Goal: Complete application form

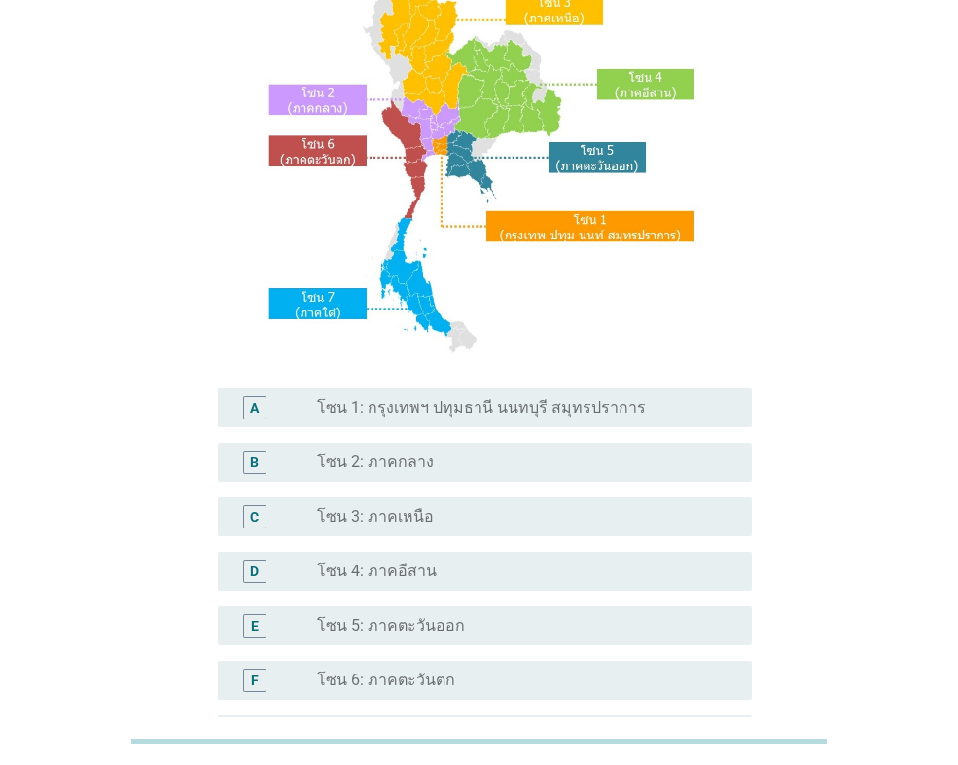
scroll to position [292, 0]
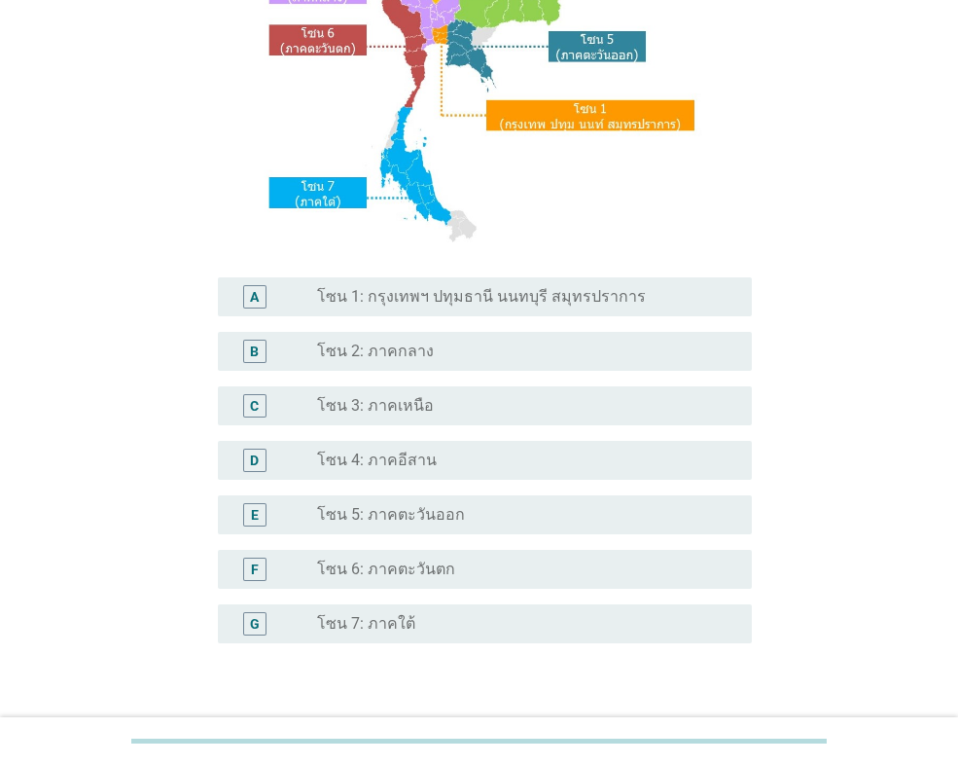
click at [462, 302] on label "โซน 1: กรุงเทพฯ ปทุมธานี นนทบุรี สมุทรปราการ" at bounding box center [481, 296] width 329 height 19
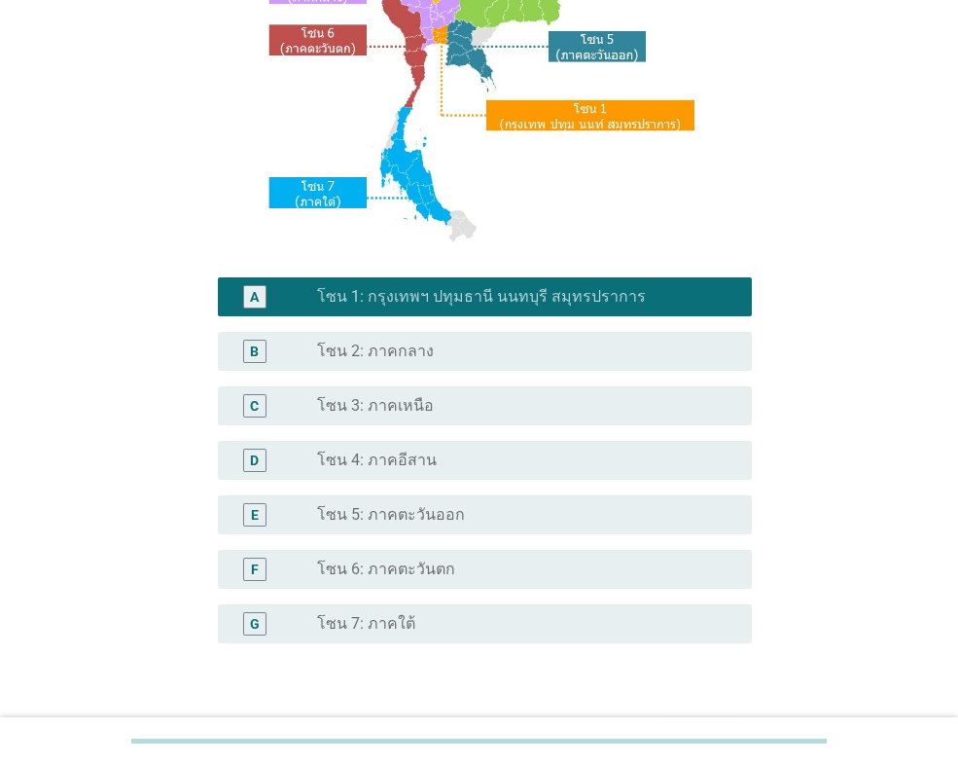
scroll to position [421, 0]
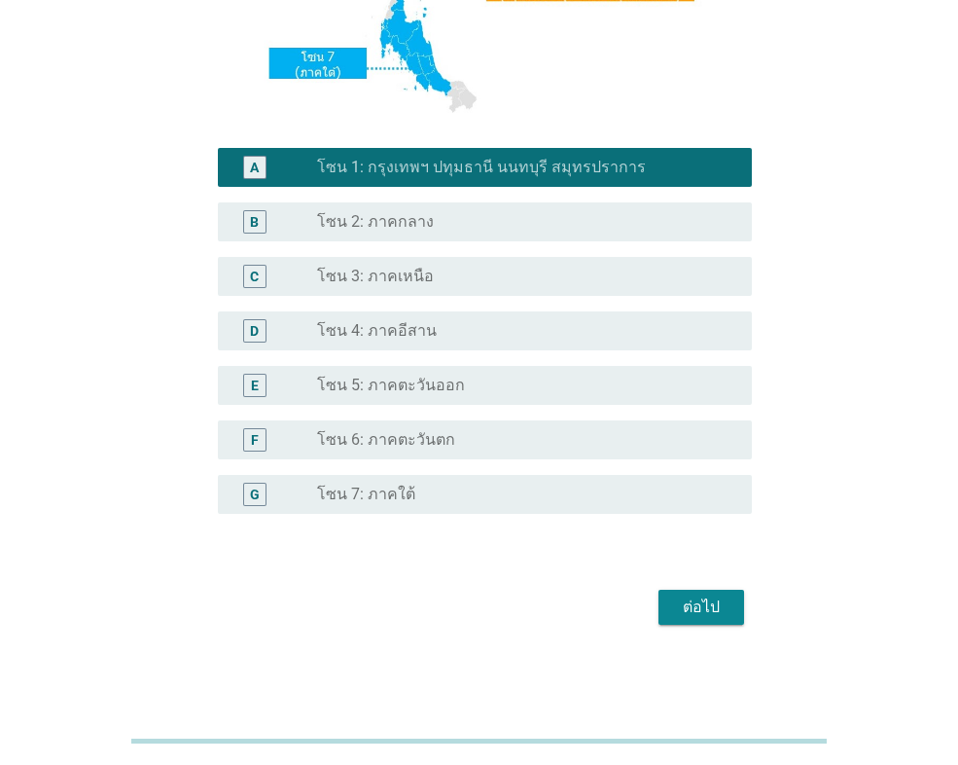
click at [711, 595] on div "ต่อไป" at bounding box center [701, 606] width 54 height 23
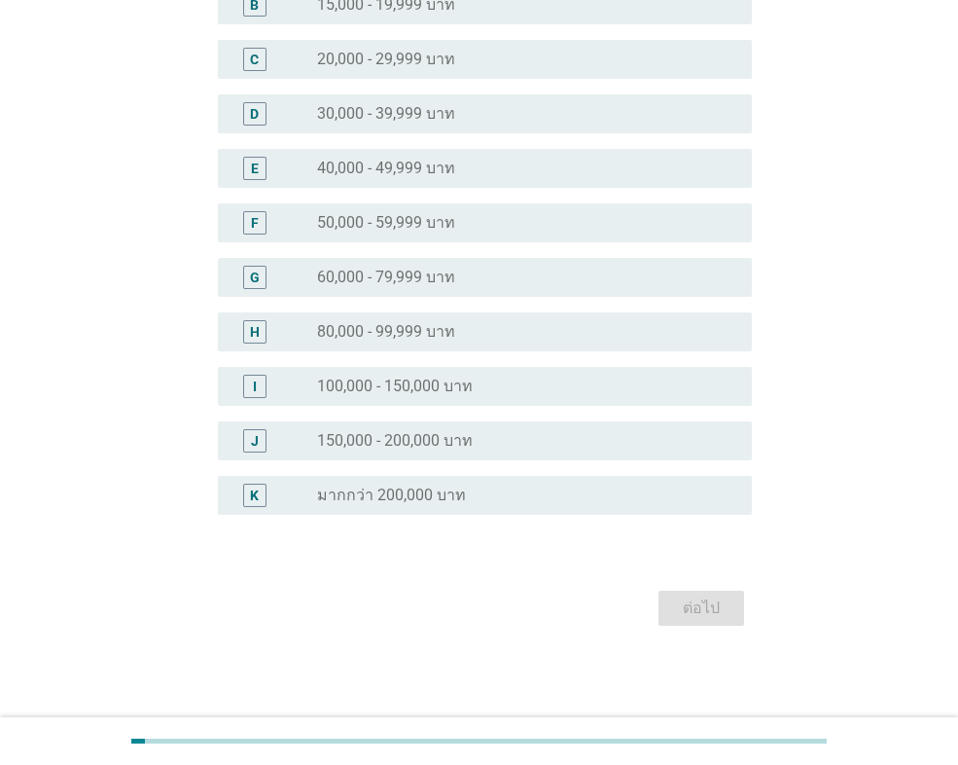
scroll to position [0, 0]
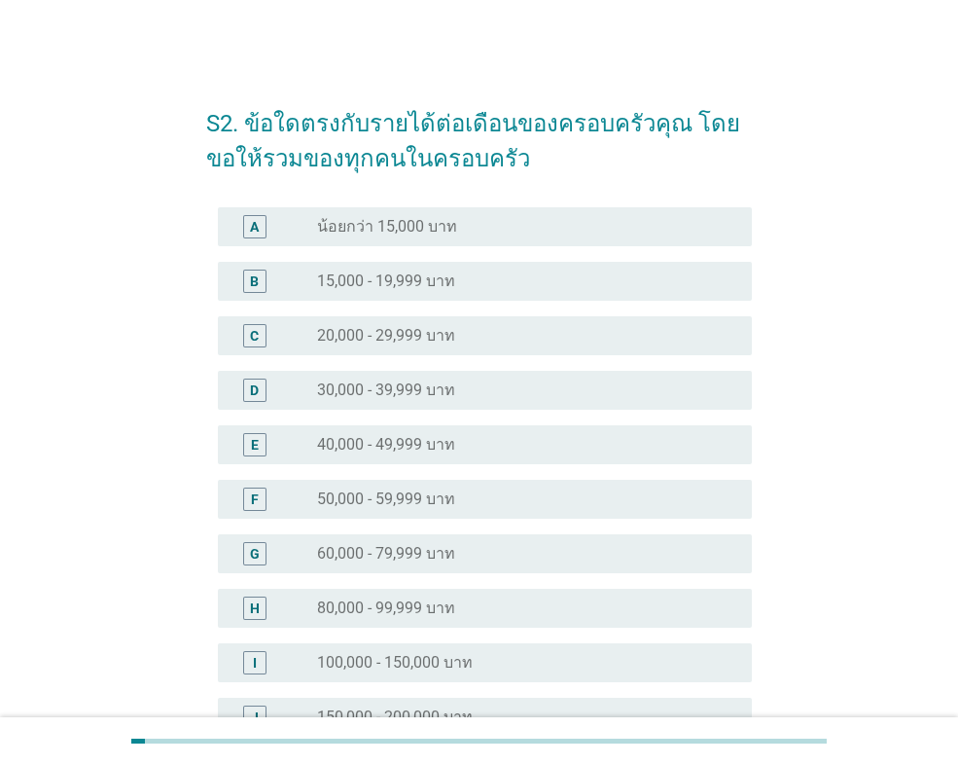
click at [379, 436] on label "40,000 - 49,999 บาท" at bounding box center [386, 444] width 138 height 19
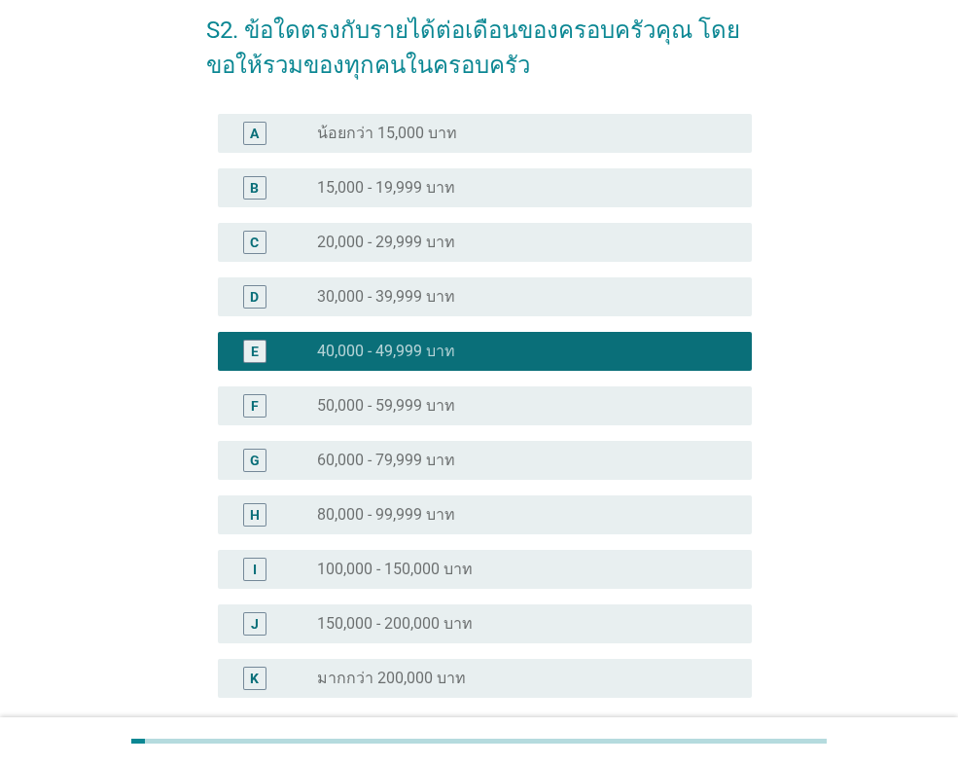
scroll to position [276, 0]
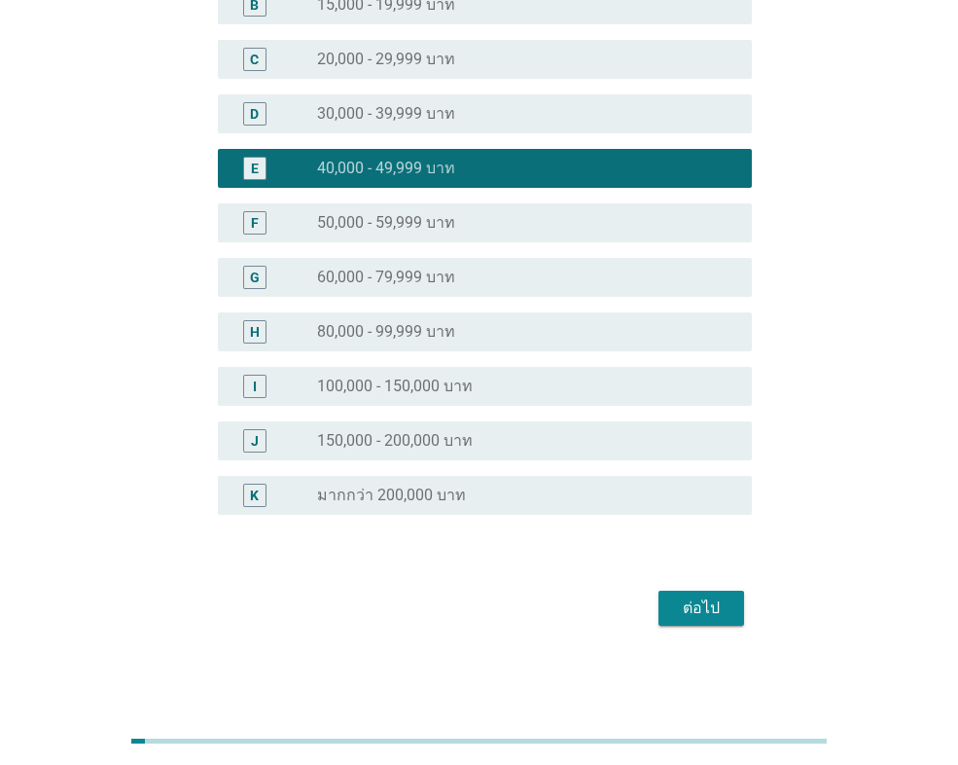
click at [694, 598] on div "ต่อไป" at bounding box center [701, 607] width 54 height 23
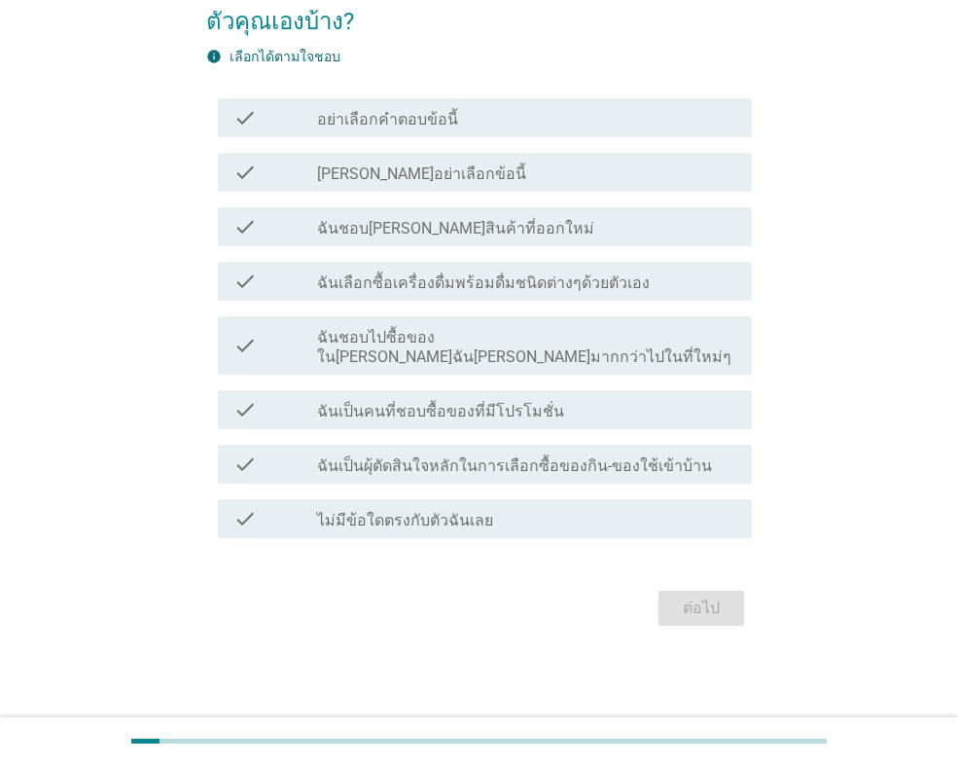
scroll to position [0, 0]
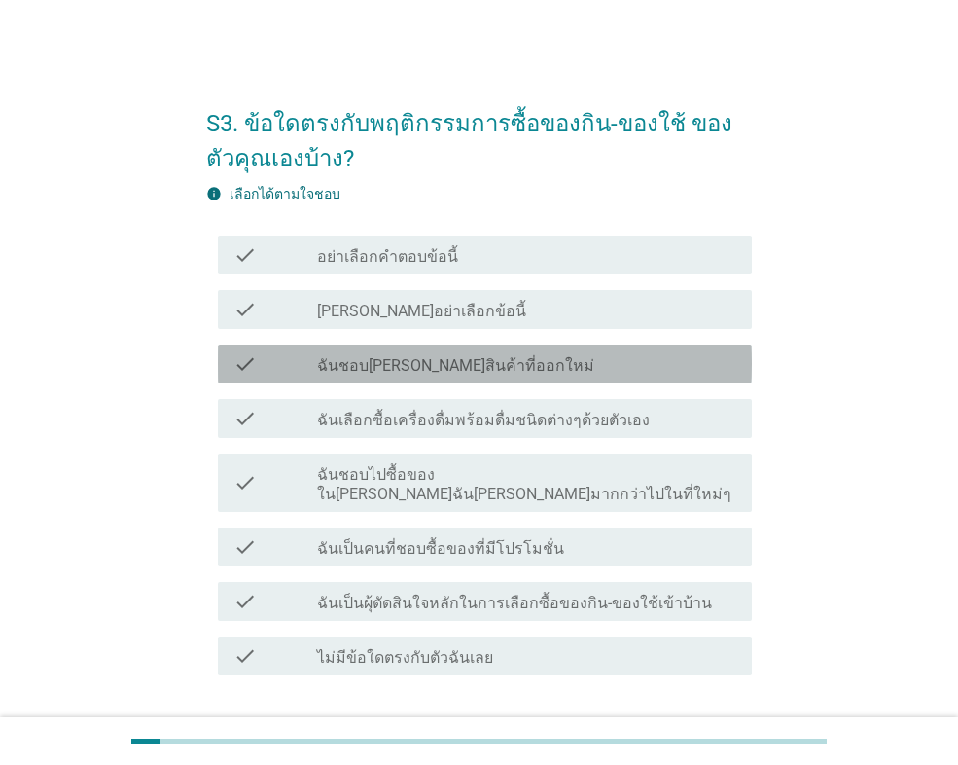
click at [513, 358] on div "check_box_outline_blank ฉันชอบ[PERSON_NAME]สินค้าที่ออกใหม่" at bounding box center [526, 363] width 419 height 23
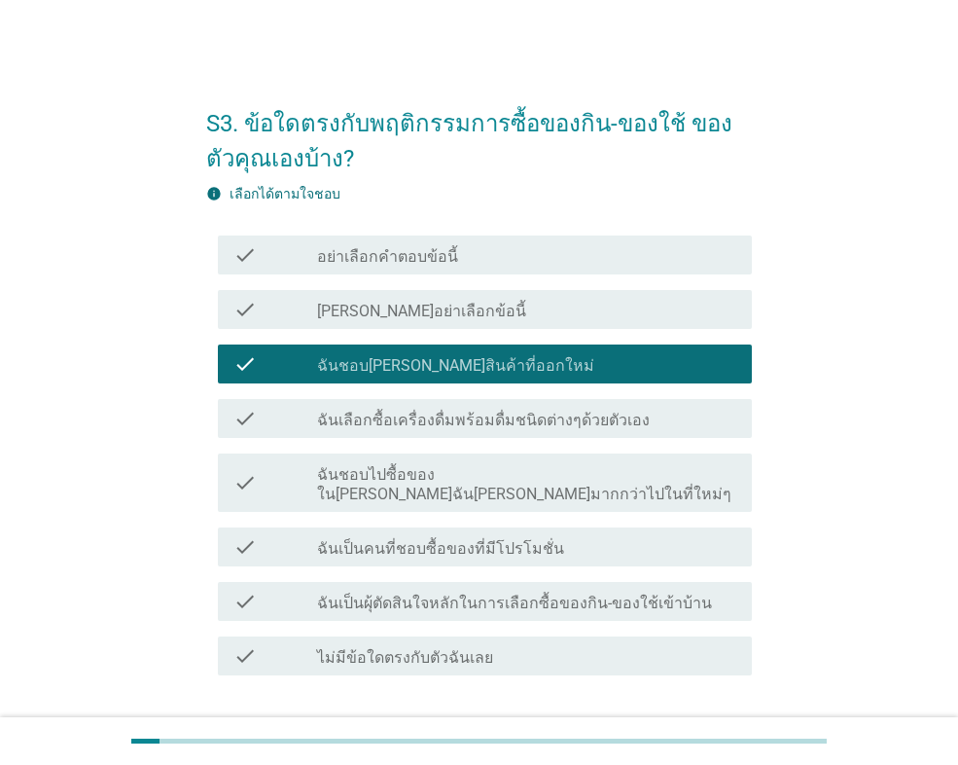
click at [479, 414] on label "ฉันเลือกซื้อเครื่องดื่มพร้อมดื่มชนิดต่างๆด้วยตัวเอง" at bounding box center [483, 419] width 333 height 19
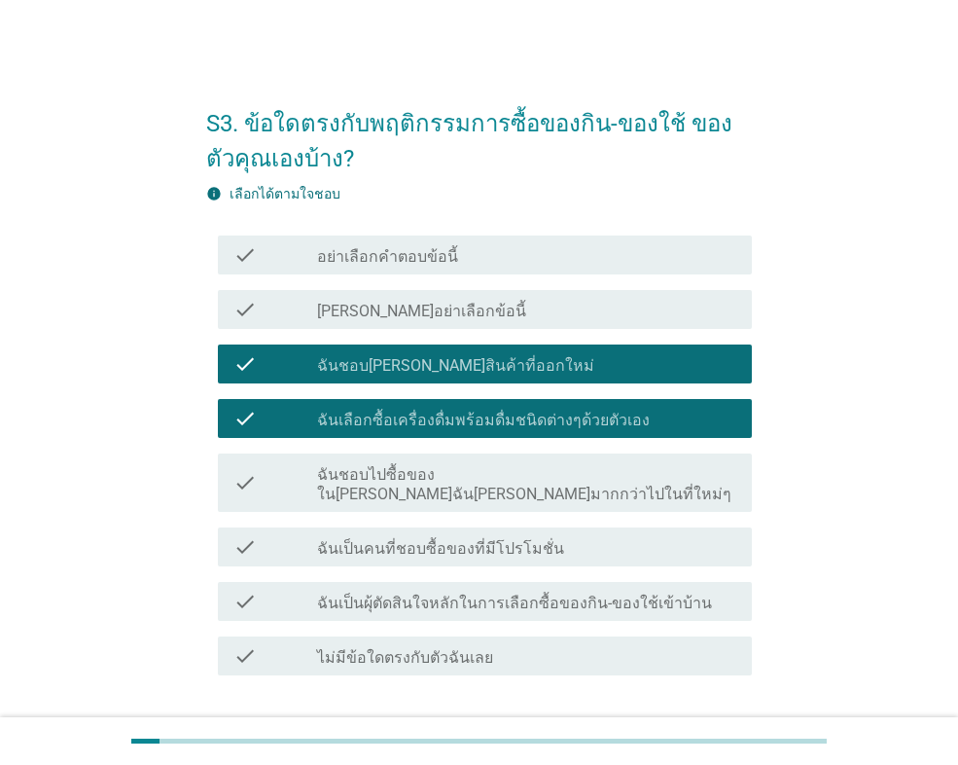
click at [495, 539] on label "ฉันเป็นคนที่ชอบซื้อของที่มีโปรโมชั่น" at bounding box center [440, 548] width 247 height 19
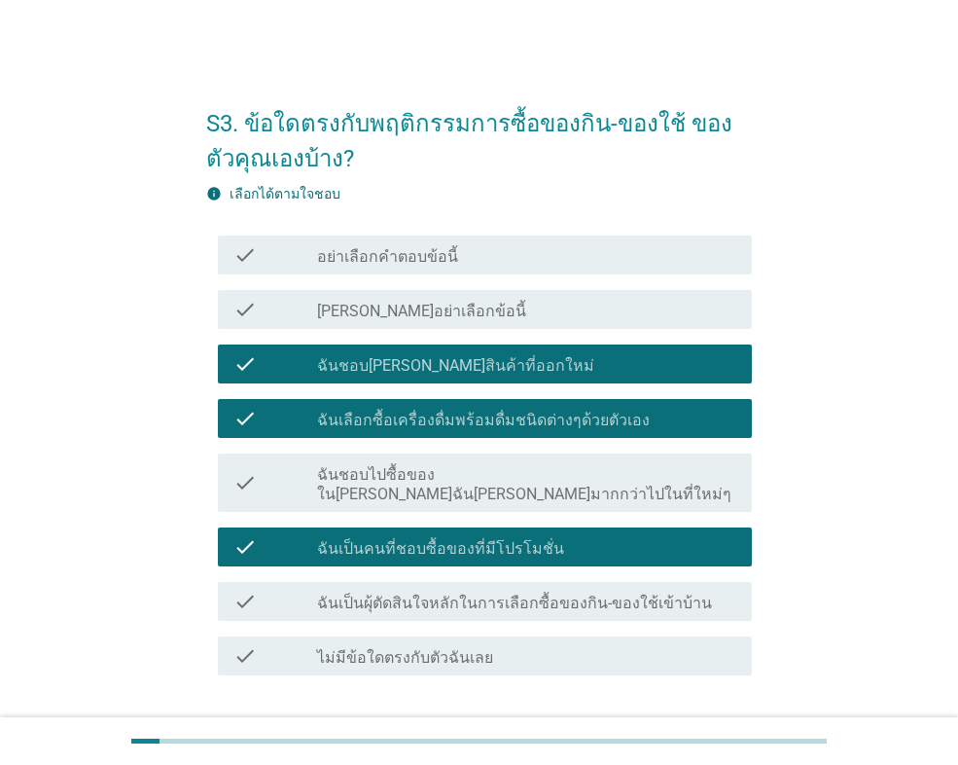
click at [501, 589] on div "check_box_outline_blank ฉันเป็นผุ้ตัดสินใจหลักในการเลือกซื้อของกิน-ของใช้เข้าบ้…" at bounding box center [526, 600] width 419 height 23
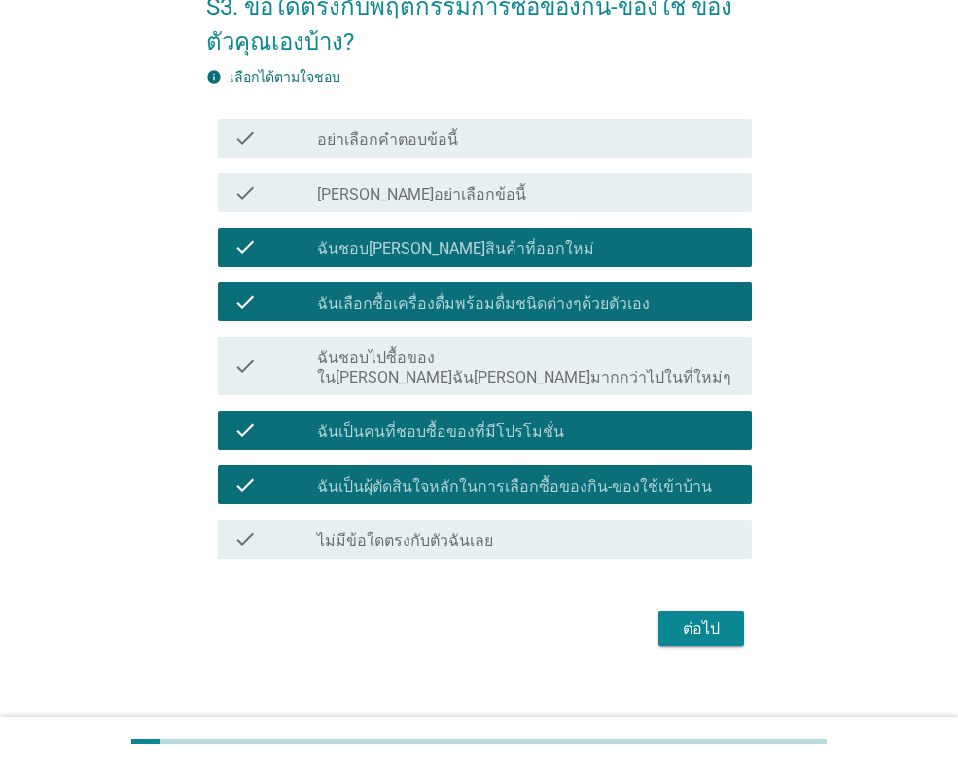
scroll to position [118, 0]
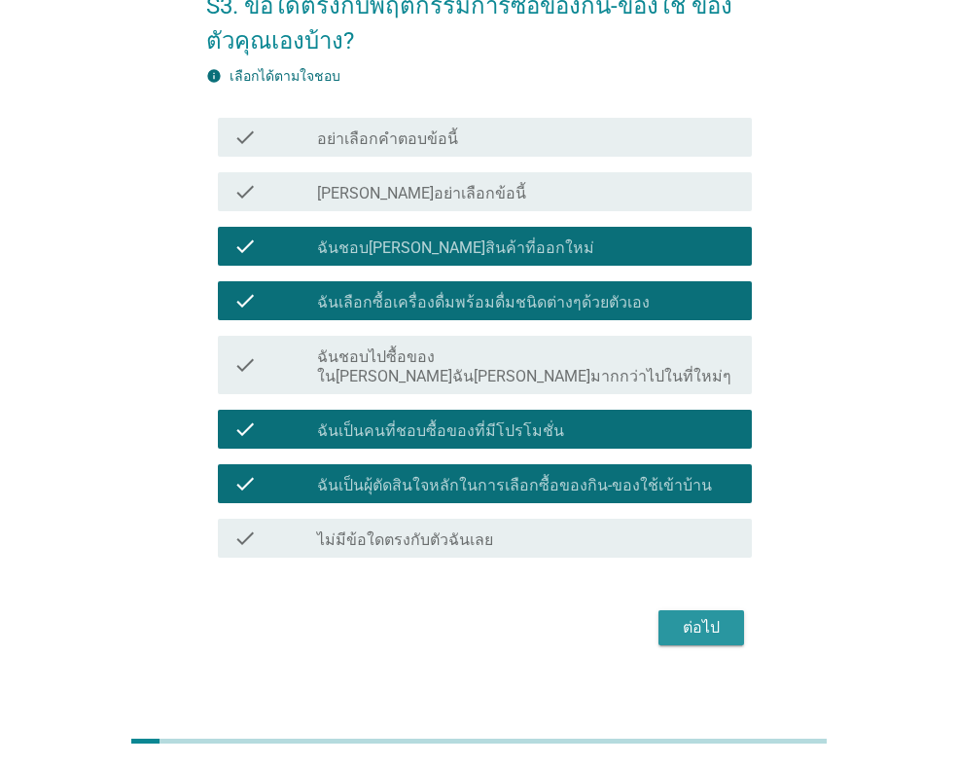
click at [678, 616] on div "ต่อไป" at bounding box center [701, 627] width 54 height 23
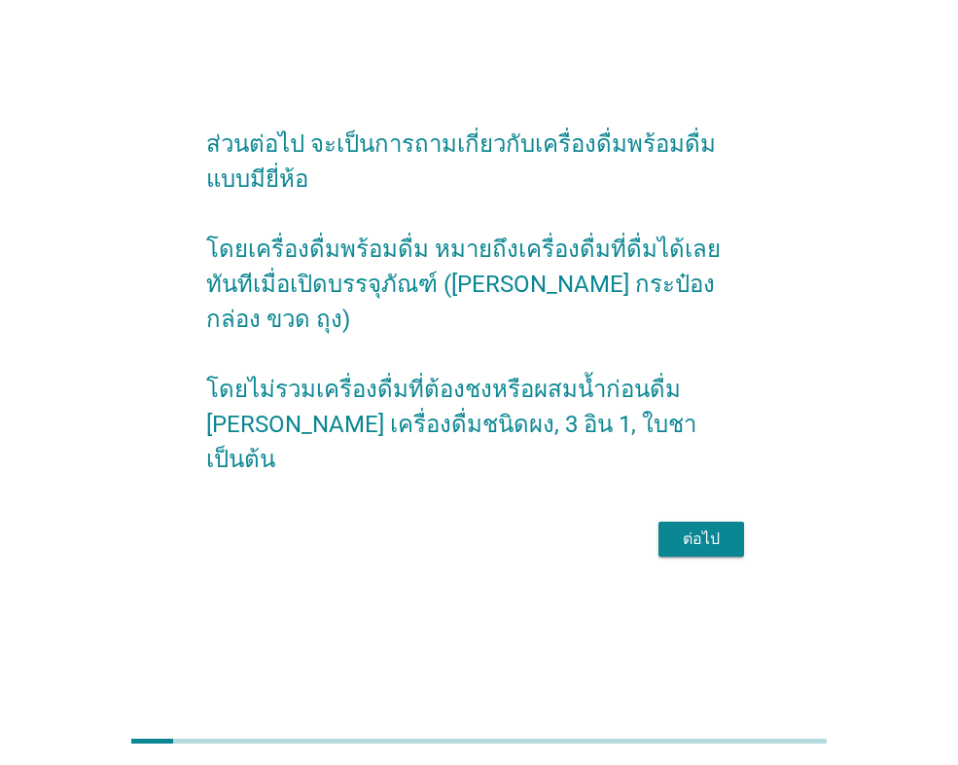
scroll to position [0, 0]
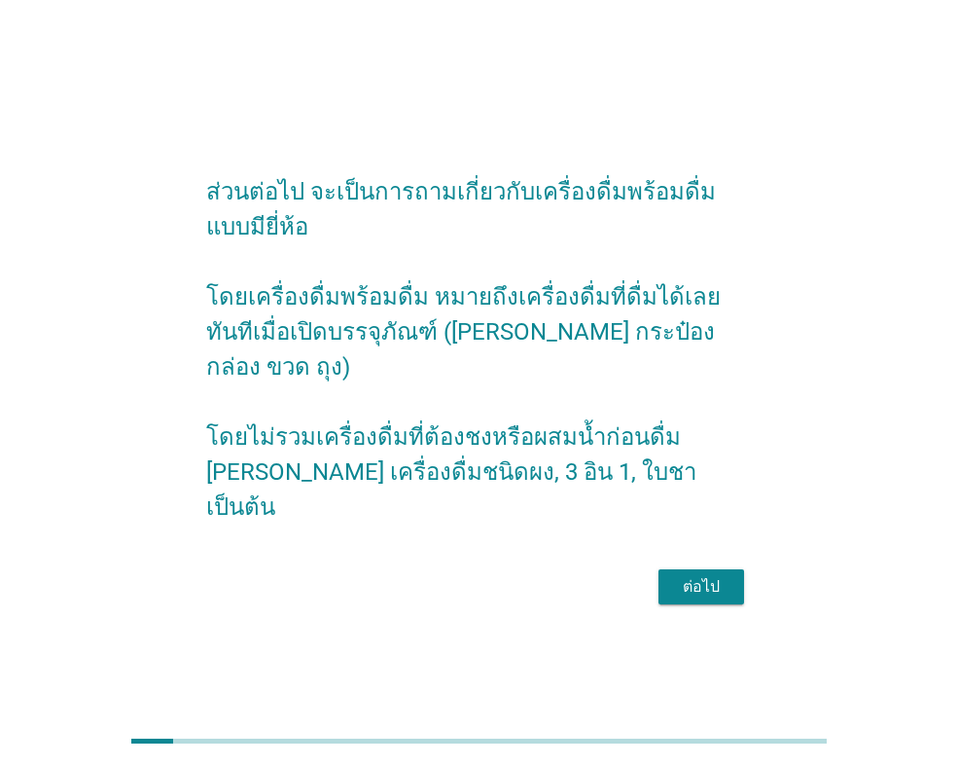
click at [701, 575] on div "ต่อไป" at bounding box center [701, 586] width 54 height 23
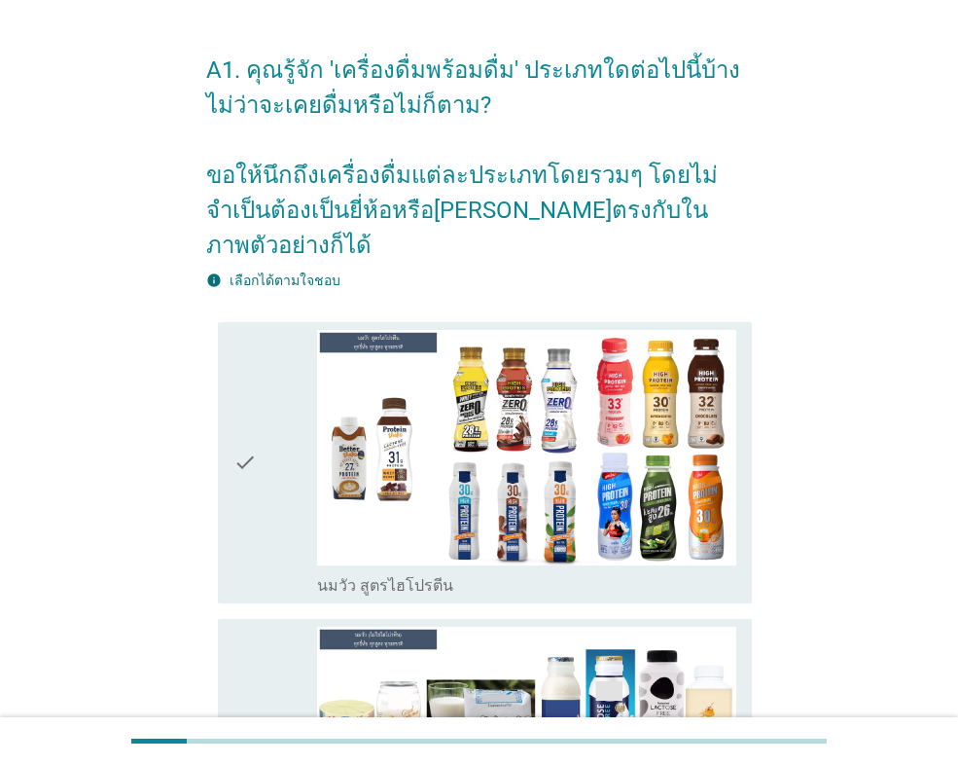
scroll to position [97, 0]
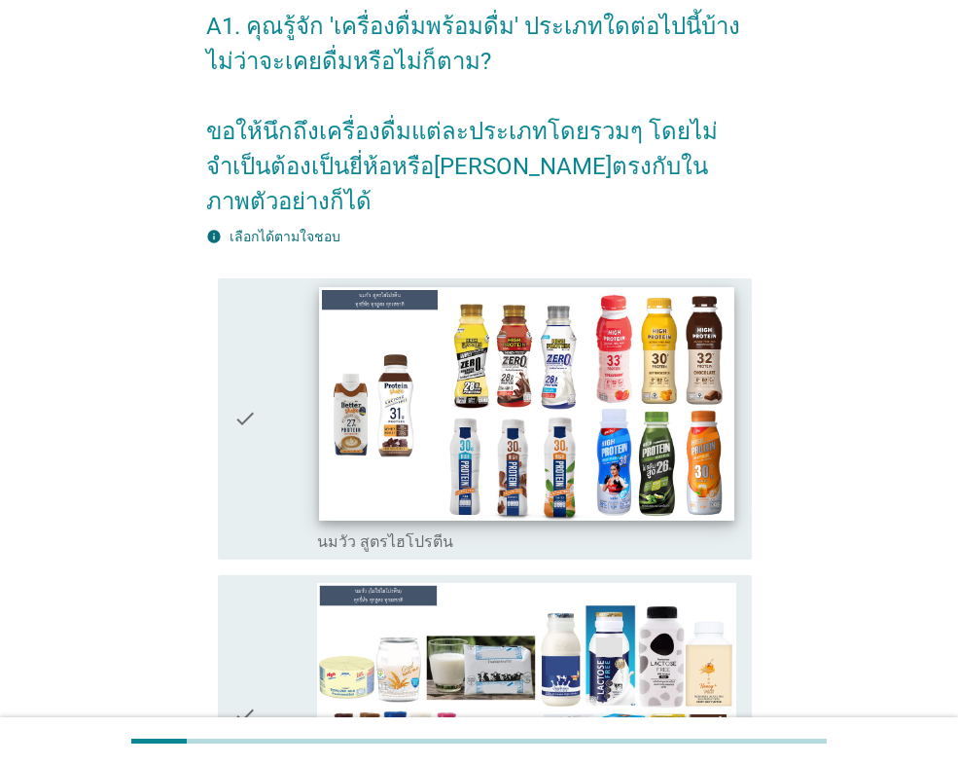
click at [555, 397] on img at bounding box center [526, 403] width 414 height 233
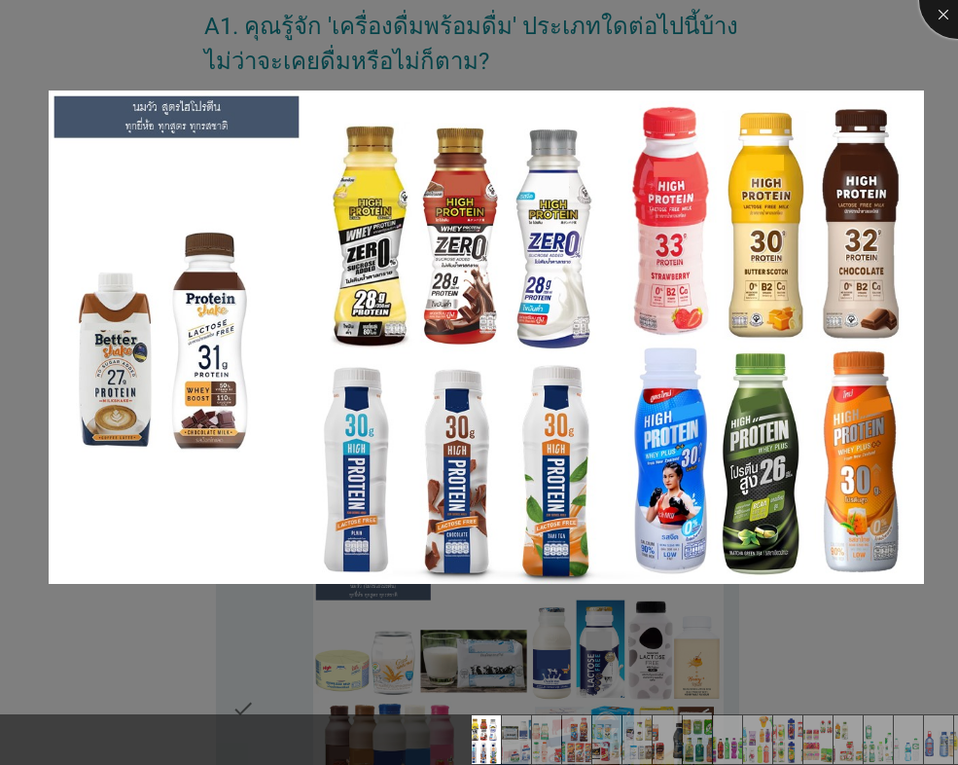
click at [934, 24] on div at bounding box center [958, 0] width 78 height 78
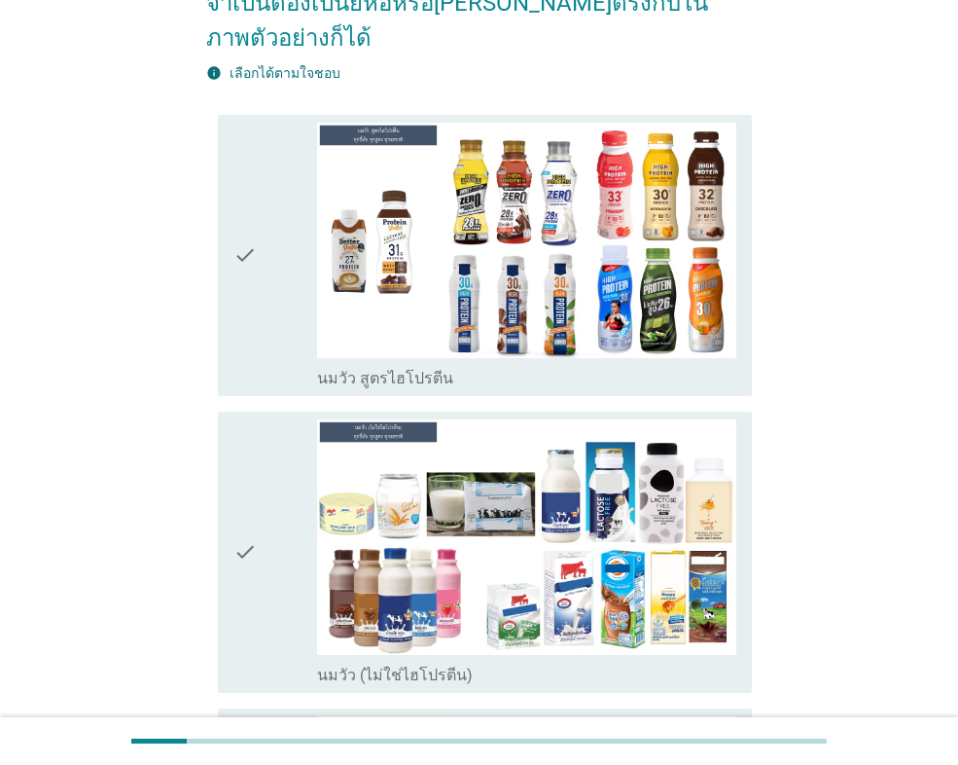
scroll to position [292, 0]
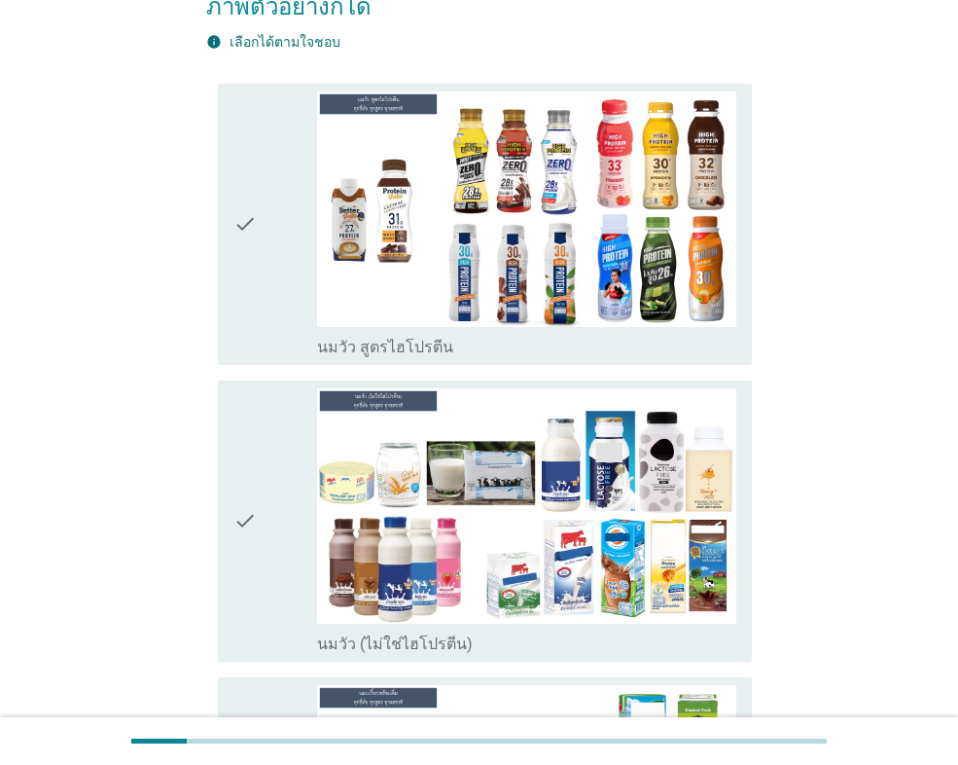
click at [260, 217] on div "check" at bounding box center [275, 224] width 84 height 266
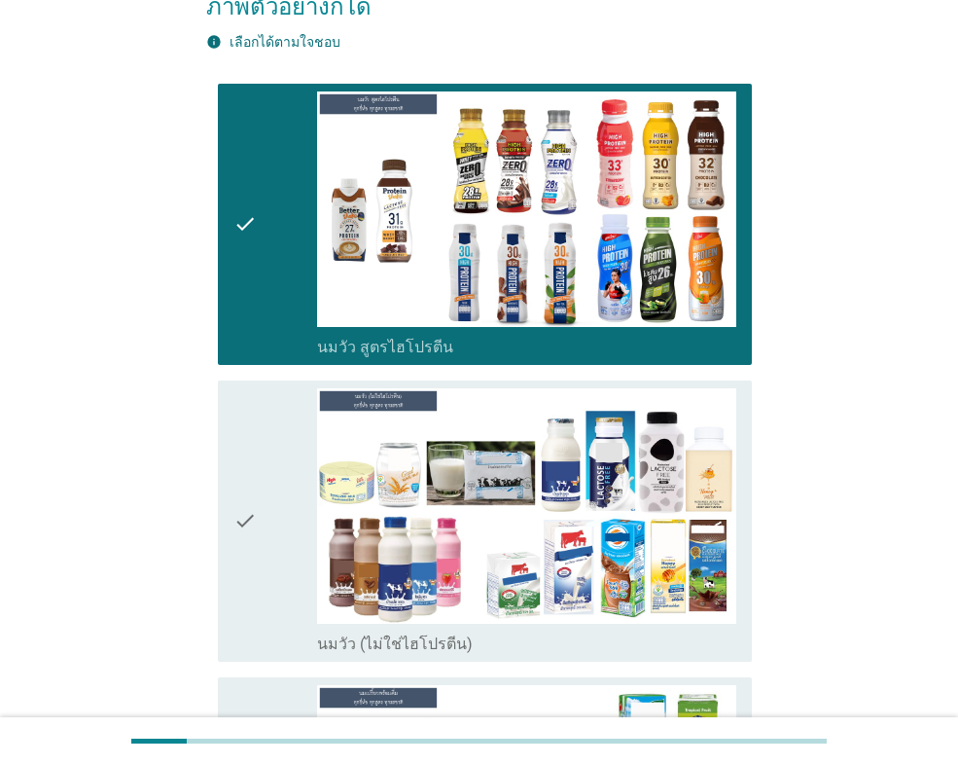
click at [232, 465] on div "check check_box_outline_blank นมวัว (ไม่ใช่ไฮโปรตีน)" at bounding box center [485, 520] width 534 height 281
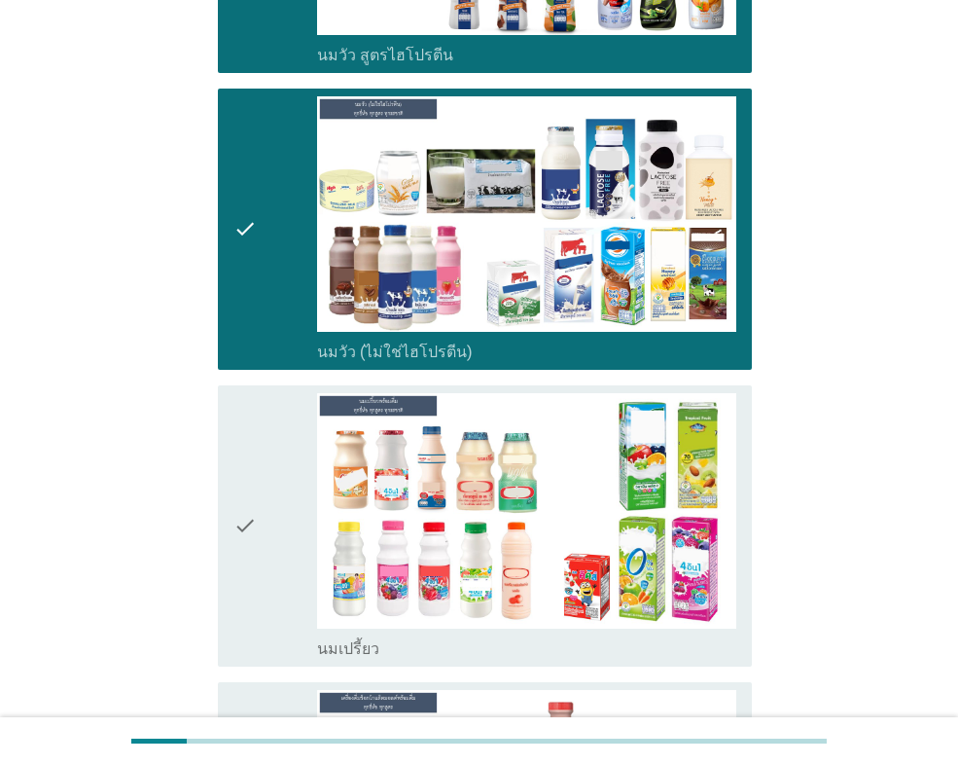
click at [242, 456] on icon "check" at bounding box center [244, 526] width 23 height 266
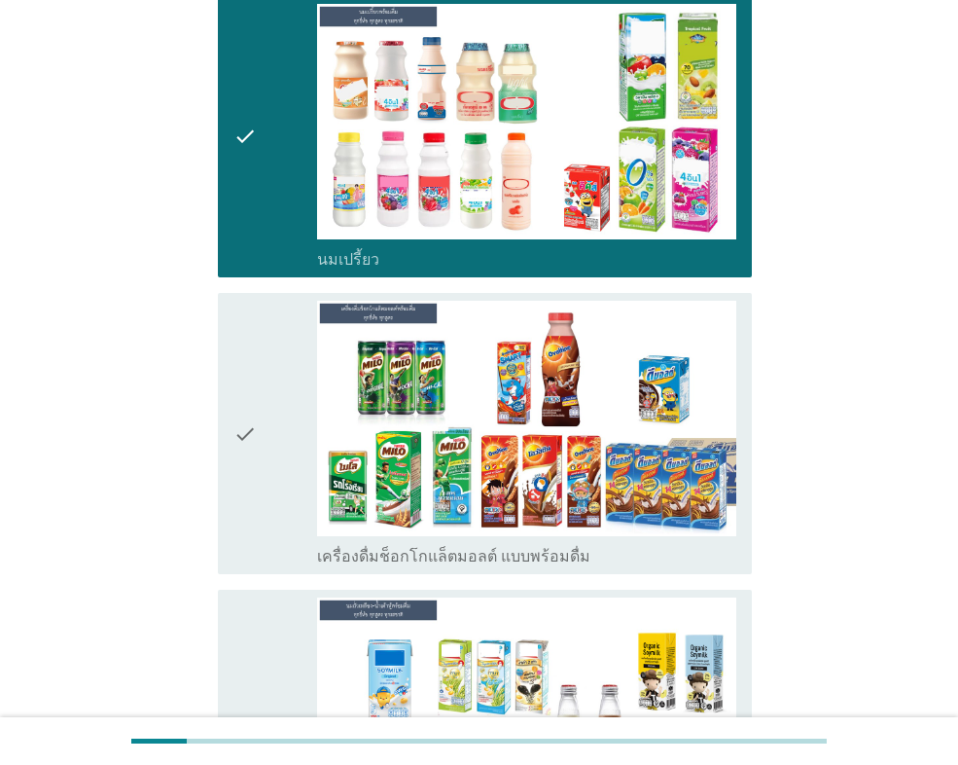
click at [247, 410] on icon "check" at bounding box center [244, 434] width 23 height 266
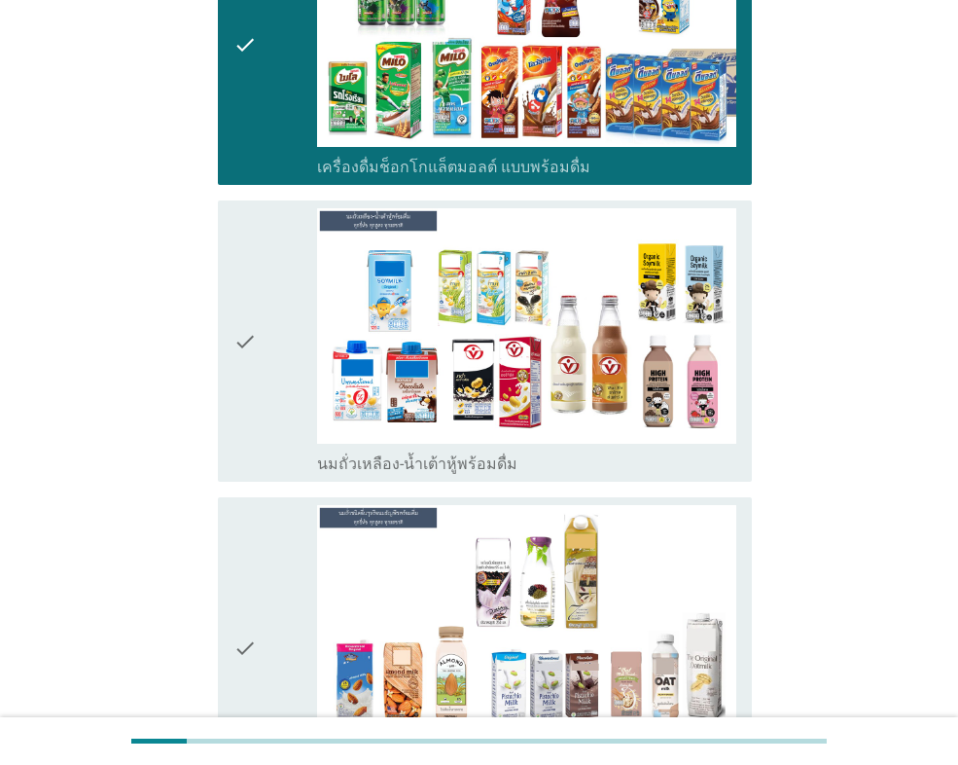
click at [247, 374] on icon "check" at bounding box center [244, 341] width 23 height 266
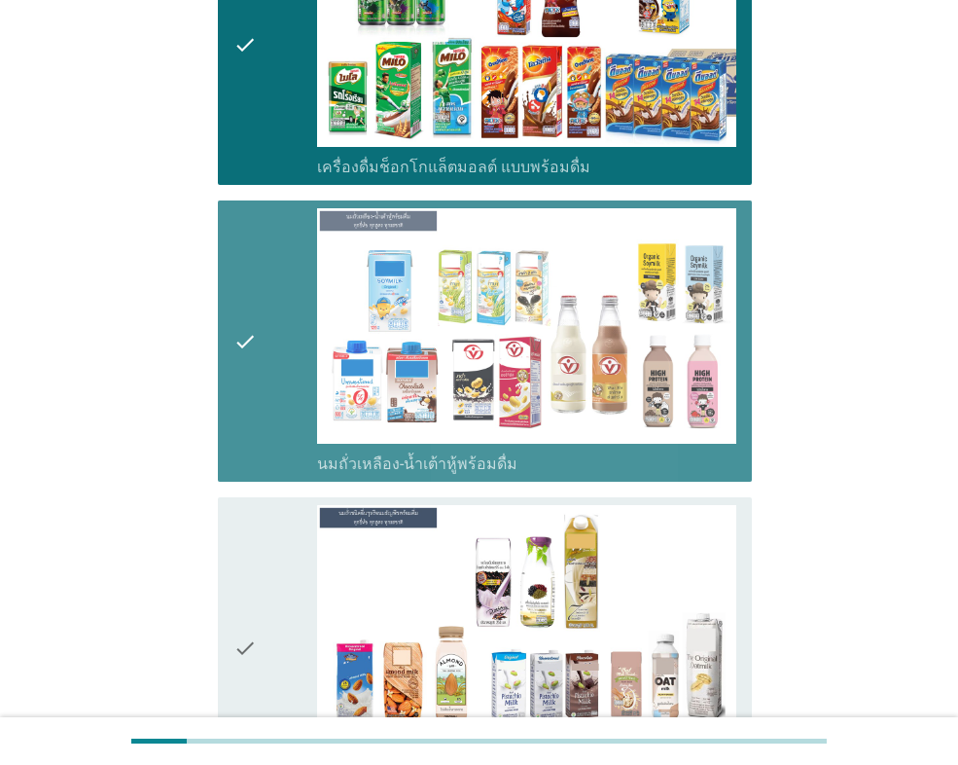
click at [245, 516] on icon "check" at bounding box center [244, 647] width 23 height 285
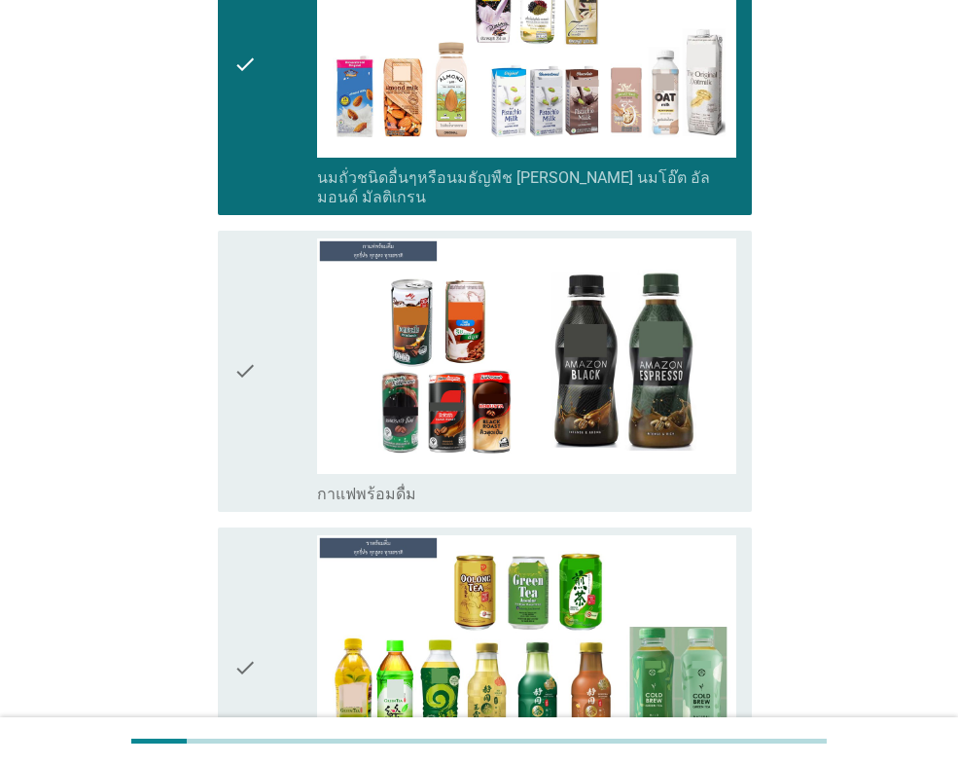
click at [251, 378] on icon "check" at bounding box center [244, 371] width 23 height 266
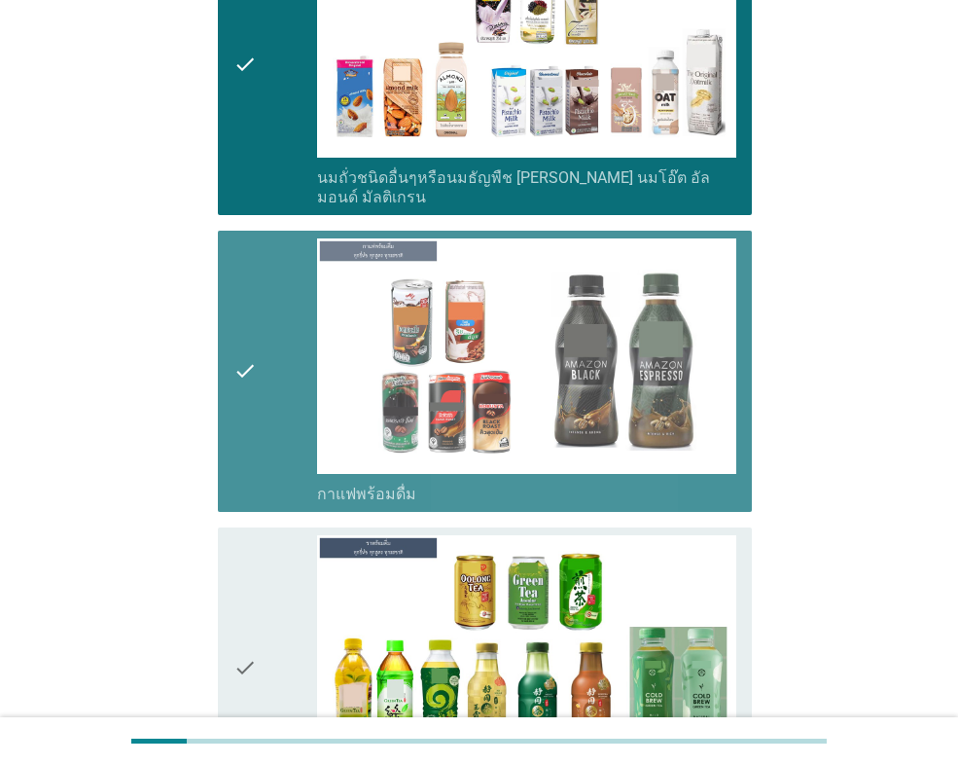
click at [262, 535] on div "check" at bounding box center [275, 668] width 84 height 266
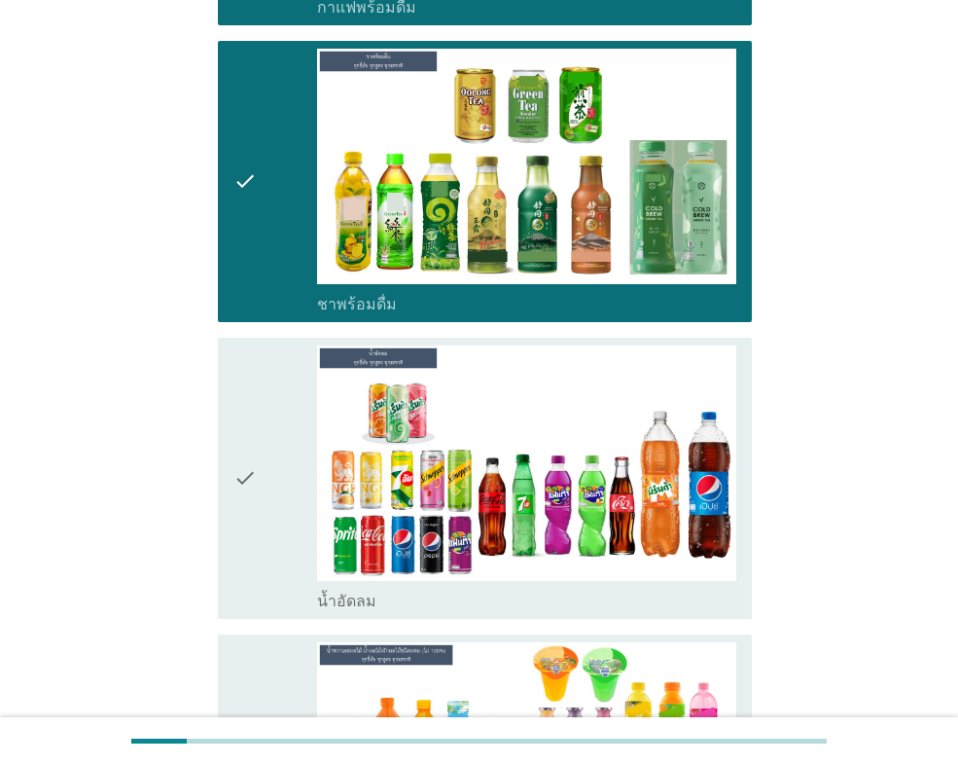
click at [259, 448] on div "check" at bounding box center [275, 478] width 84 height 266
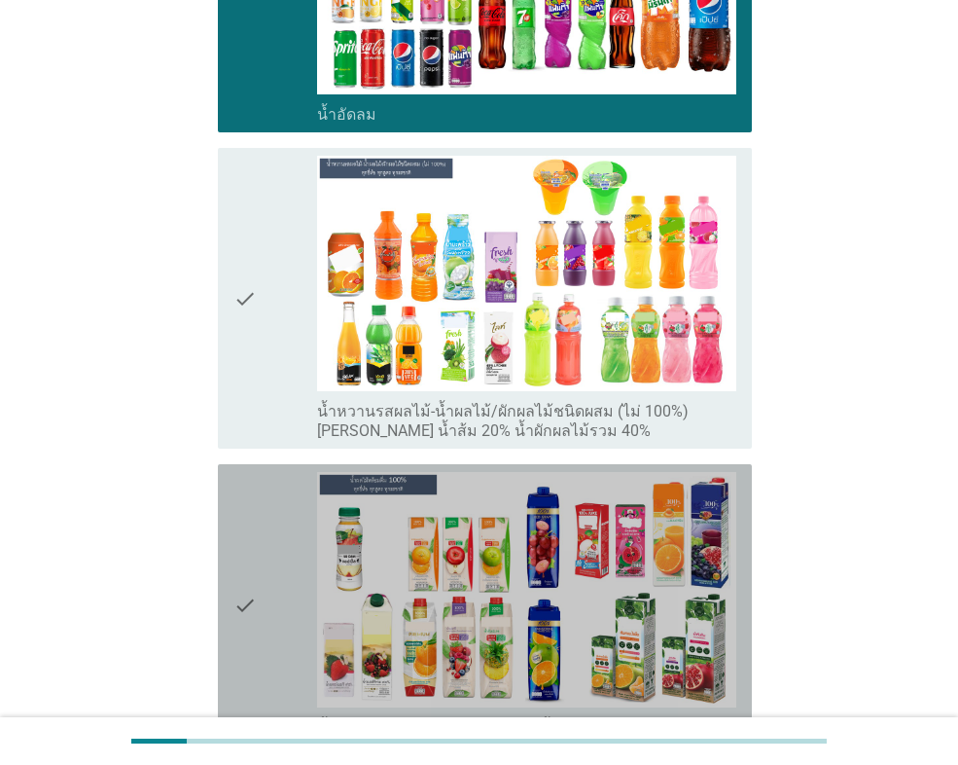
click at [252, 472] on icon "check" at bounding box center [244, 605] width 23 height 266
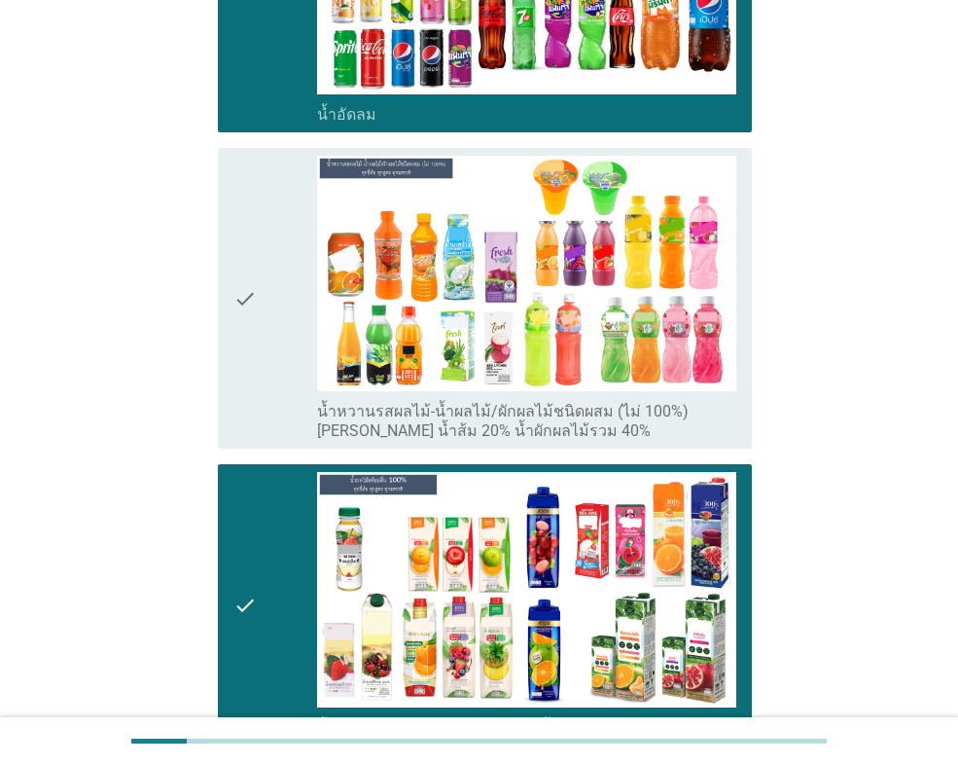
click at [262, 300] on div "check" at bounding box center [275, 298] width 84 height 285
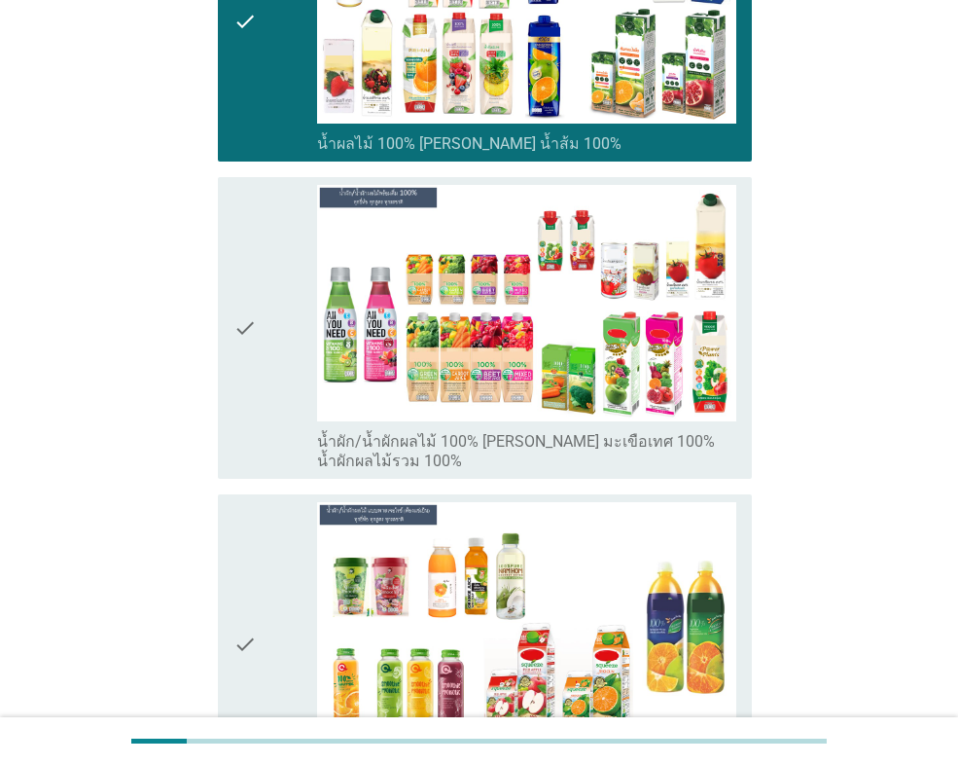
click at [266, 306] on div "check" at bounding box center [275, 327] width 84 height 285
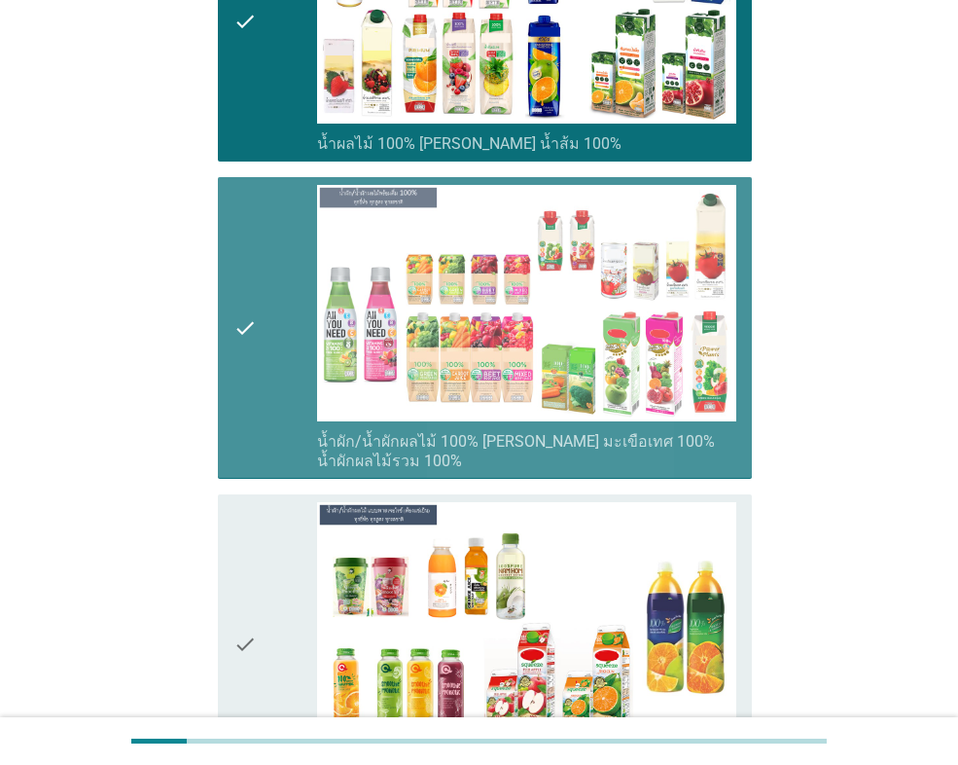
click at [244, 502] on icon "check" at bounding box center [244, 644] width 23 height 285
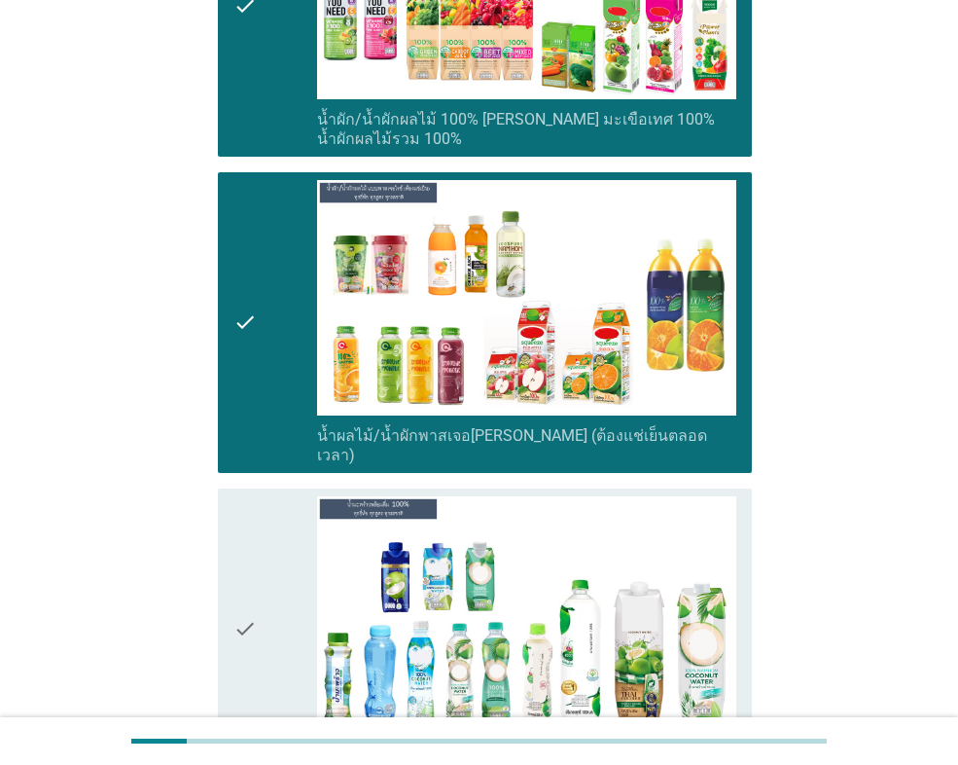
scroll to position [4085, 0]
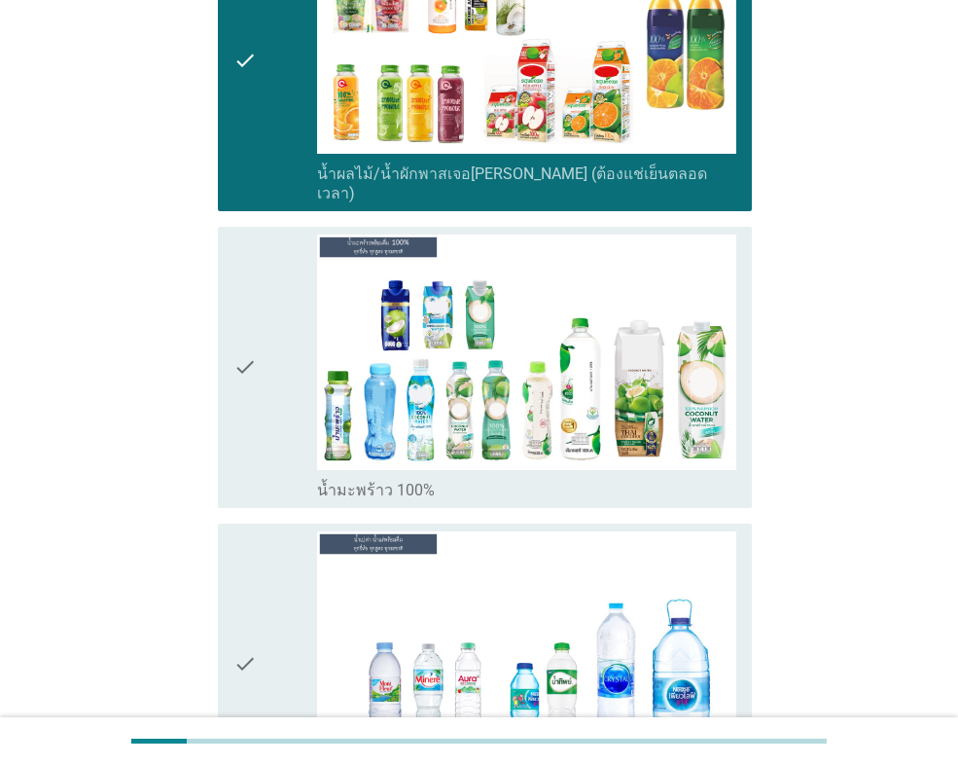
click at [241, 523] on div "check check_box_outline_blank น้ำเปล่า-น้ำแร่" at bounding box center [485, 663] width 534 height 281
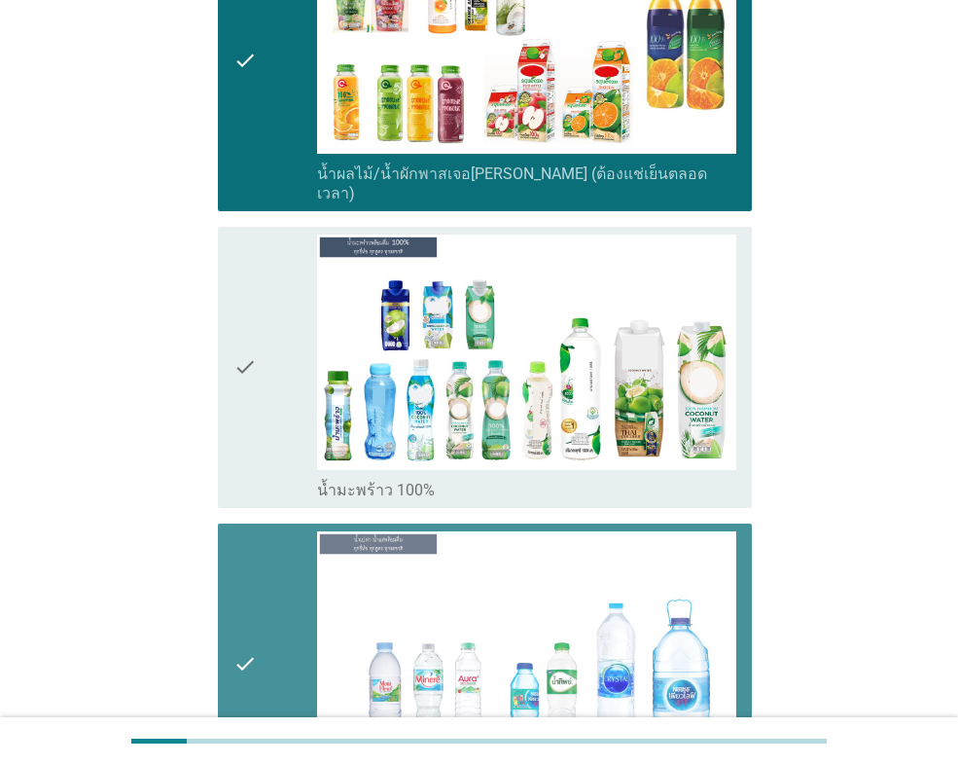
click at [243, 373] on icon "check" at bounding box center [244, 367] width 23 height 266
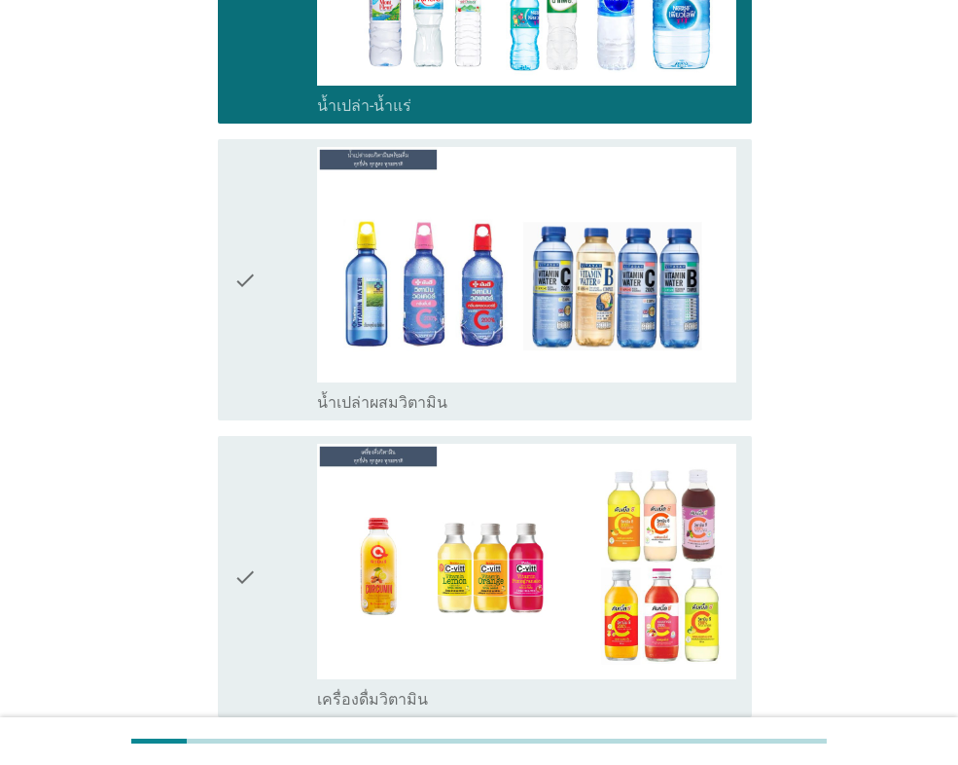
click at [249, 444] on icon "check" at bounding box center [244, 577] width 23 height 266
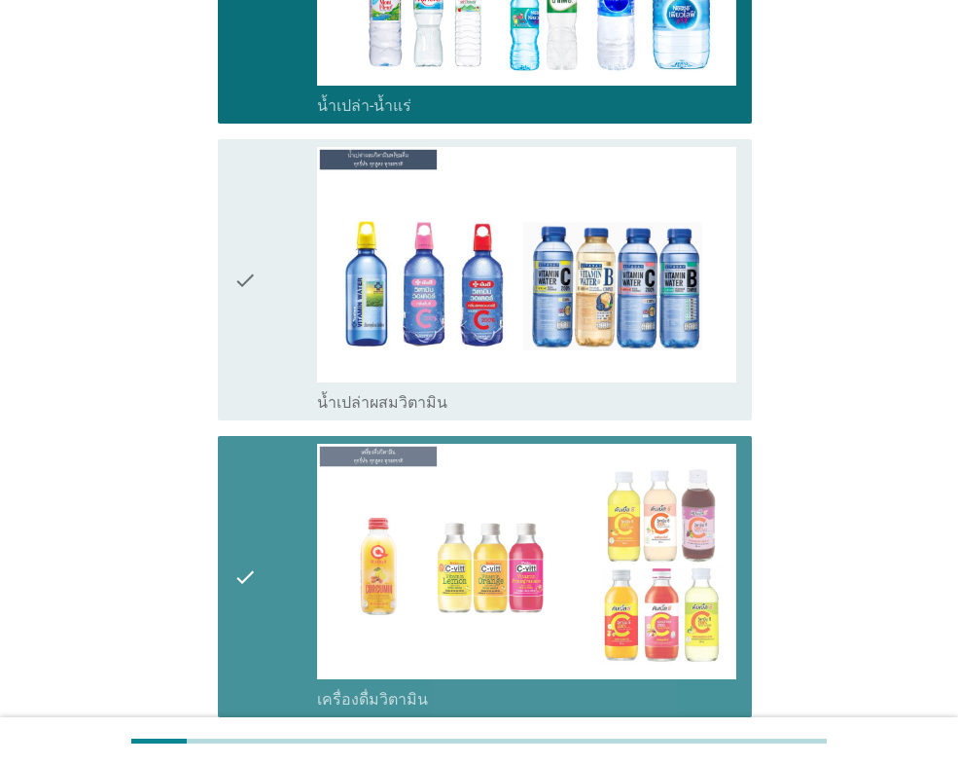
click at [256, 314] on icon "check" at bounding box center [244, 280] width 23 height 266
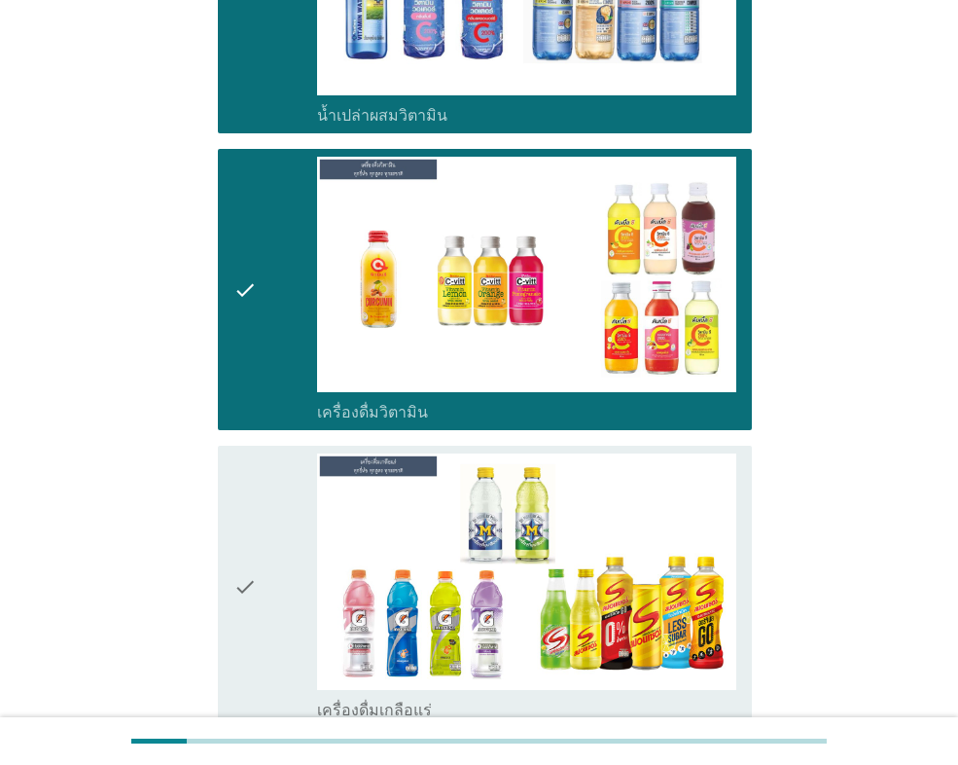
scroll to position [5350, 0]
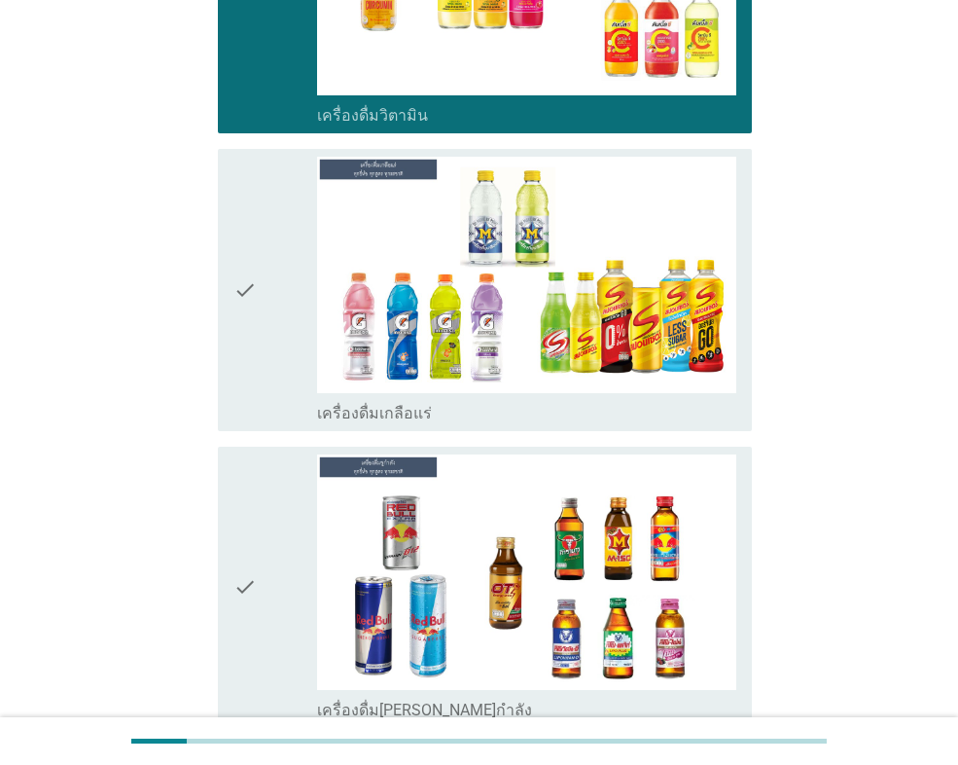
click at [257, 327] on icon "check" at bounding box center [244, 290] width 23 height 266
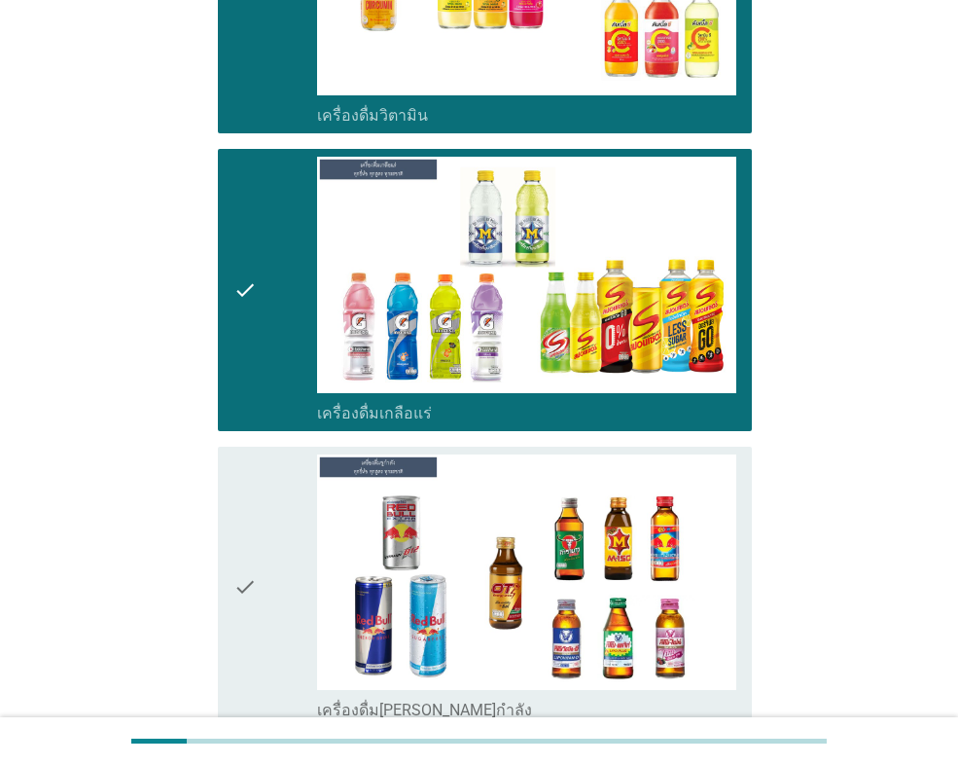
click at [264, 576] on div "check" at bounding box center [275, 587] width 84 height 266
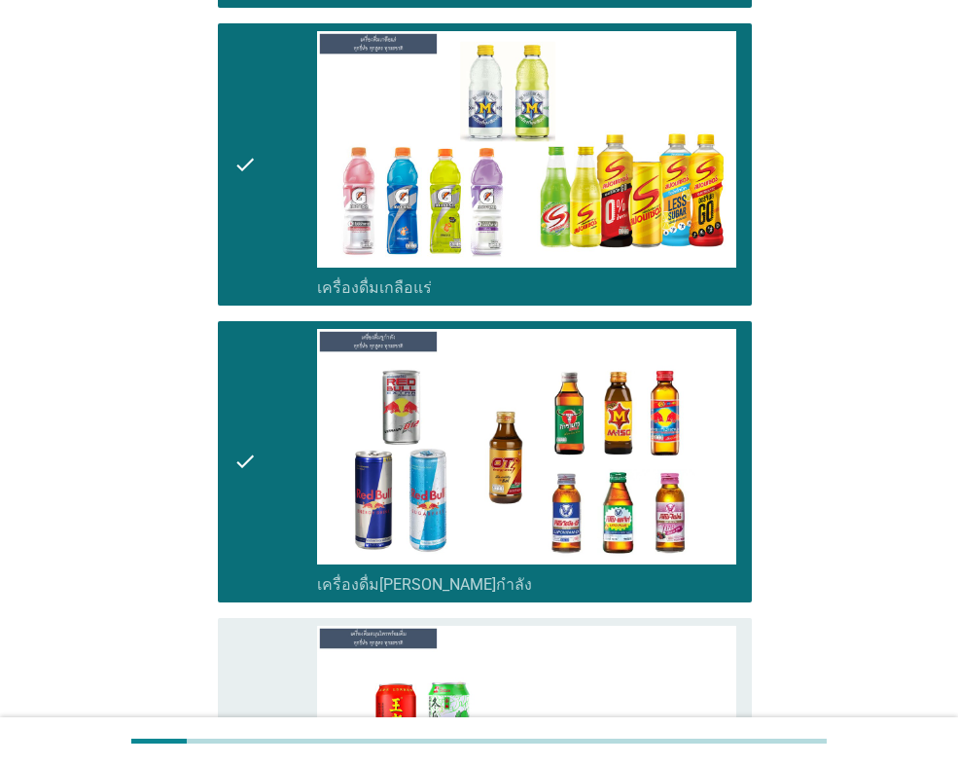
scroll to position [5739, 0]
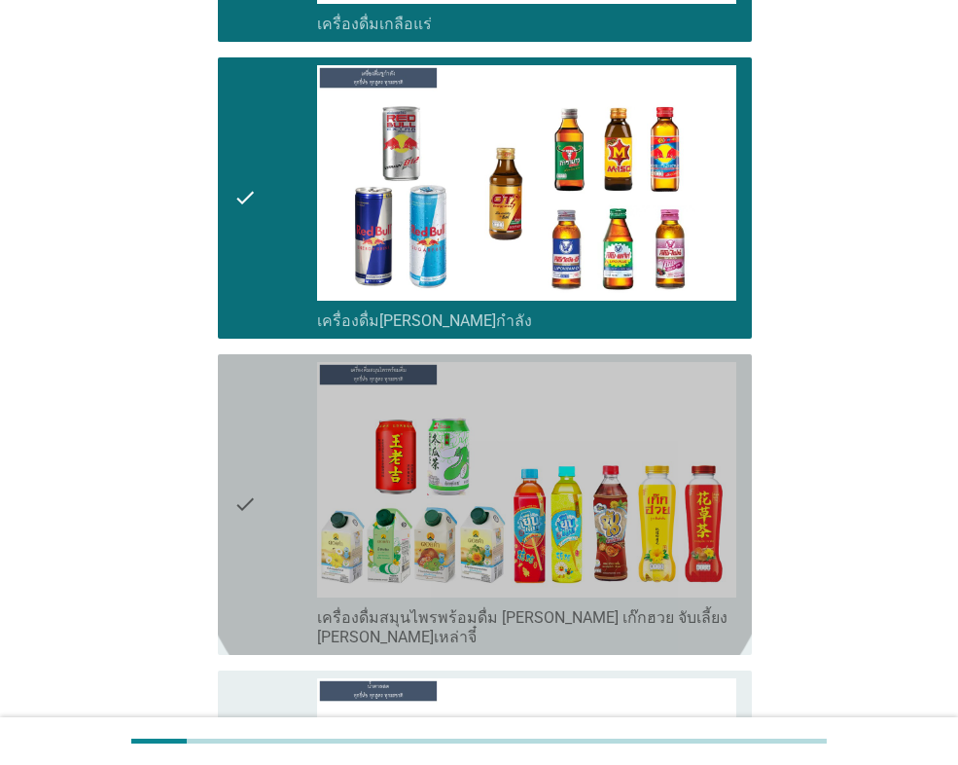
click at [254, 558] on div "check check_box_outline_blank เครื่องดื่มสมุนไพรพร้อมดื่ม [PERSON_NAME] เก๊กฮวย…" at bounding box center [485, 504] width 534 height 301
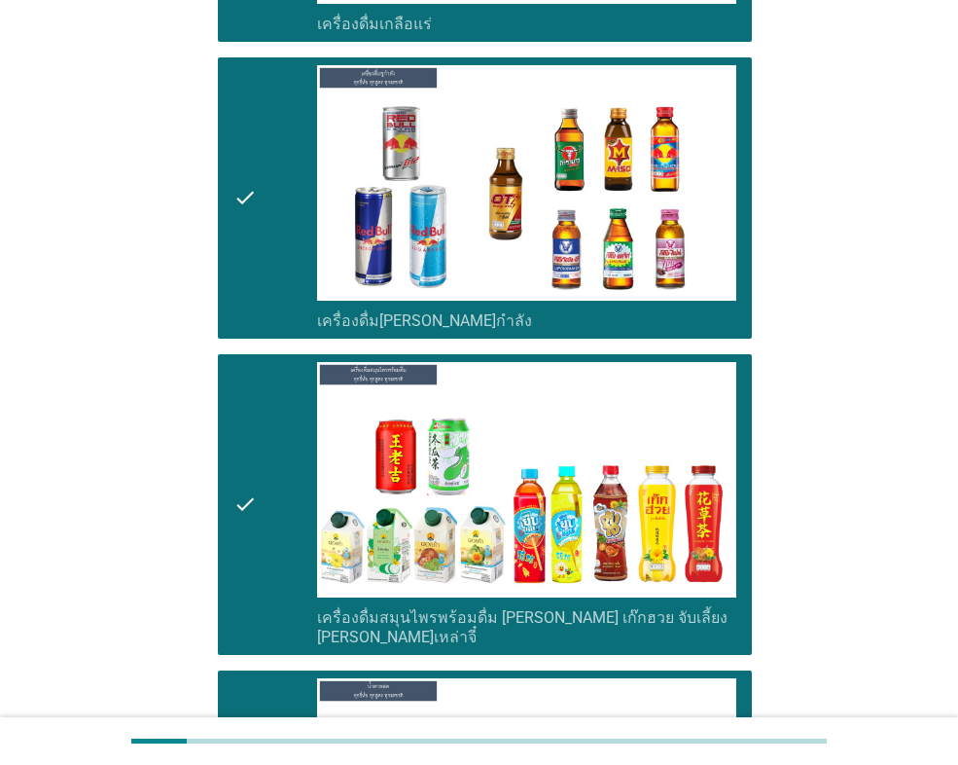
scroll to position [6323, 0]
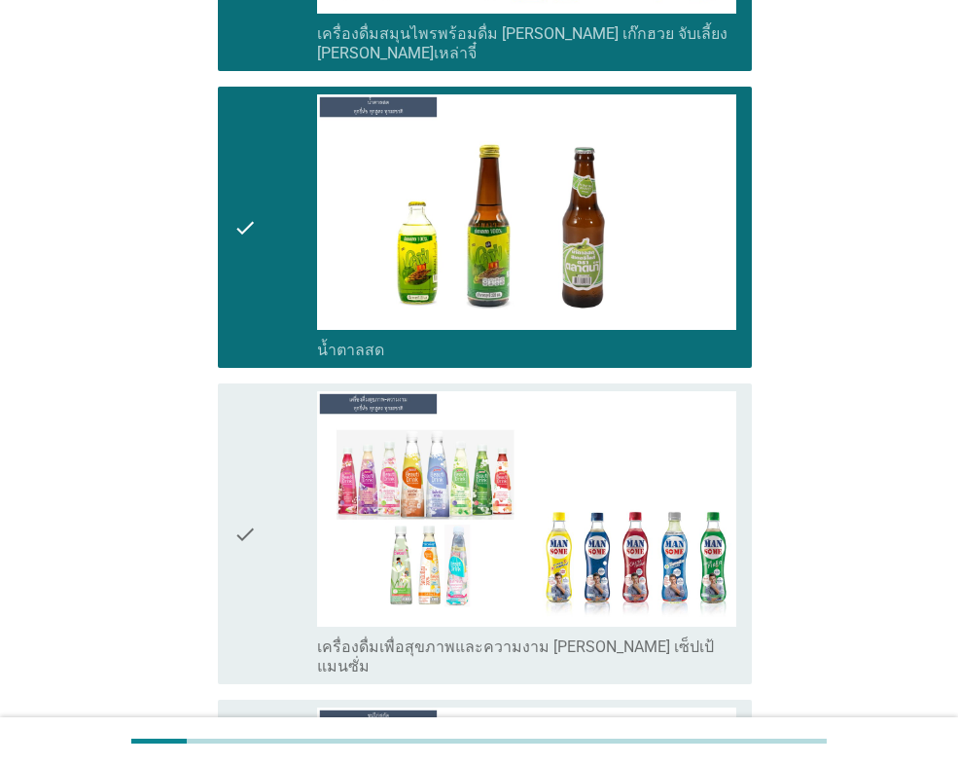
click at [260, 538] on div "check" at bounding box center [275, 533] width 84 height 285
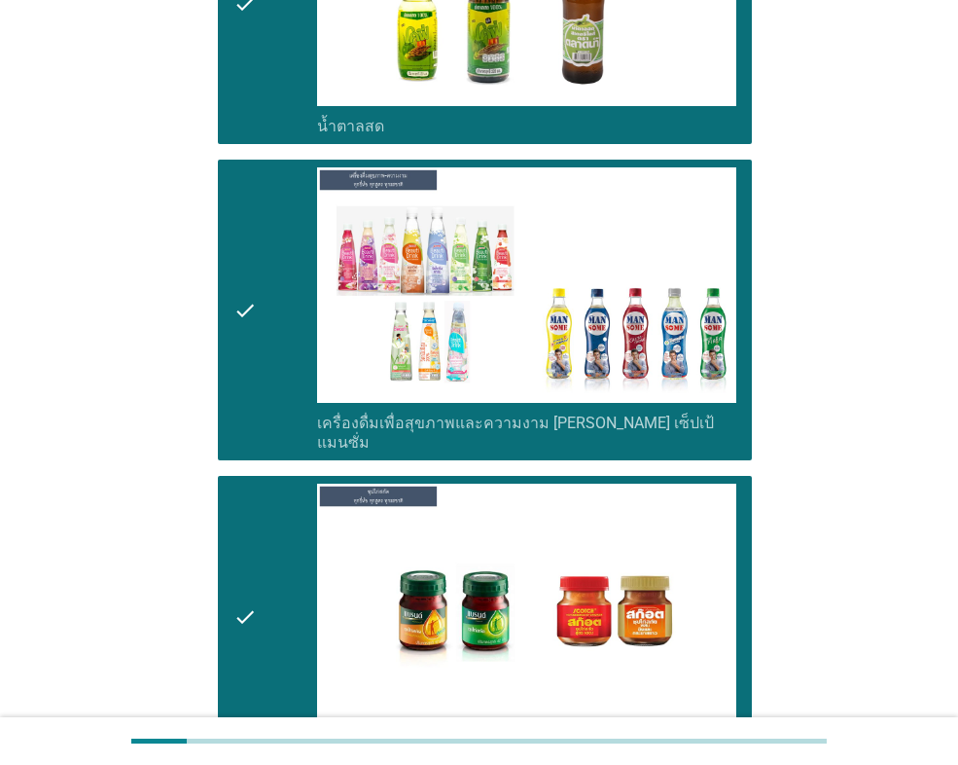
scroll to position [6950, 0]
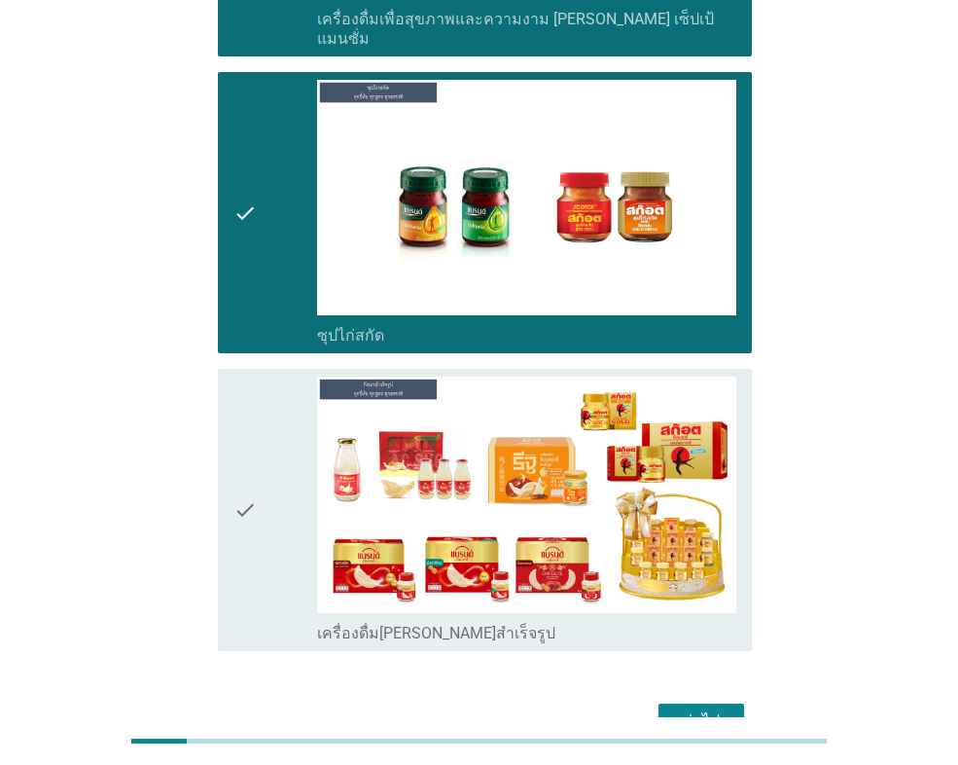
click at [276, 479] on div "check" at bounding box center [275, 509] width 84 height 266
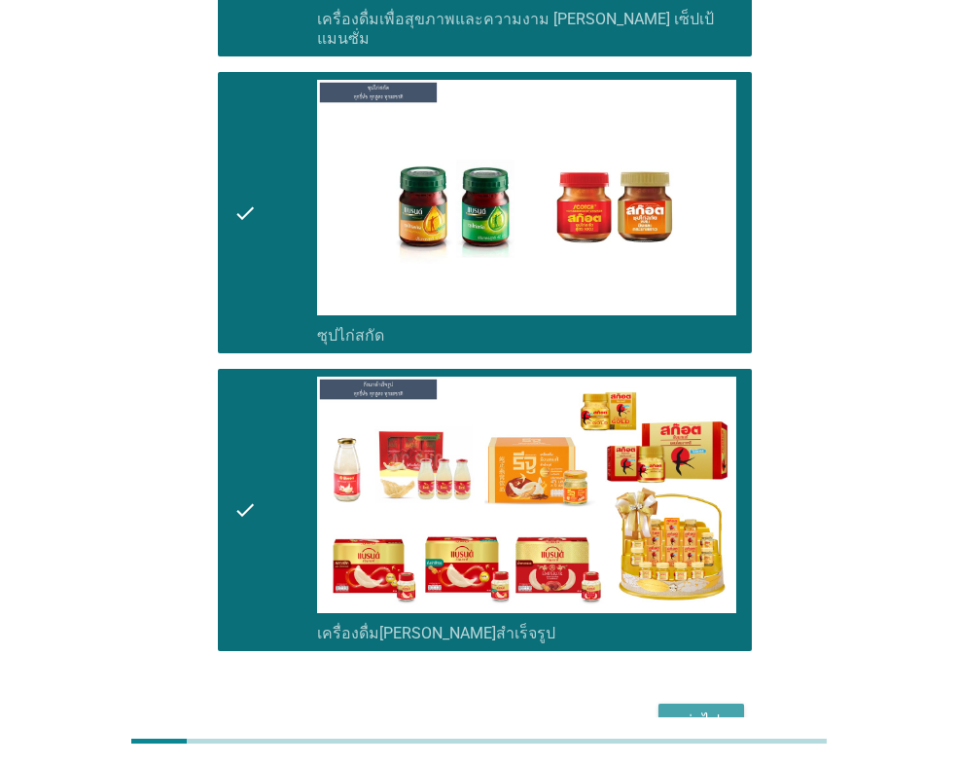
click at [671, 703] on button "ต่อไป" at bounding box center [702, 720] width 86 height 35
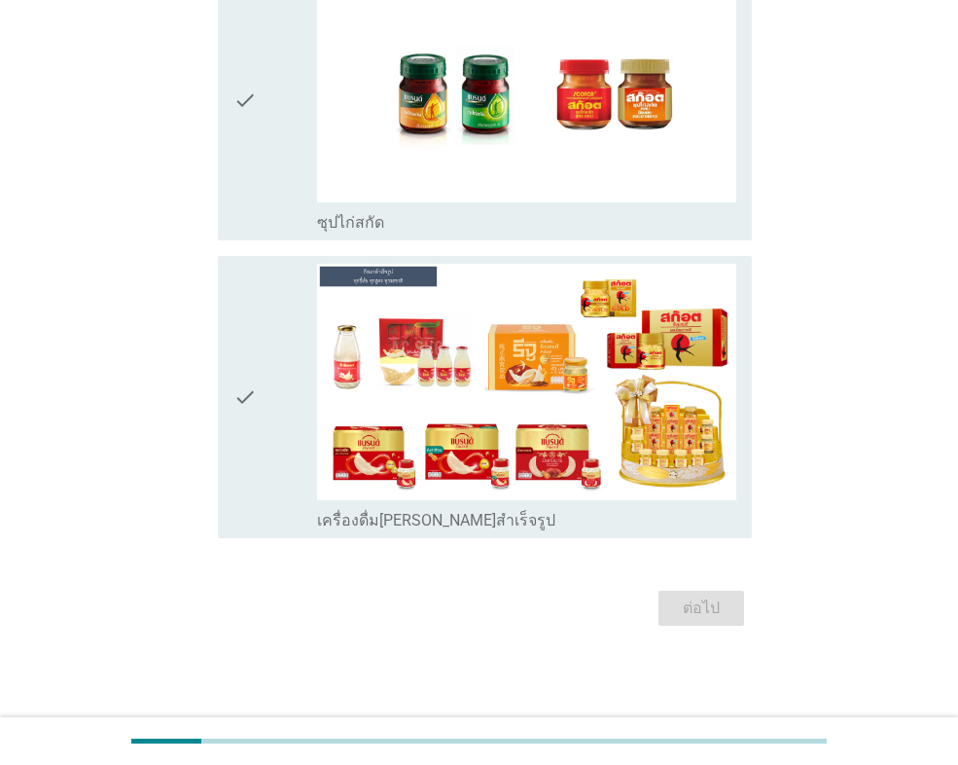
scroll to position [0, 0]
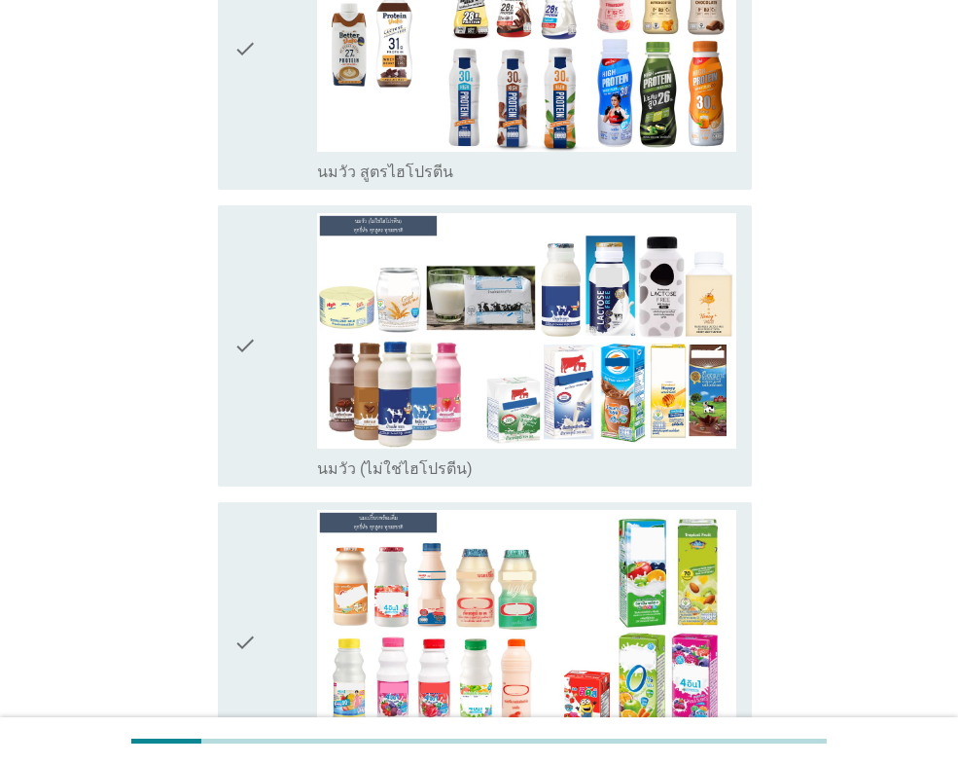
click at [249, 410] on icon "check" at bounding box center [244, 346] width 23 height 266
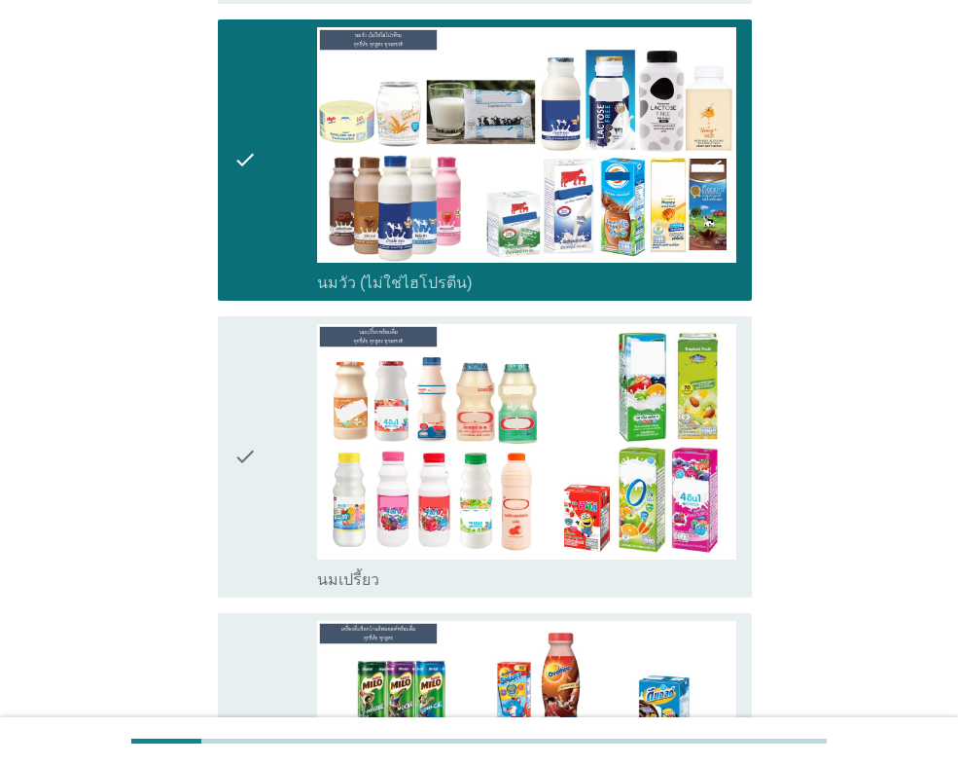
scroll to position [486, 0]
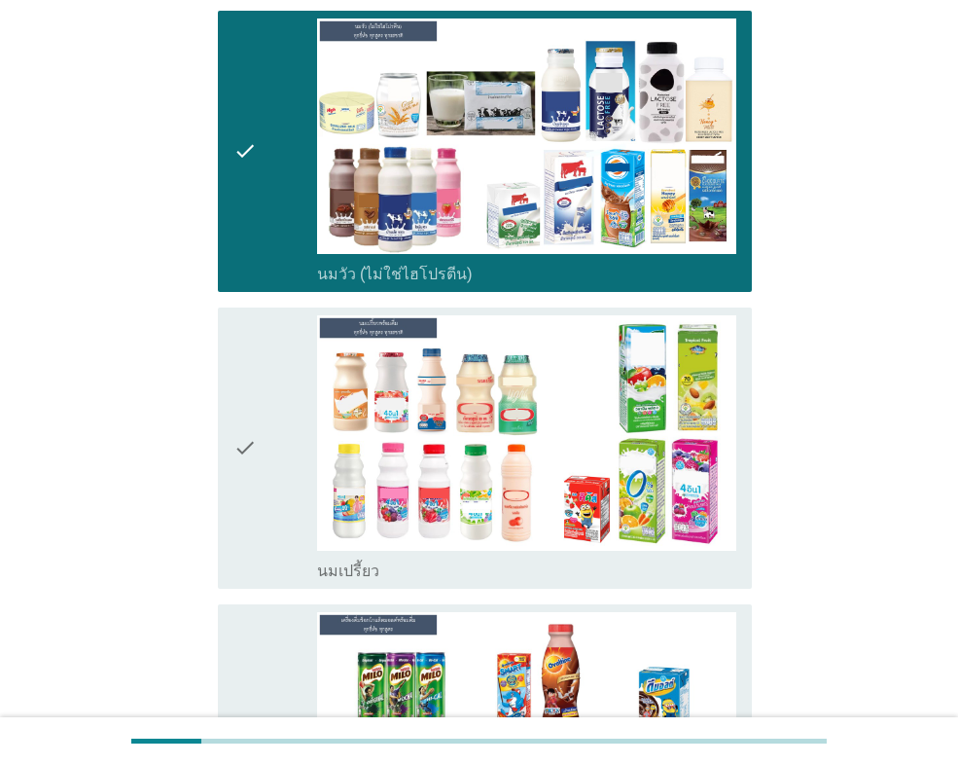
click at [244, 470] on icon "check" at bounding box center [244, 448] width 23 height 266
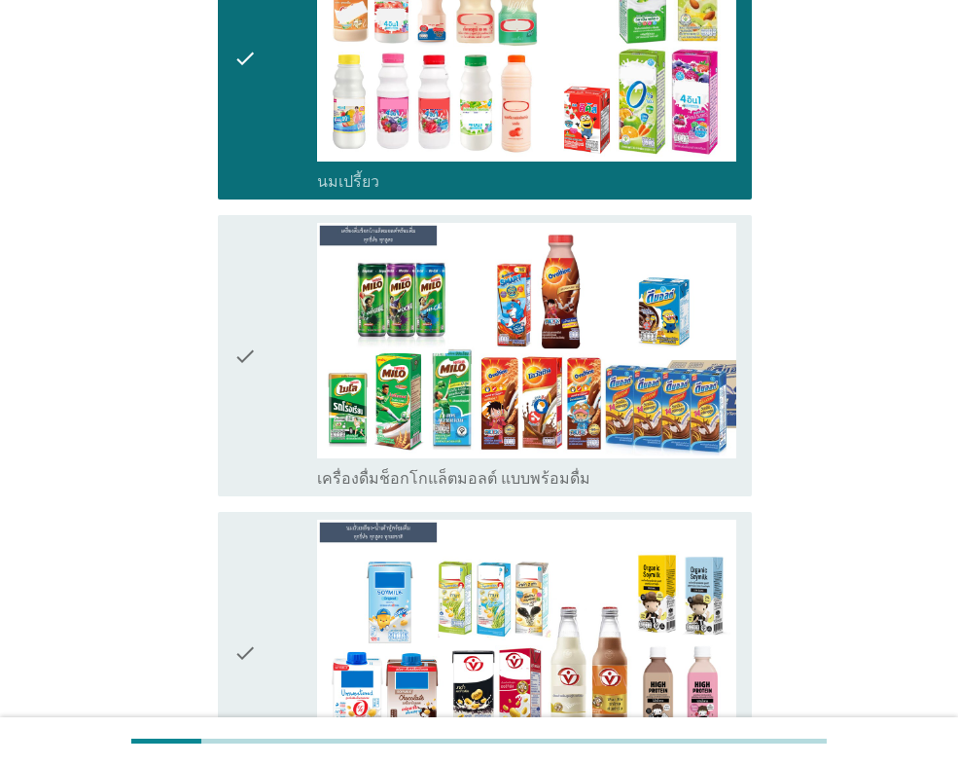
click at [243, 471] on icon "check" at bounding box center [244, 356] width 23 height 266
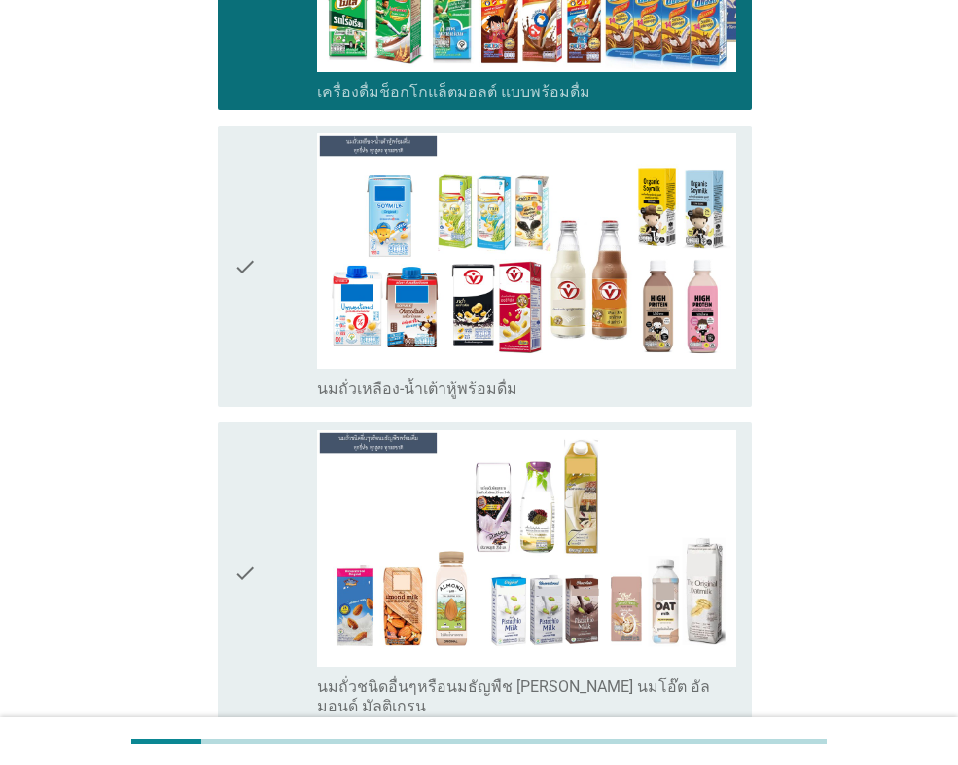
scroll to position [1265, 0]
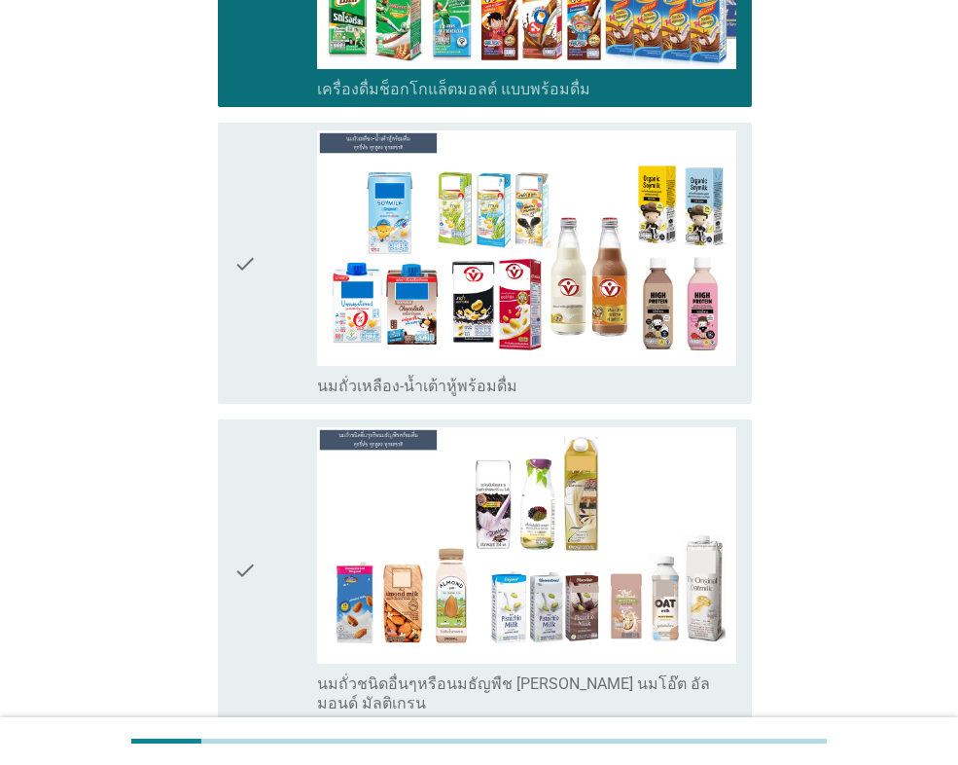
click at [249, 324] on icon "check" at bounding box center [244, 263] width 23 height 266
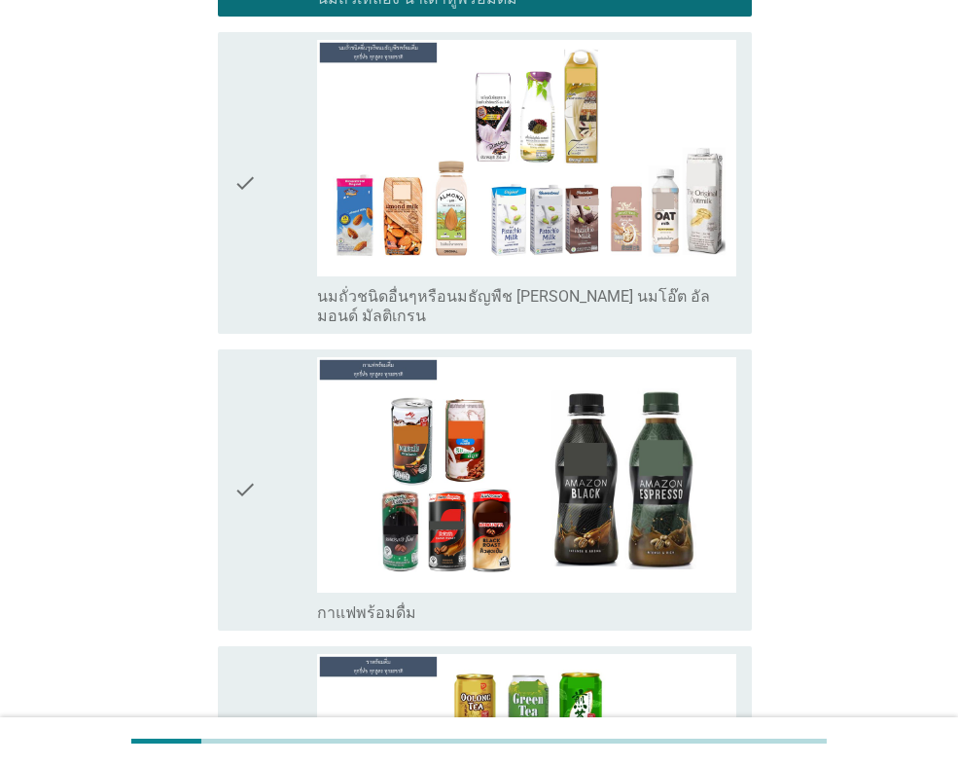
scroll to position [1654, 0]
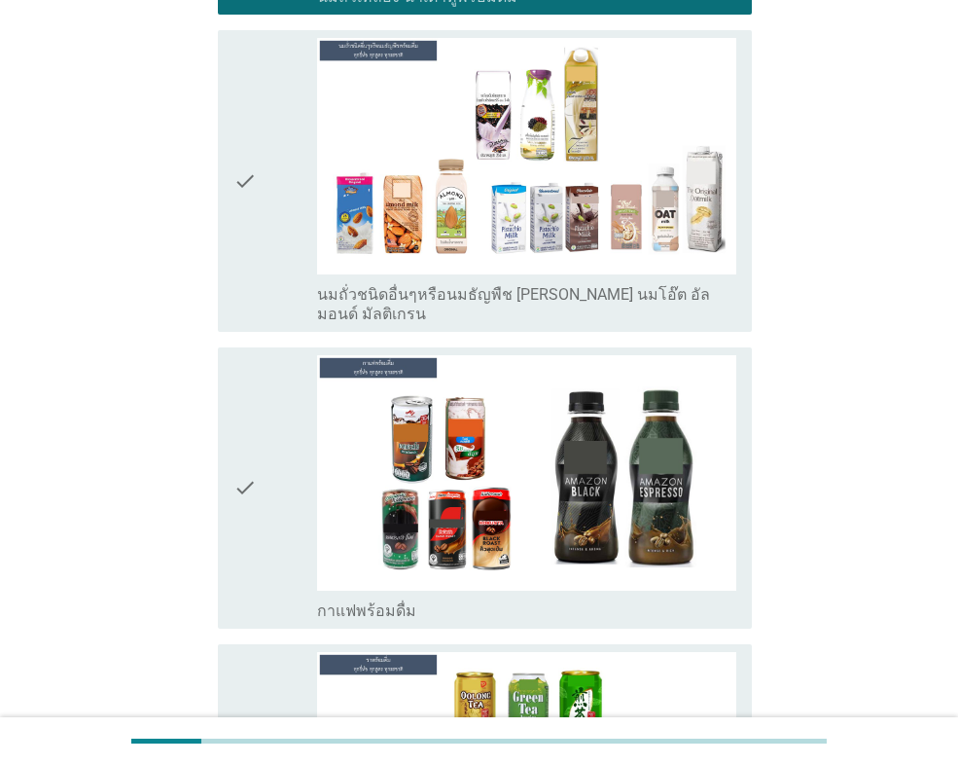
click at [253, 461] on icon "check" at bounding box center [244, 488] width 23 height 266
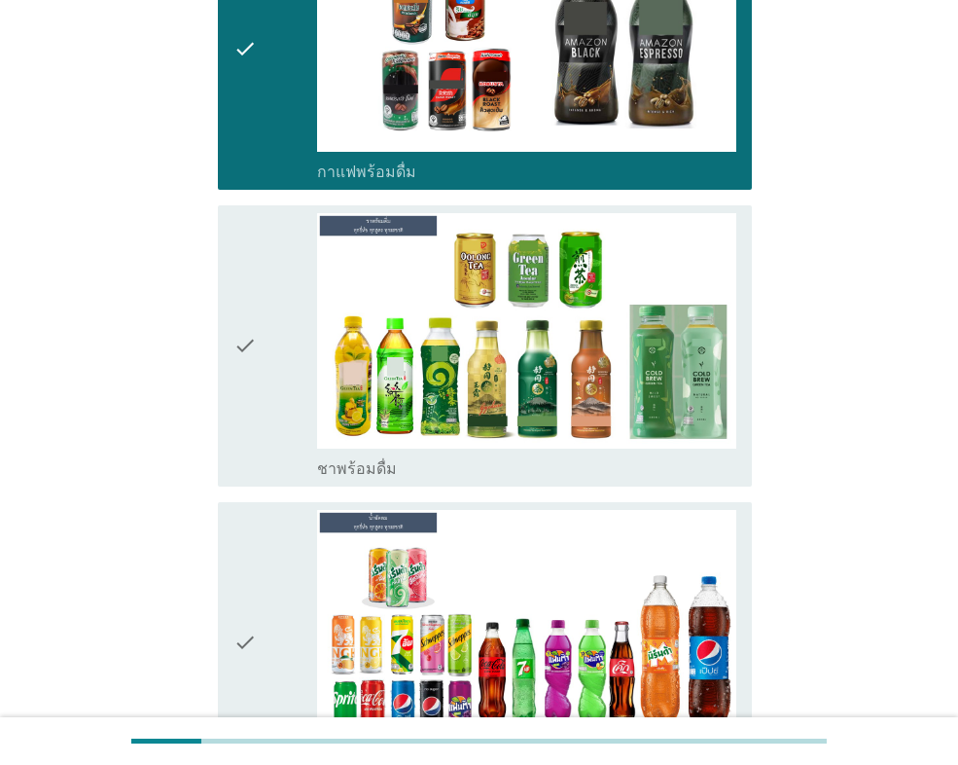
scroll to position [2140, 0]
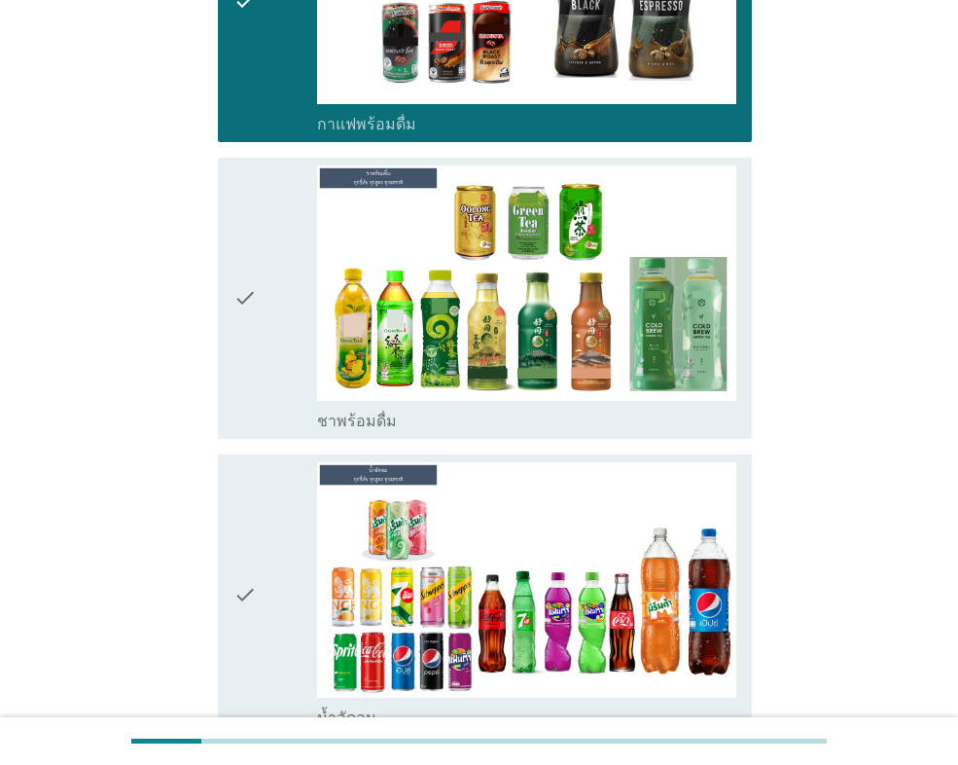
click at [241, 339] on icon "check" at bounding box center [244, 298] width 23 height 266
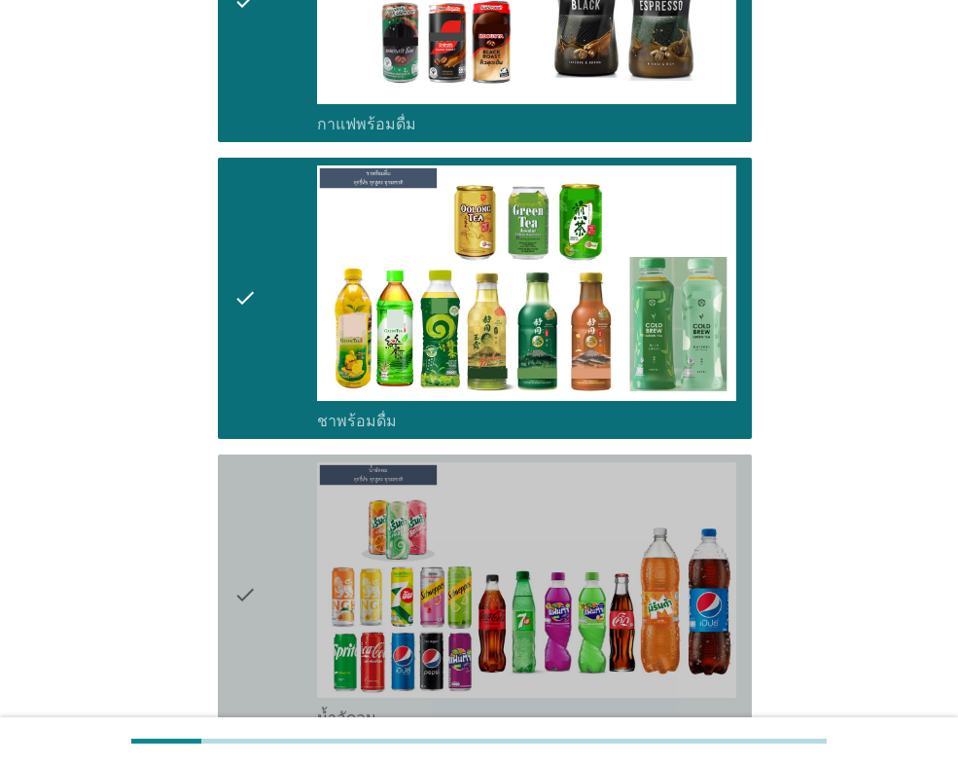
click at [256, 517] on icon "check" at bounding box center [244, 595] width 23 height 266
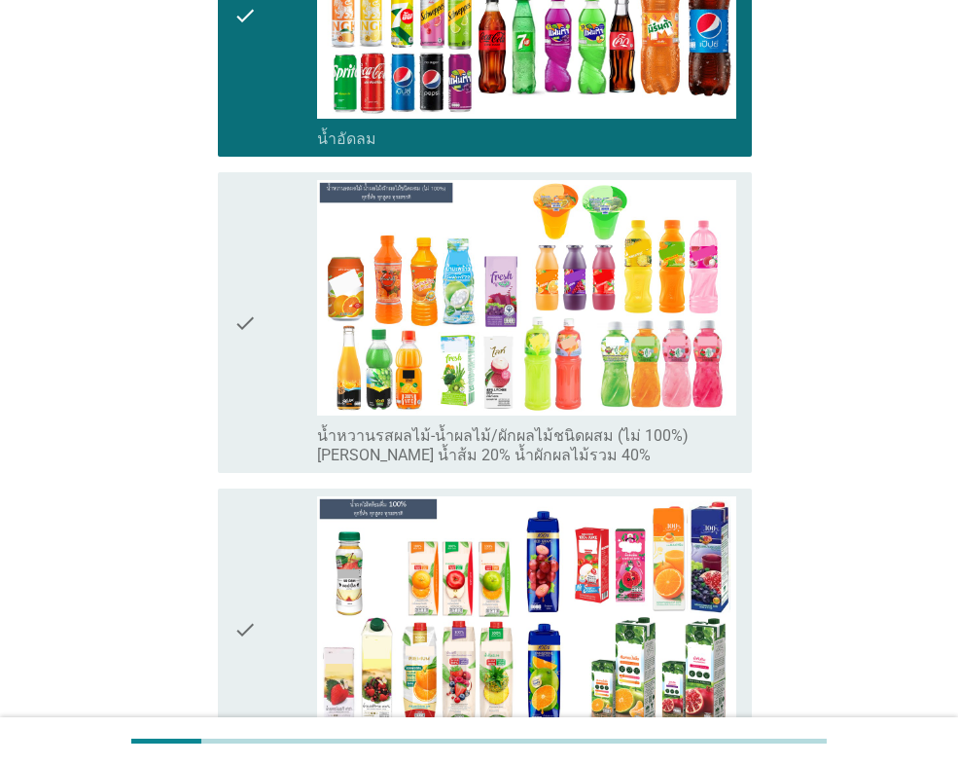
scroll to position [2724, 0]
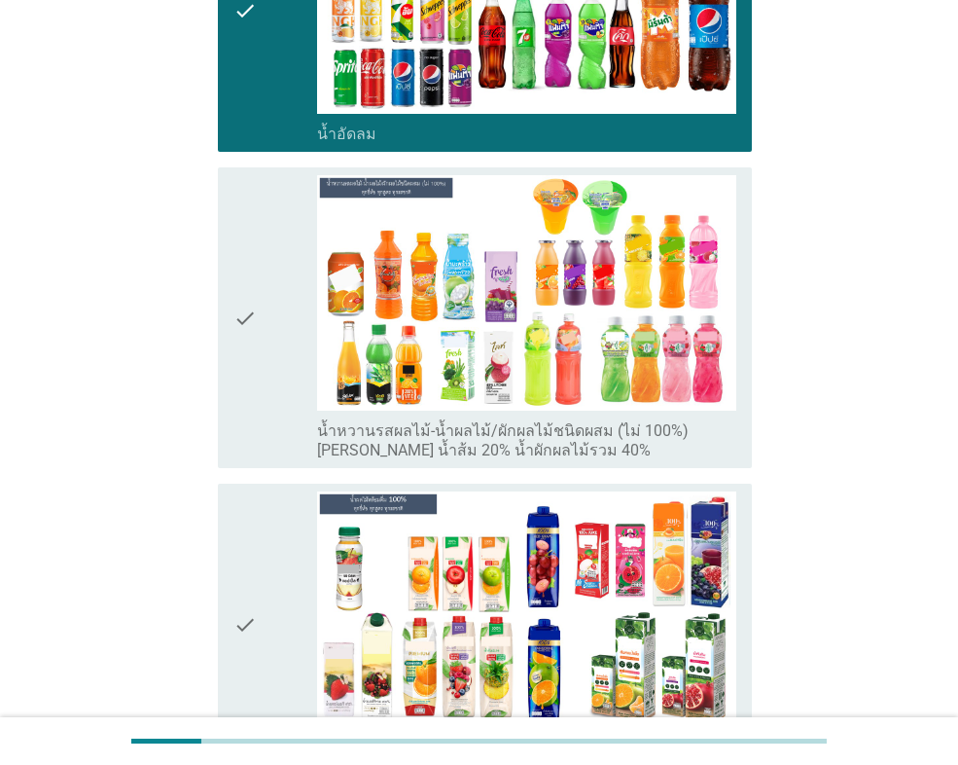
click at [238, 356] on icon "check" at bounding box center [244, 317] width 23 height 285
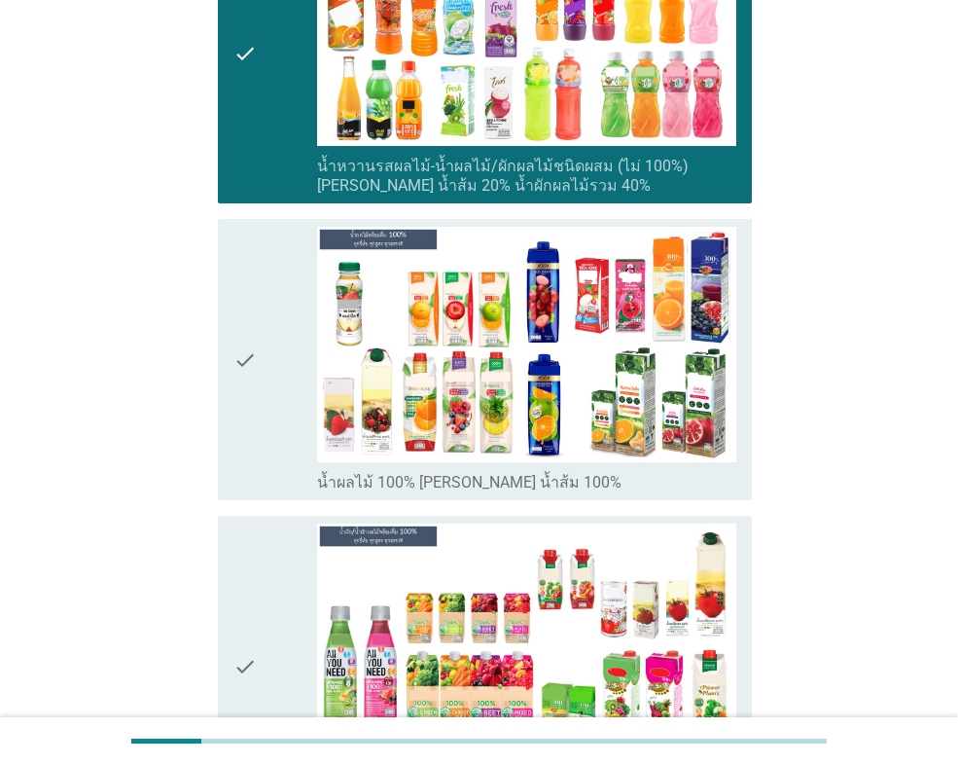
scroll to position [3015, 0]
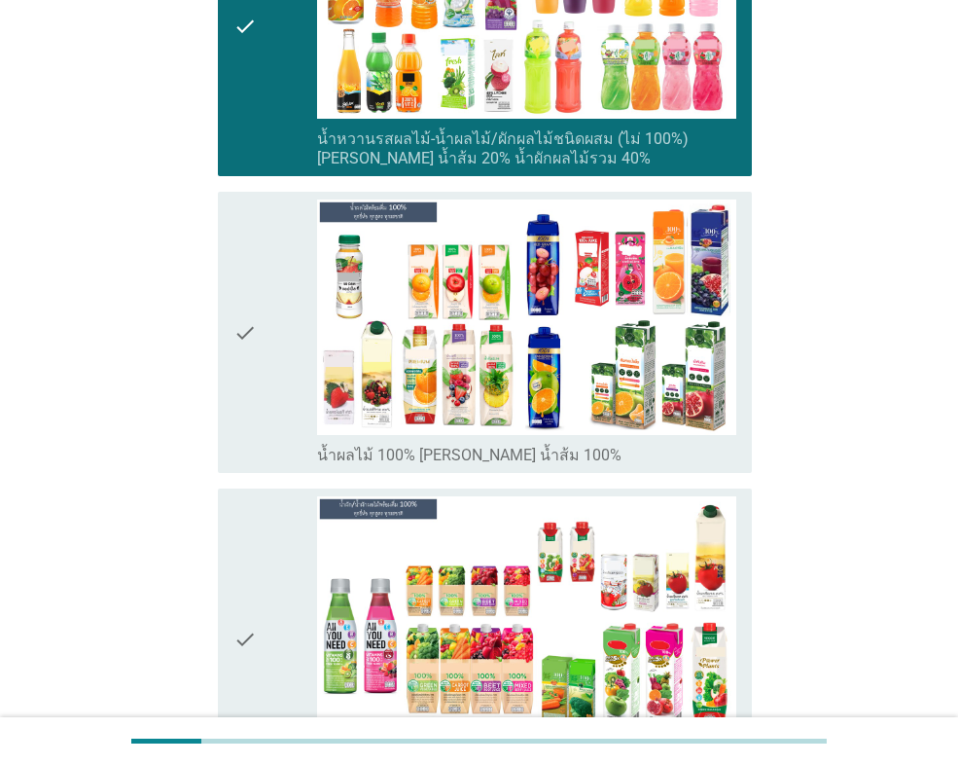
click at [245, 423] on icon "check" at bounding box center [244, 332] width 23 height 266
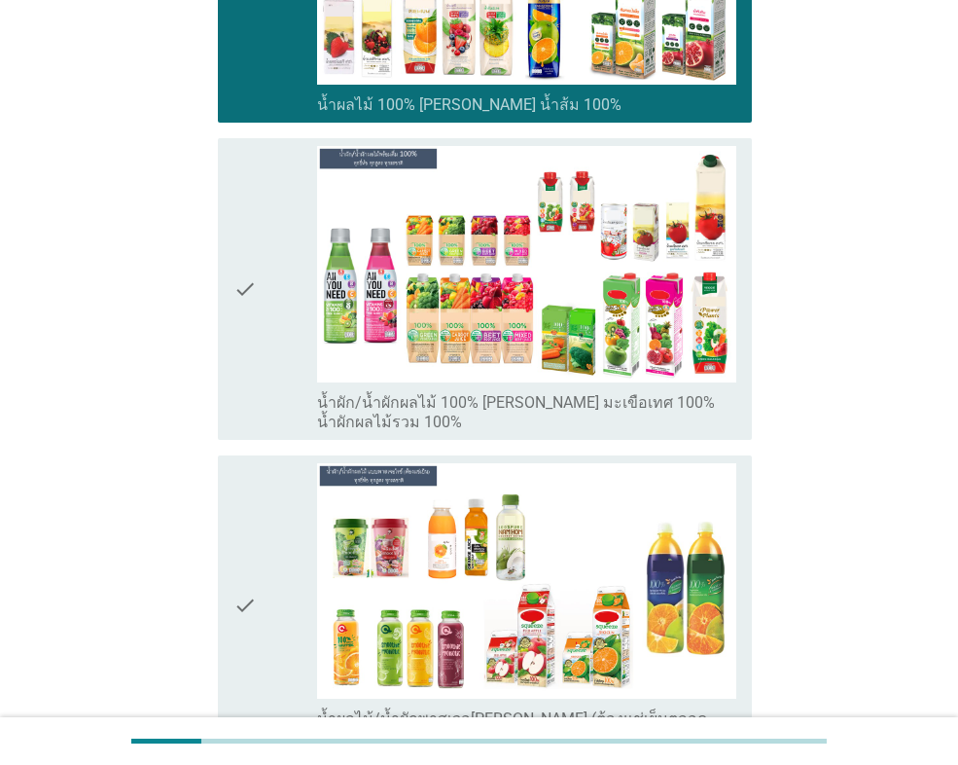
scroll to position [3405, 0]
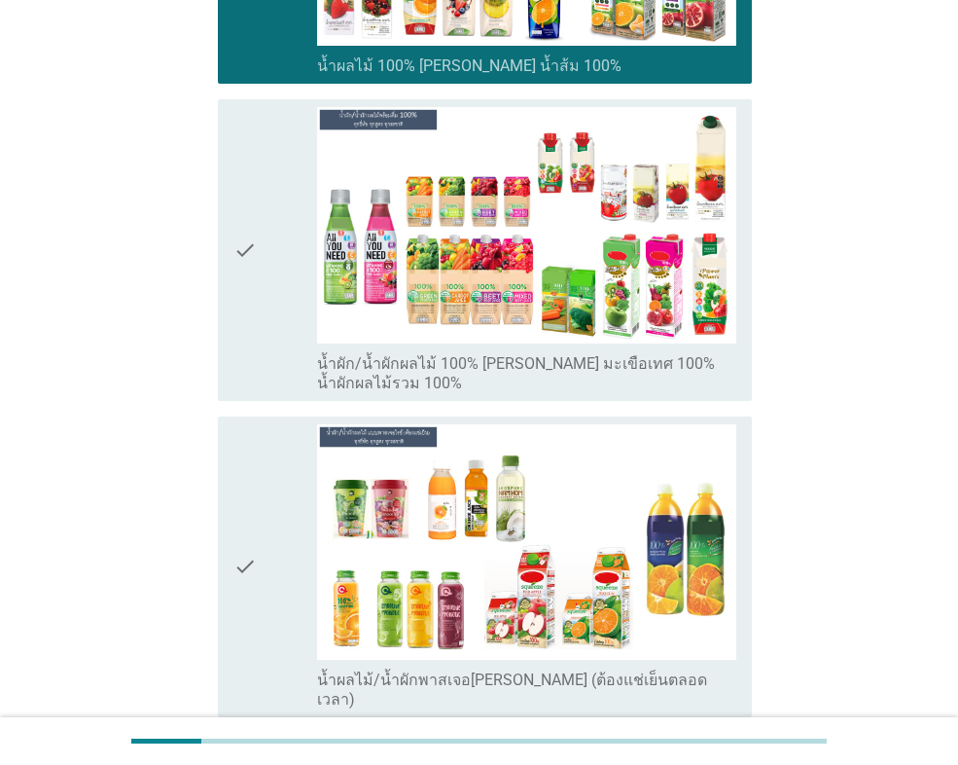
click at [244, 323] on icon "check" at bounding box center [244, 249] width 23 height 285
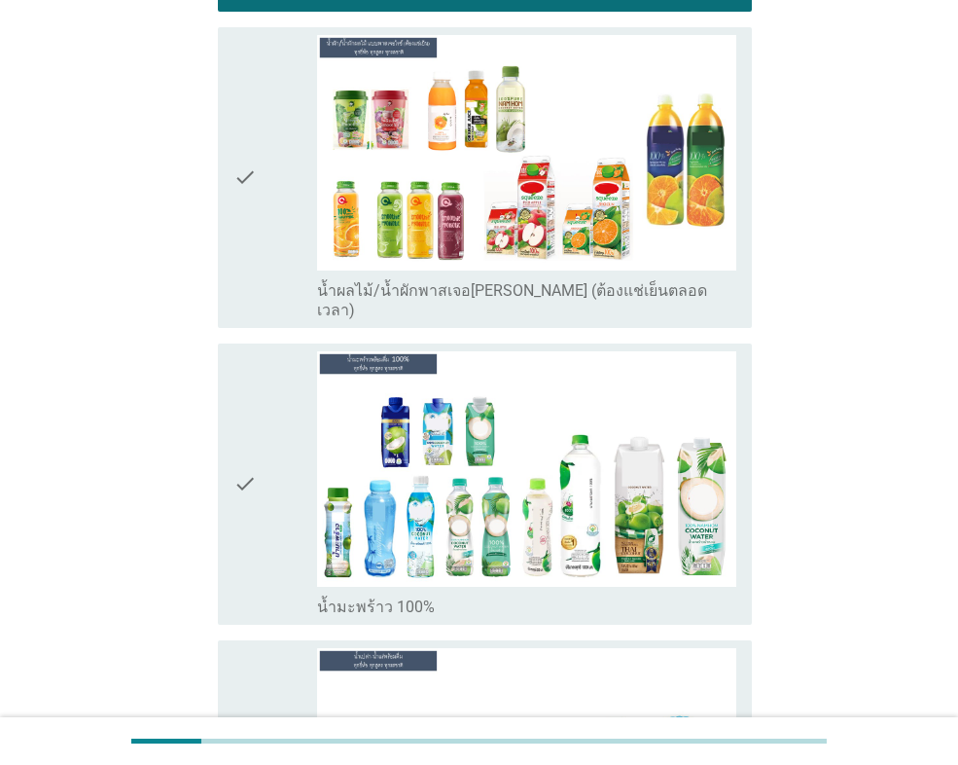
click at [243, 517] on icon "check" at bounding box center [244, 484] width 23 height 266
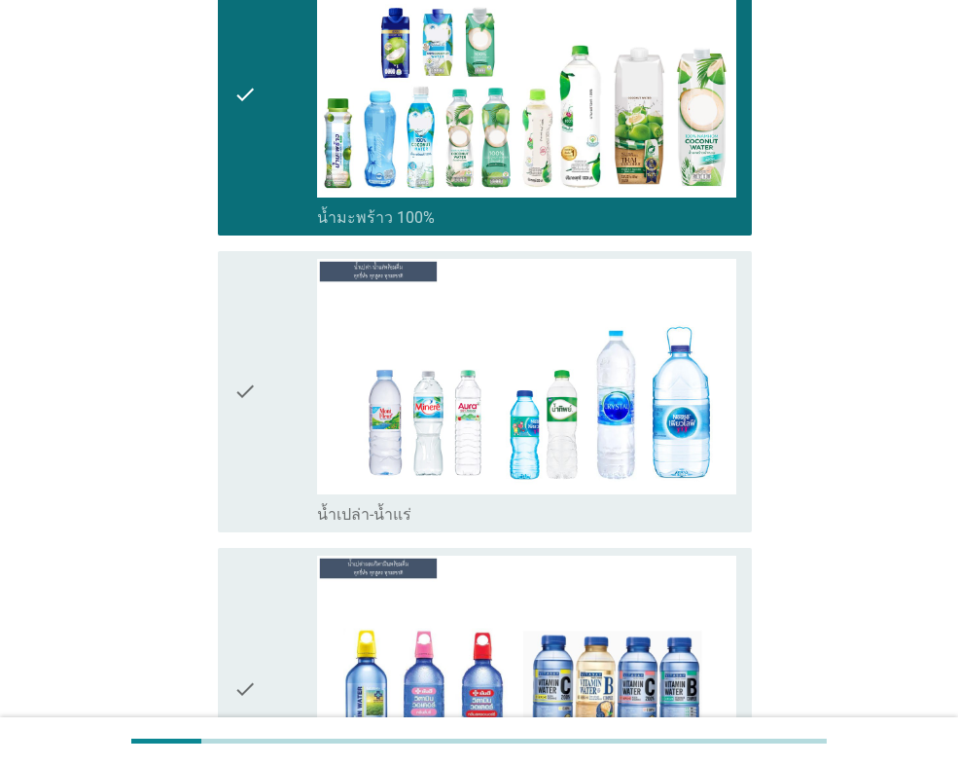
click at [230, 432] on div "check check_box_outline_blank น้ำเปล่า-น้ำแร่" at bounding box center [485, 391] width 534 height 281
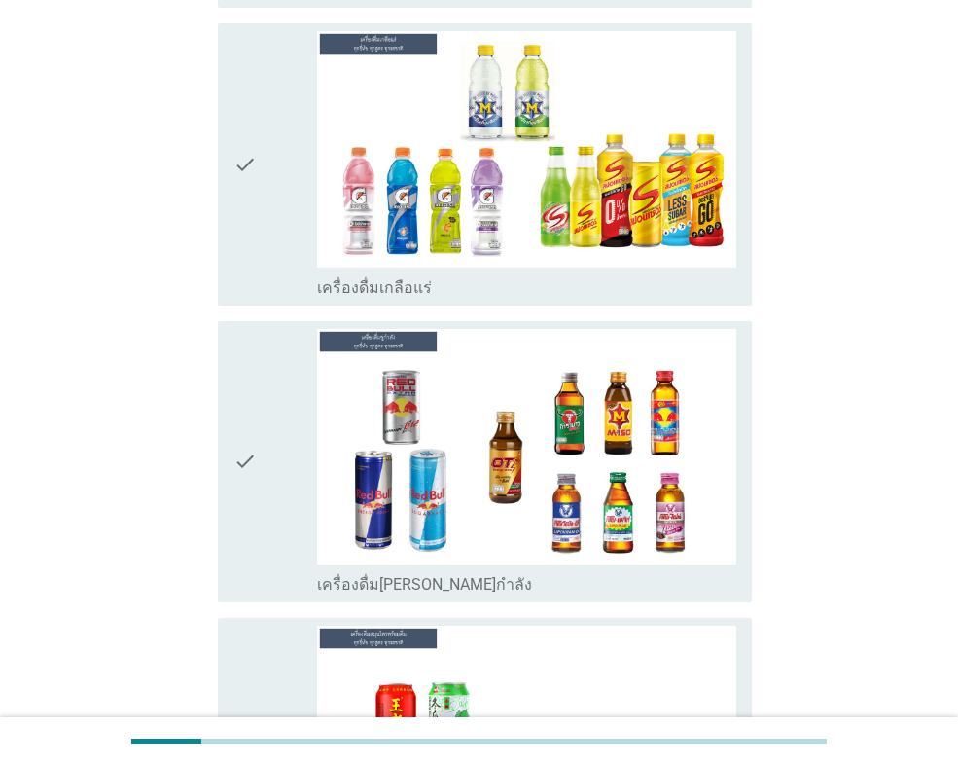
scroll to position [5350, 0]
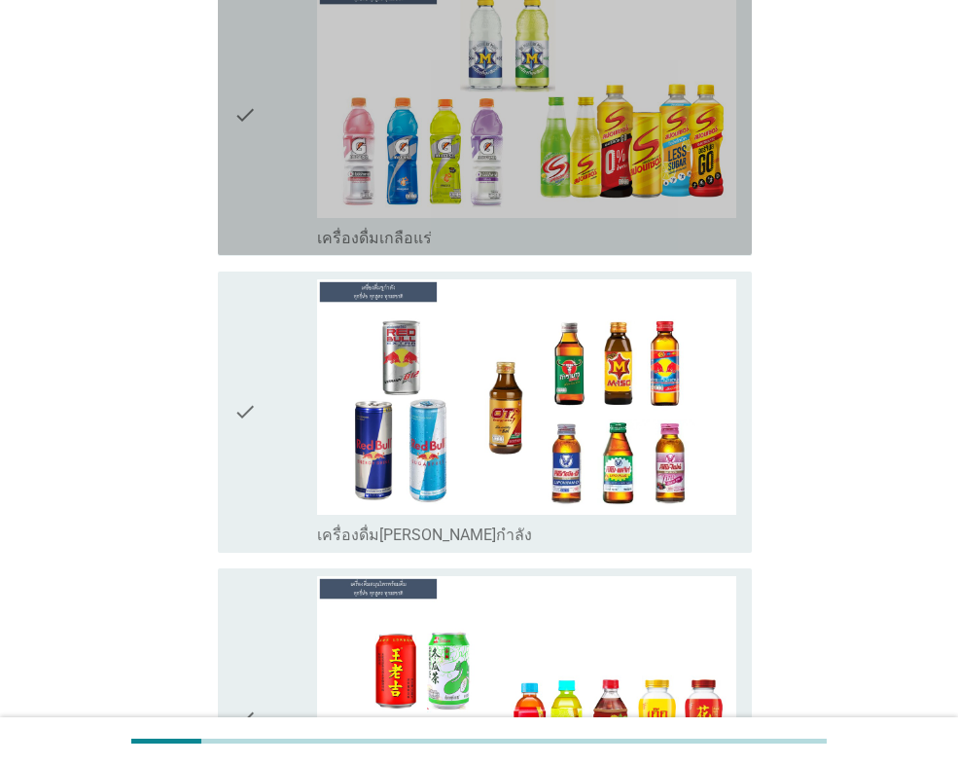
click at [294, 164] on div "check" at bounding box center [275, 115] width 84 height 266
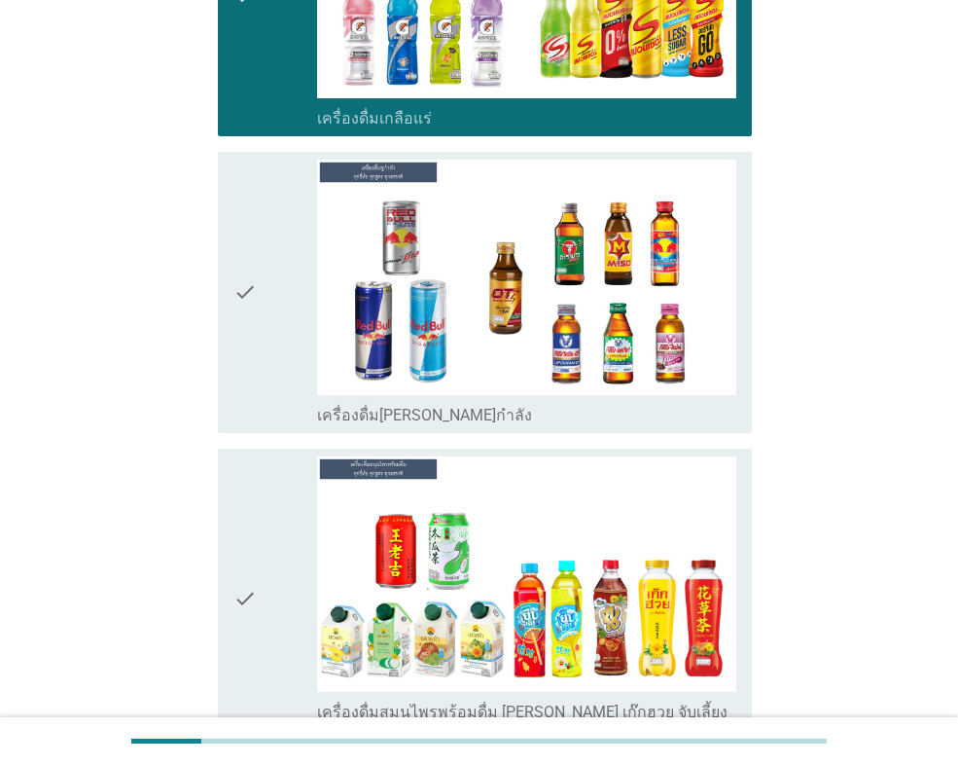
scroll to position [5642, 0]
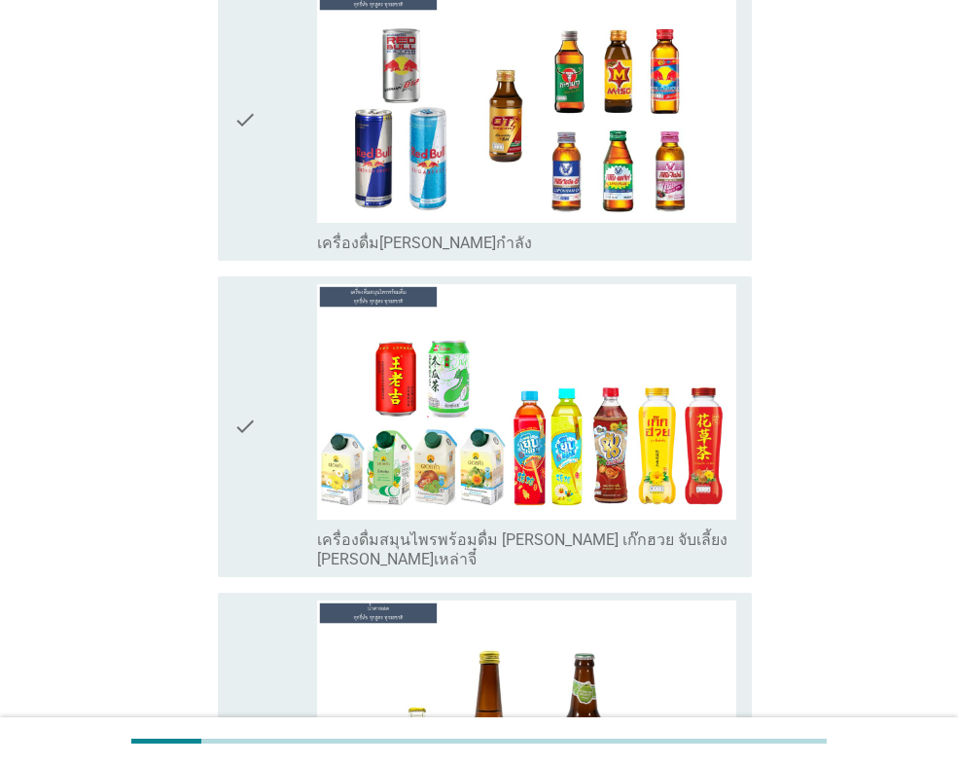
click at [263, 184] on div "check" at bounding box center [275, 120] width 84 height 266
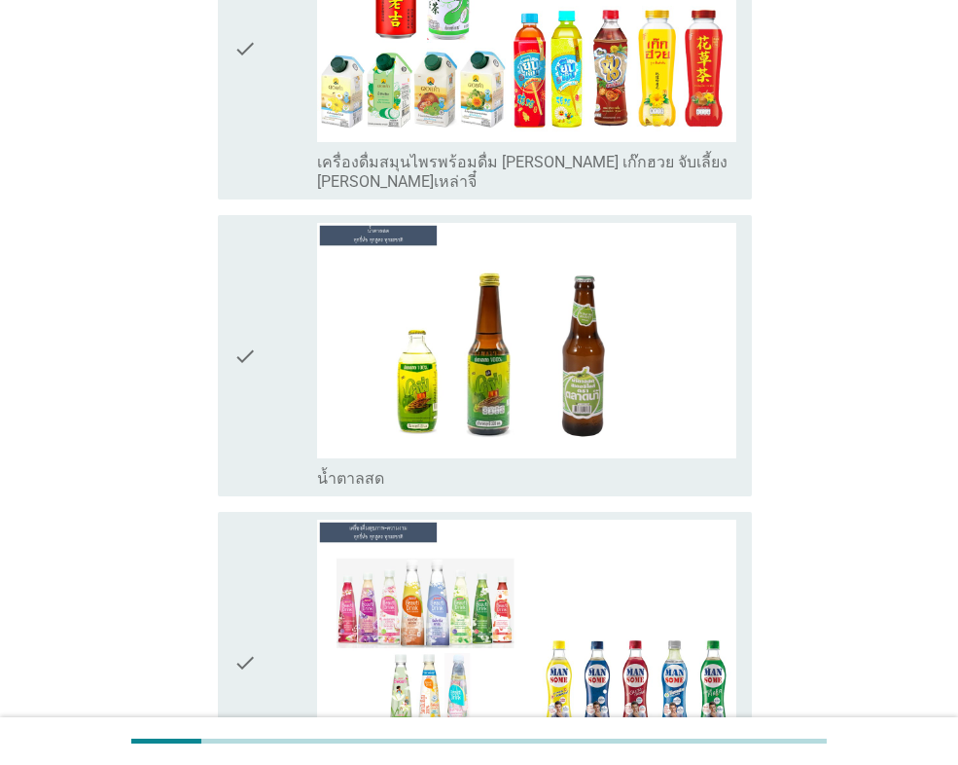
scroll to position [6031, 0]
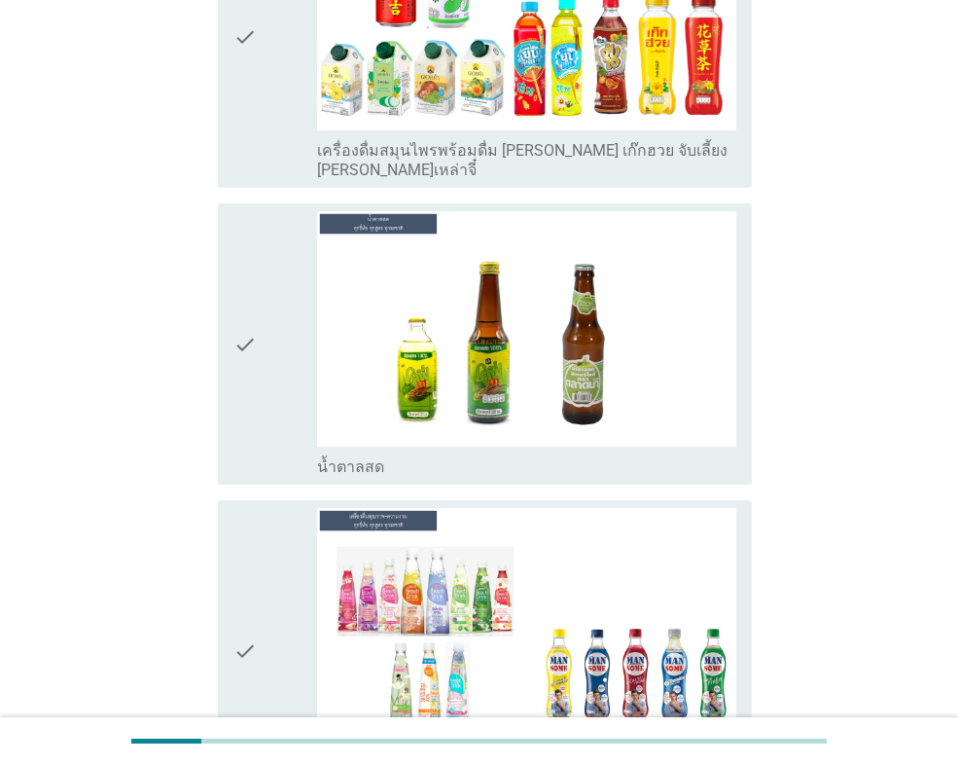
click at [262, 529] on div "check" at bounding box center [275, 650] width 84 height 285
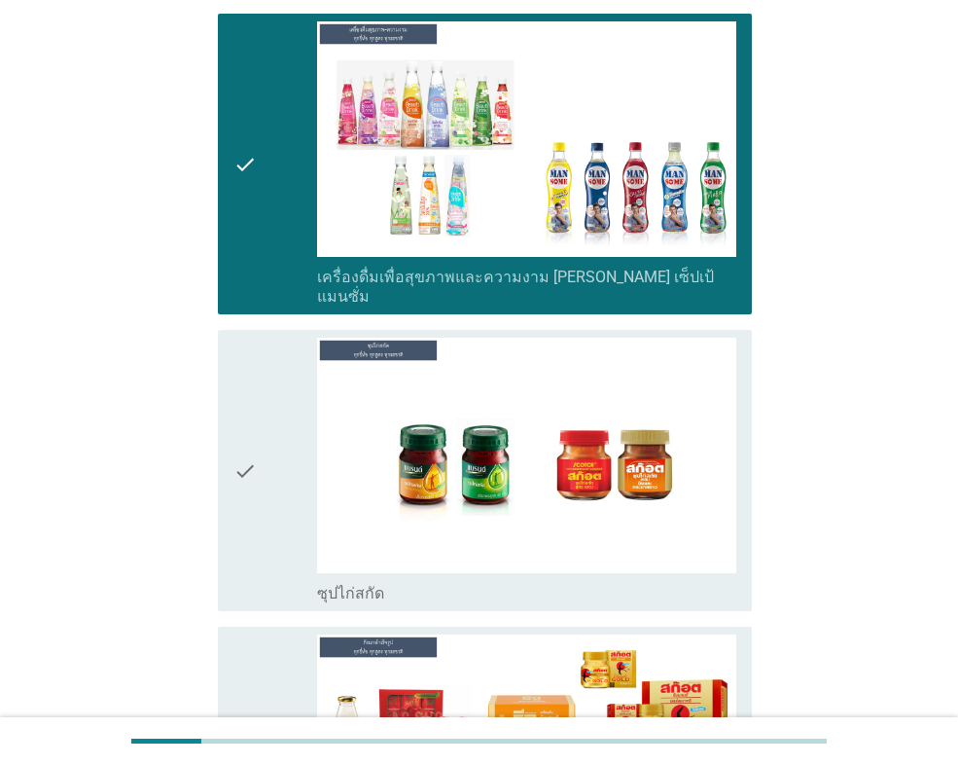
click at [259, 468] on div "check" at bounding box center [275, 471] width 84 height 266
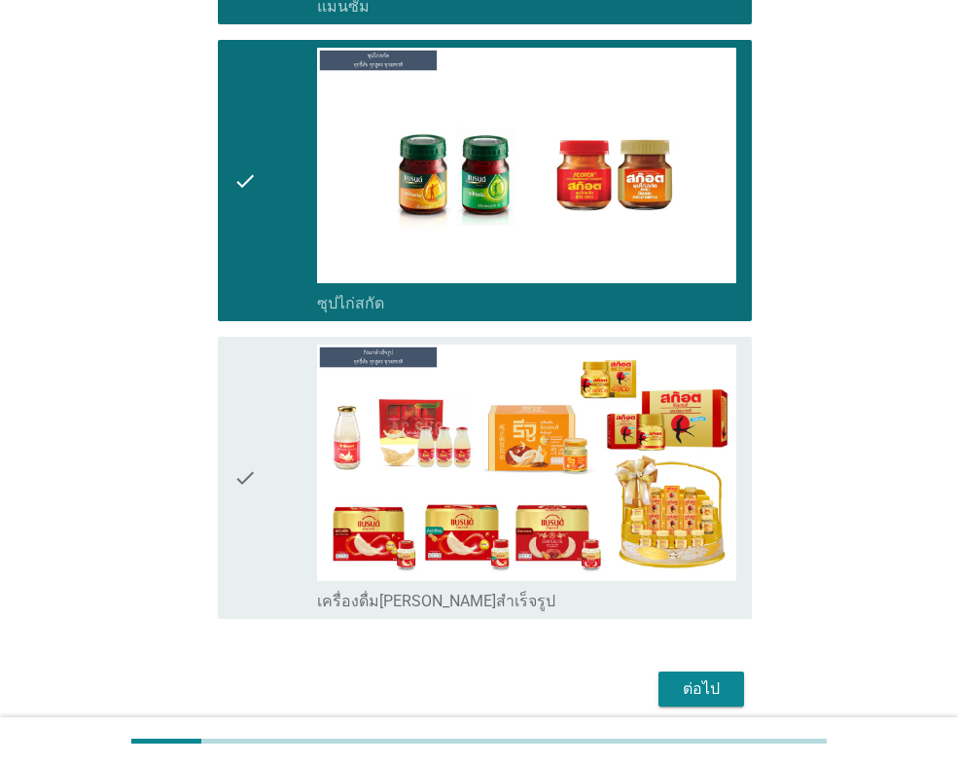
scroll to position [6810, 0]
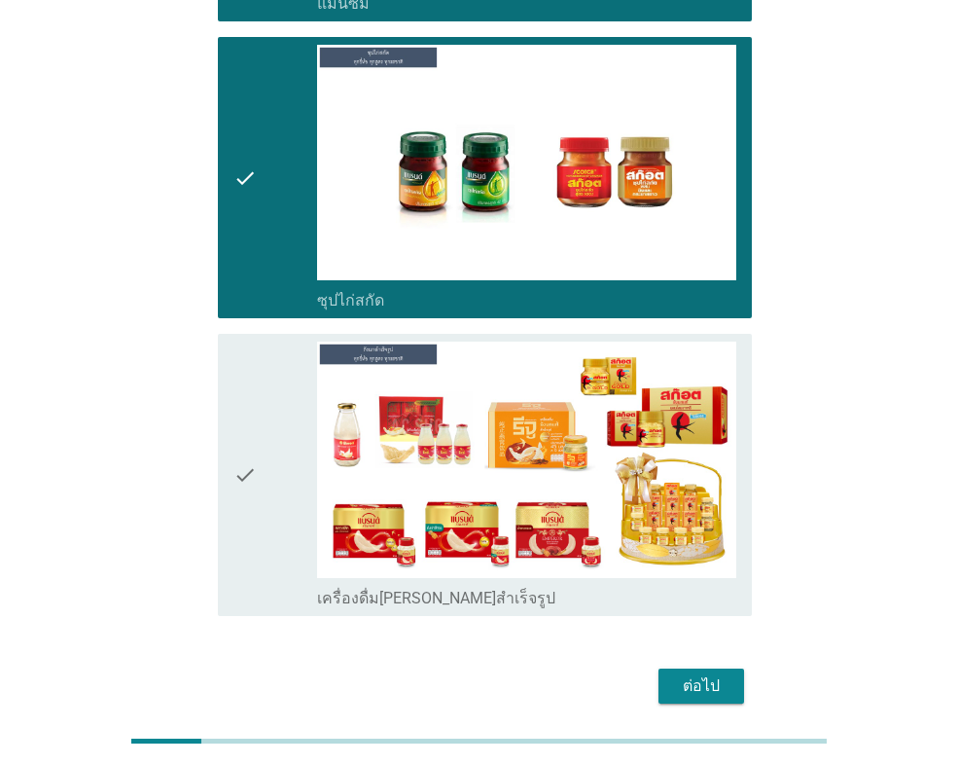
click at [283, 461] on div "check" at bounding box center [275, 474] width 84 height 266
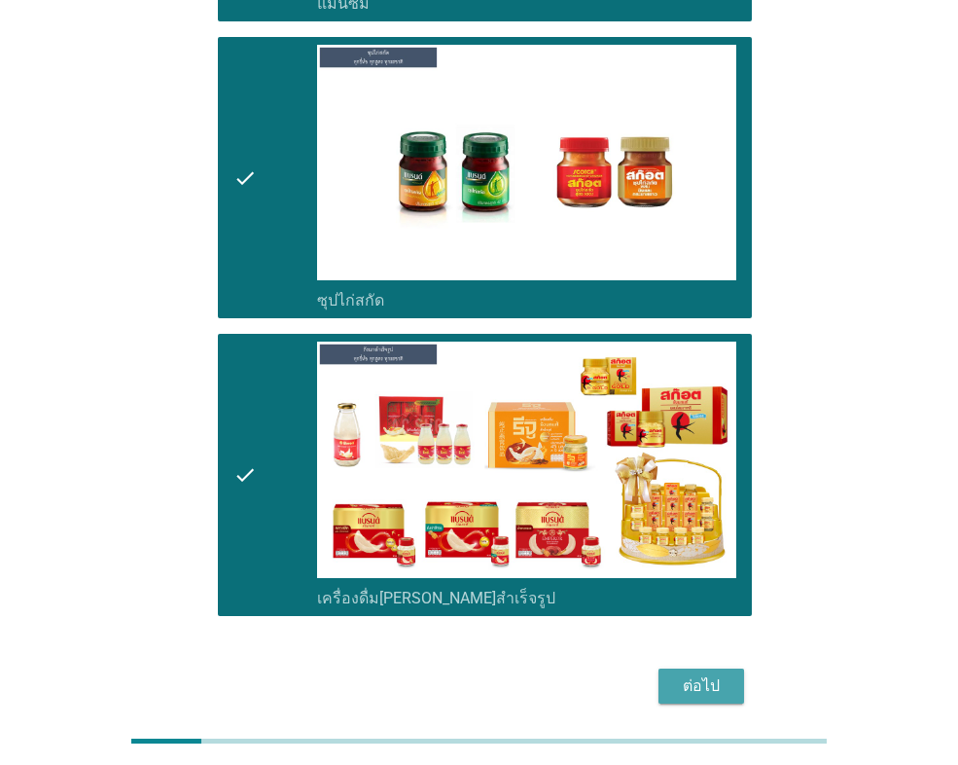
click at [686, 674] on div "ต่อไป" at bounding box center [701, 685] width 54 height 23
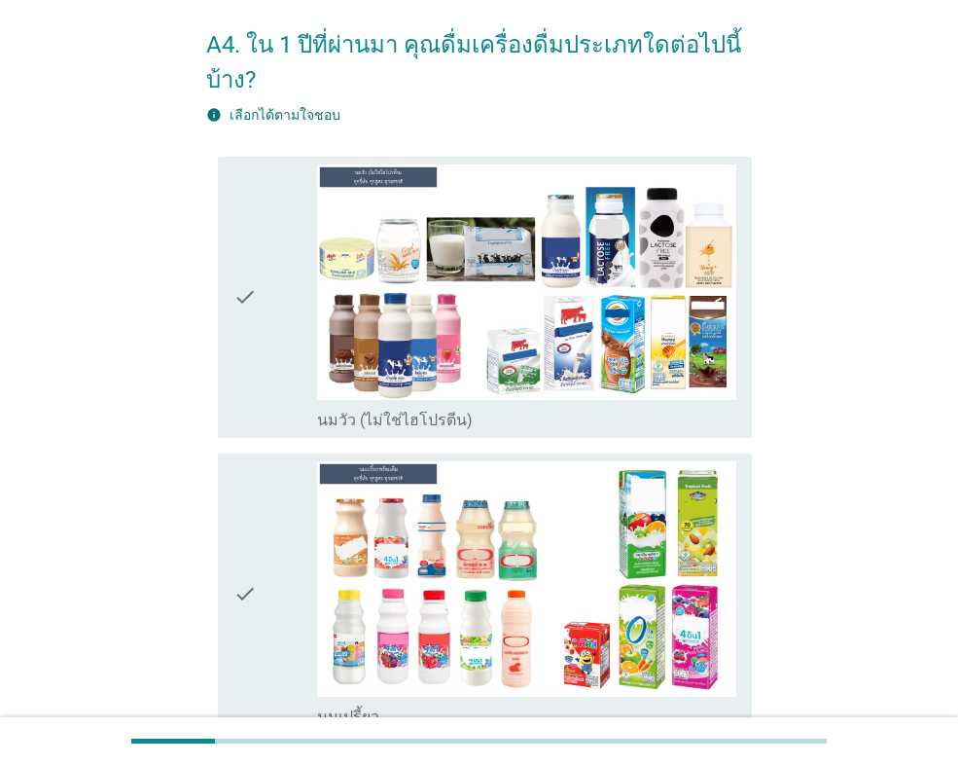
scroll to position [195, 0]
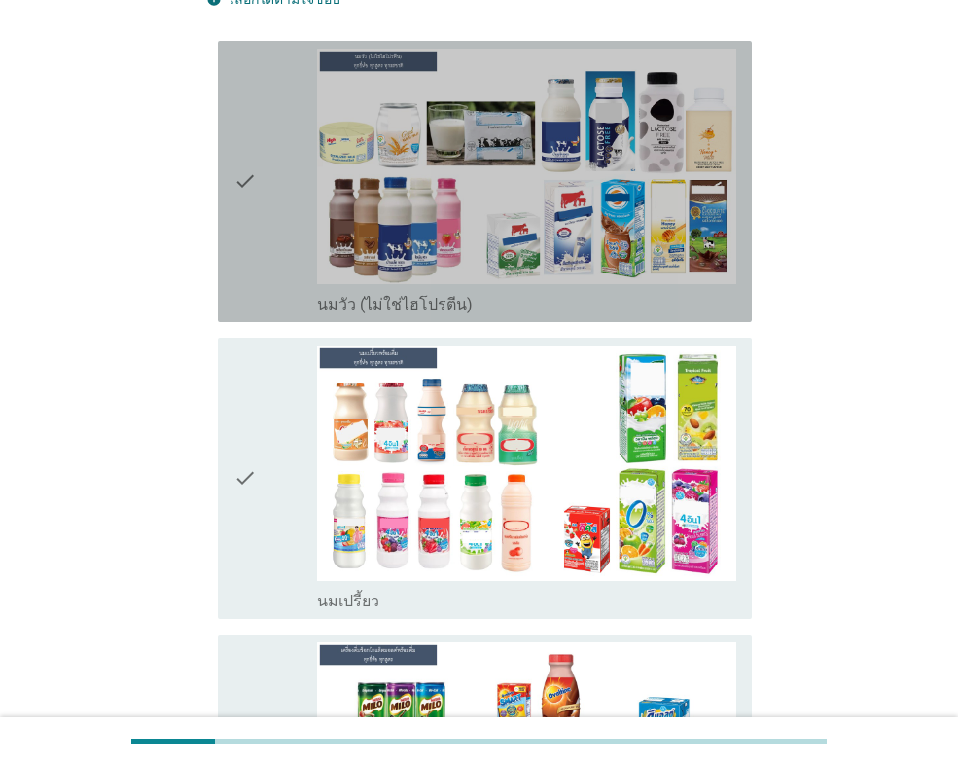
click at [237, 287] on icon "check" at bounding box center [244, 182] width 23 height 266
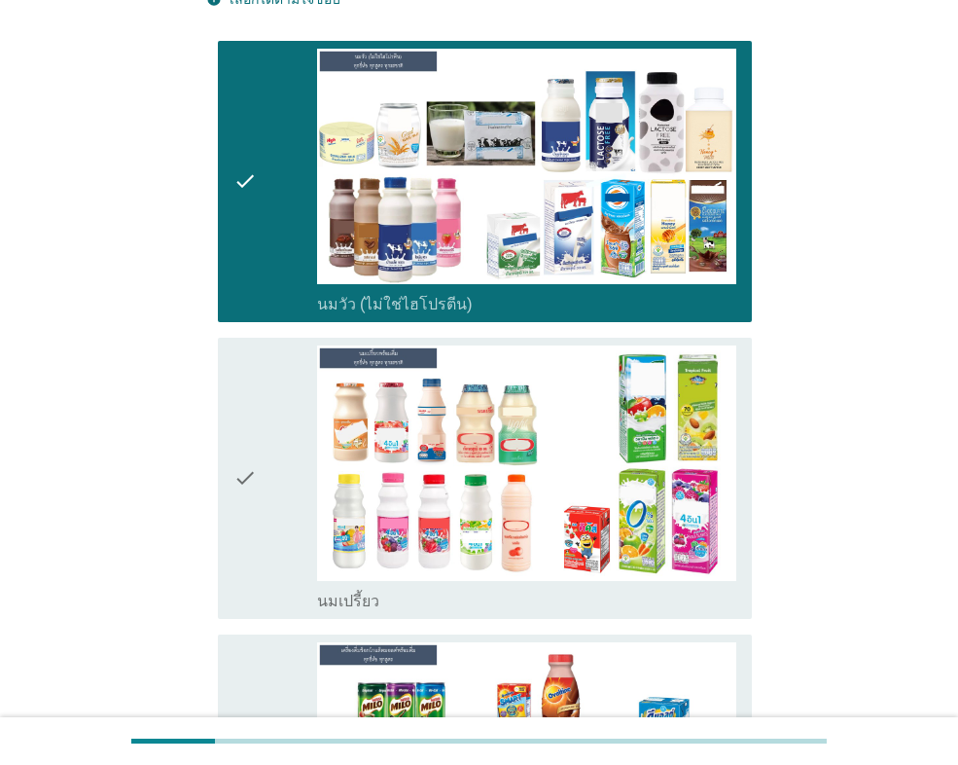
click at [256, 450] on icon "check" at bounding box center [244, 478] width 23 height 266
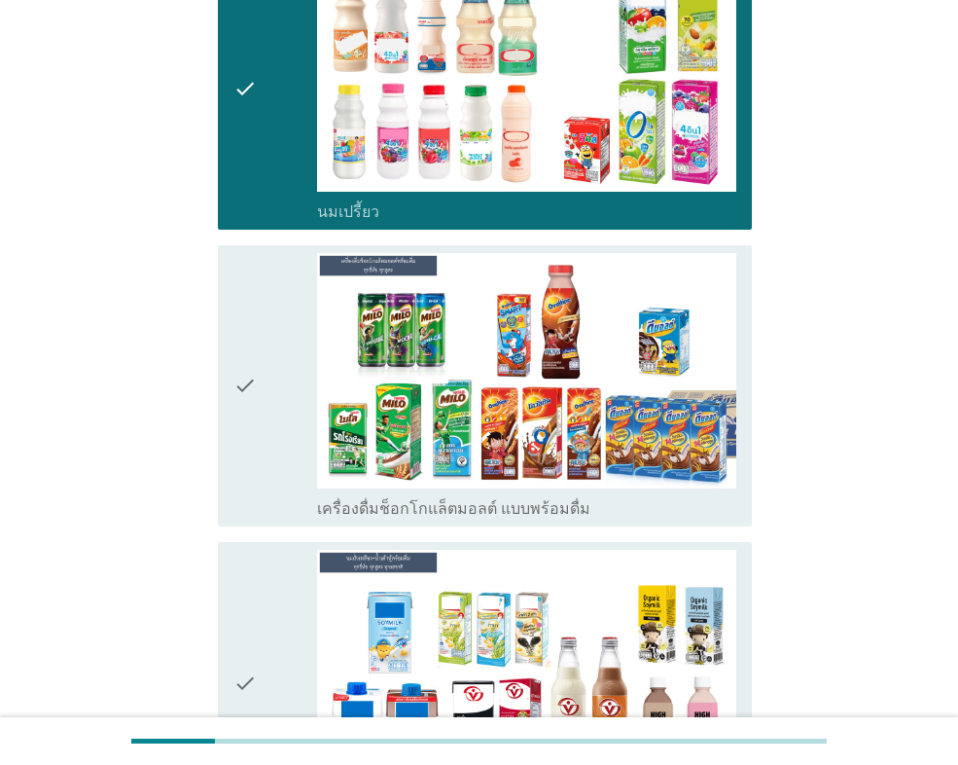
click at [257, 452] on icon "check" at bounding box center [244, 386] width 23 height 266
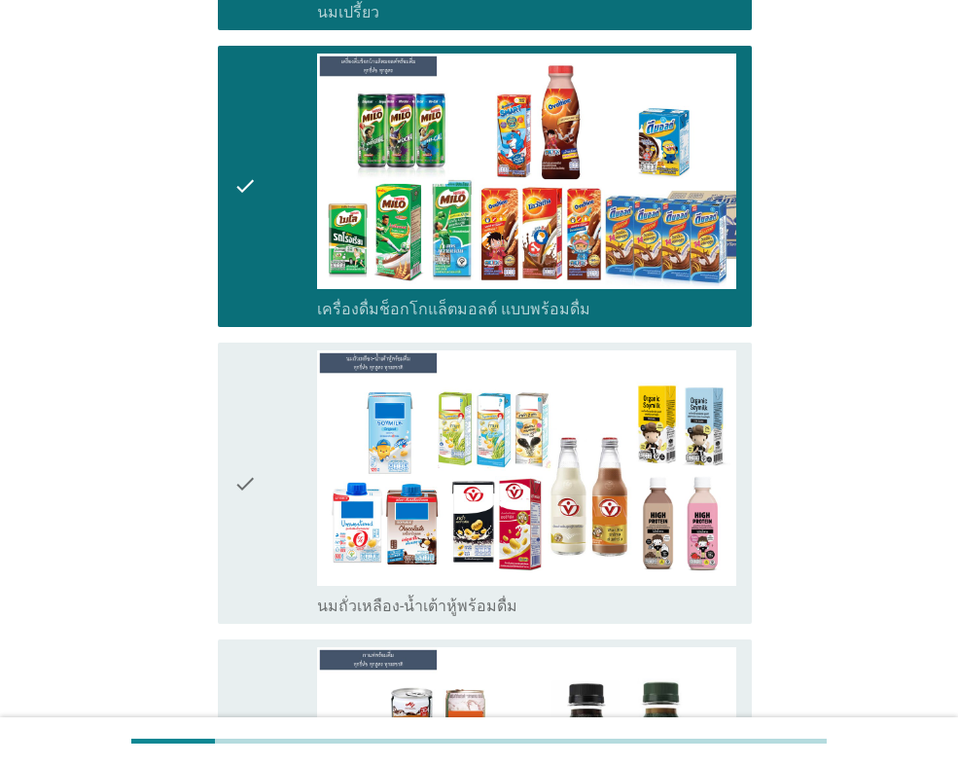
scroll to position [1167, 0]
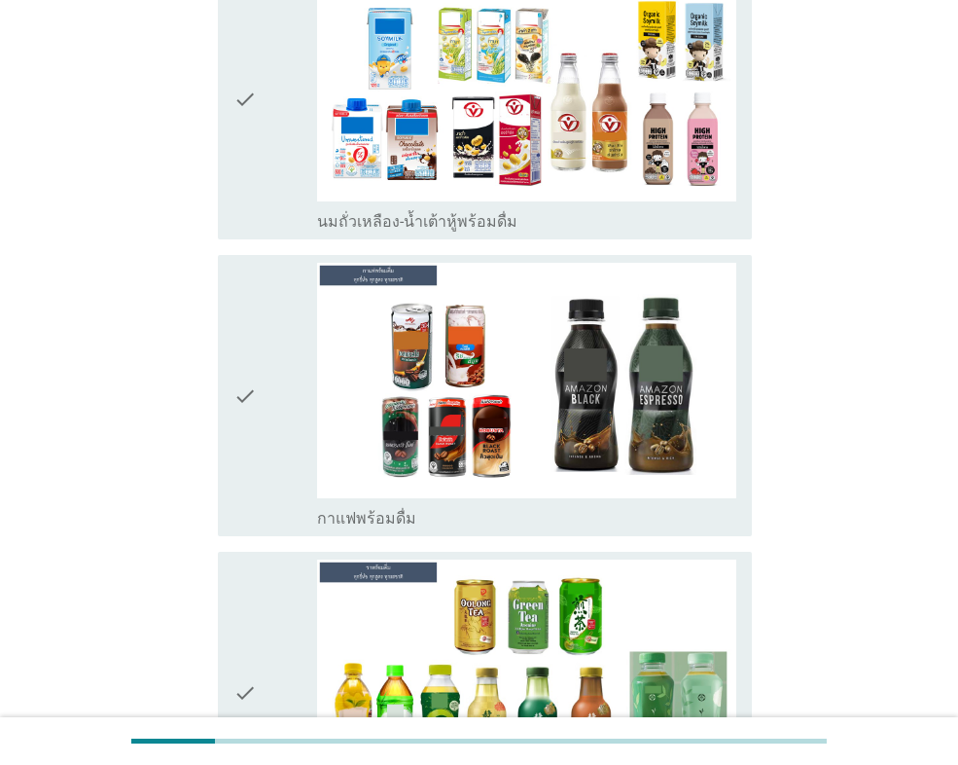
click at [246, 214] on icon "check" at bounding box center [244, 99] width 23 height 266
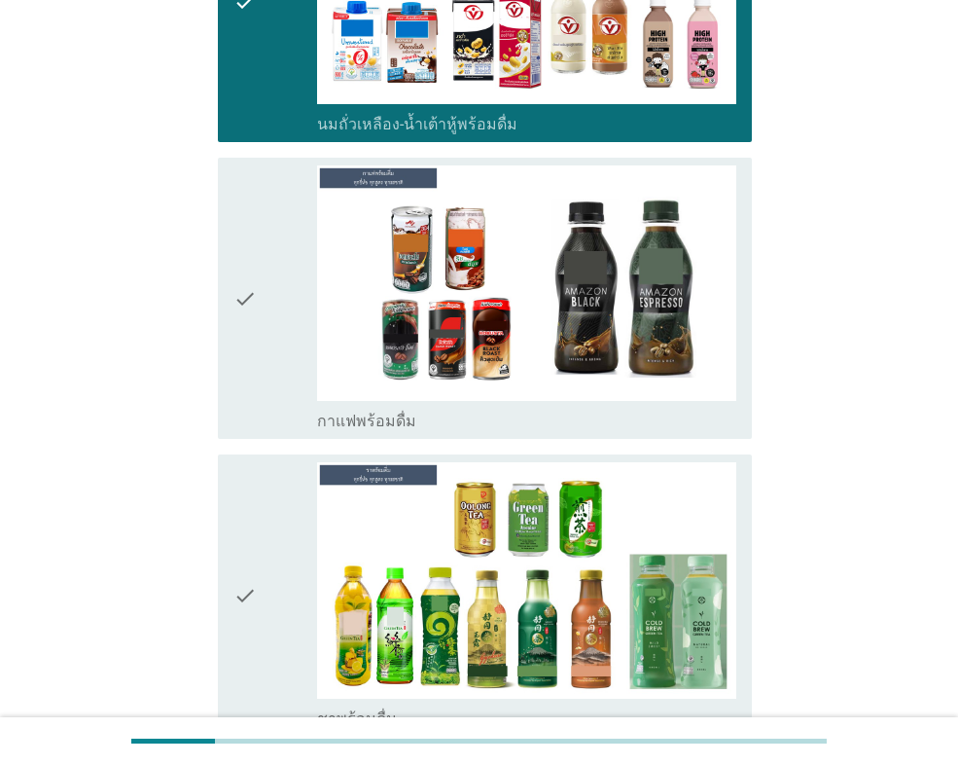
click at [249, 279] on icon "check" at bounding box center [244, 298] width 23 height 266
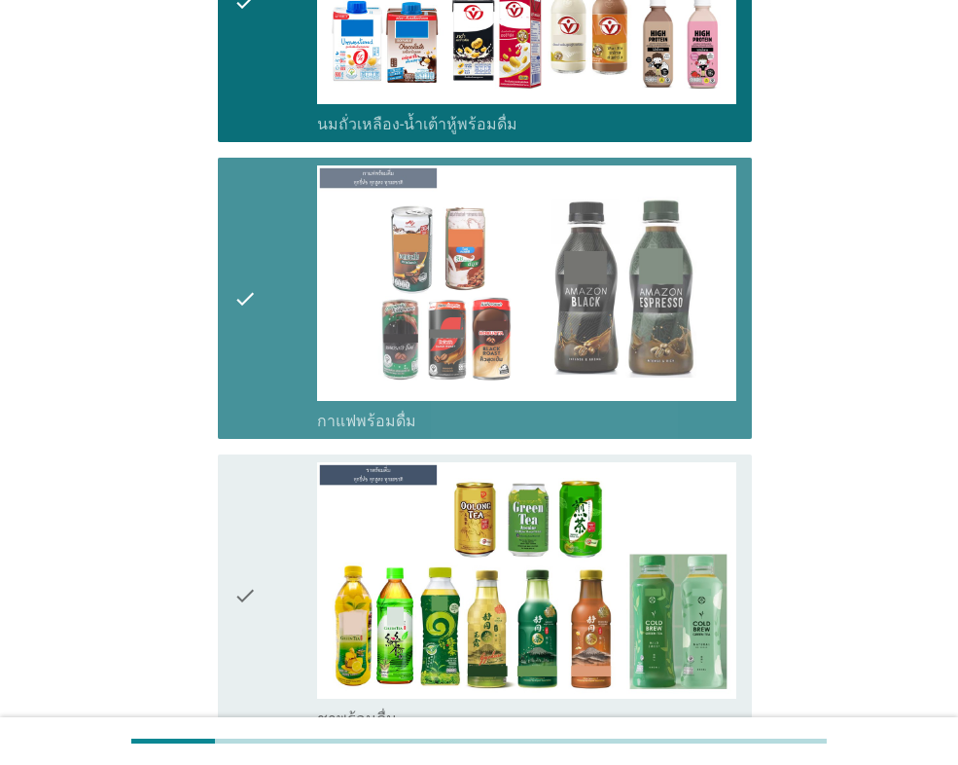
click at [267, 568] on div "check" at bounding box center [275, 595] width 84 height 266
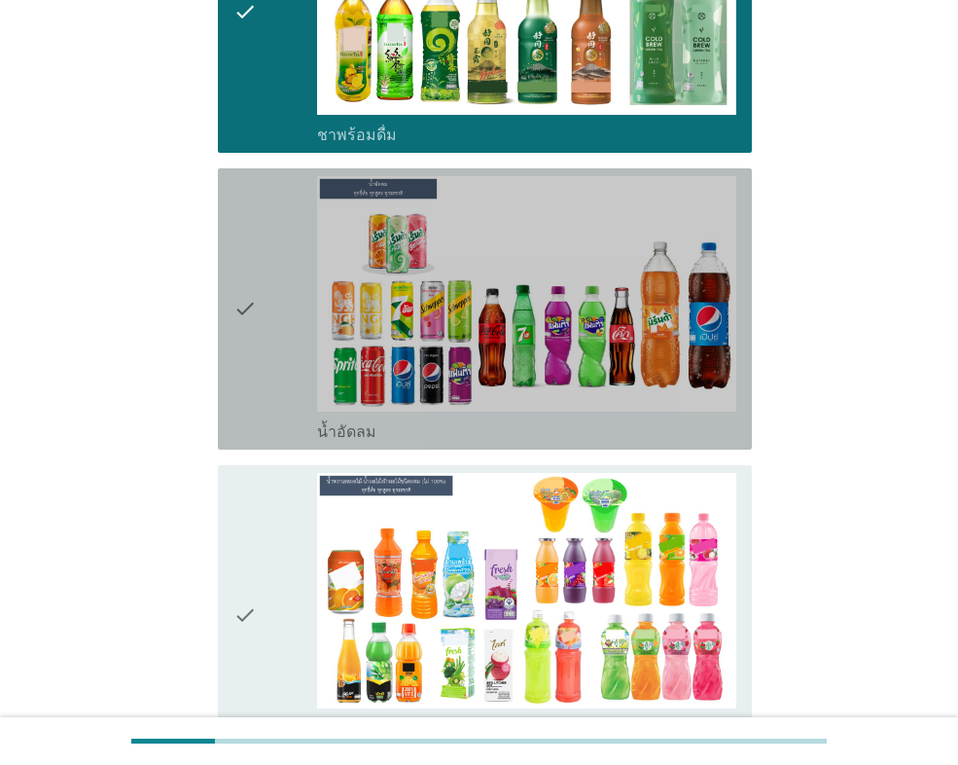
click at [265, 432] on div "check" at bounding box center [275, 309] width 84 height 266
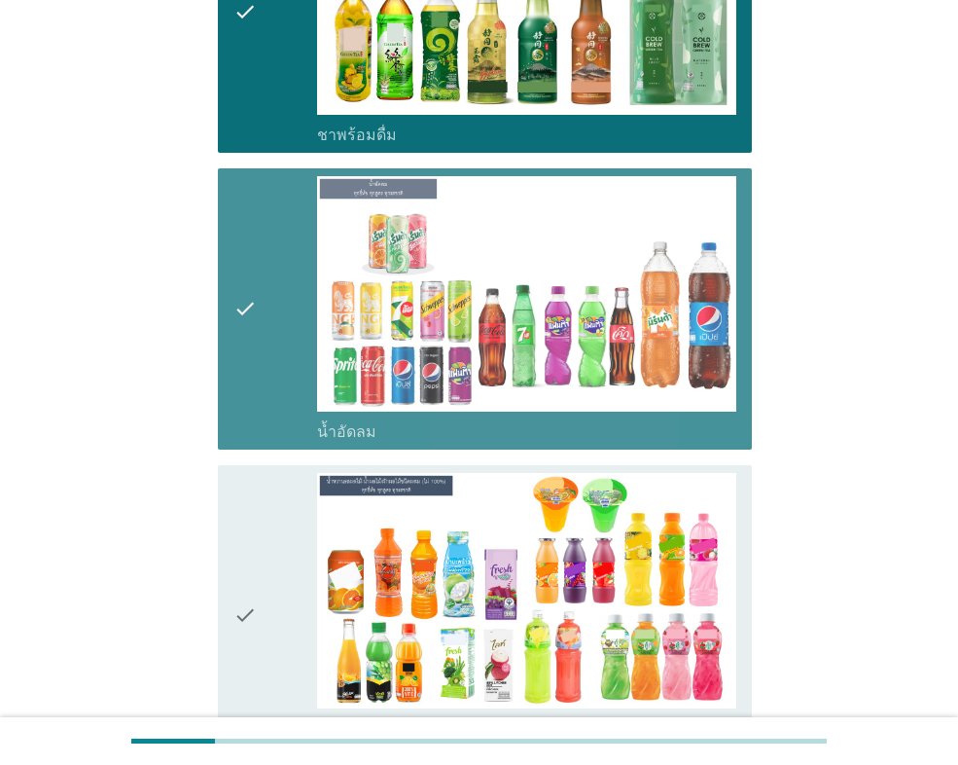
click at [270, 556] on div "check" at bounding box center [275, 615] width 84 height 285
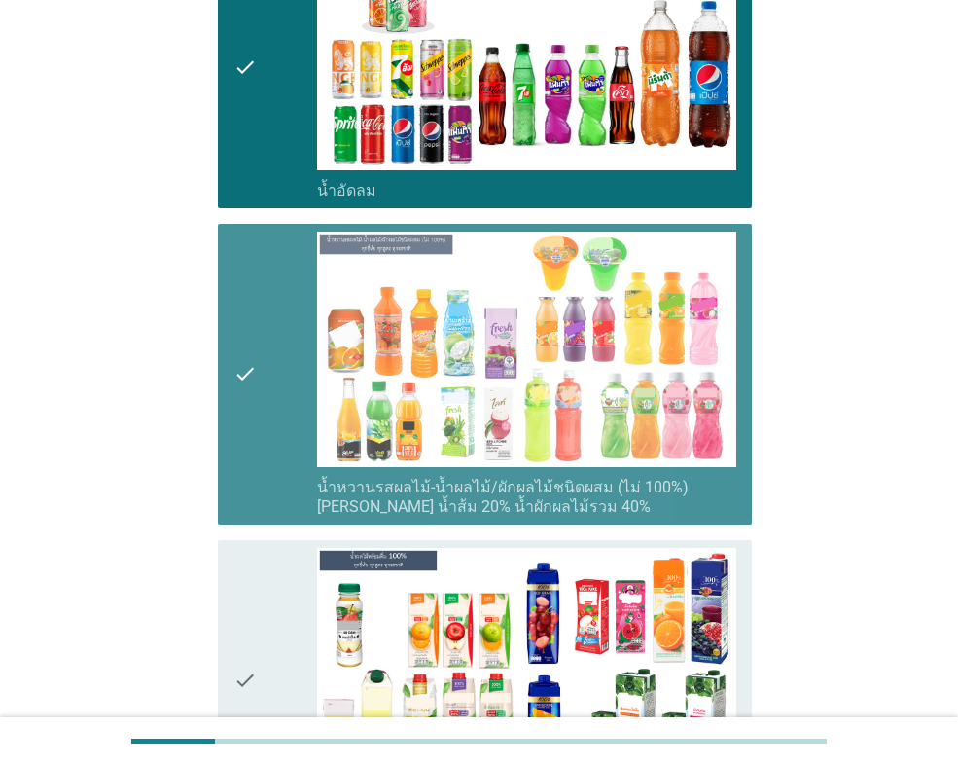
scroll to position [2335, 0]
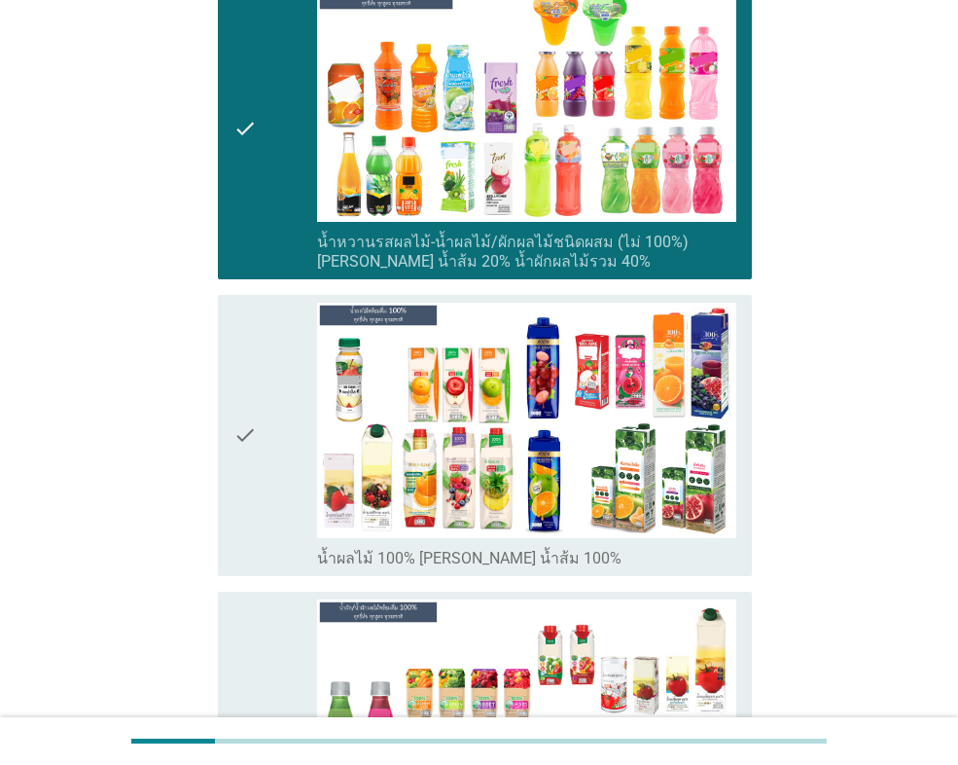
click at [267, 450] on div "check" at bounding box center [275, 436] width 84 height 266
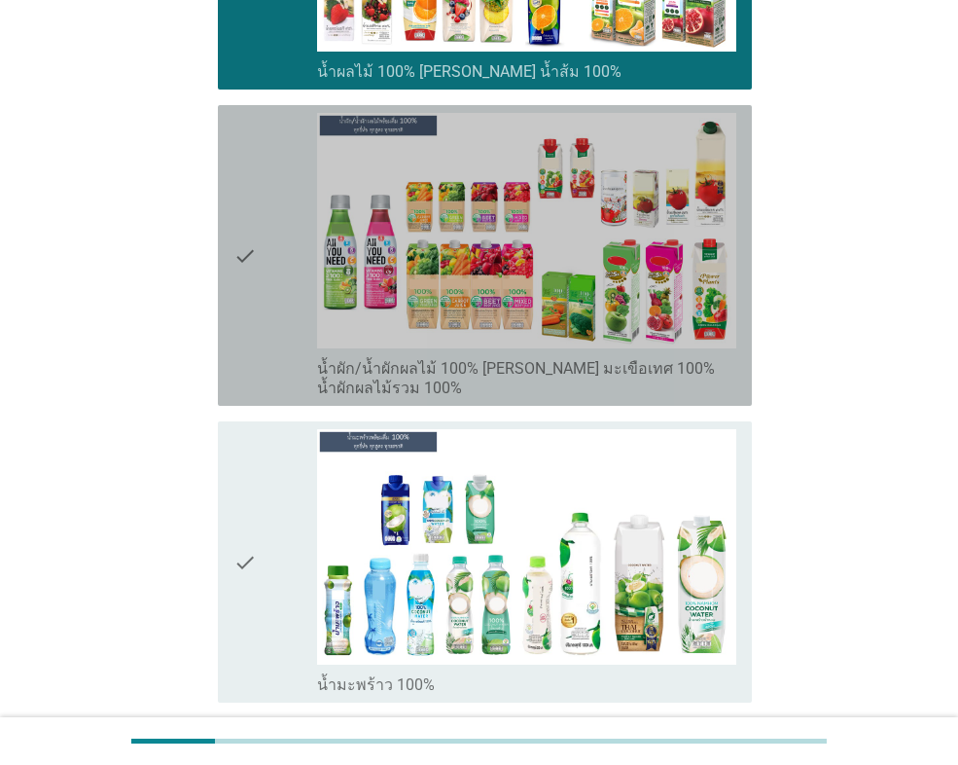
click at [253, 368] on icon "check" at bounding box center [244, 255] width 23 height 285
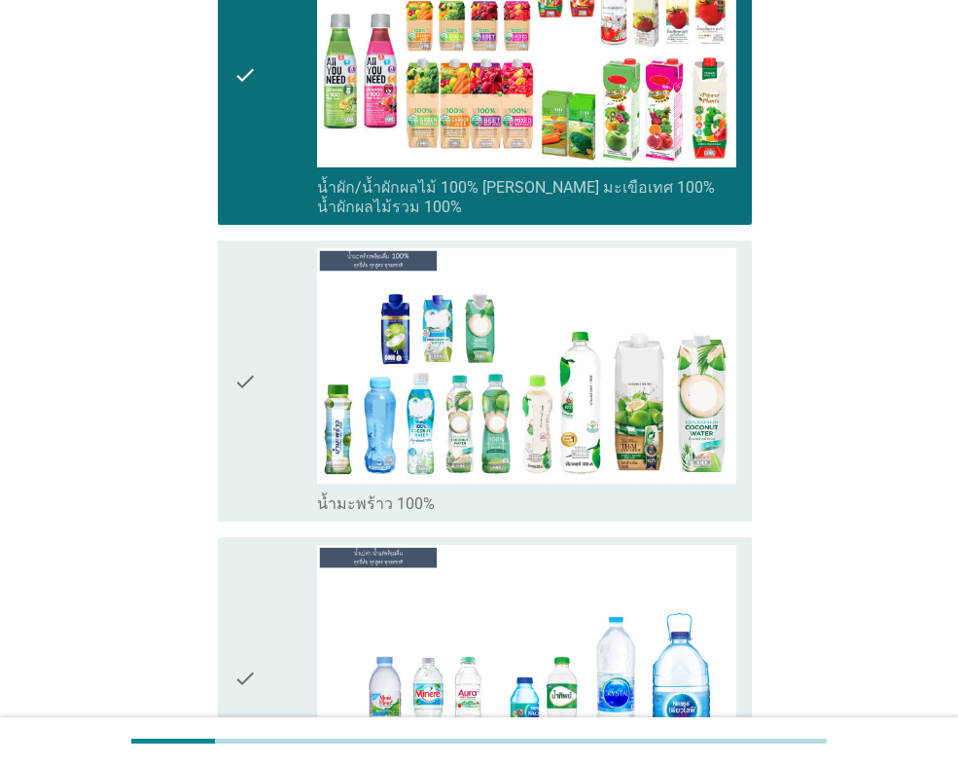
scroll to position [3113, 0]
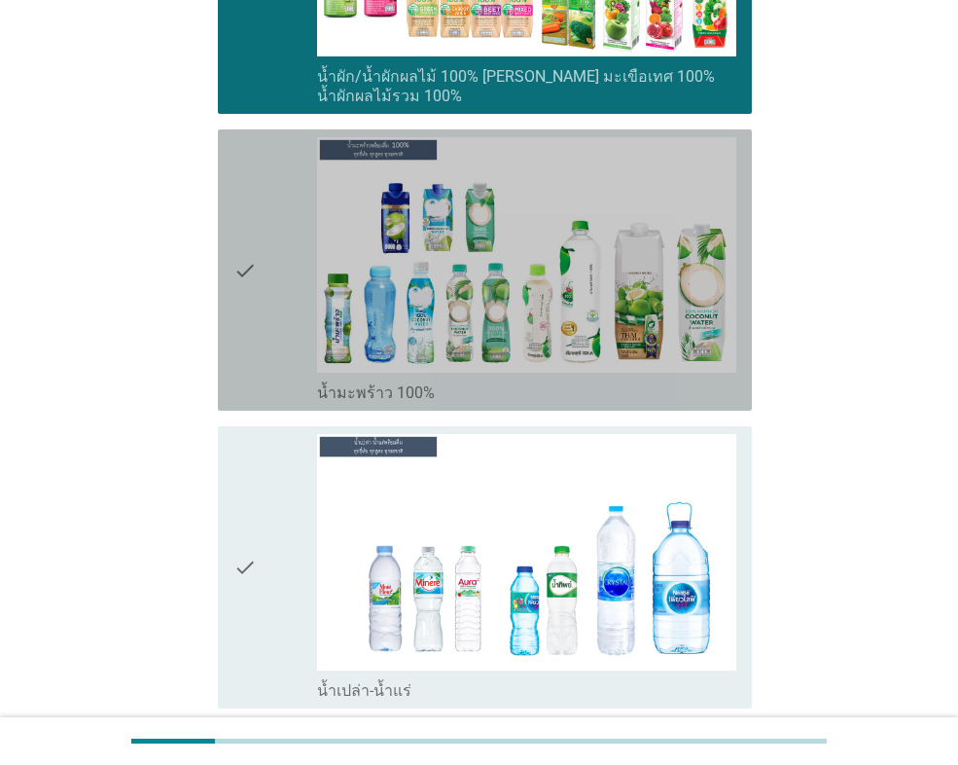
click at [247, 362] on icon "check" at bounding box center [244, 270] width 23 height 266
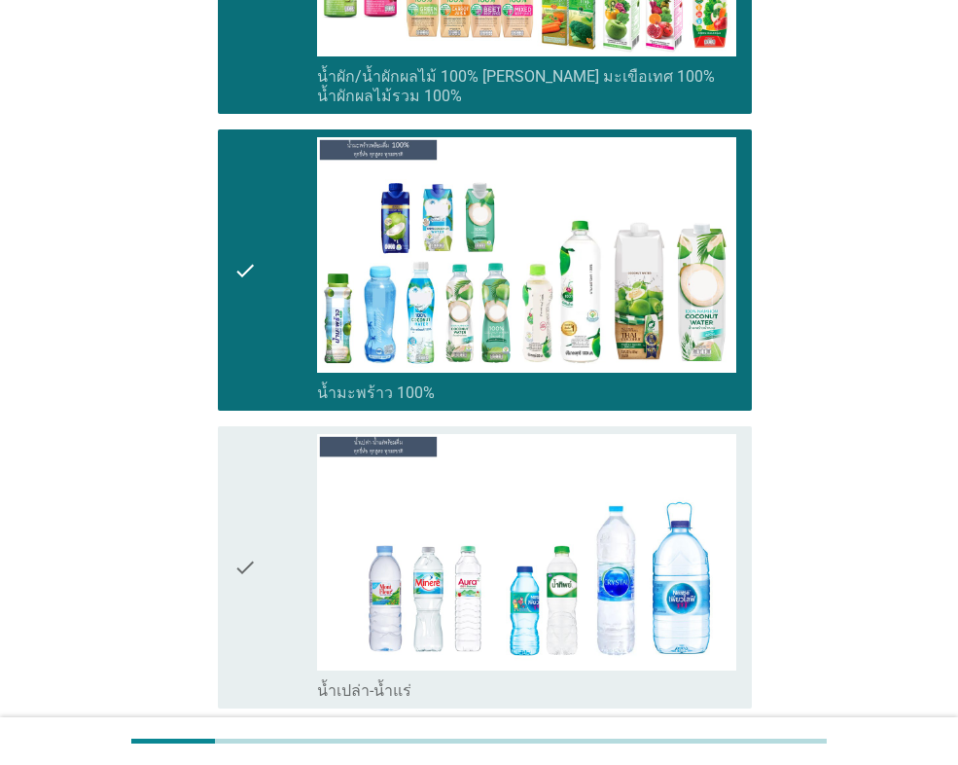
click at [260, 509] on div "check" at bounding box center [275, 567] width 84 height 266
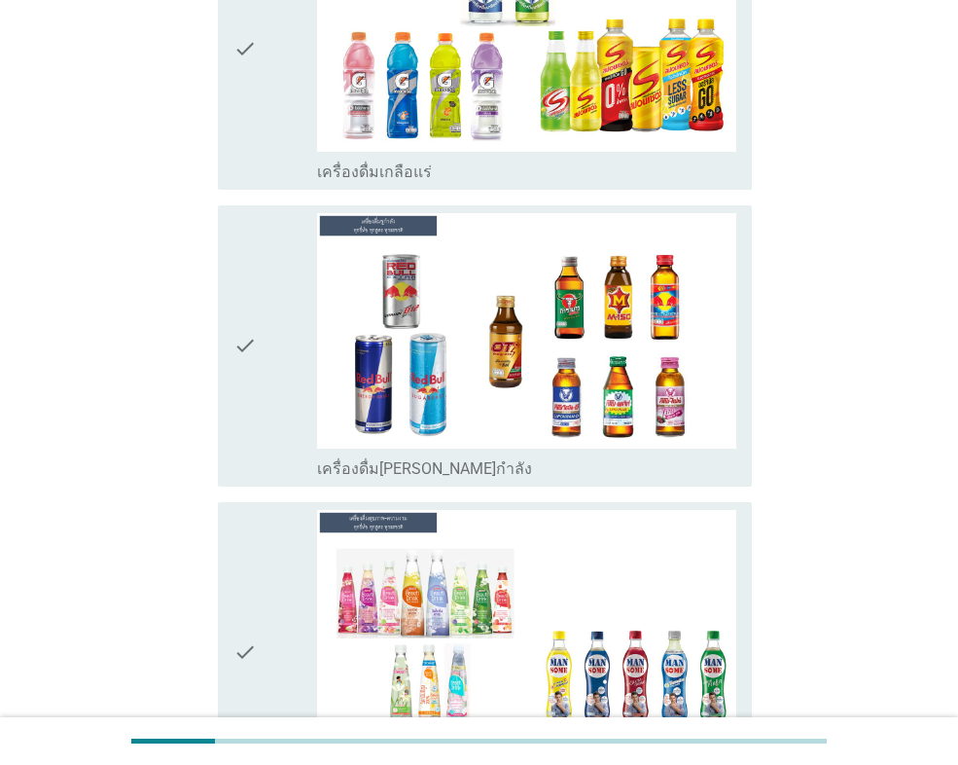
scroll to position [3988, 0]
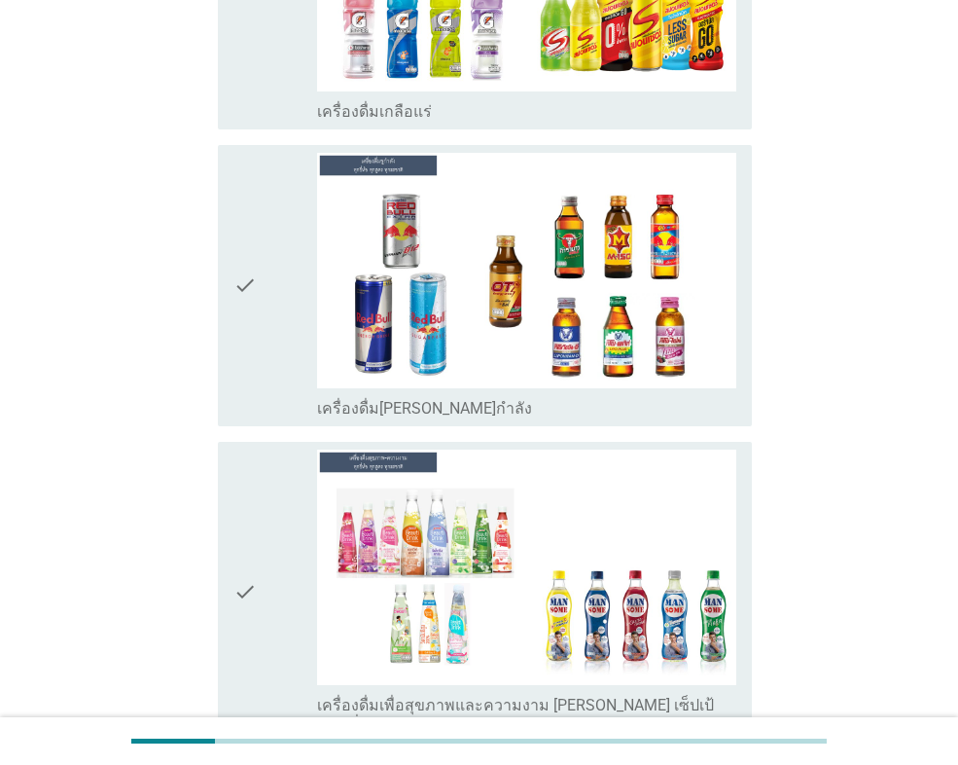
click at [263, 551] on div "check" at bounding box center [275, 591] width 84 height 285
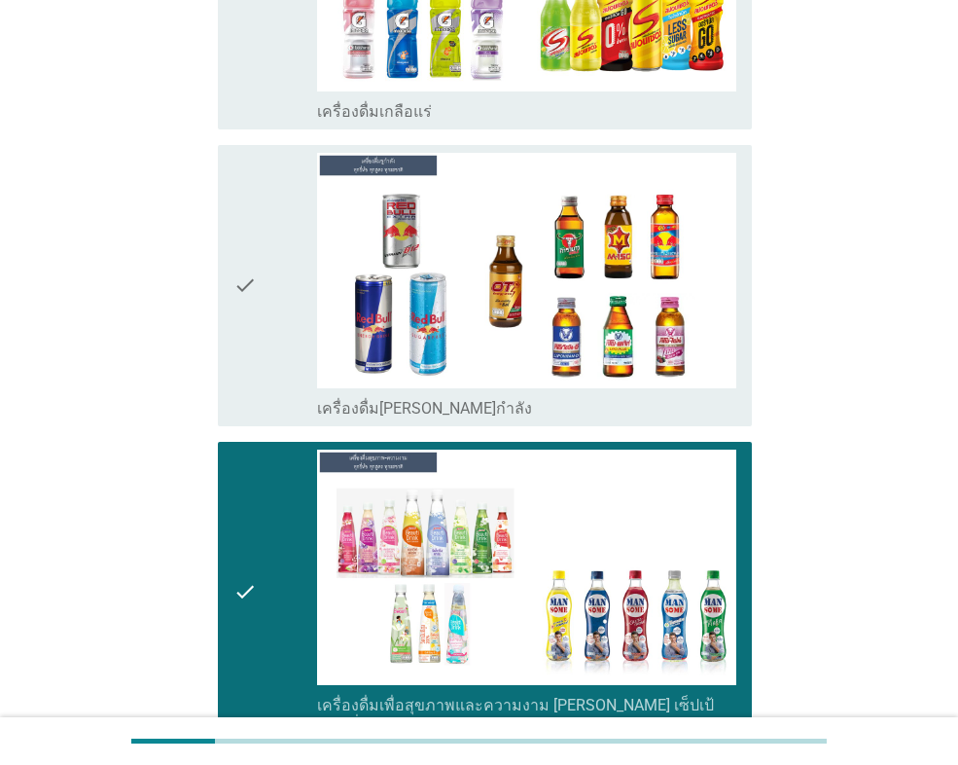
scroll to position [4572, 0]
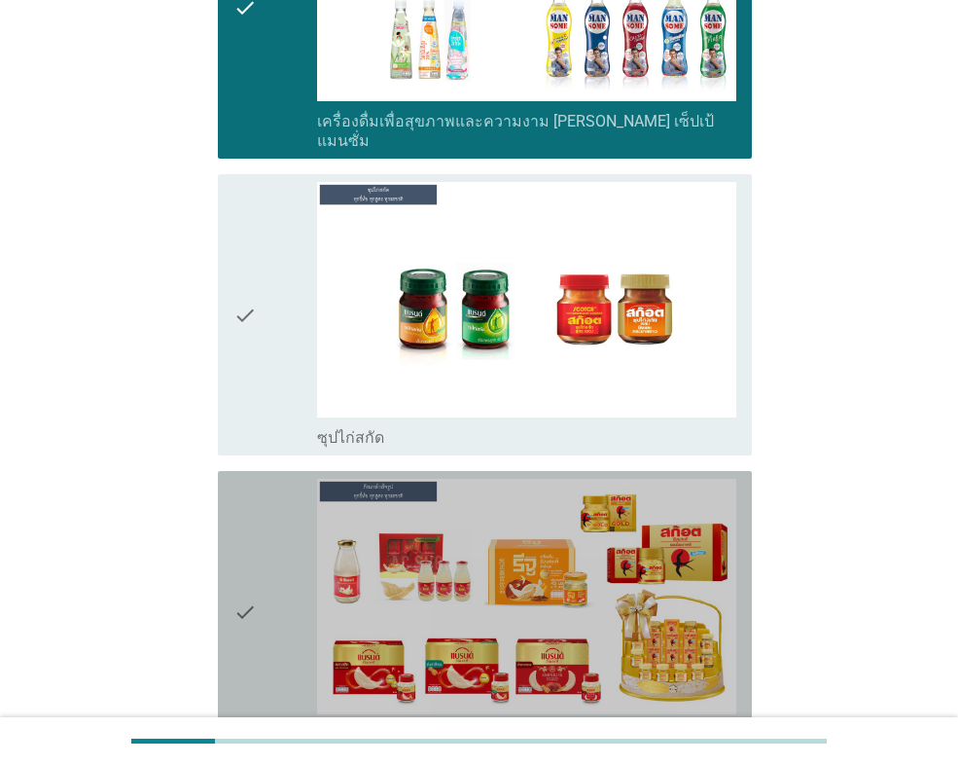
click at [282, 563] on div "check" at bounding box center [275, 612] width 84 height 266
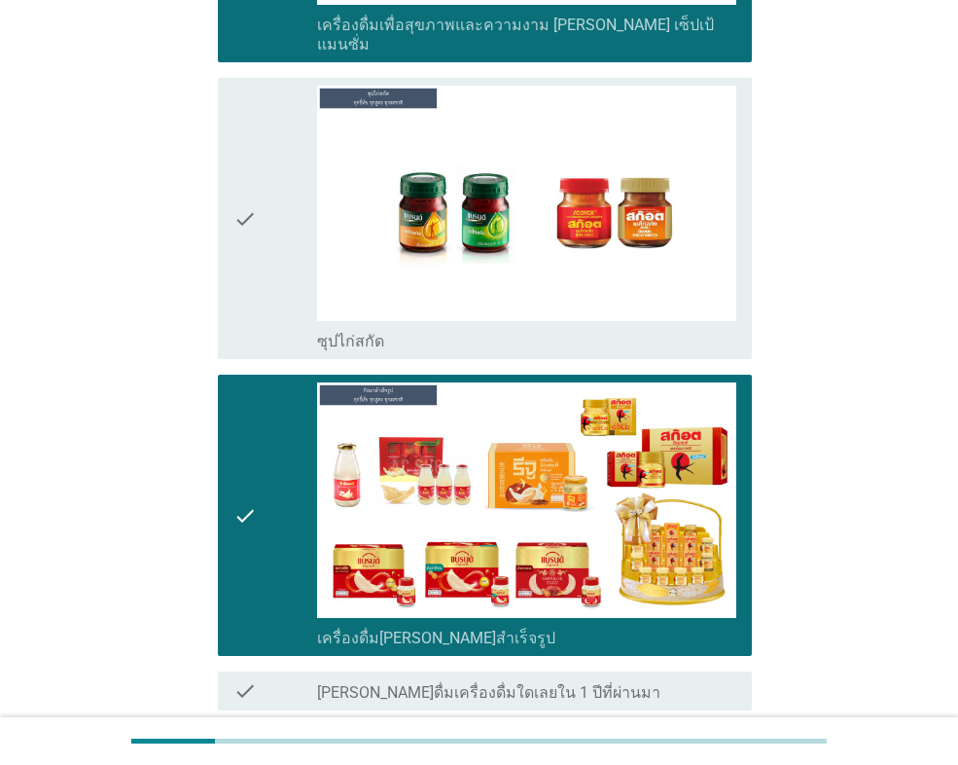
scroll to position [4822, 0]
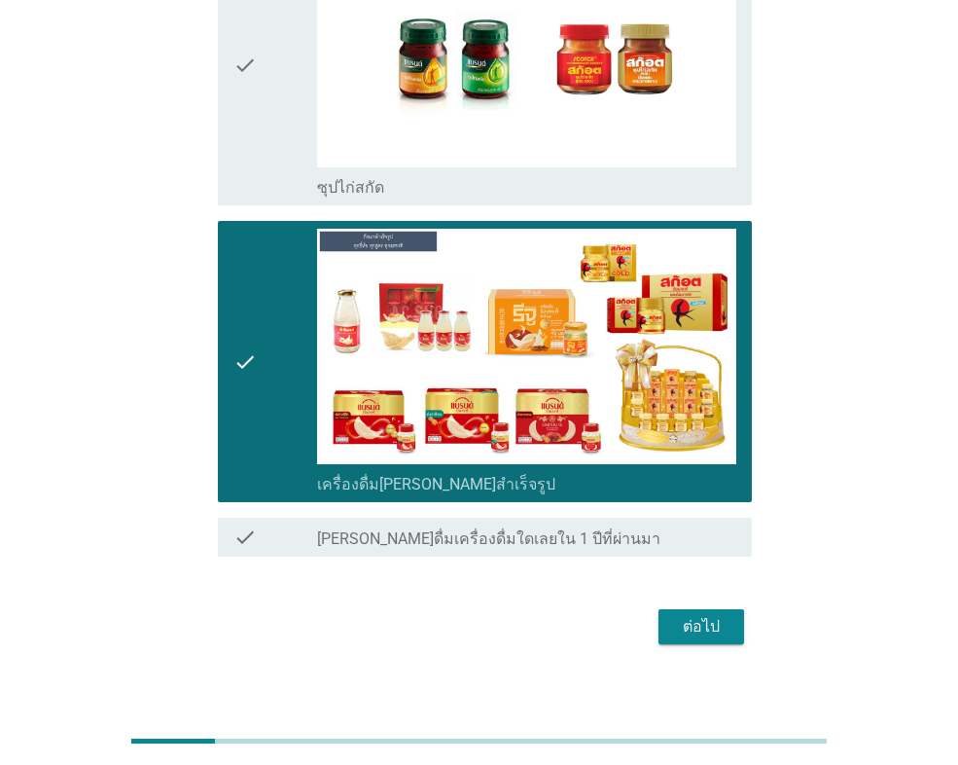
click at [692, 615] on div "ต่อไป" at bounding box center [701, 626] width 54 height 23
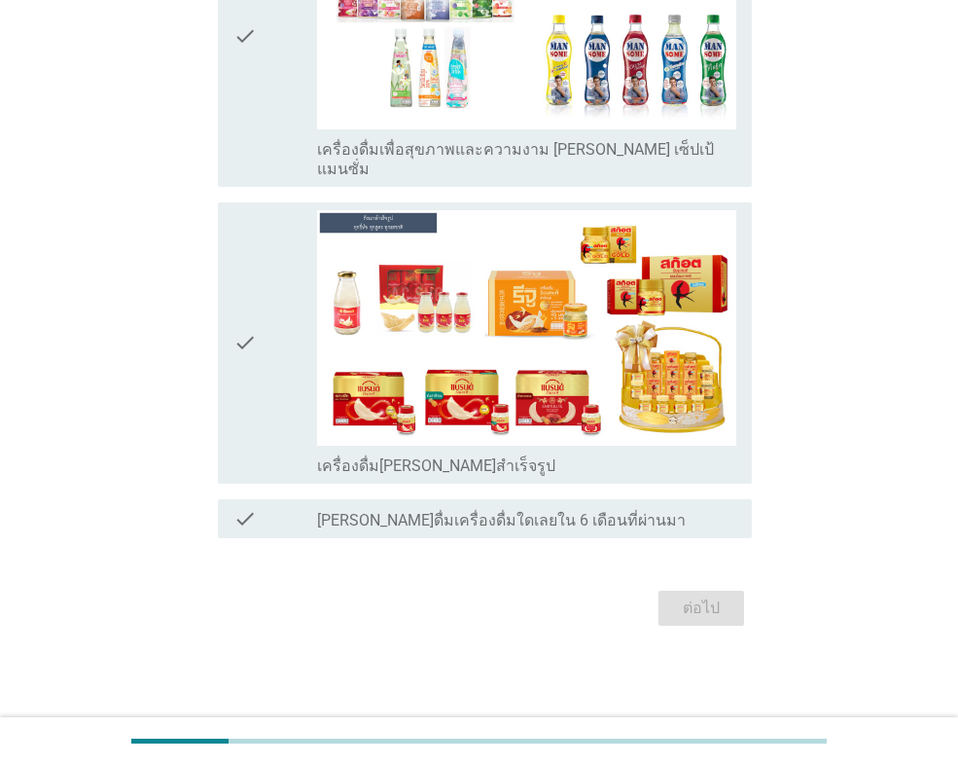
scroll to position [0, 0]
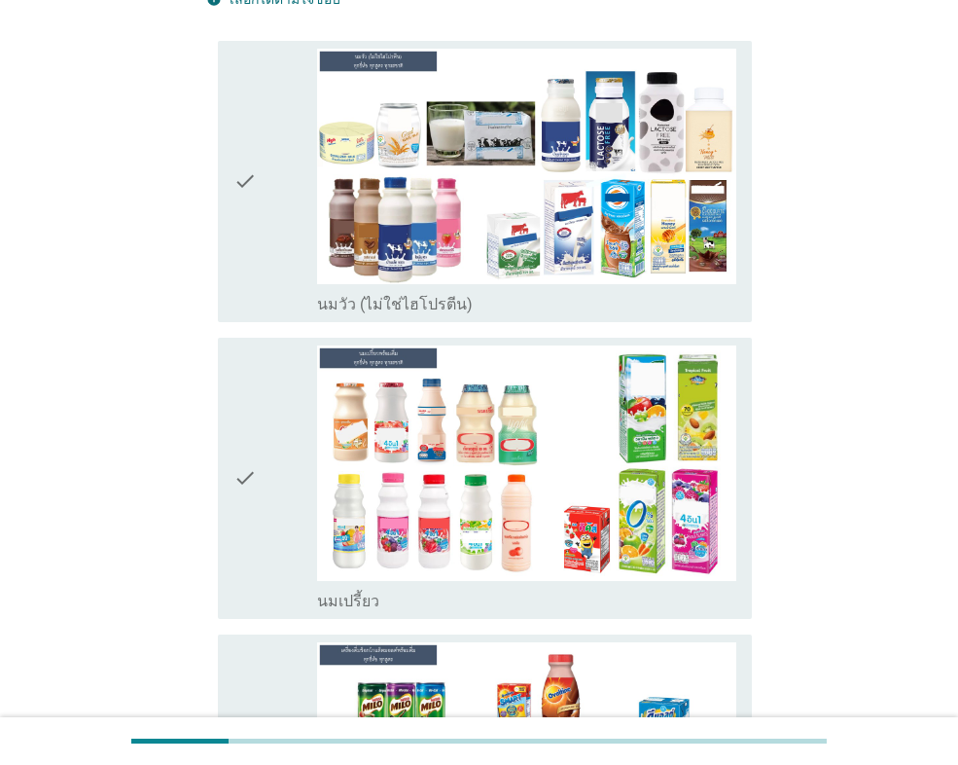
click at [255, 224] on icon "check" at bounding box center [244, 182] width 23 height 266
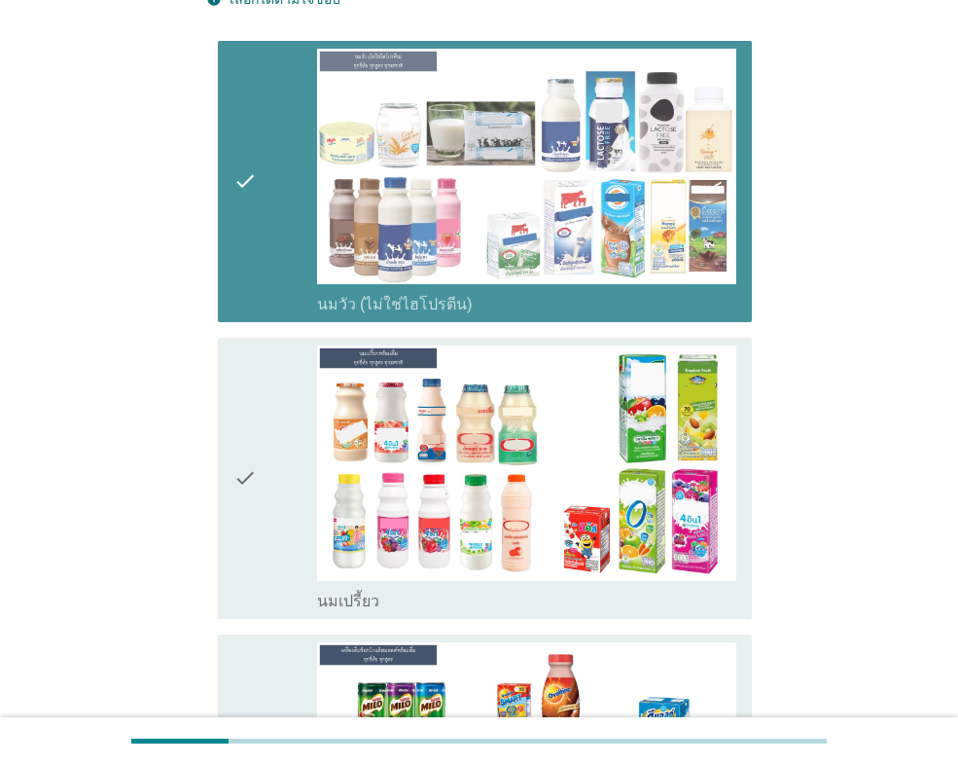
click at [260, 408] on div "check" at bounding box center [275, 478] width 84 height 266
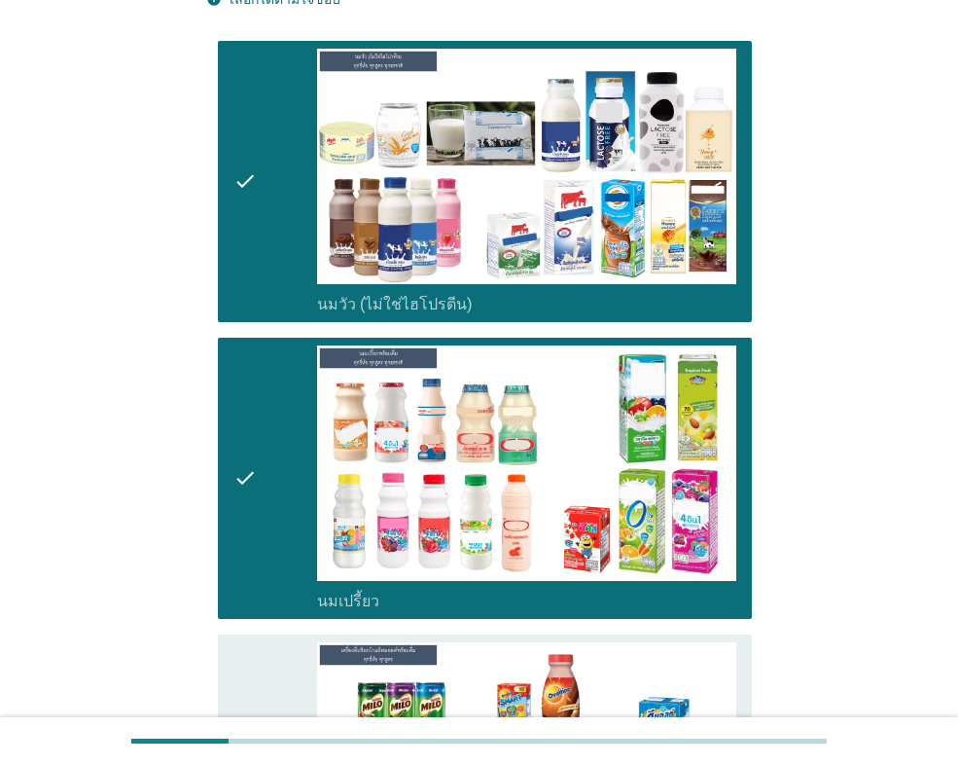
scroll to position [681, 0]
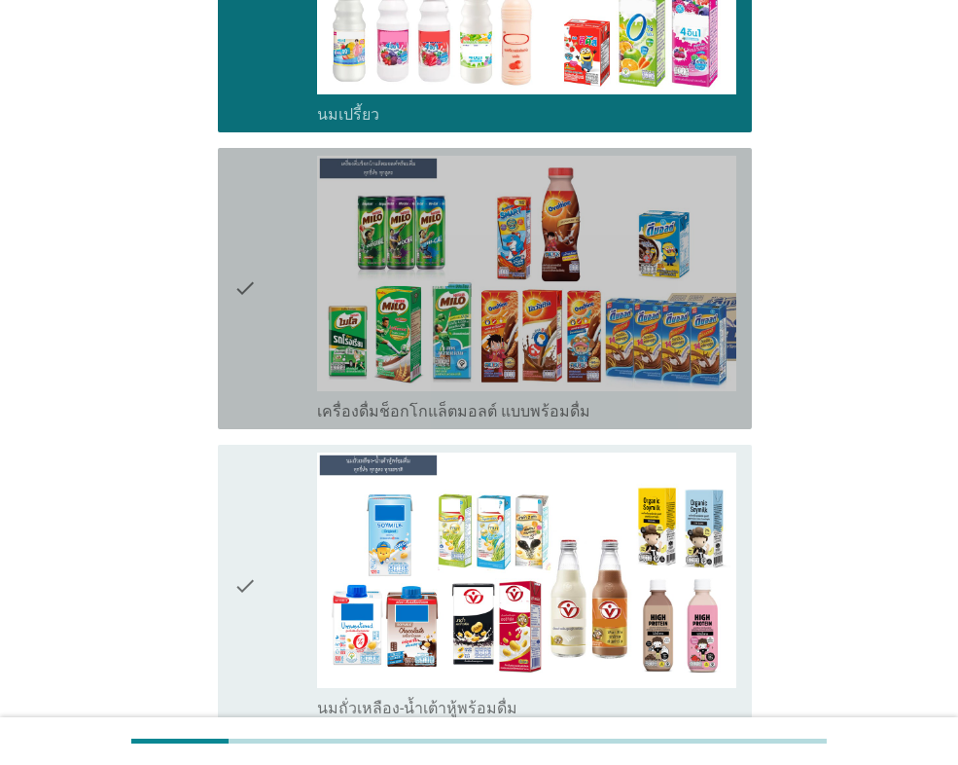
click at [244, 262] on icon "check" at bounding box center [244, 289] width 23 height 266
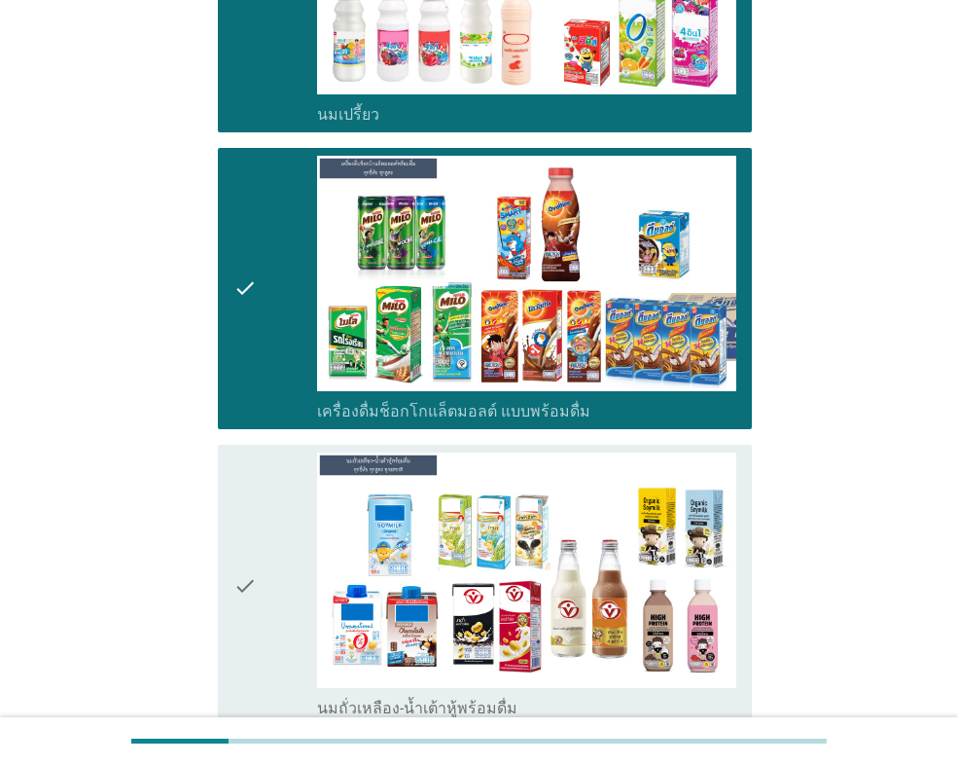
click at [264, 490] on div "check" at bounding box center [275, 585] width 84 height 266
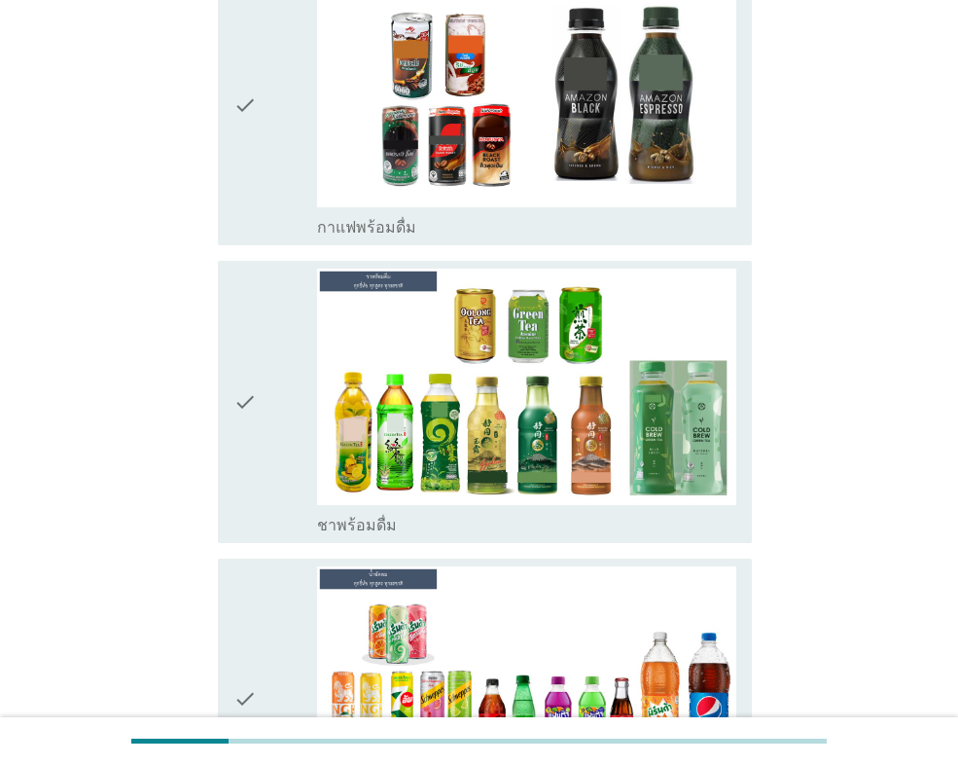
scroll to position [1459, 0]
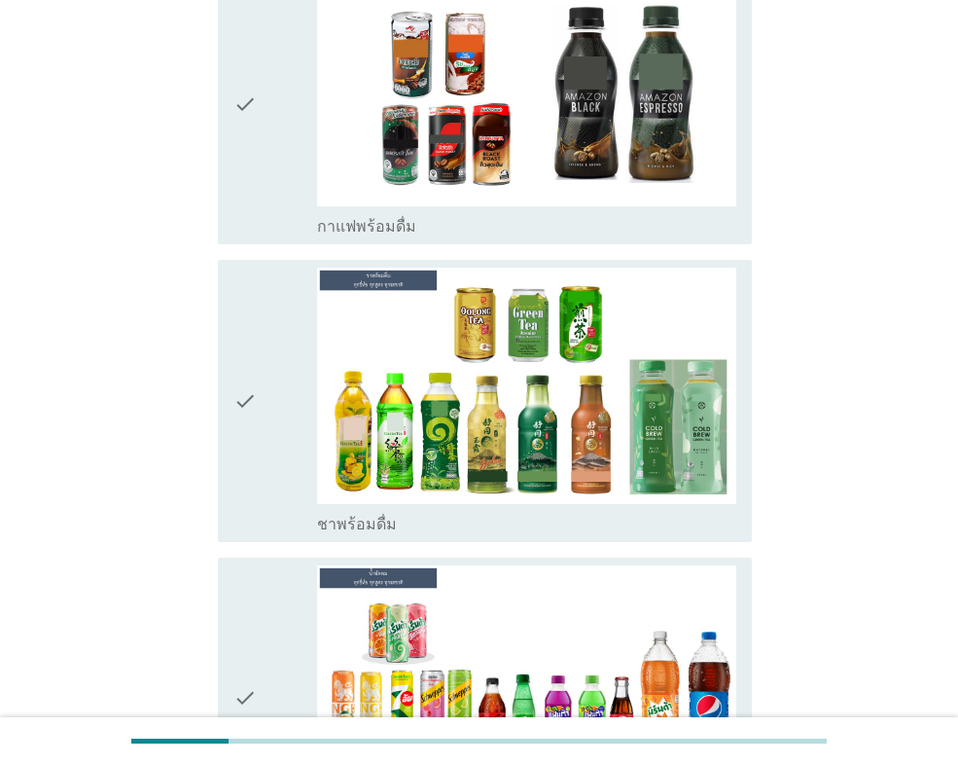
click at [272, 330] on div "check" at bounding box center [275, 400] width 84 height 266
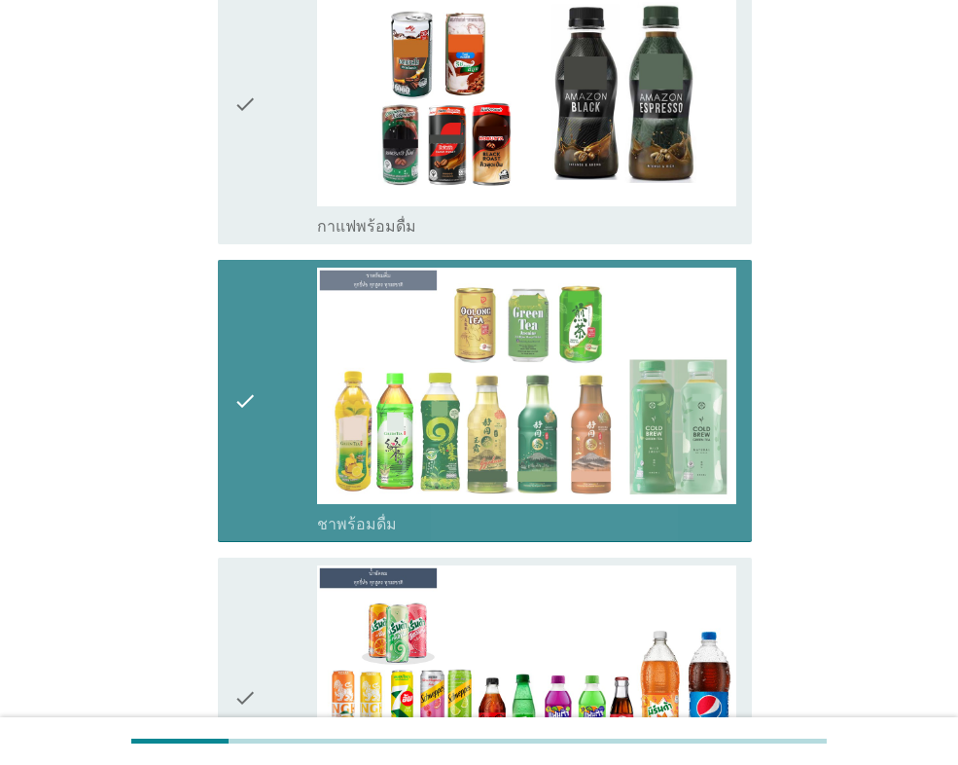
click at [273, 203] on div "check check_box กาแฟพร้อมดื่ม" at bounding box center [485, 103] width 534 height 281
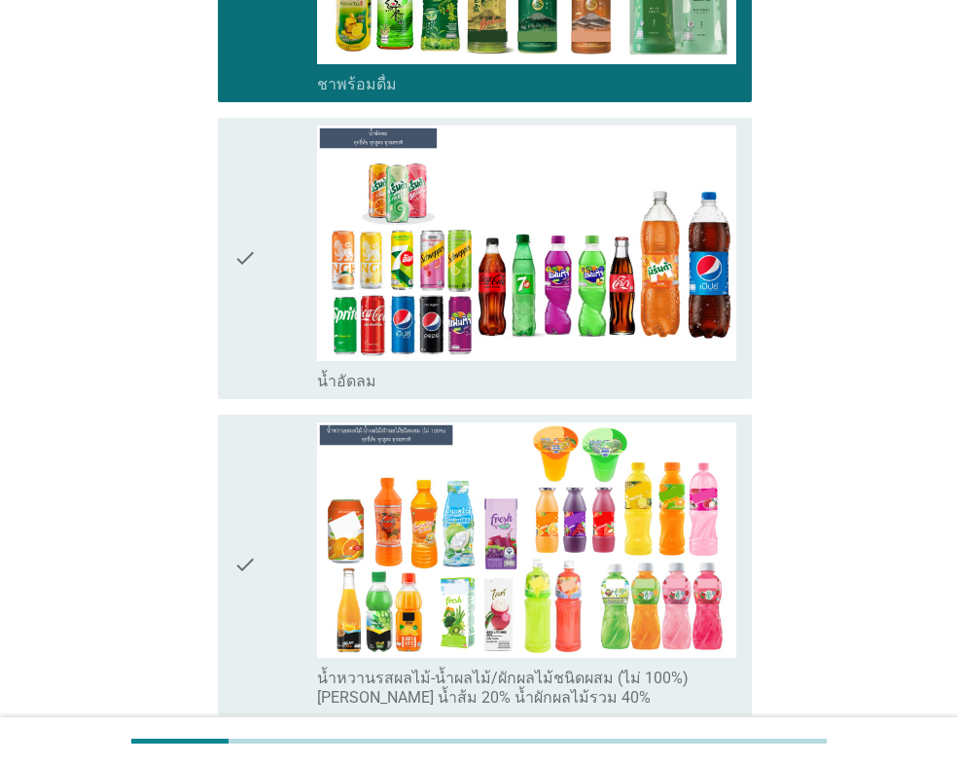
scroll to position [1945, 0]
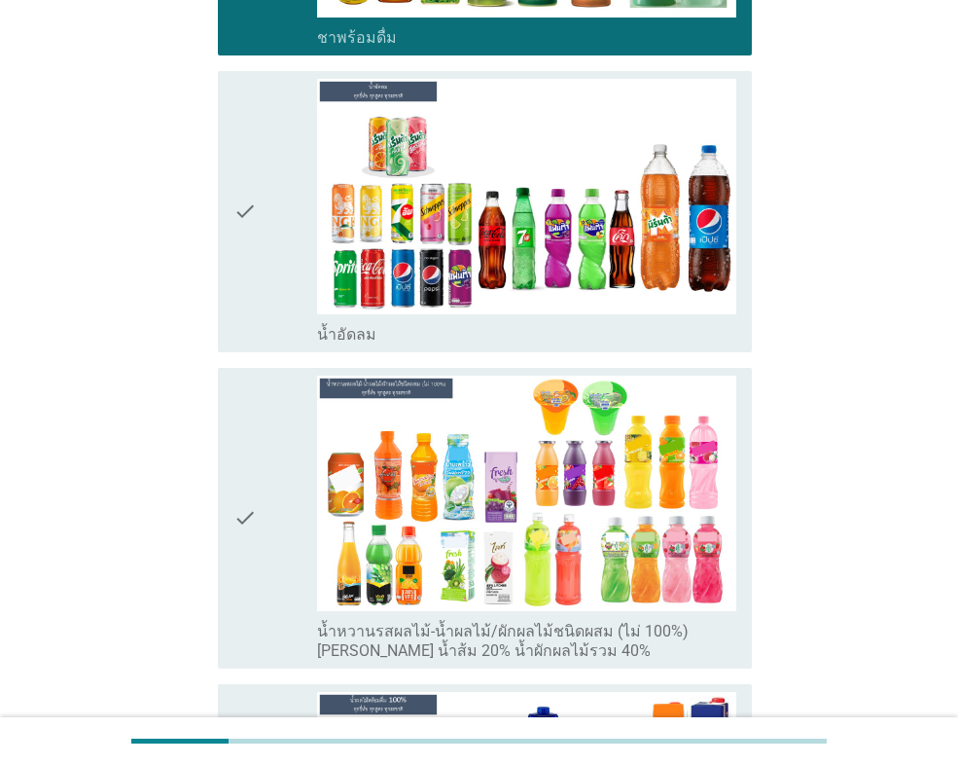
click at [271, 291] on div "check" at bounding box center [275, 212] width 84 height 266
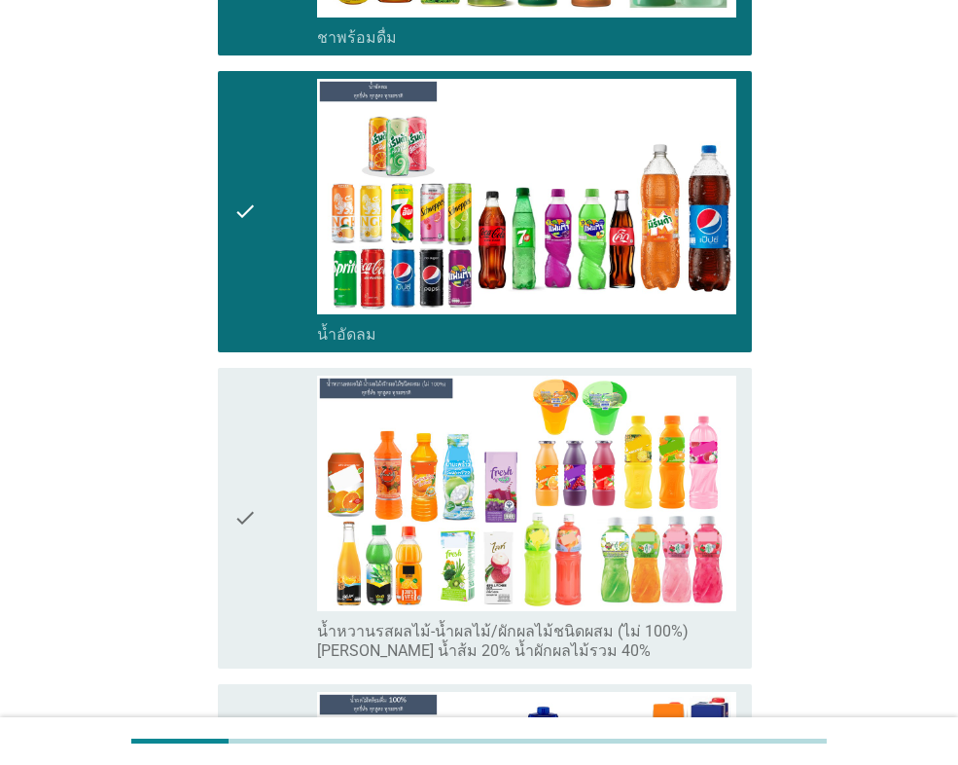
click at [283, 438] on div "check" at bounding box center [275, 517] width 84 height 285
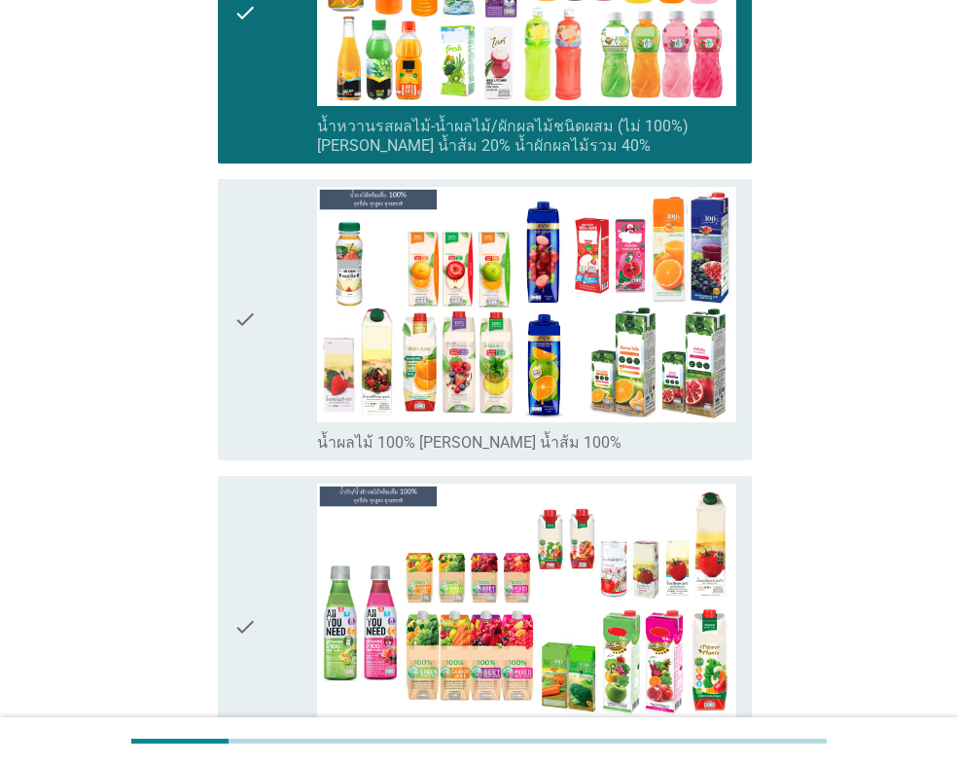
scroll to position [2724, 0]
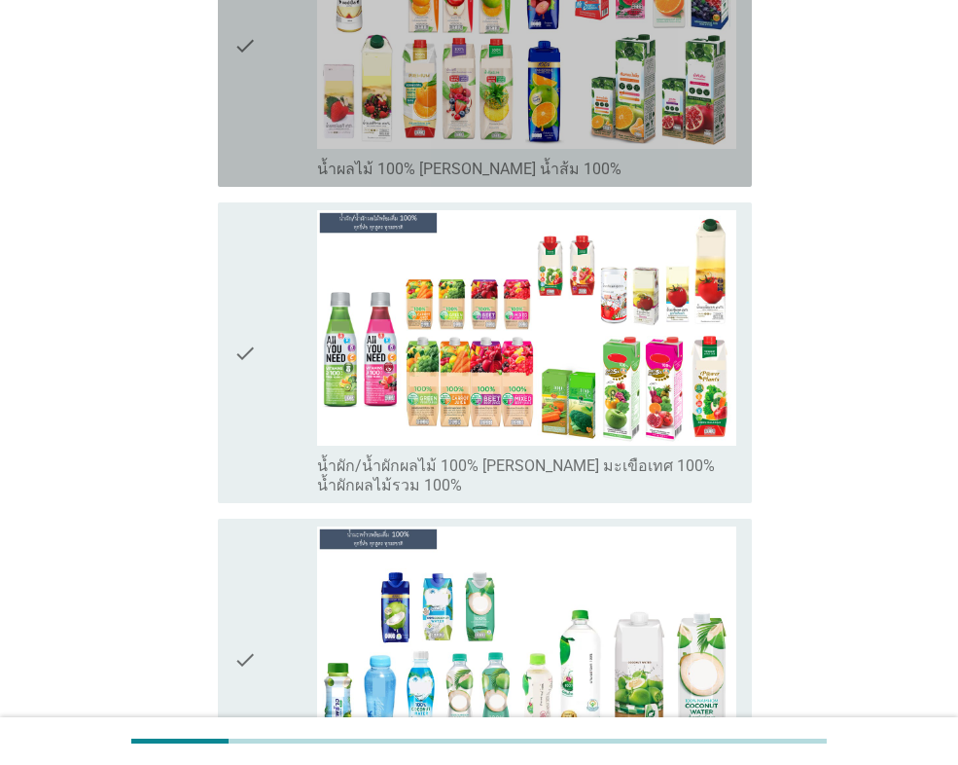
click at [264, 131] on div "check" at bounding box center [275, 46] width 84 height 266
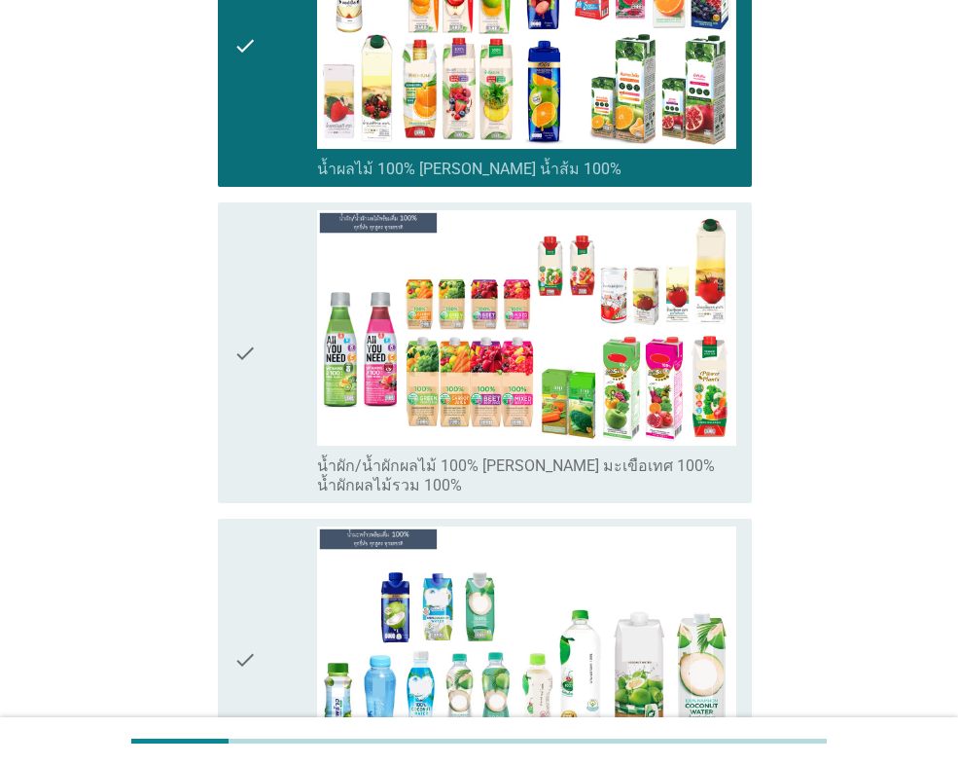
click at [272, 303] on div "check" at bounding box center [275, 352] width 84 height 285
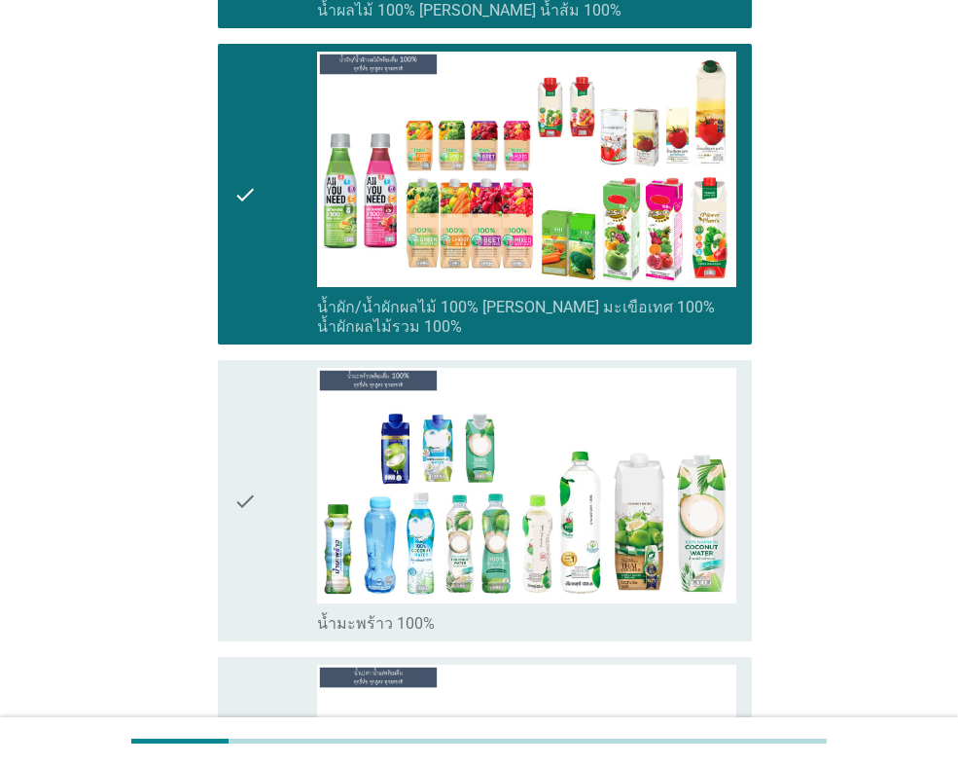
scroll to position [3210, 0]
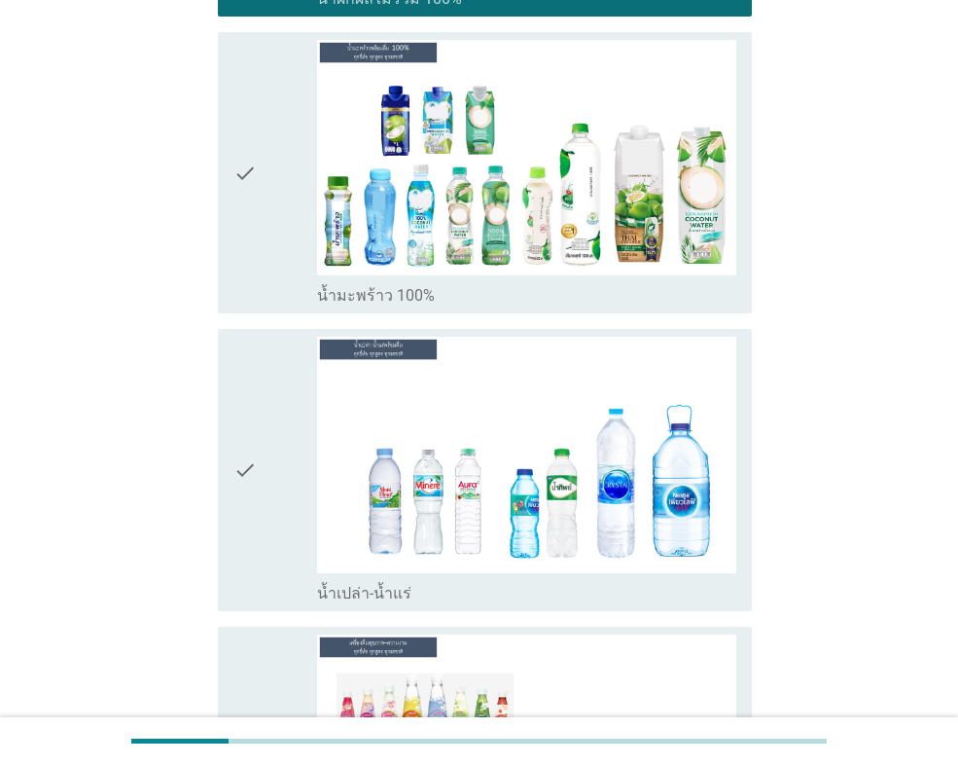
click at [268, 208] on div "check" at bounding box center [275, 173] width 84 height 266
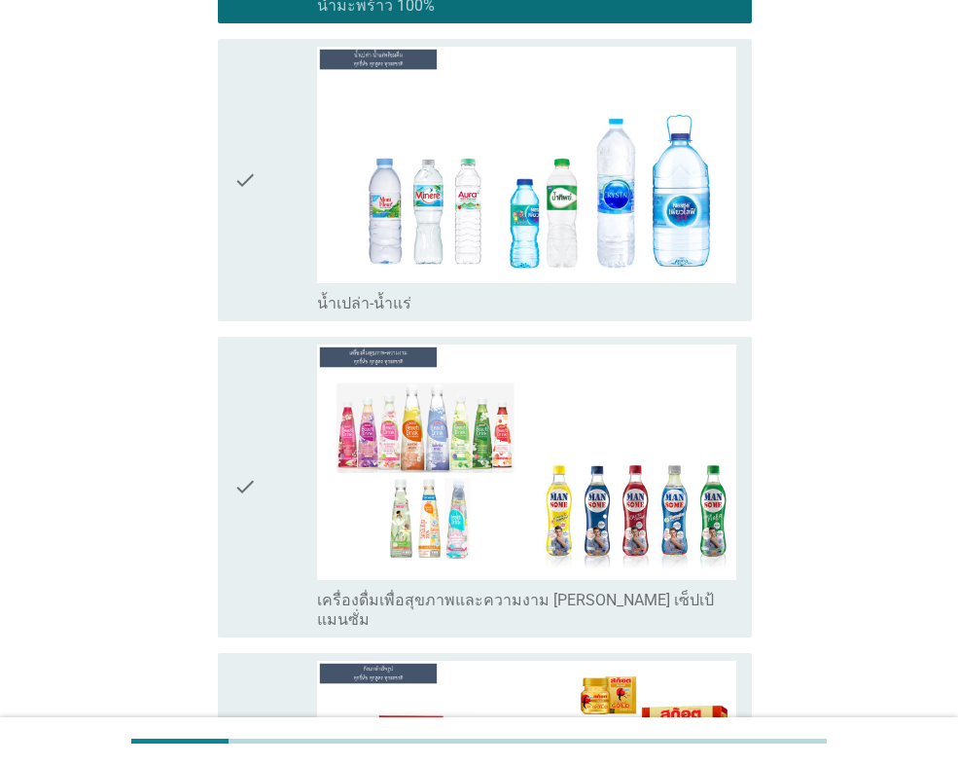
scroll to position [3502, 0]
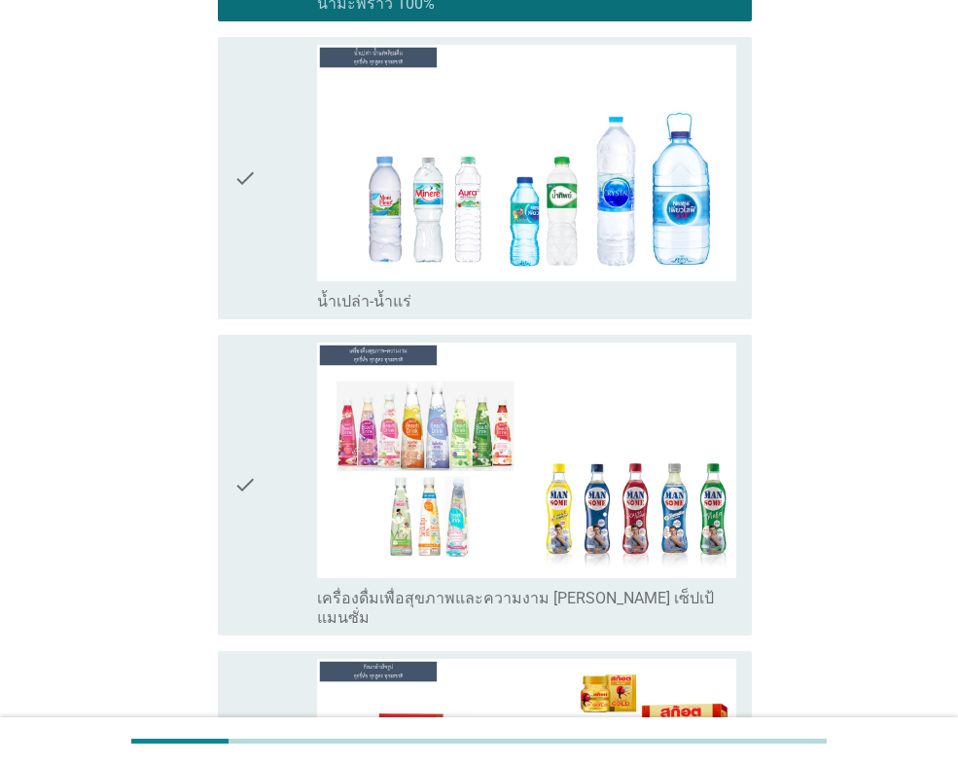
click at [248, 190] on icon "check" at bounding box center [244, 178] width 23 height 266
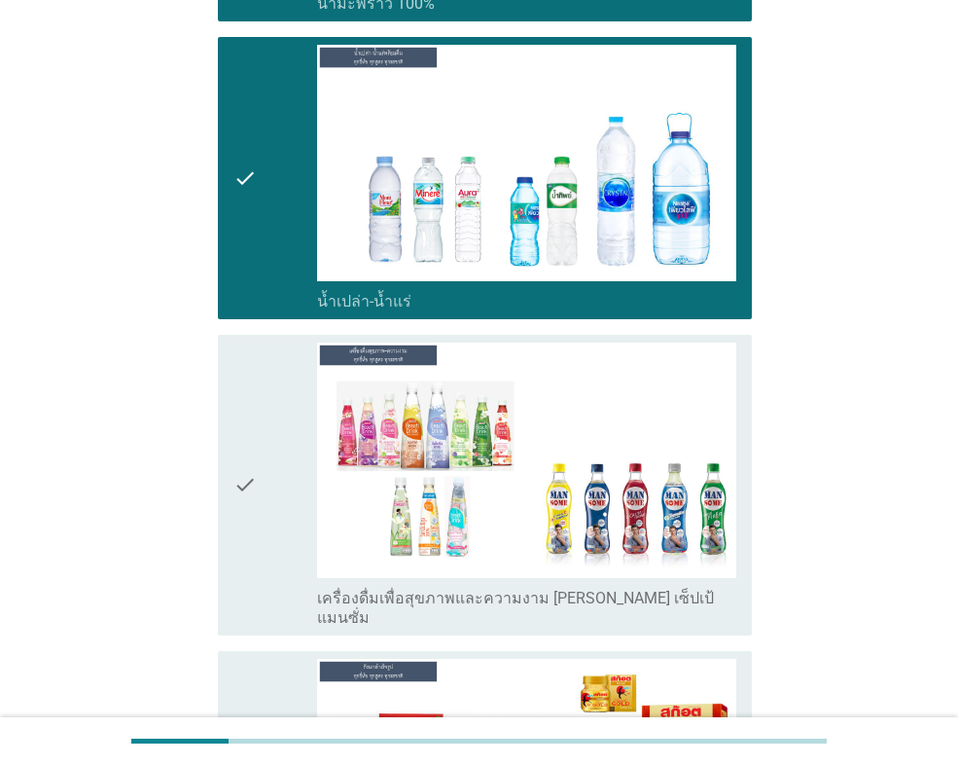
click at [248, 190] on icon "check" at bounding box center [244, 178] width 23 height 266
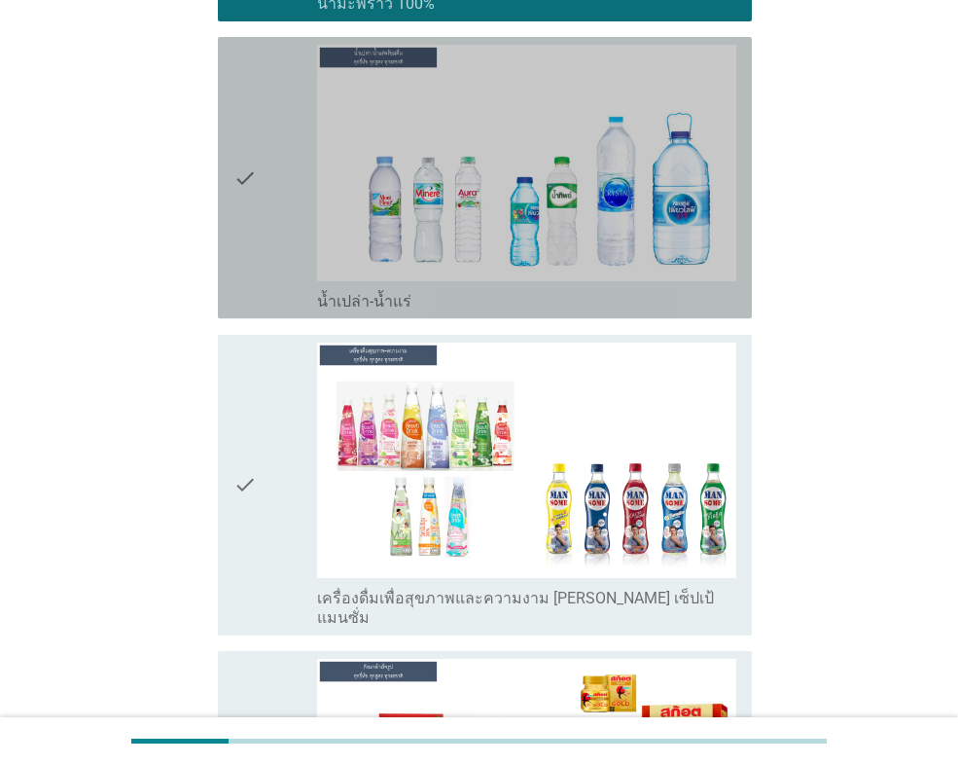
click at [248, 190] on icon "check" at bounding box center [244, 178] width 23 height 266
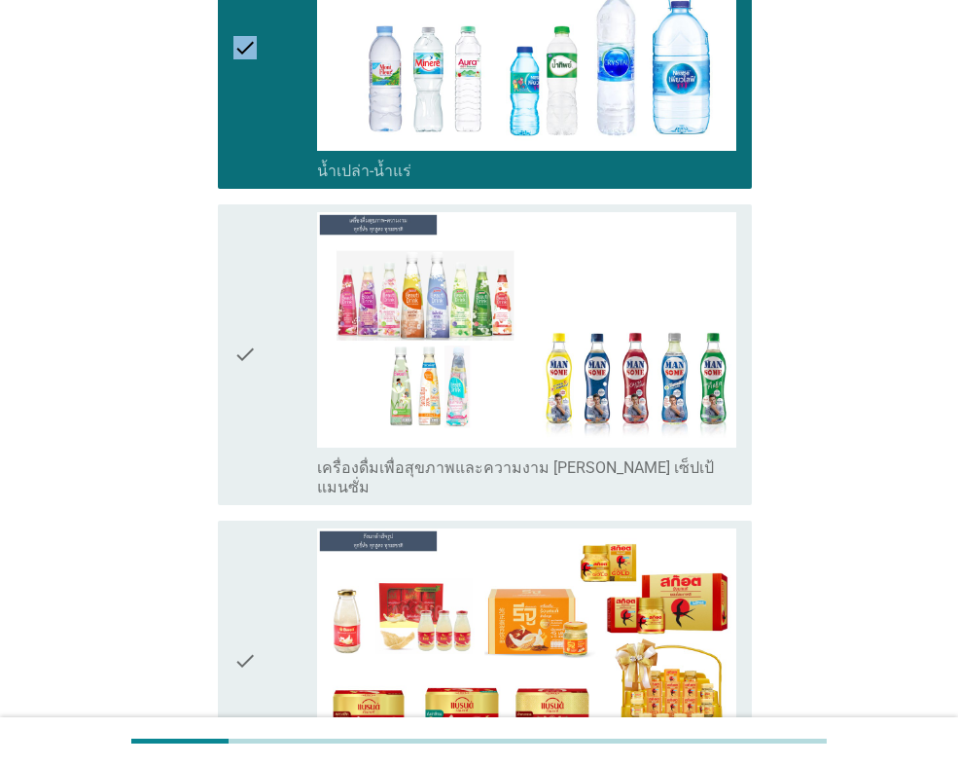
scroll to position [3891, 0]
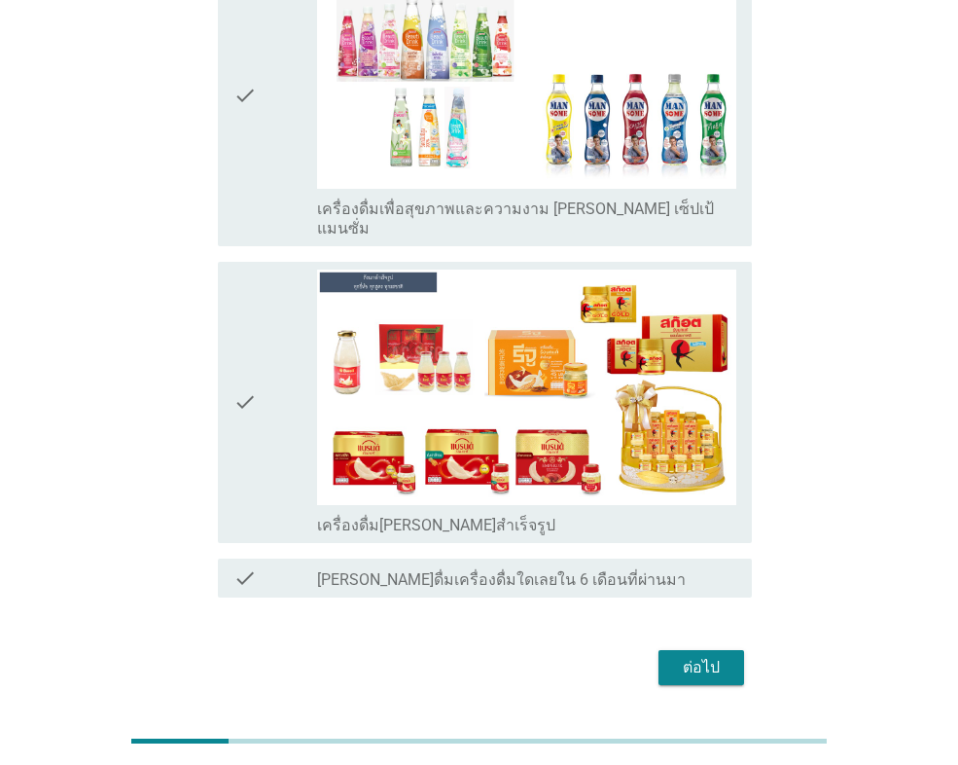
click at [272, 89] on div "check" at bounding box center [275, 95] width 84 height 285
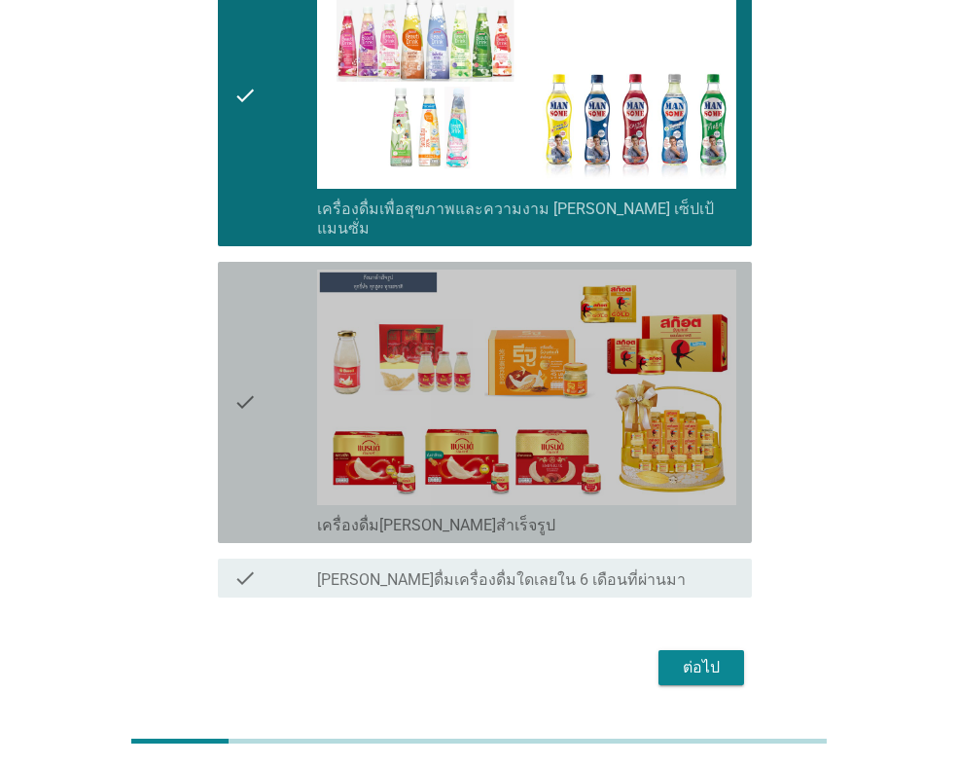
click at [276, 271] on div "check" at bounding box center [275, 402] width 84 height 266
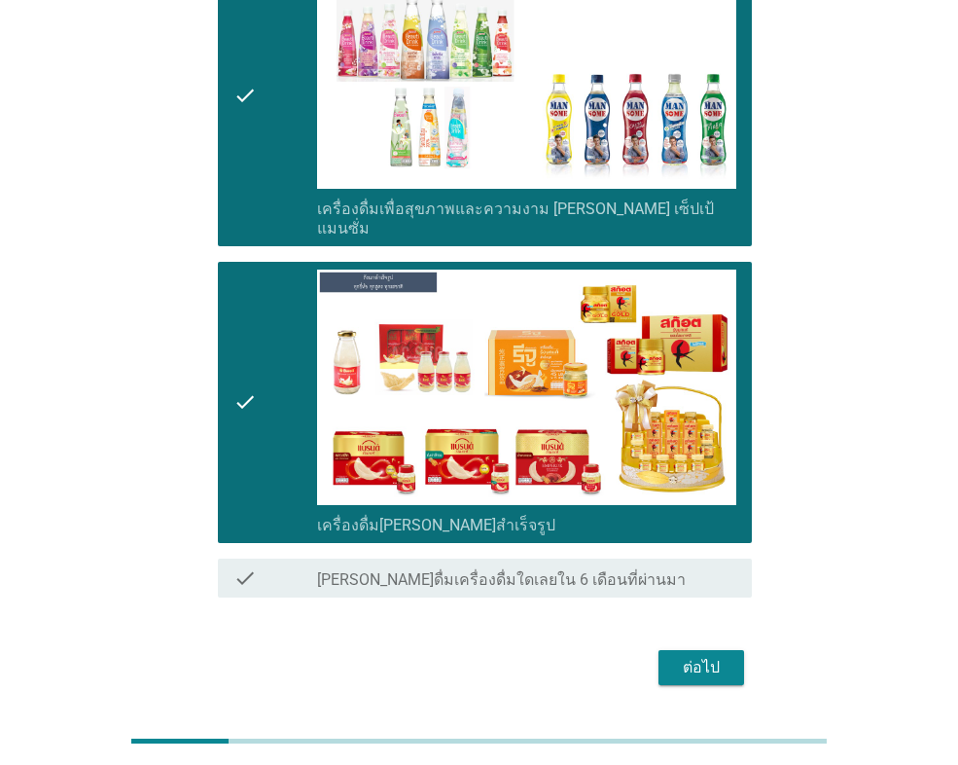
click at [684, 656] on div "ต่อไป" at bounding box center [701, 667] width 54 height 23
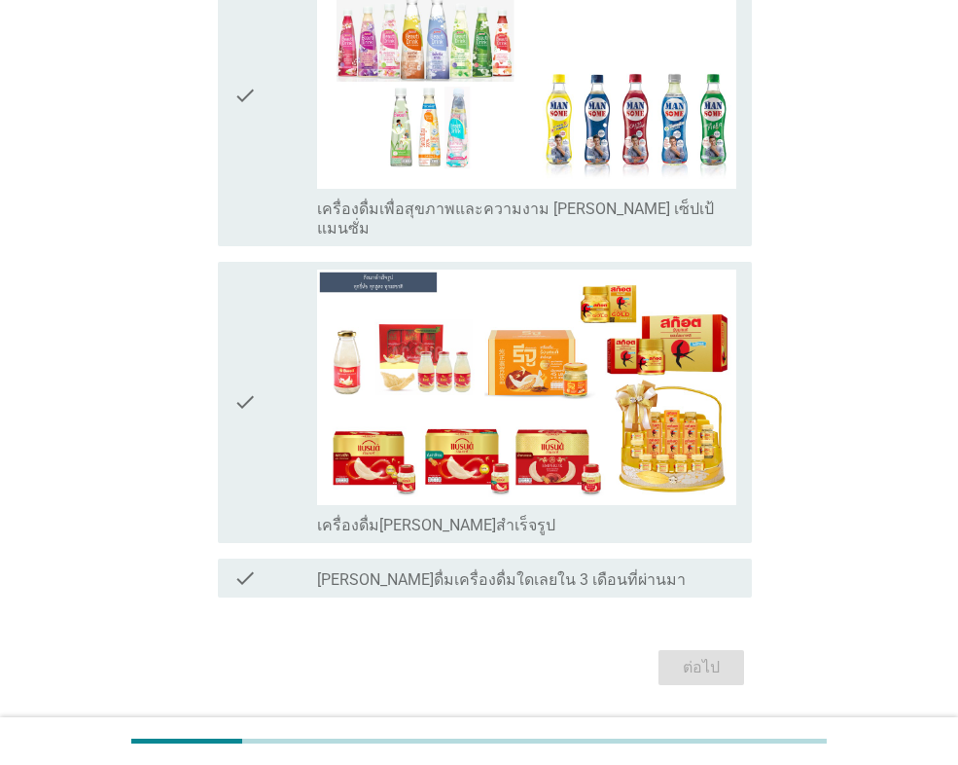
scroll to position [0, 0]
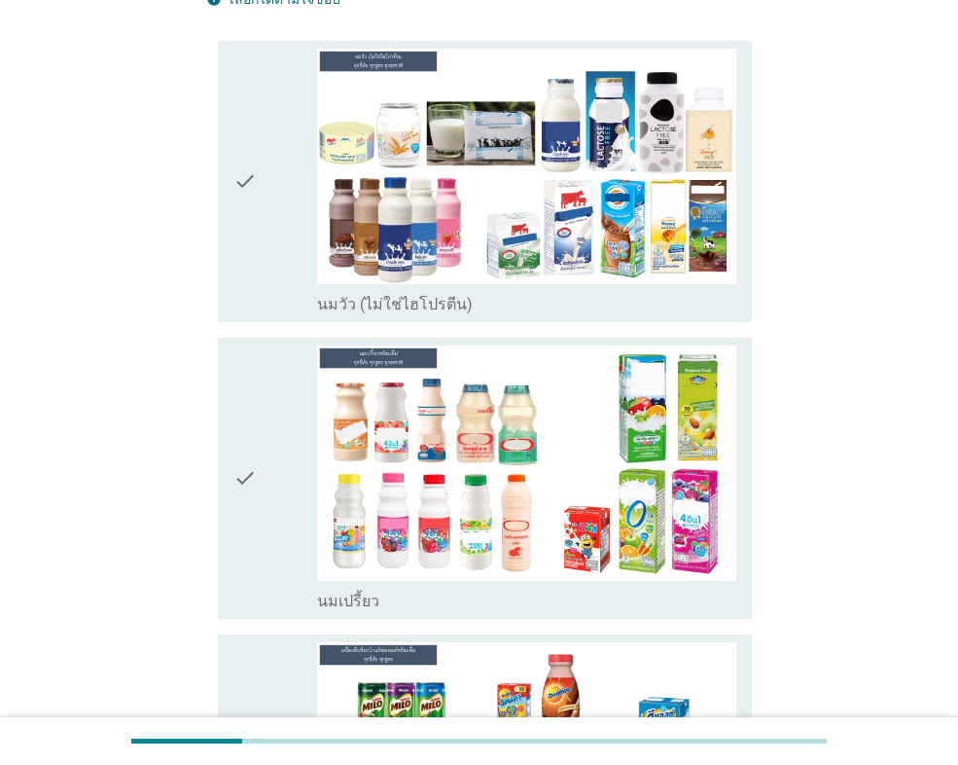
drag, startPoint x: 232, startPoint y: 212, endPoint x: 237, endPoint y: 262, distance: 50.0
click at [232, 210] on div "check check_box นมวัว (ไม่ใช่ไฮโปรตีน)" at bounding box center [485, 181] width 534 height 281
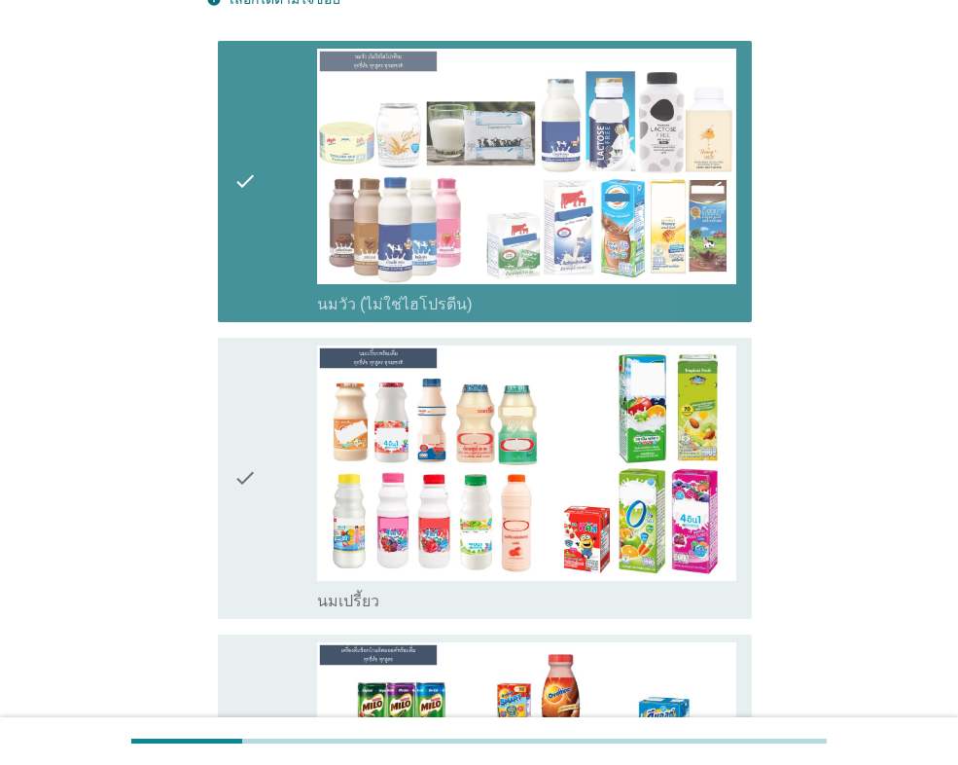
click at [259, 448] on div "check" at bounding box center [275, 478] width 84 height 266
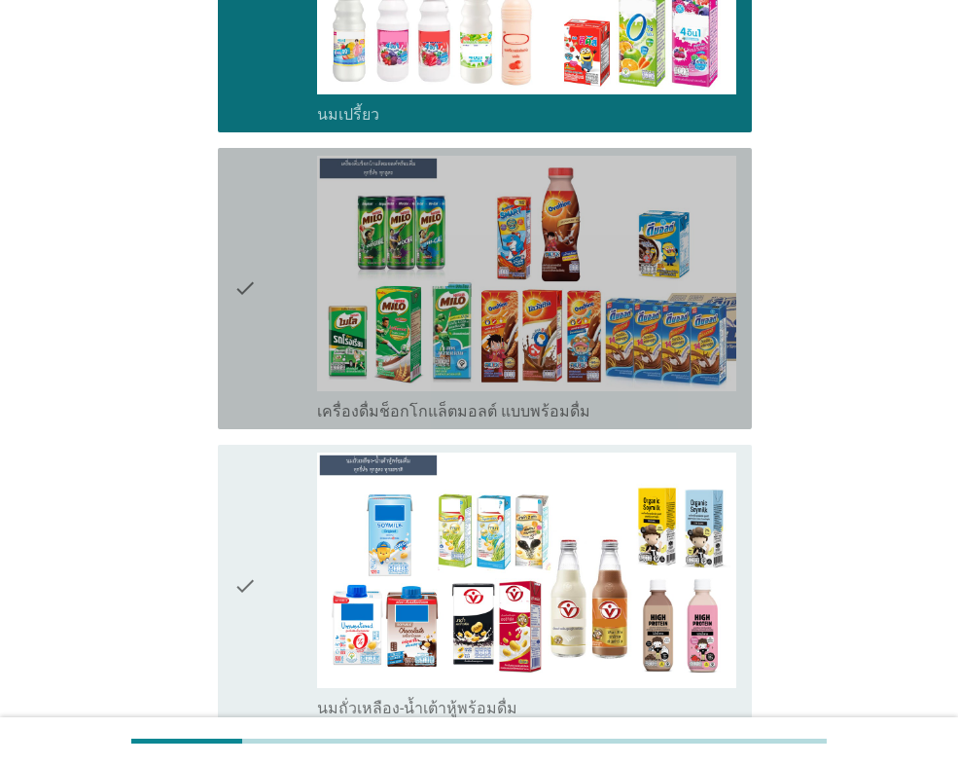
click at [266, 320] on div "check" at bounding box center [275, 289] width 84 height 266
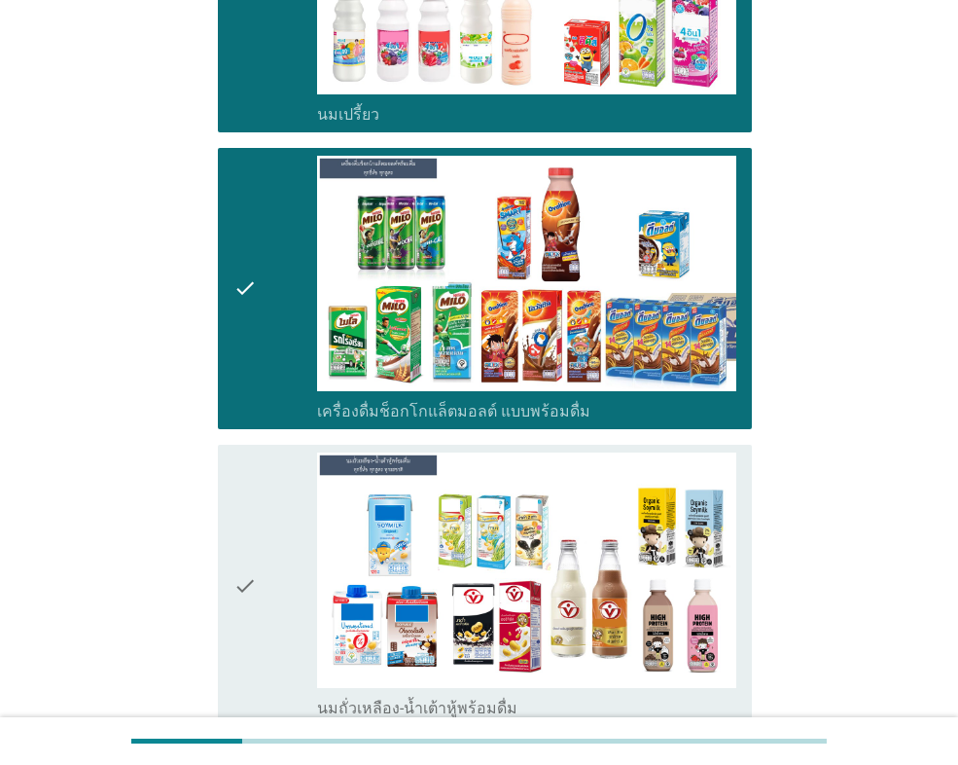
click at [273, 481] on div "check" at bounding box center [275, 585] width 84 height 266
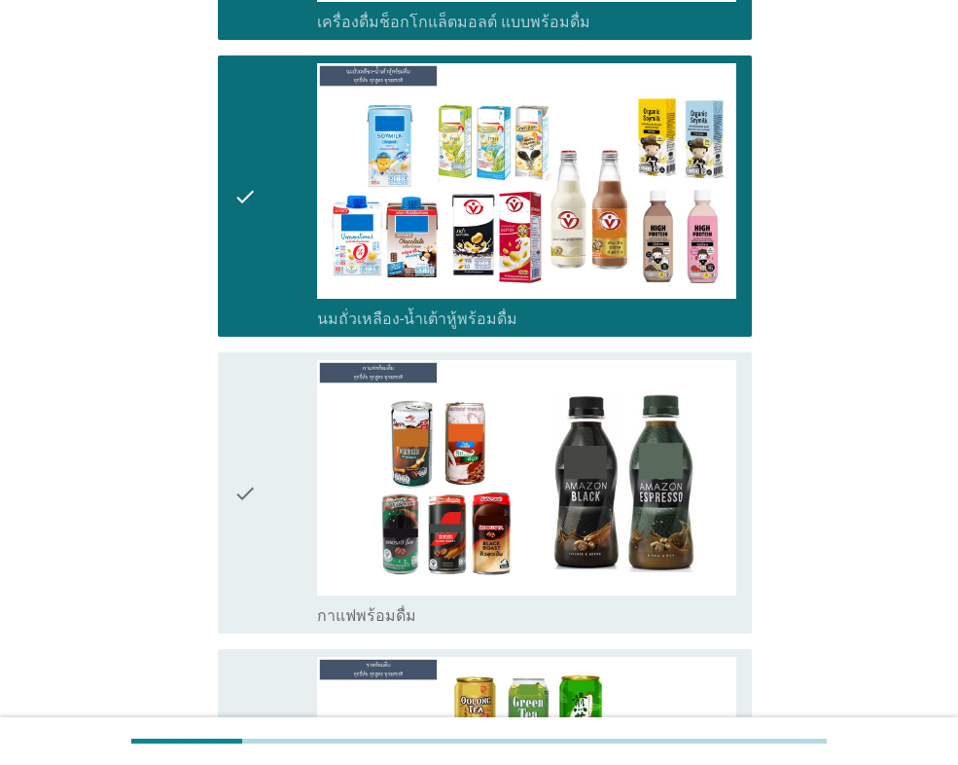
click at [265, 427] on div "check" at bounding box center [275, 493] width 84 height 266
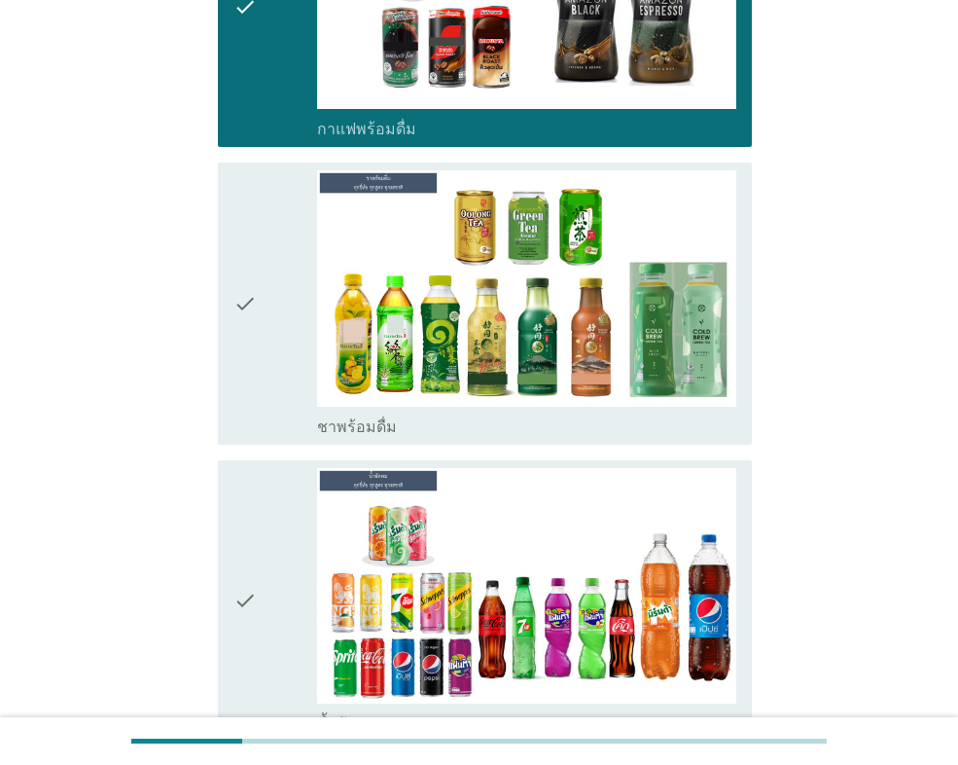
click at [268, 354] on div "check" at bounding box center [275, 303] width 84 height 266
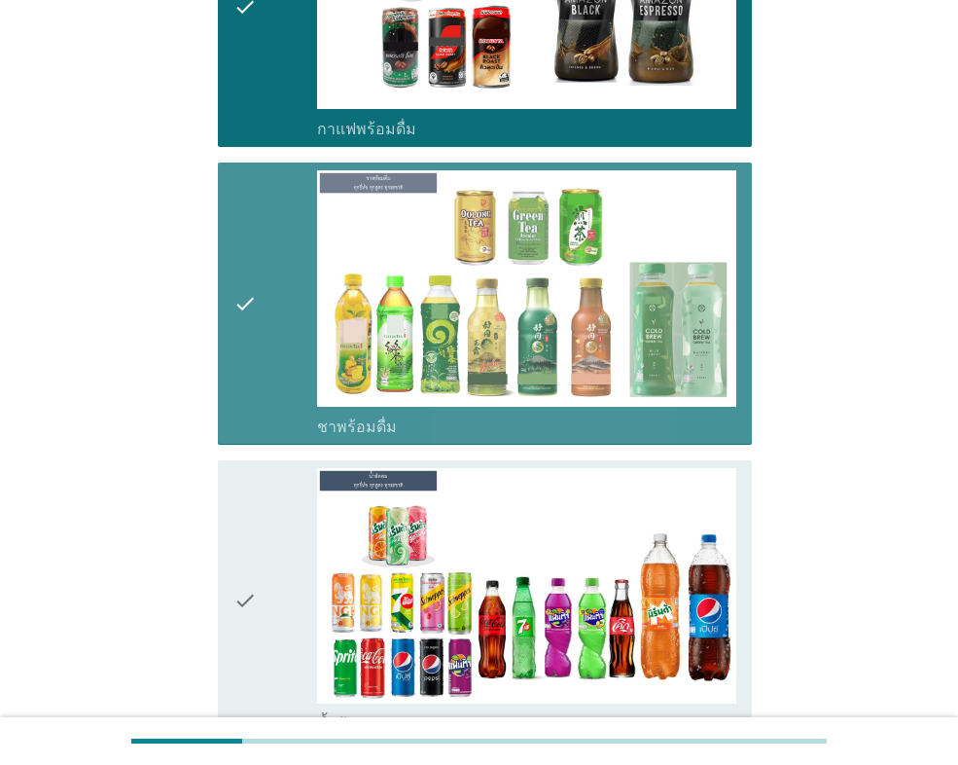
click at [280, 513] on div "check" at bounding box center [275, 601] width 84 height 266
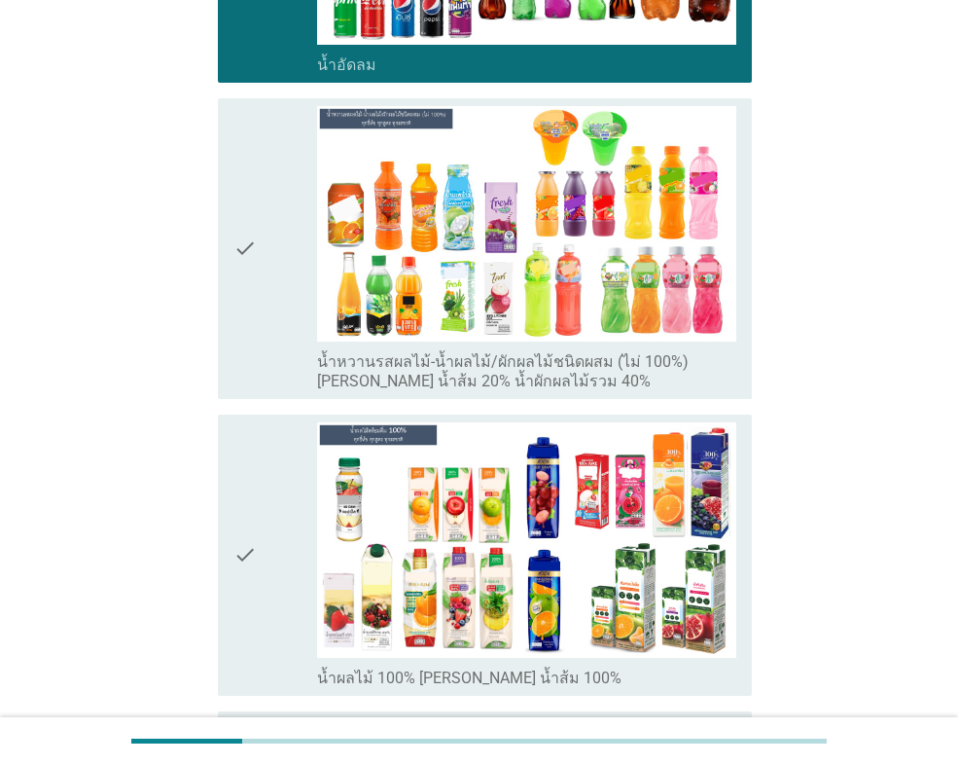
scroll to position [2237, 0]
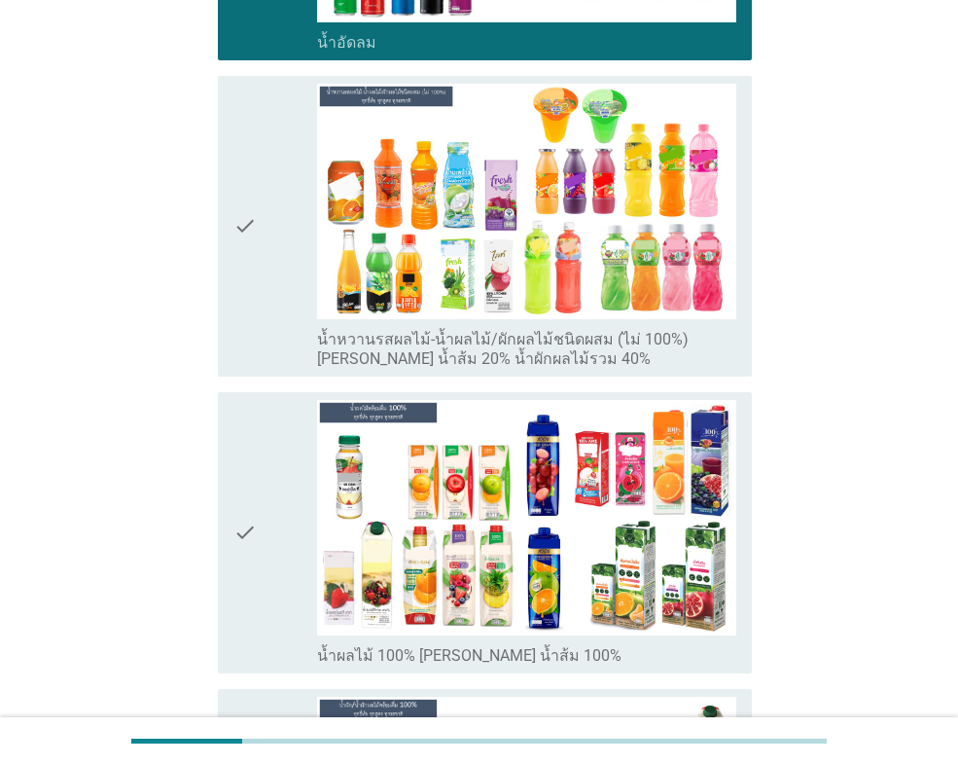
click at [264, 279] on div "check" at bounding box center [275, 226] width 84 height 285
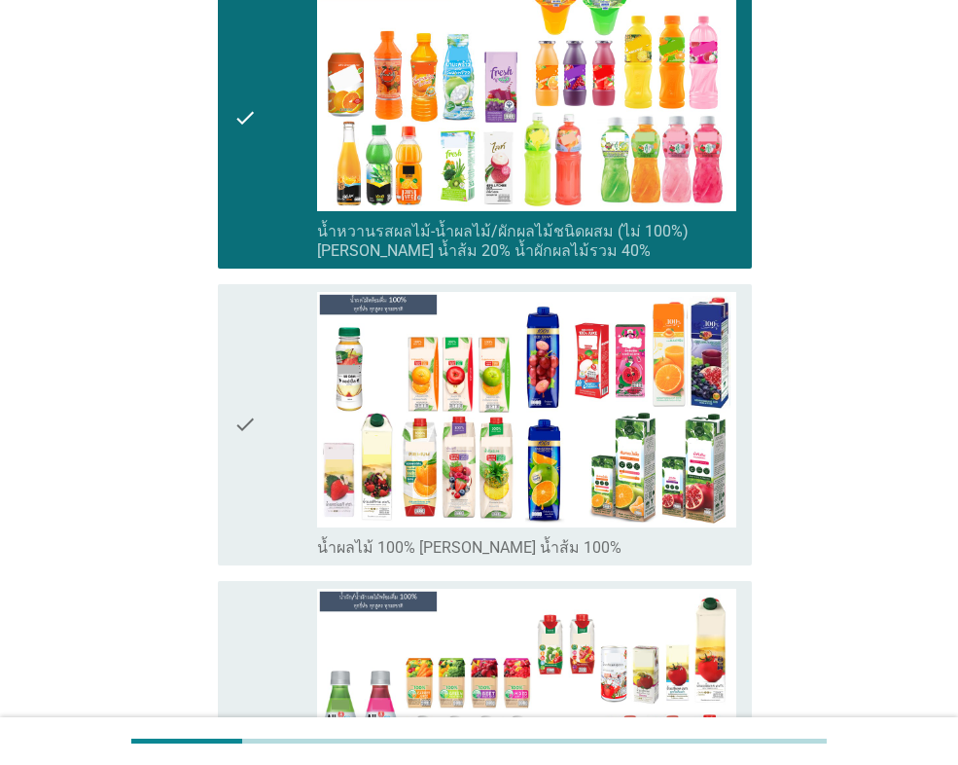
scroll to position [2529, 0]
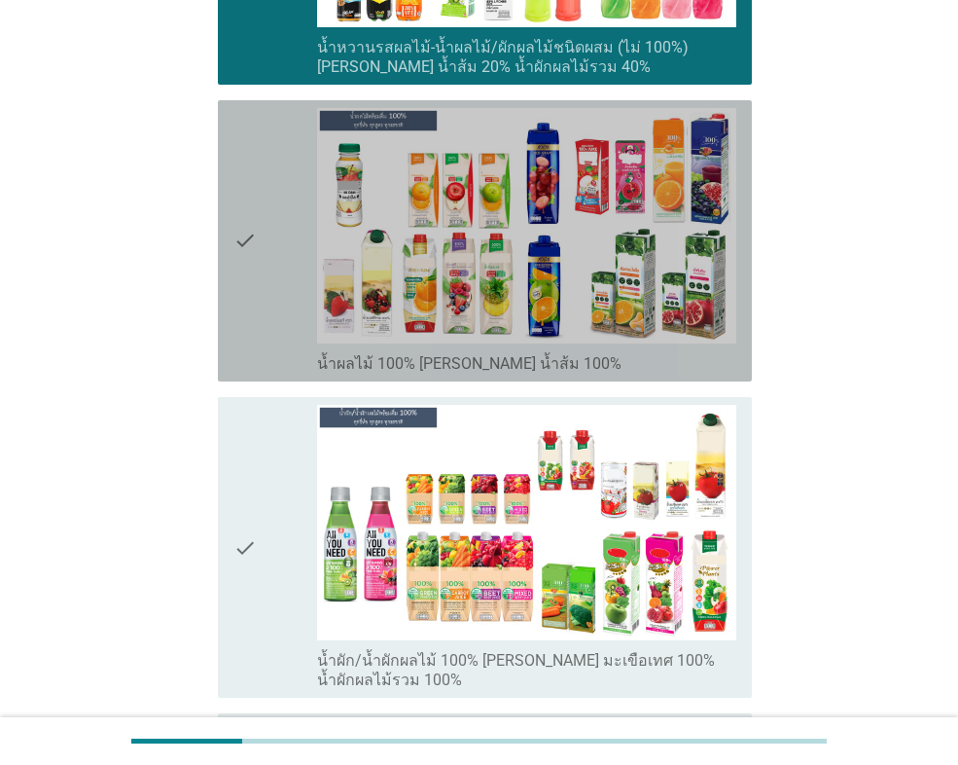
click at [262, 296] on div "check" at bounding box center [275, 241] width 84 height 266
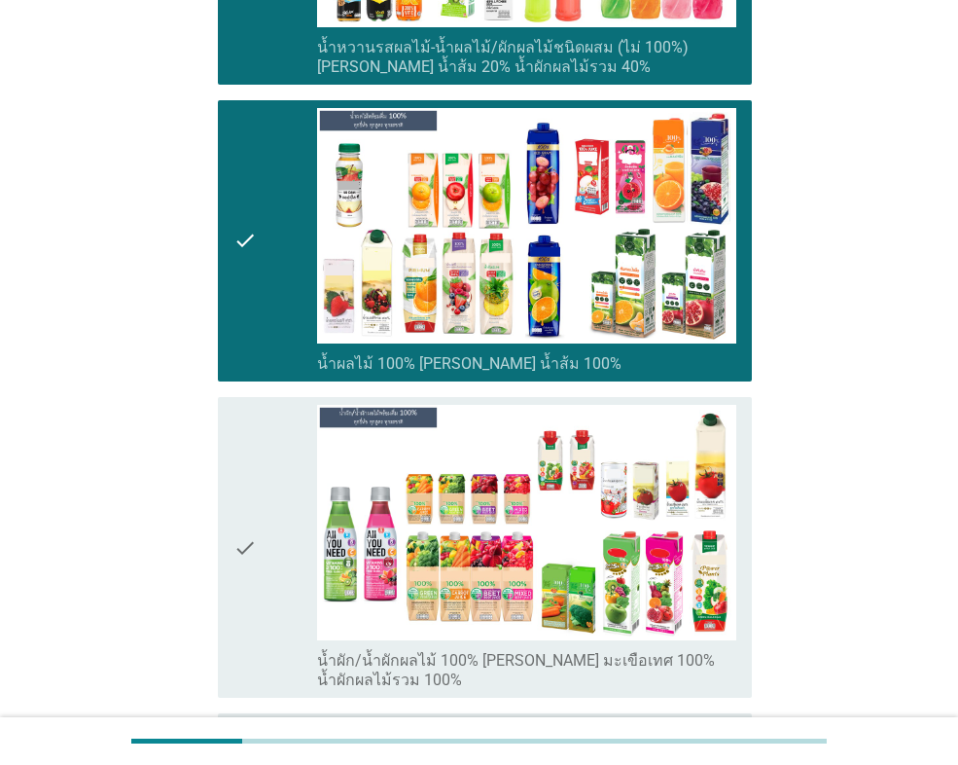
scroll to position [3015, 0]
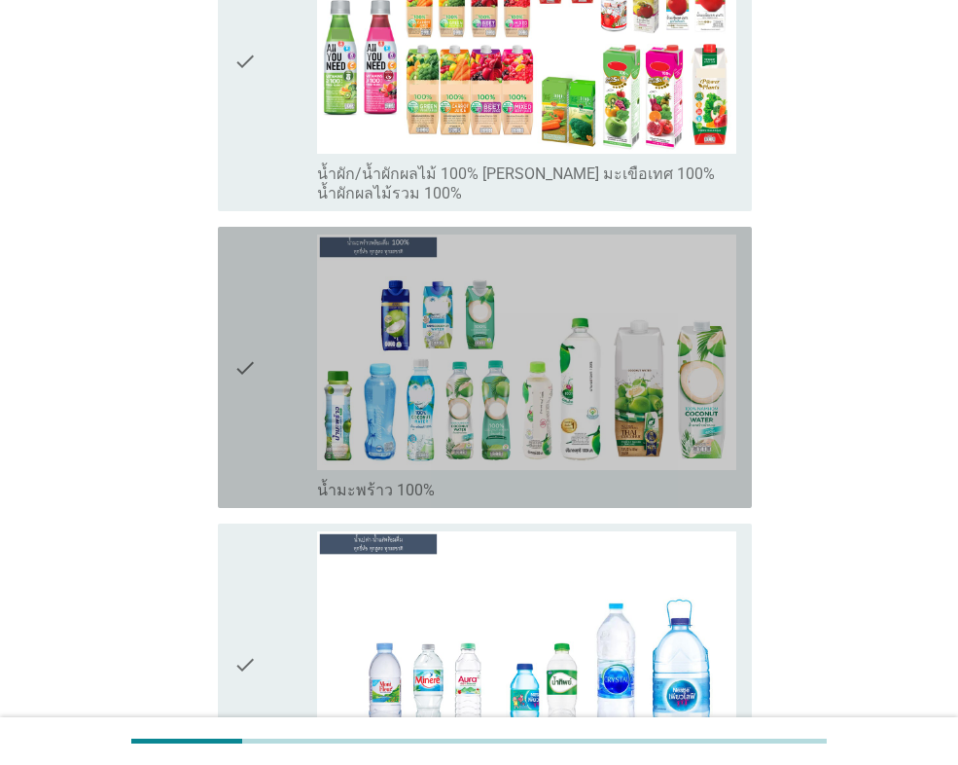
click at [268, 357] on div "check" at bounding box center [275, 367] width 84 height 266
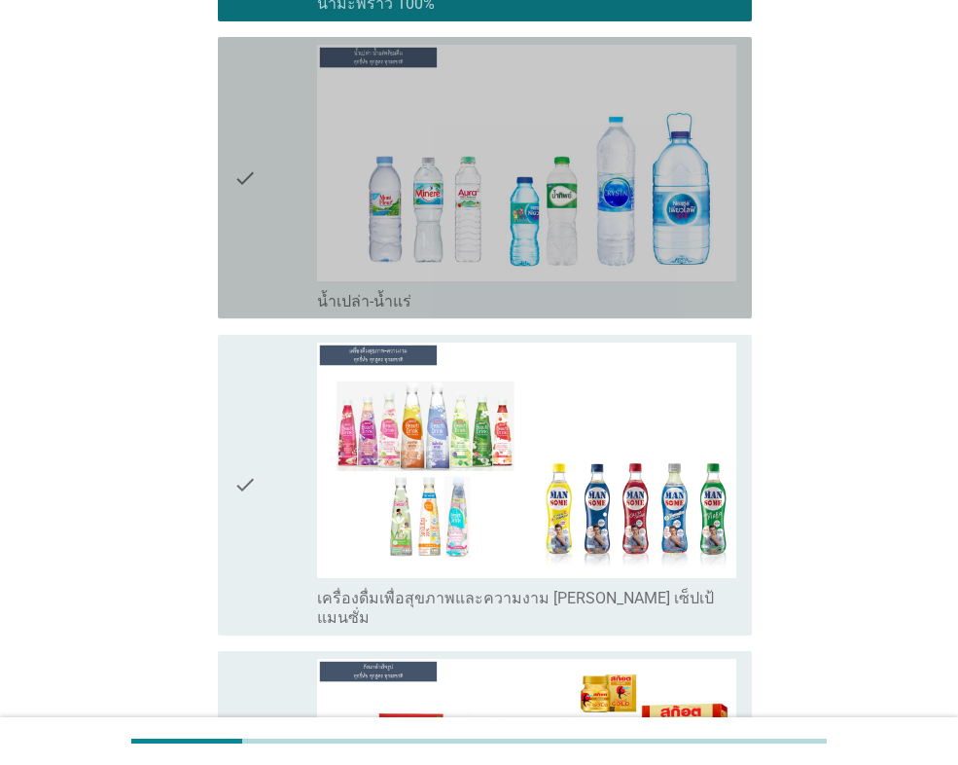
click at [267, 164] on div "check" at bounding box center [275, 178] width 84 height 266
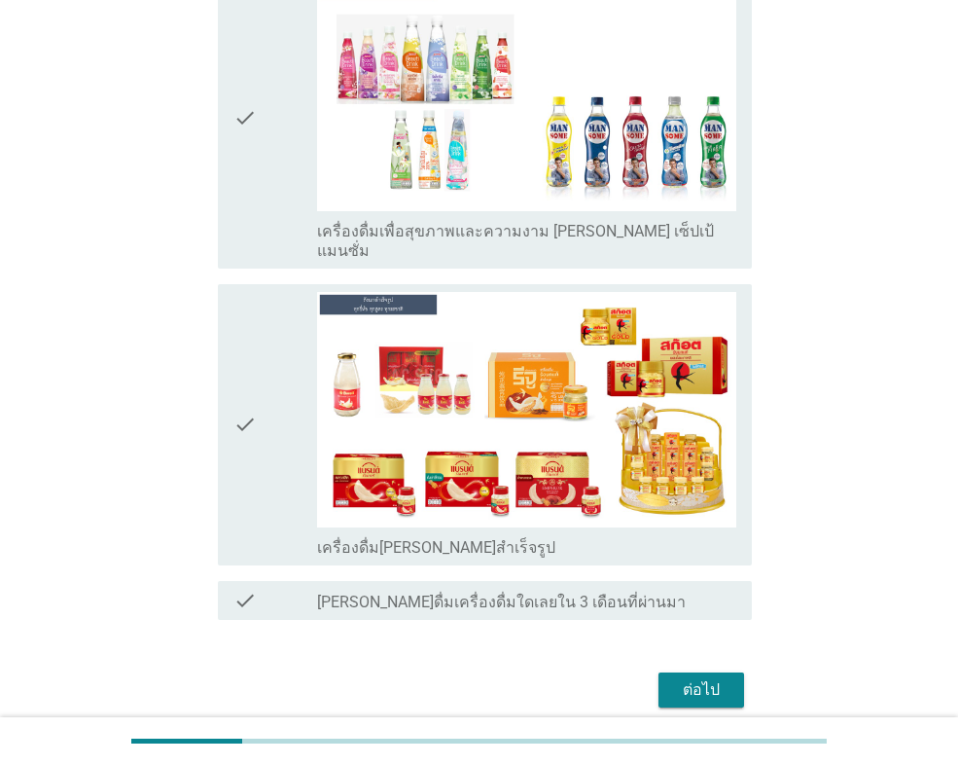
scroll to position [3896, 0]
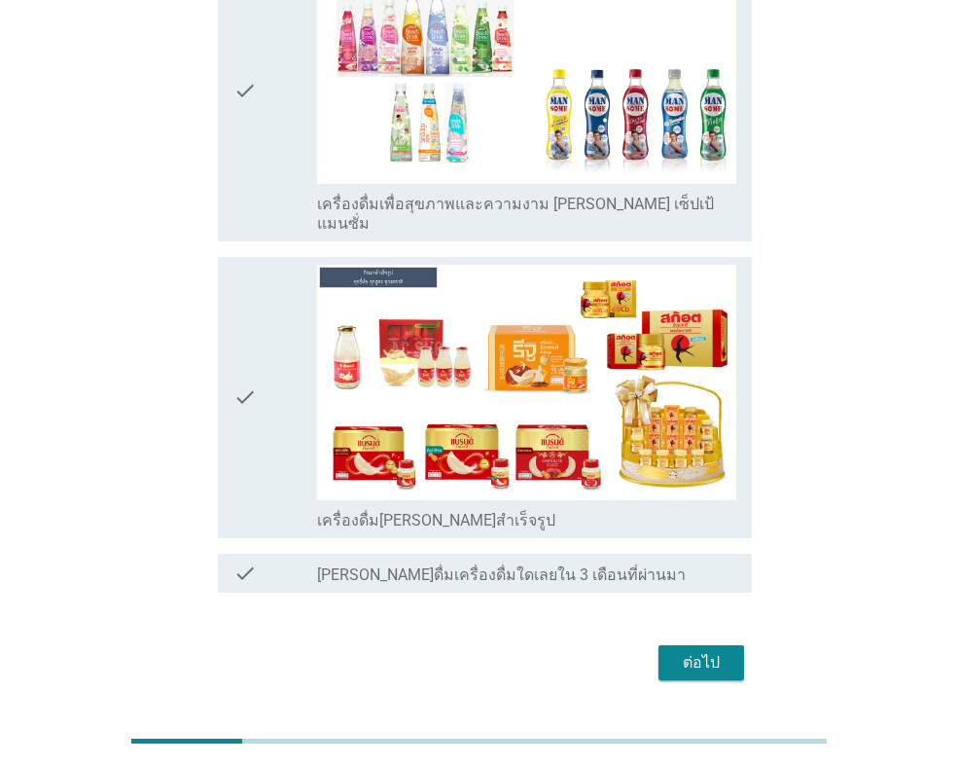
click at [265, 354] on div "check" at bounding box center [275, 398] width 84 height 266
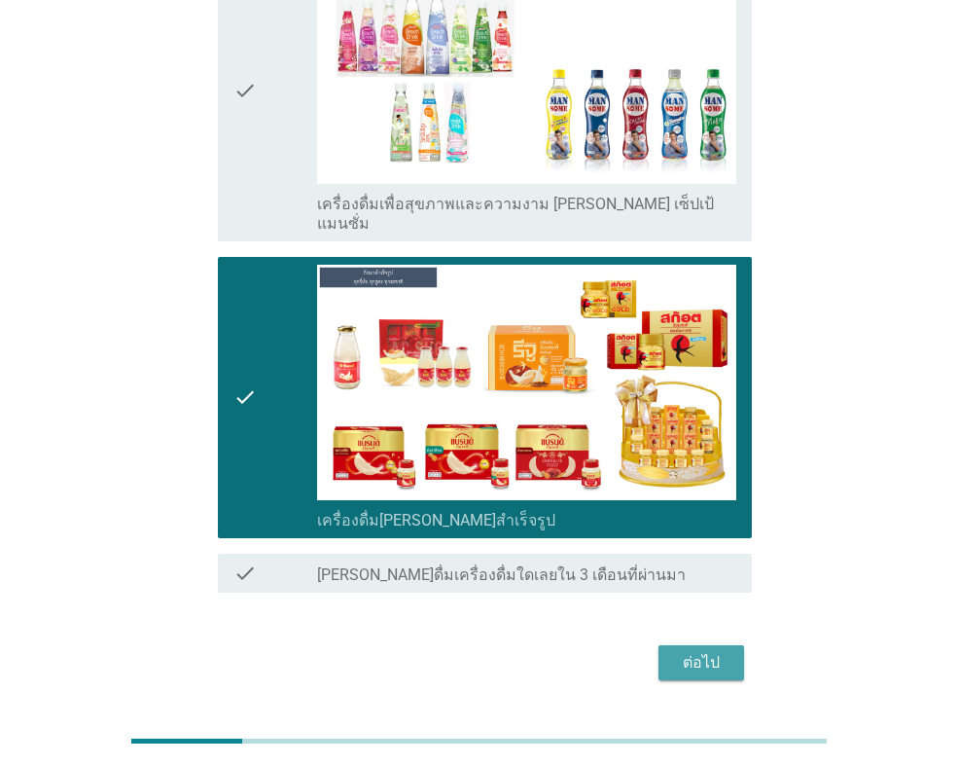
click at [674, 651] on div "ต่อไป" at bounding box center [701, 662] width 54 height 23
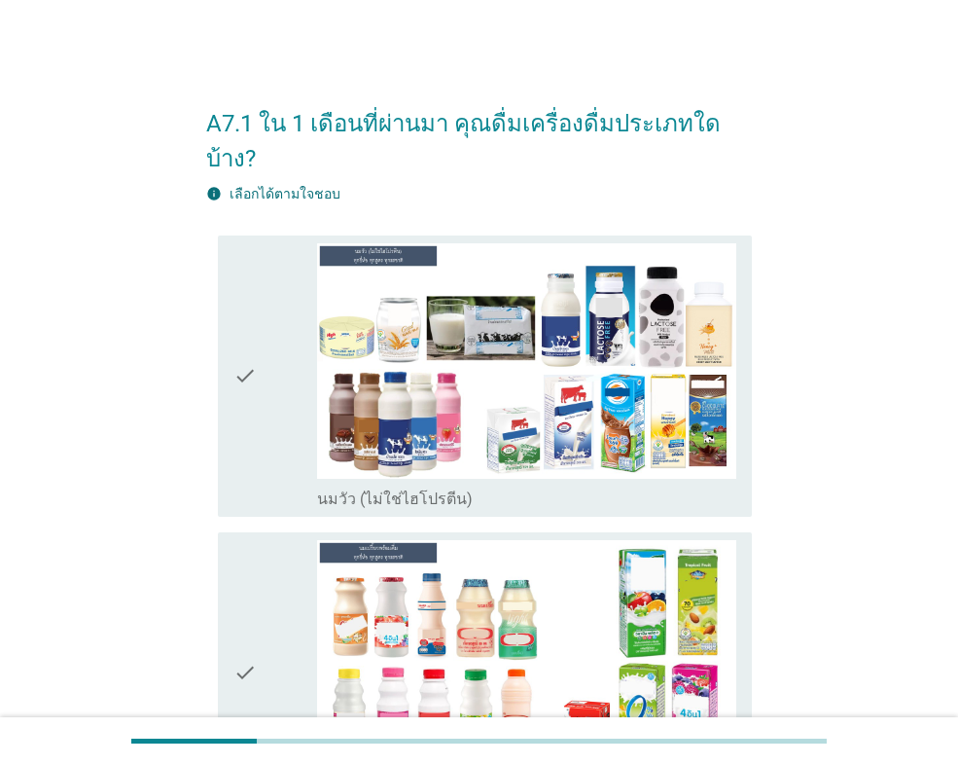
scroll to position [195, 0]
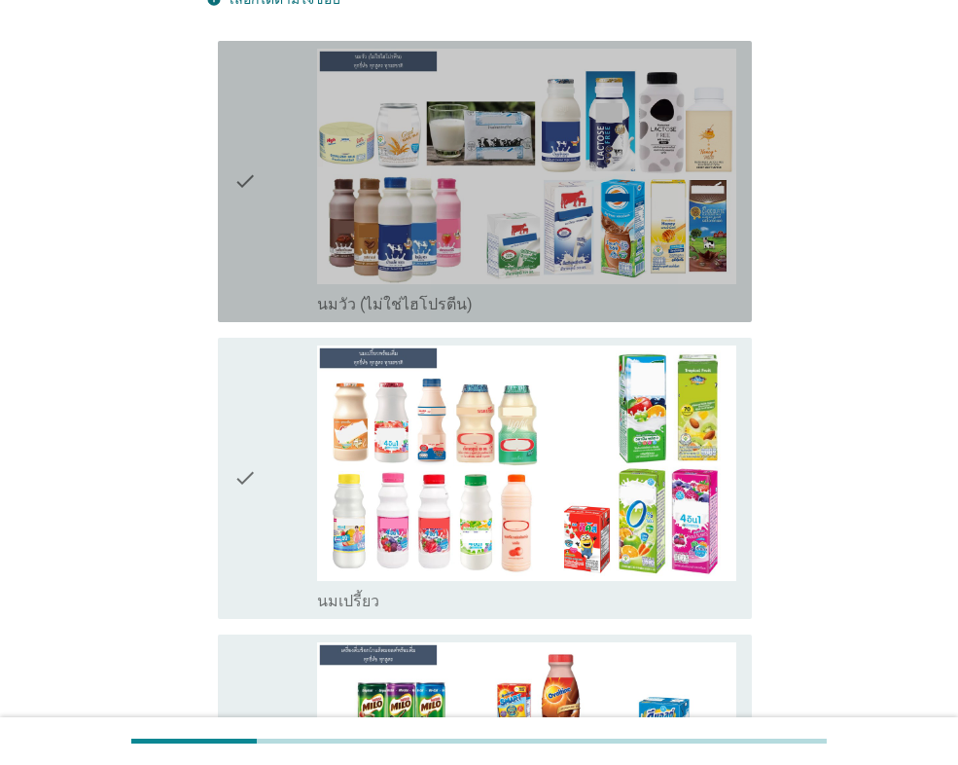
click at [249, 188] on icon "check" at bounding box center [244, 182] width 23 height 266
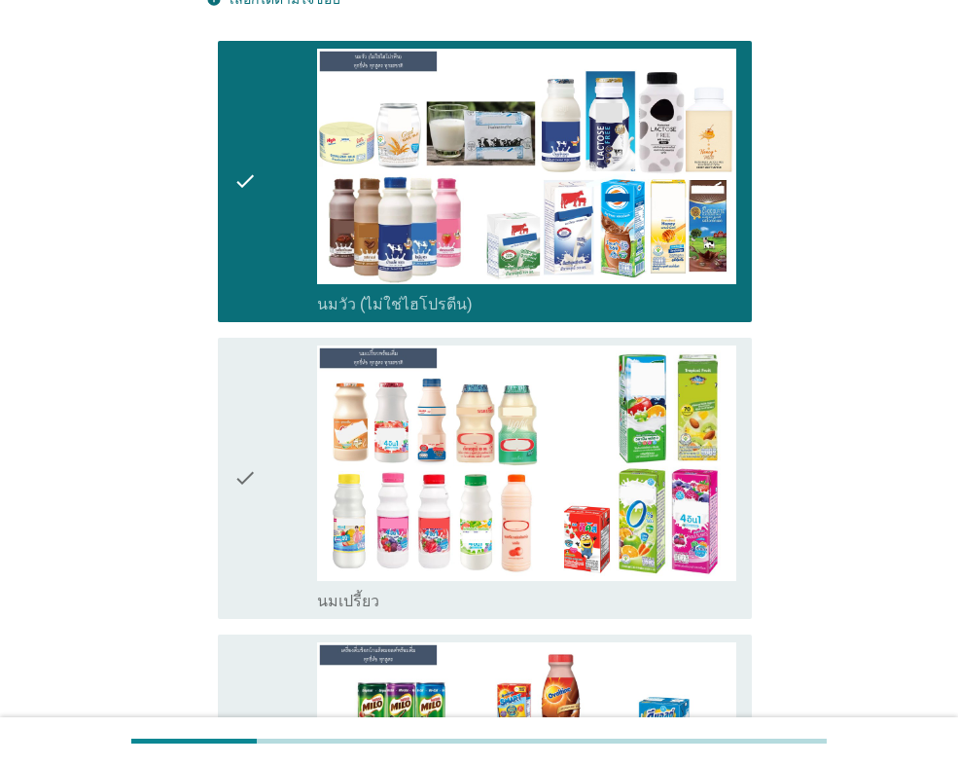
click at [260, 432] on div "check" at bounding box center [275, 478] width 84 height 266
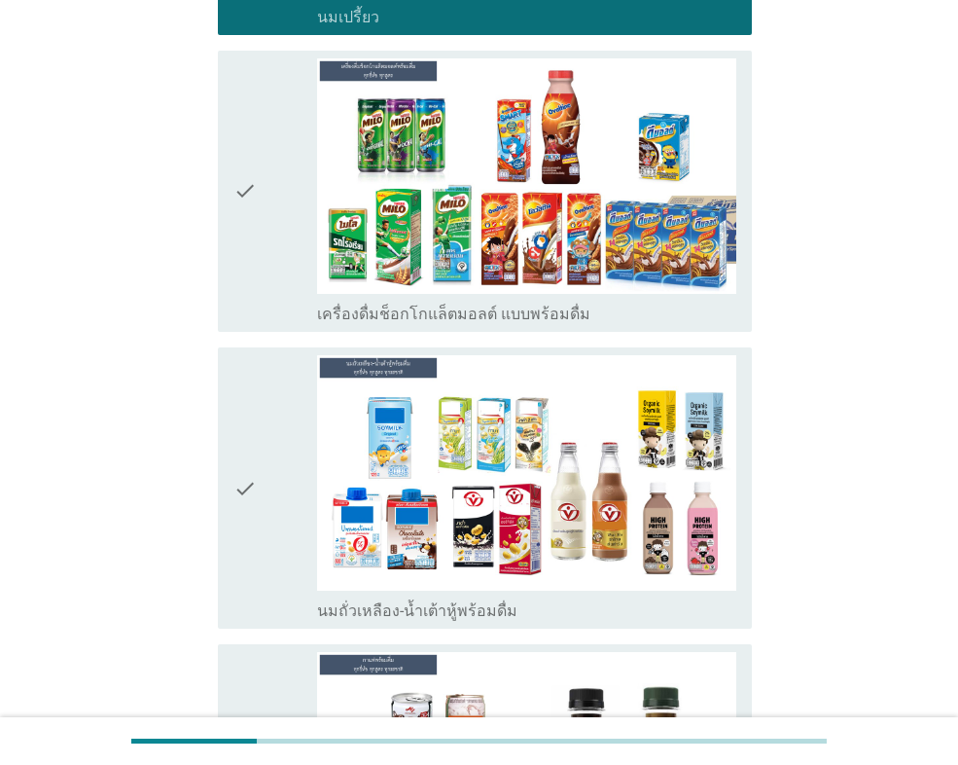
click at [288, 196] on div "check" at bounding box center [275, 191] width 84 height 266
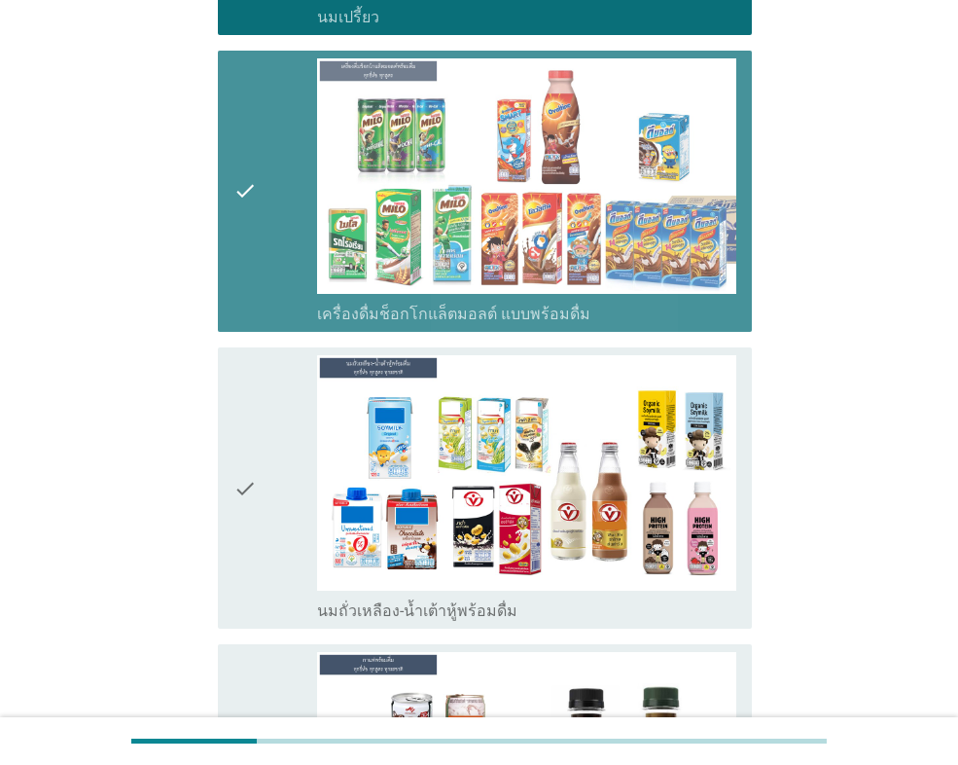
click at [299, 480] on div "check" at bounding box center [275, 488] width 84 height 266
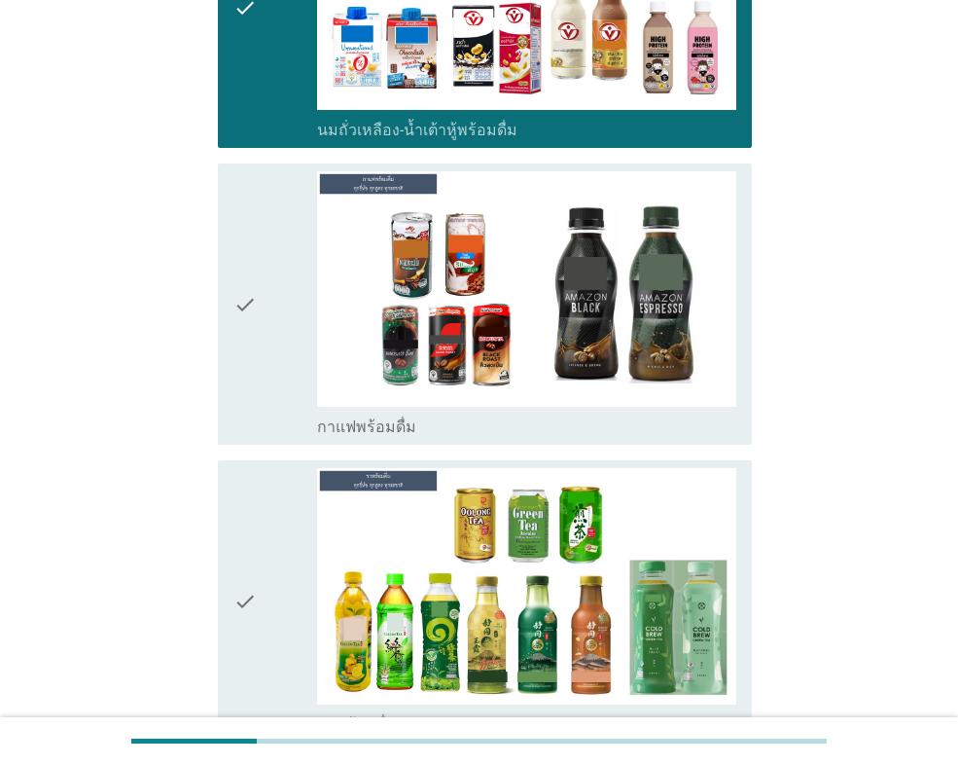
scroll to position [1265, 0]
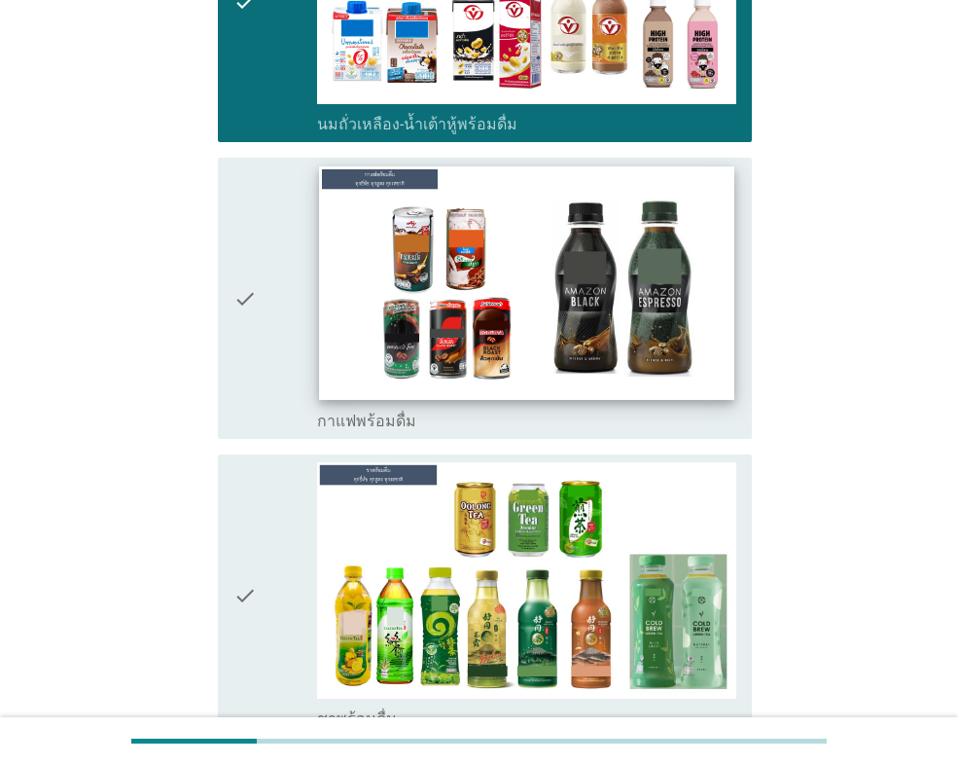
click at [322, 330] on img at bounding box center [526, 282] width 414 height 233
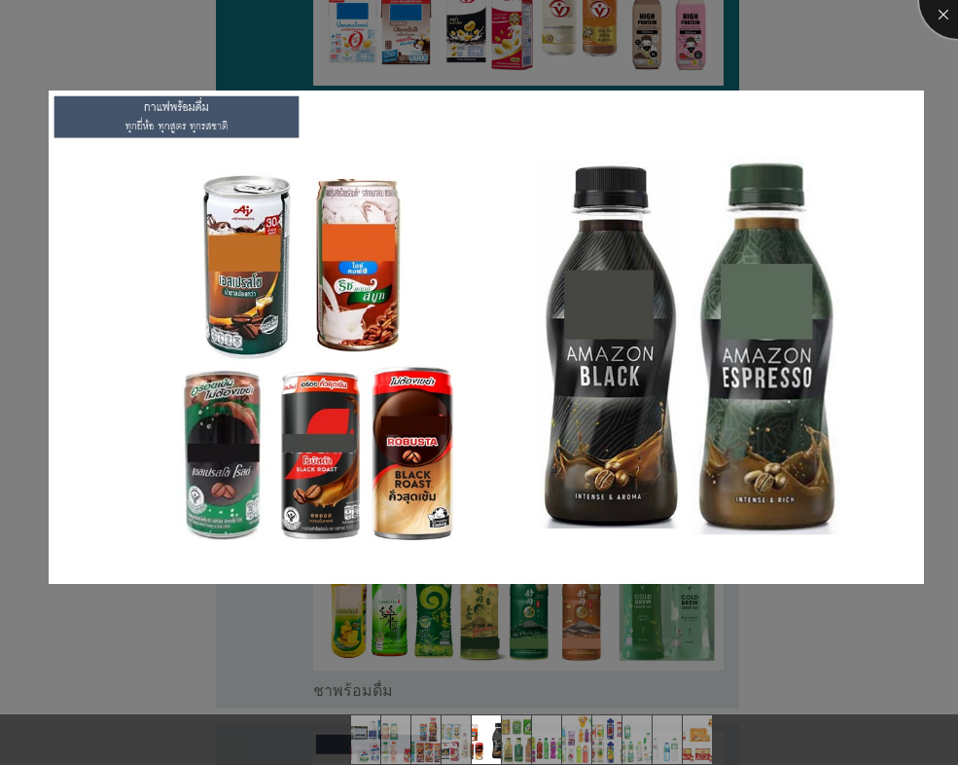
click at [934, 29] on div at bounding box center [958, 0] width 78 height 78
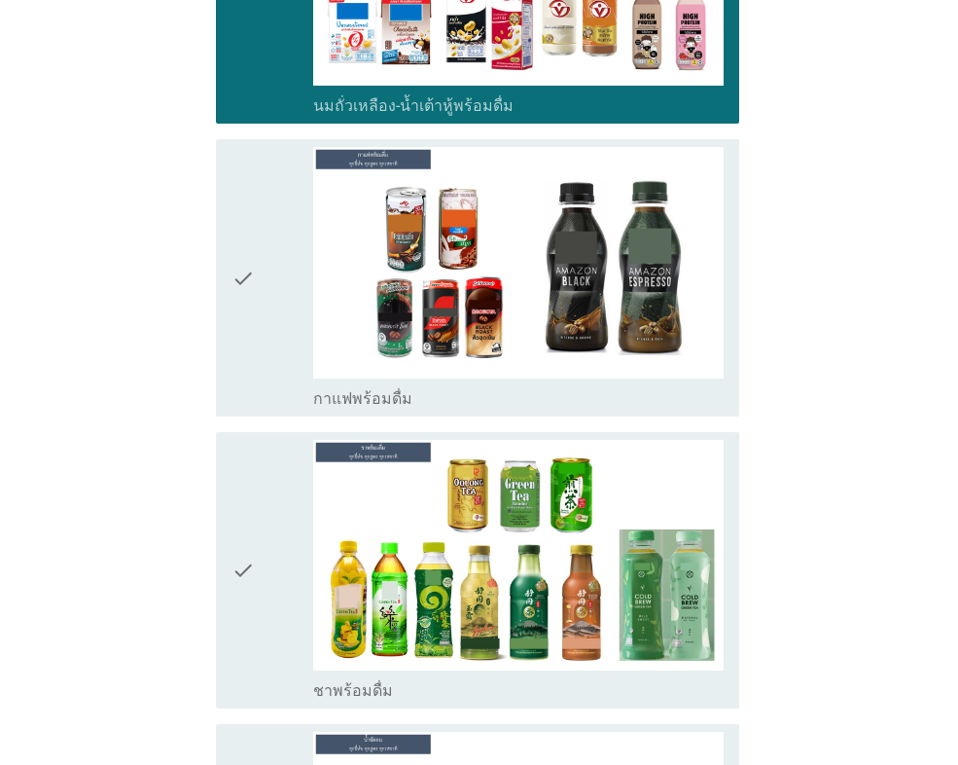
click at [265, 512] on div "check" at bounding box center [273, 570] width 82 height 261
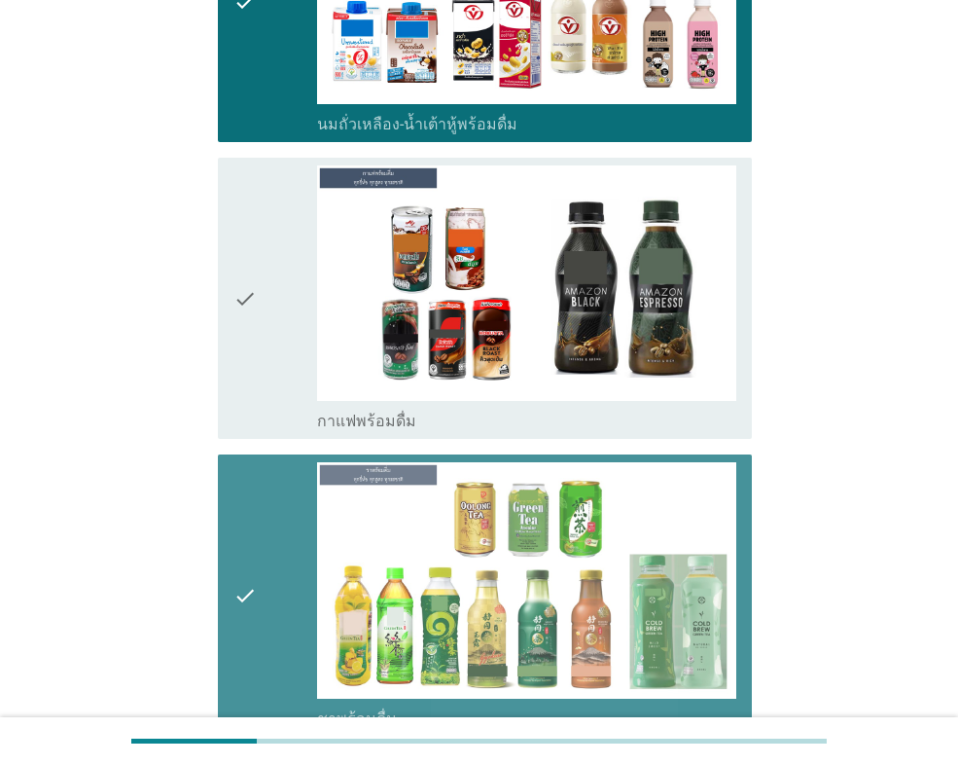
click at [288, 347] on div "check" at bounding box center [275, 298] width 84 height 266
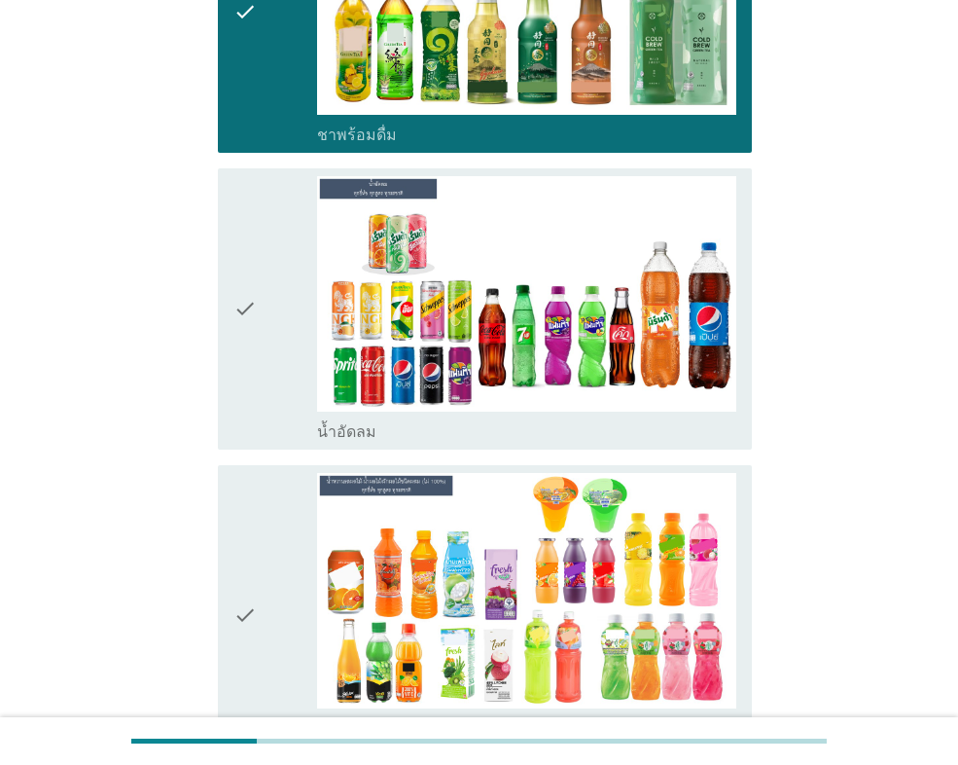
click at [281, 332] on div "check" at bounding box center [275, 309] width 84 height 266
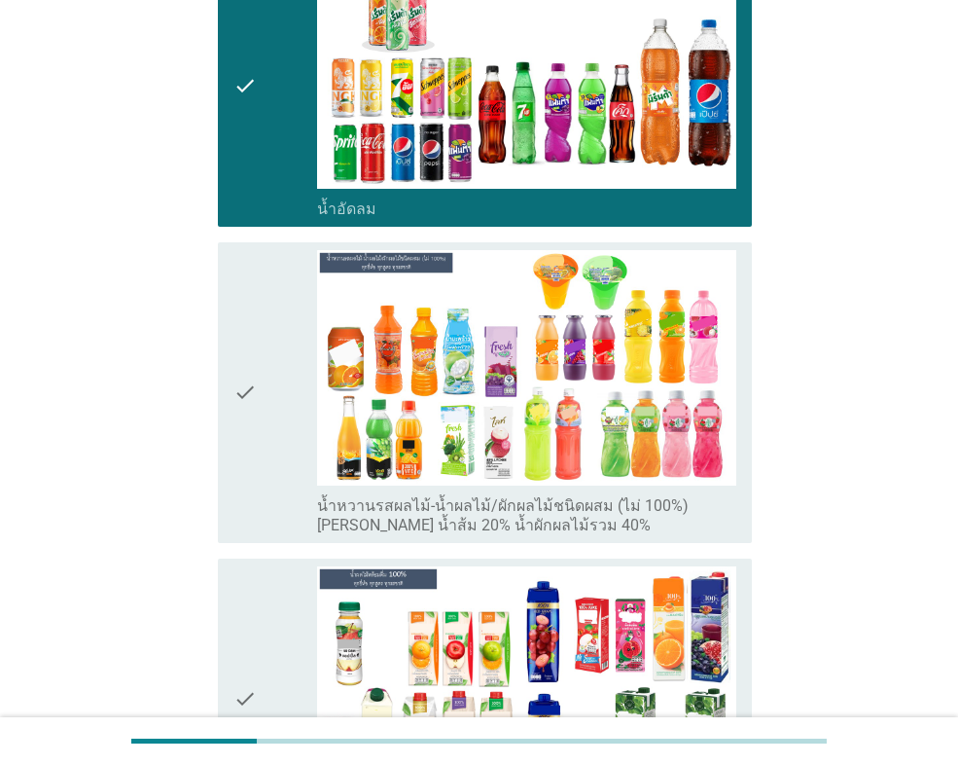
scroll to position [2432, 0]
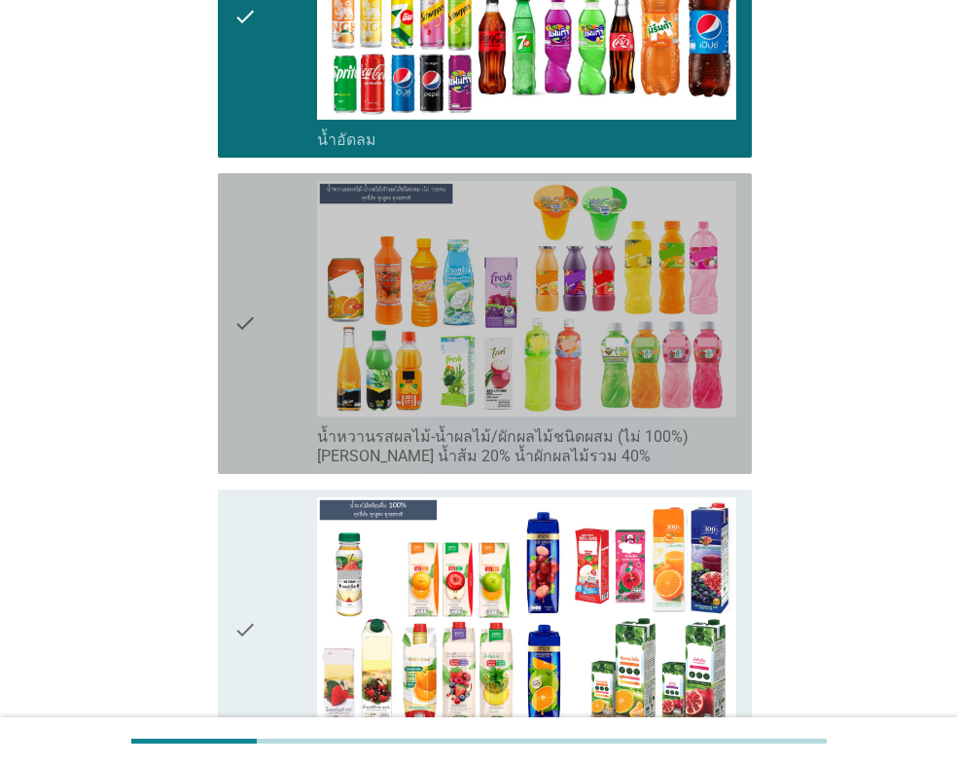
click at [255, 359] on icon "check" at bounding box center [244, 323] width 23 height 285
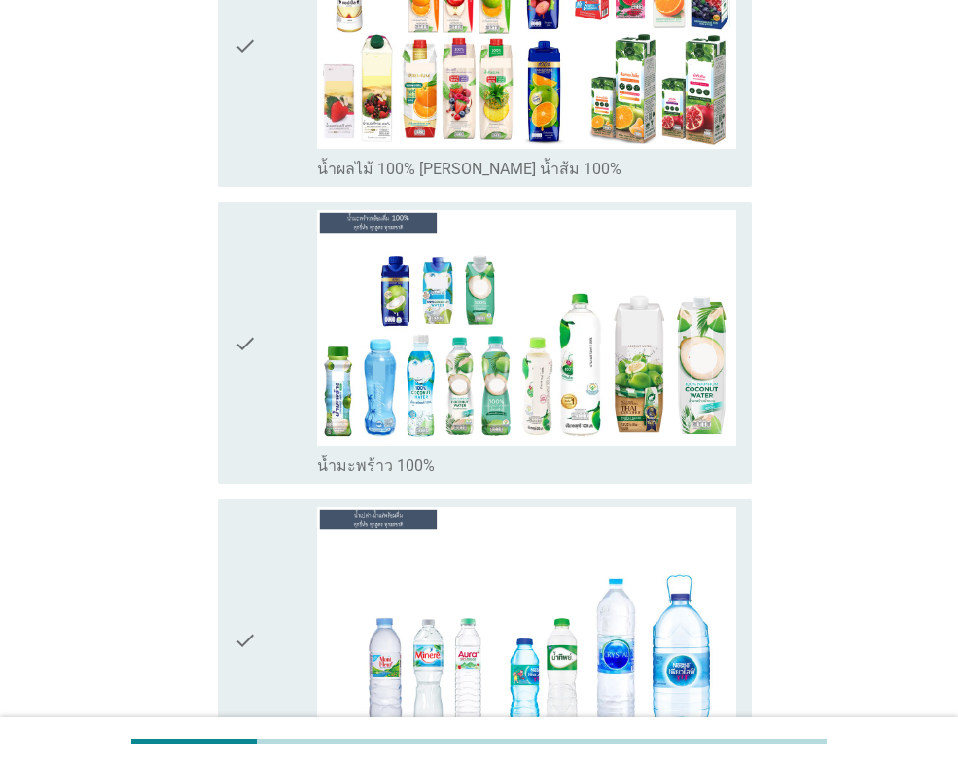
click at [255, 378] on icon "check" at bounding box center [244, 343] width 23 height 266
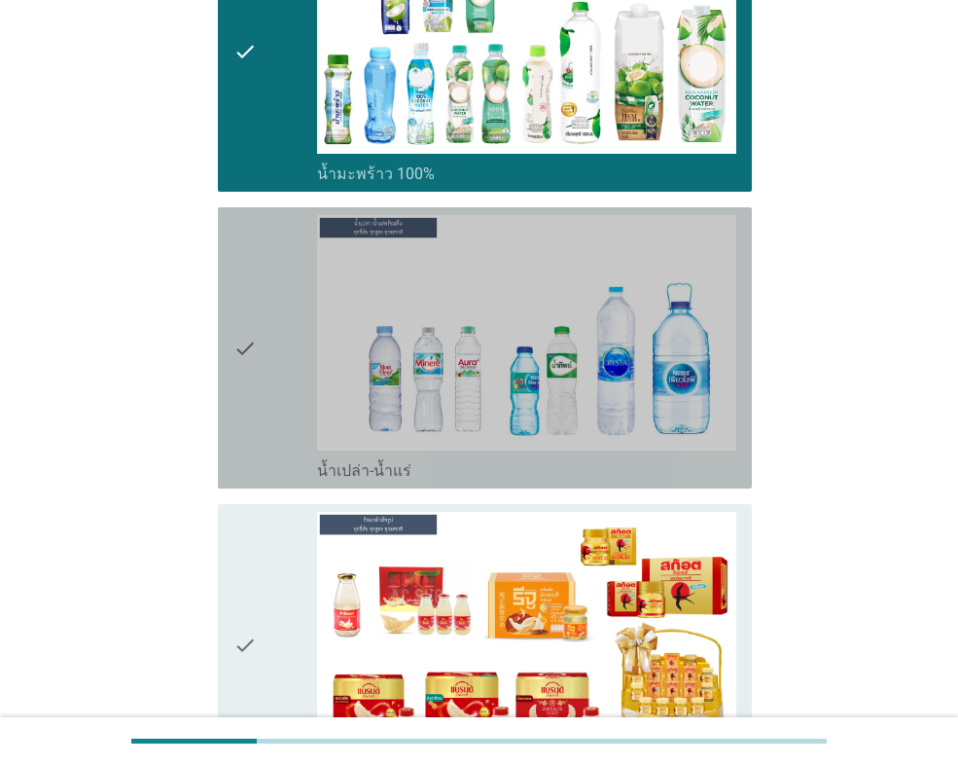
click at [252, 385] on icon "check" at bounding box center [244, 348] width 23 height 266
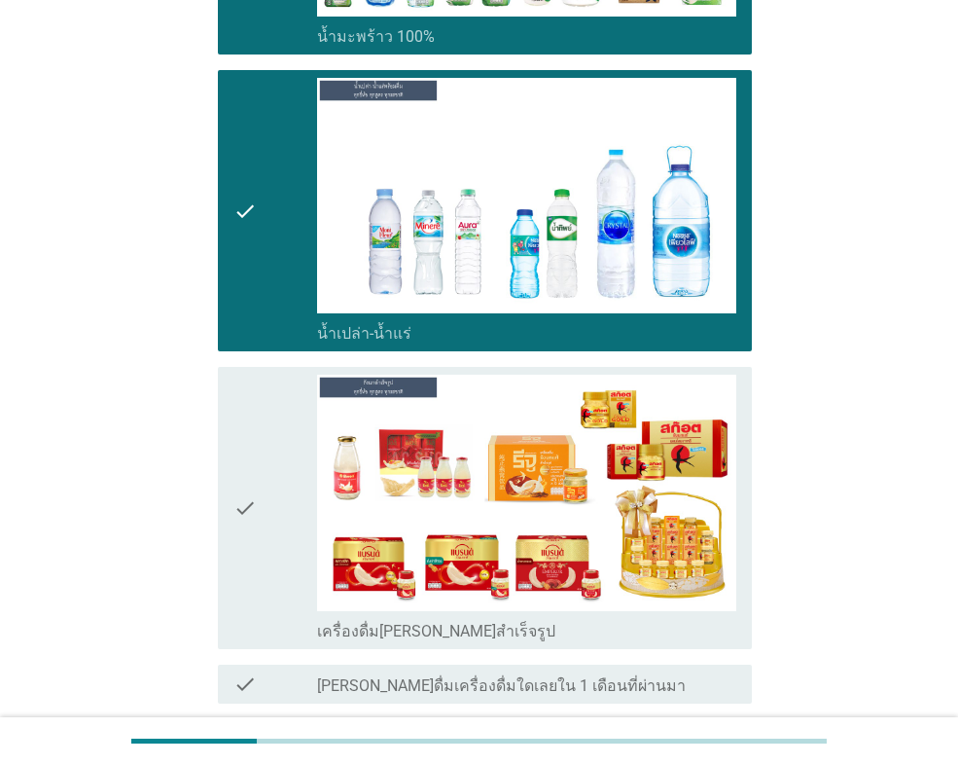
scroll to position [3283, 0]
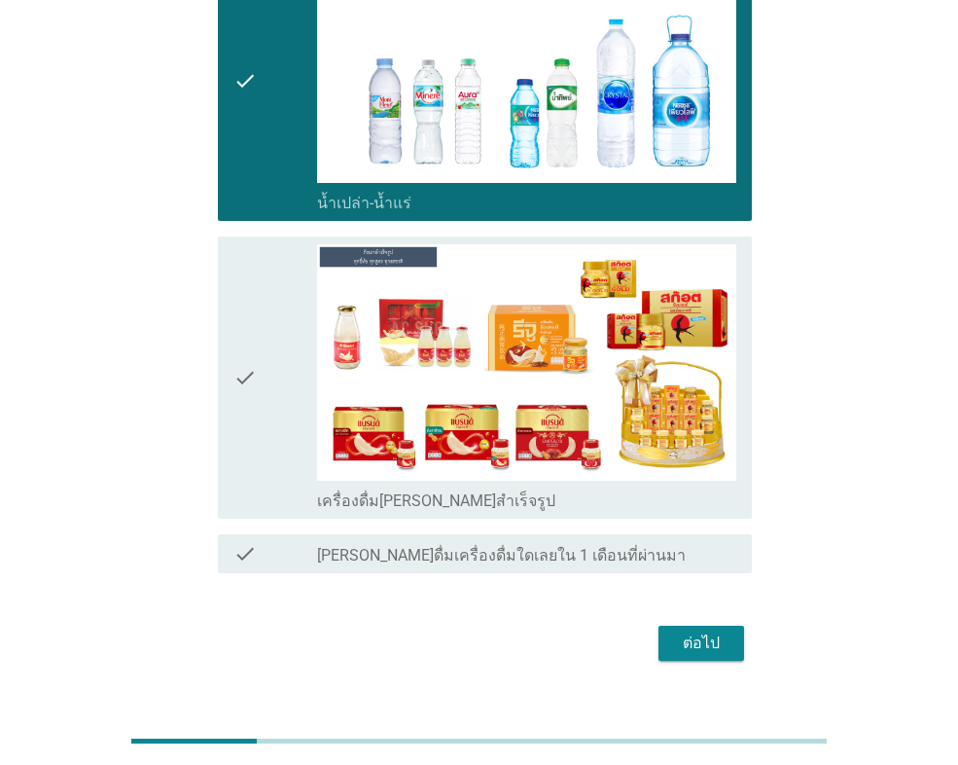
click at [676, 631] on div "ต่อไป" at bounding box center [701, 642] width 54 height 23
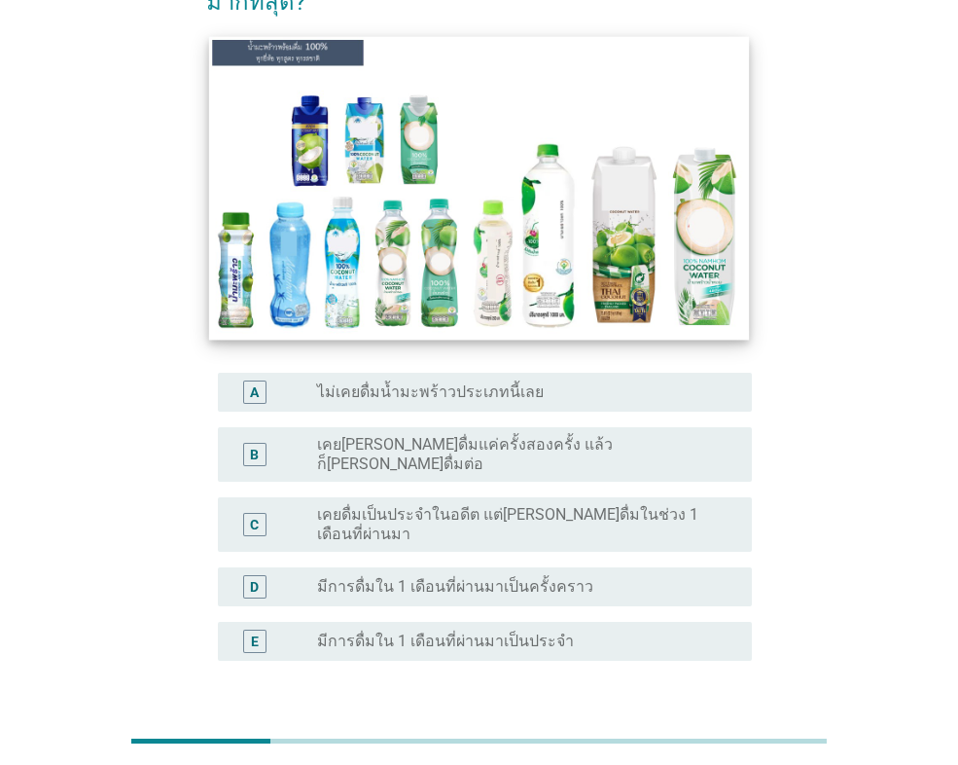
scroll to position [195, 0]
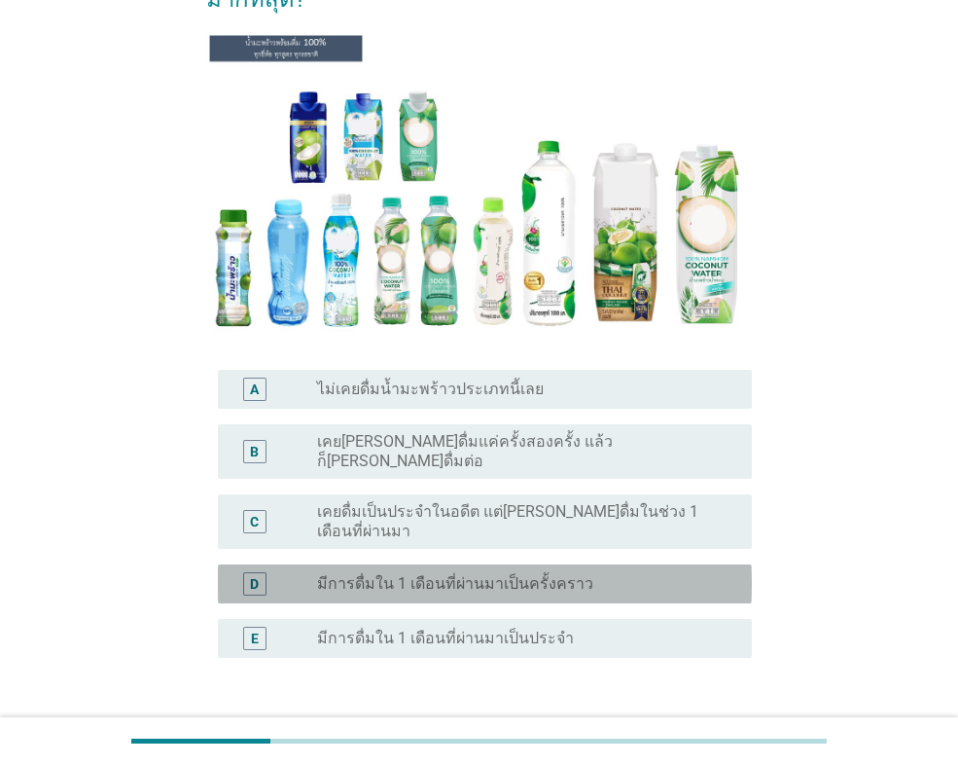
click at [462, 574] on label "มีการดื่มใน 1 เดือนที่ผ่านมาเป็นครั้งคราว" at bounding box center [455, 583] width 276 height 19
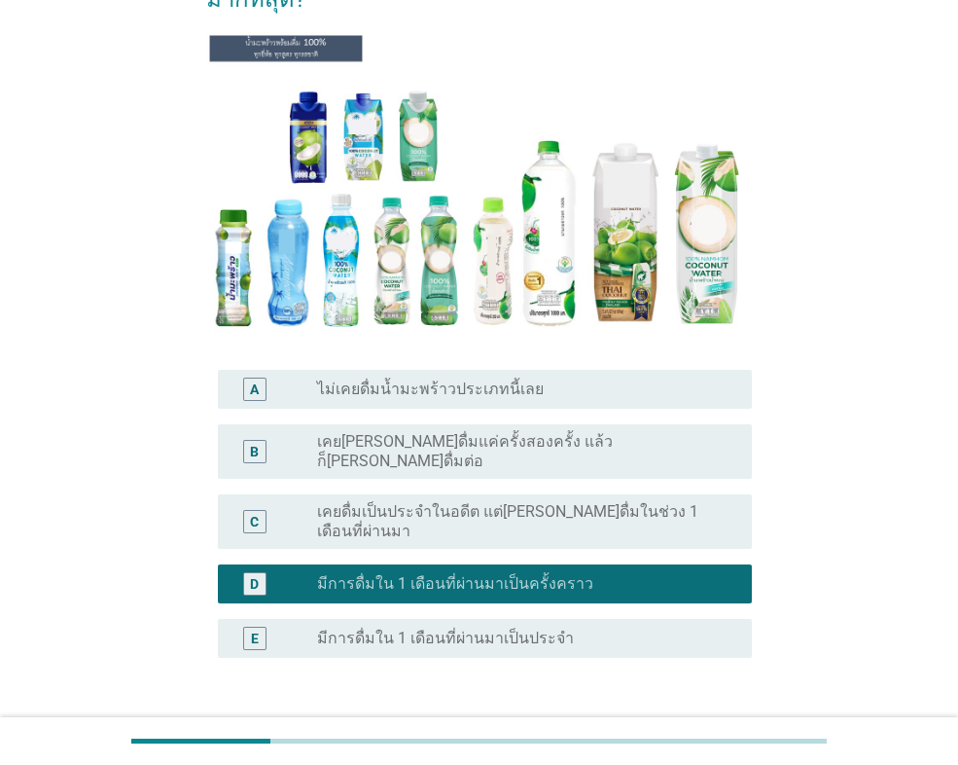
click at [676, 739] on div "ต่อไป" at bounding box center [701, 750] width 54 height 23
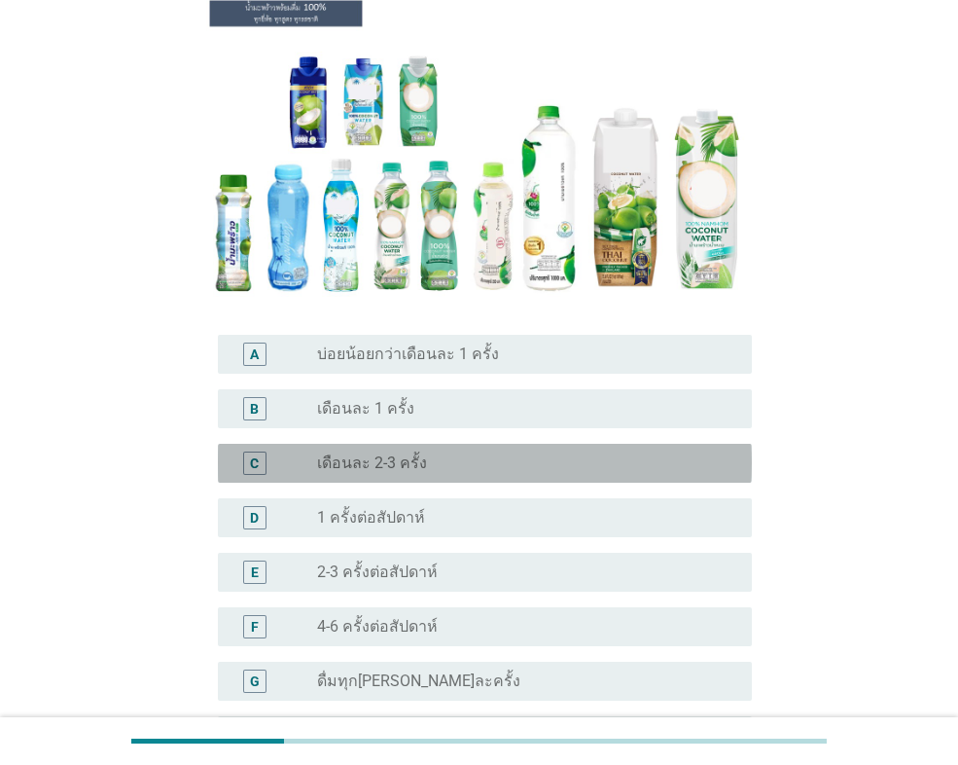
click at [402, 460] on label "เดือนละ 2-3 ครั้ง" at bounding box center [372, 462] width 110 height 19
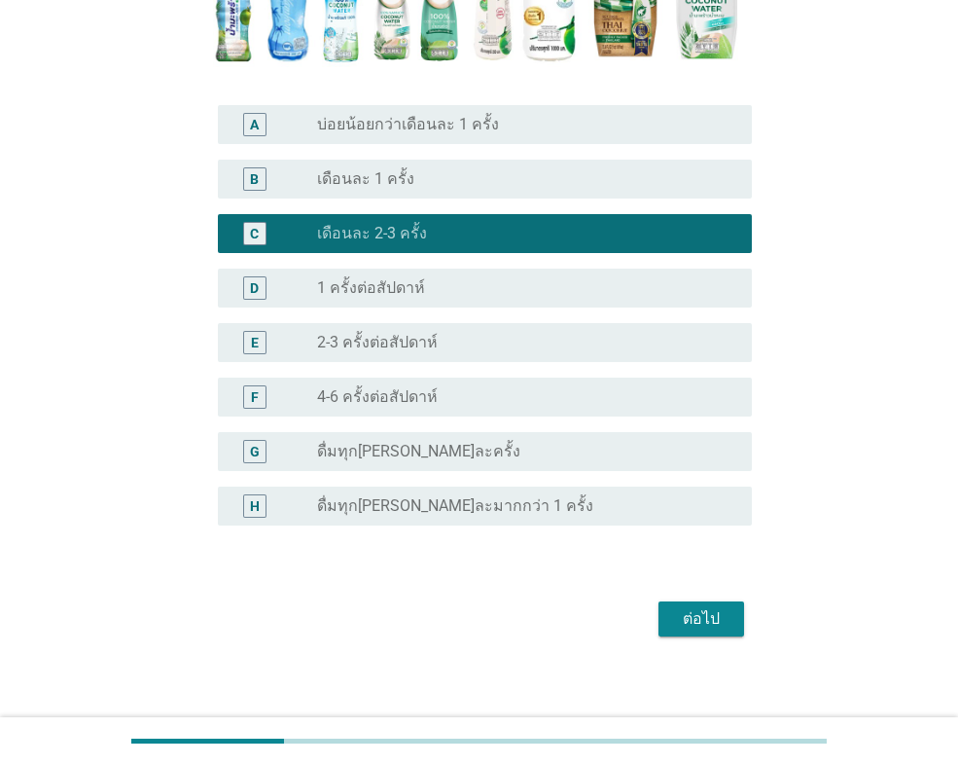
scroll to position [435, 0]
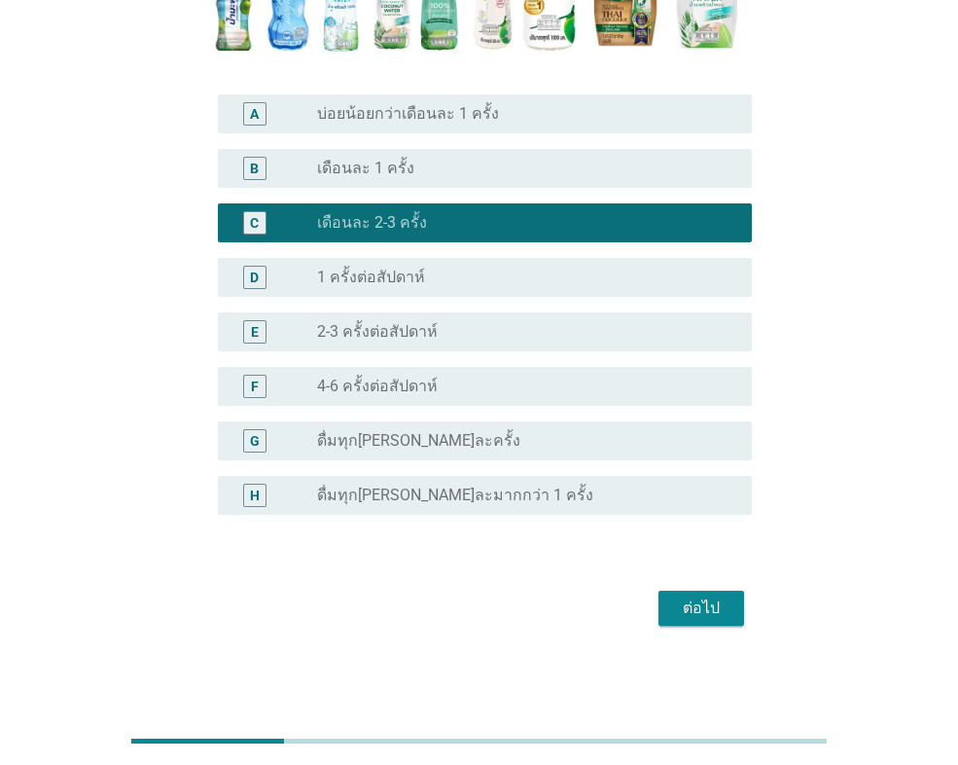
click at [675, 611] on div "ต่อไป" at bounding box center [701, 607] width 54 height 23
click at [675, 611] on div "ต่อไป" at bounding box center [479, 608] width 546 height 47
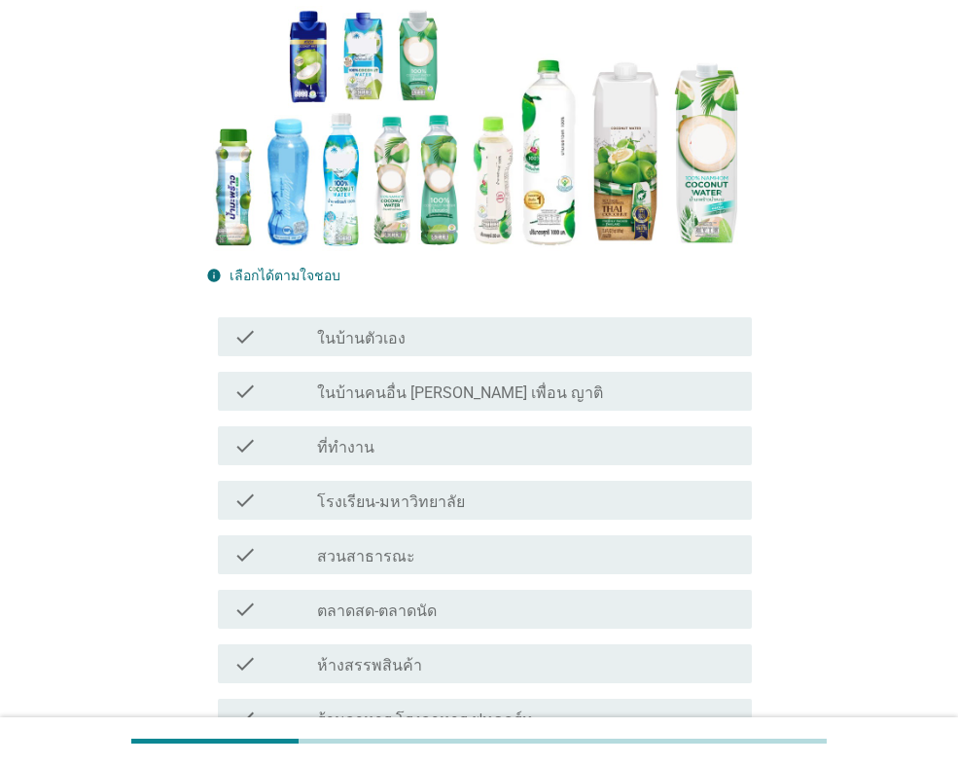
scroll to position [292, 0]
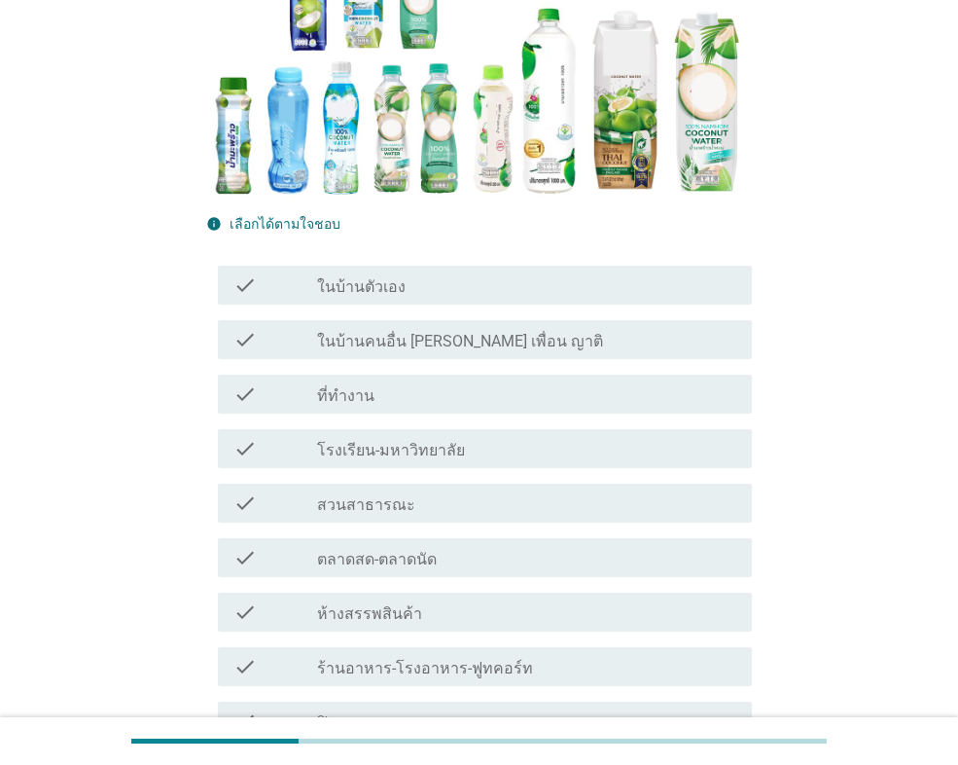
click at [358, 277] on label "ในบ้านตัวเอง" at bounding box center [361, 286] width 89 height 19
click at [389, 382] on div "check_box_outline_blank ที่ทำงาน" at bounding box center [526, 393] width 419 height 23
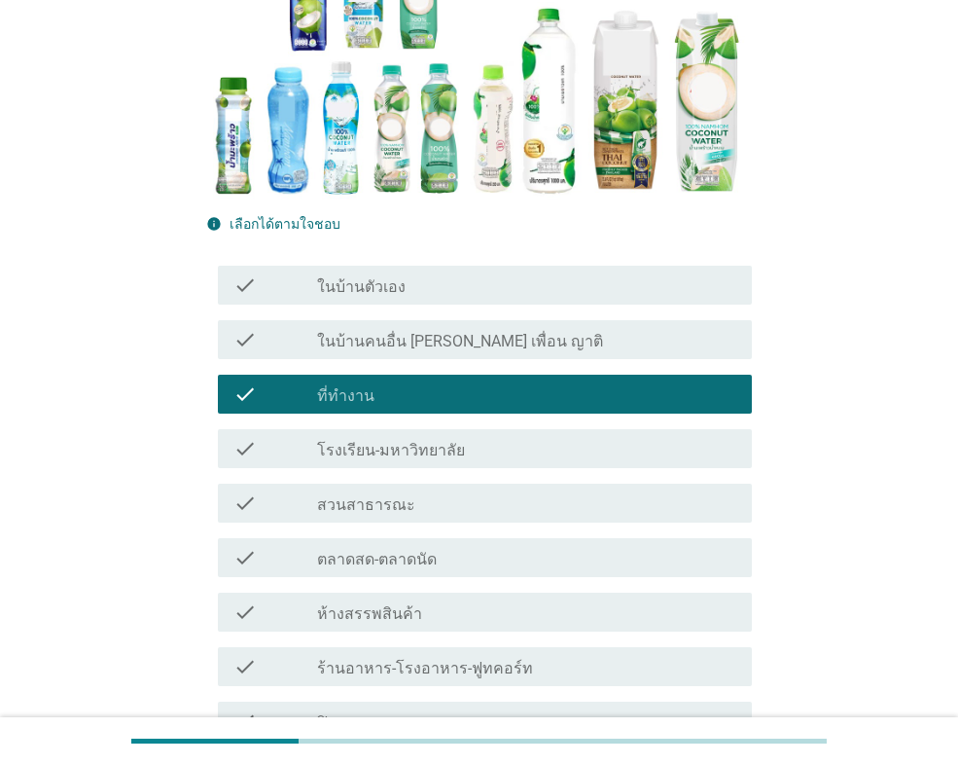
click at [369, 277] on label "ในบ้านตัวเอง" at bounding box center [361, 286] width 89 height 19
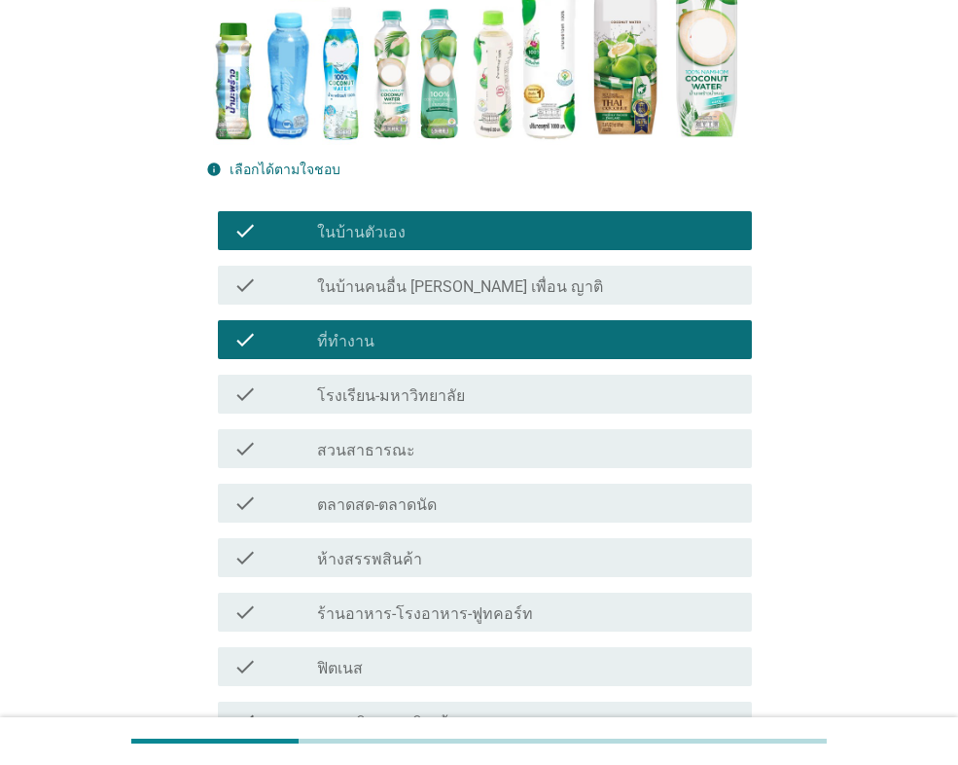
scroll to position [389, 0]
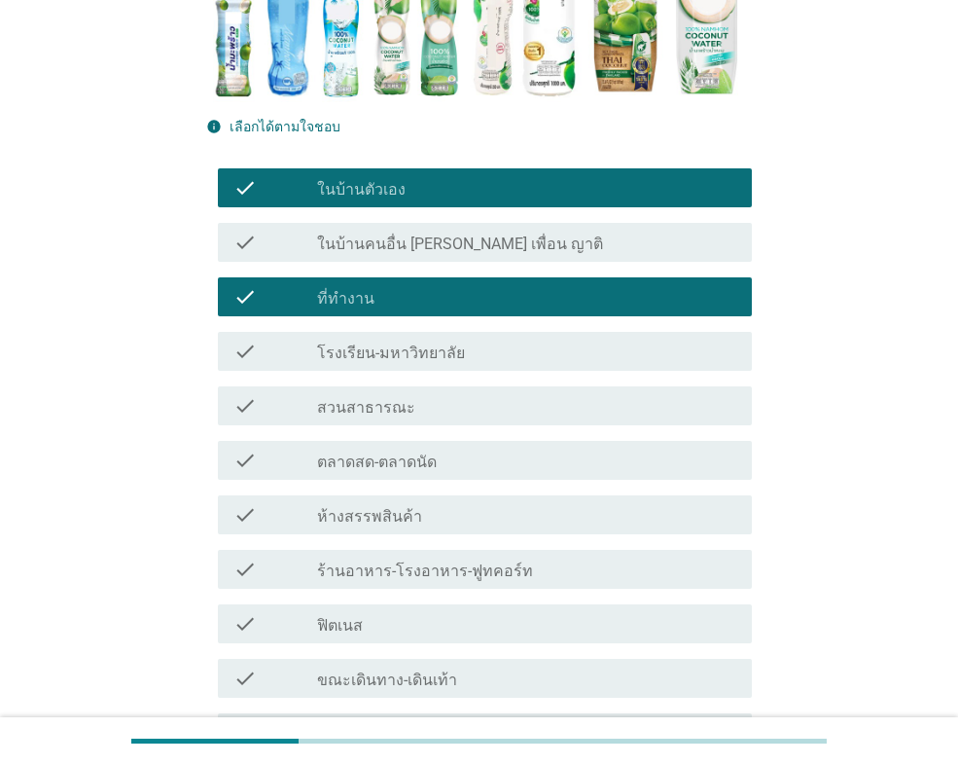
click at [418, 503] on div "check_box_outline_blank ห้างสรรพสินค้า" at bounding box center [526, 514] width 419 height 23
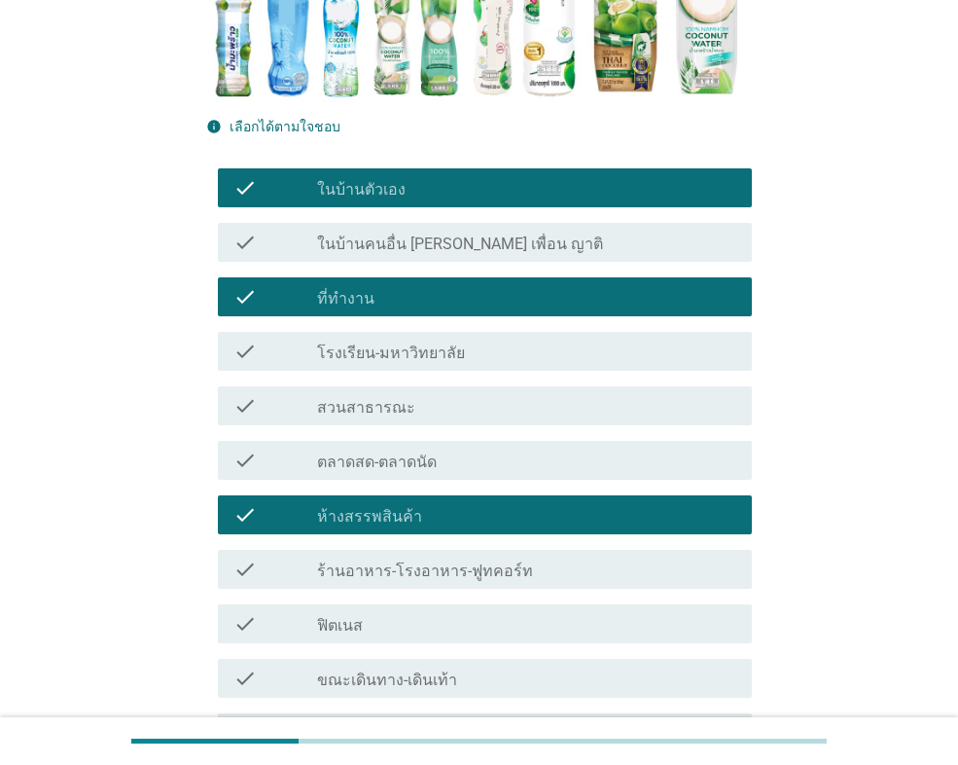
click at [416, 503] on div "check_box_outline_blank ห้างสรรพสินค้า" at bounding box center [526, 514] width 419 height 23
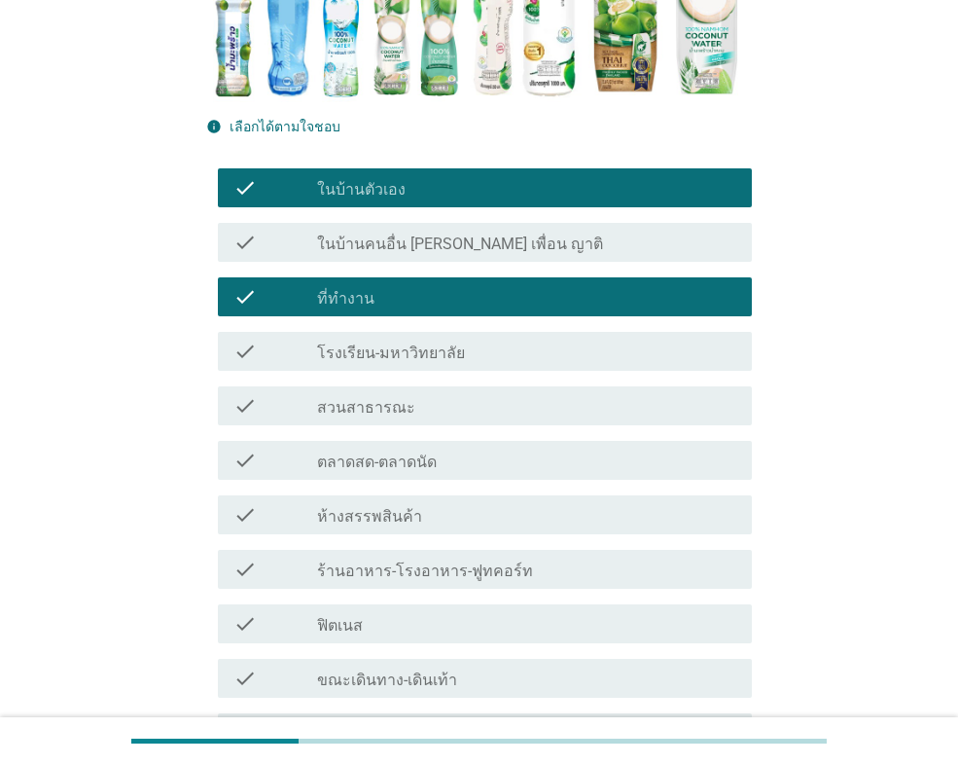
click at [425, 561] on label "ร้านอาหาร-โรงอาหาร-ฟูทคอร์ท" at bounding box center [425, 570] width 216 height 19
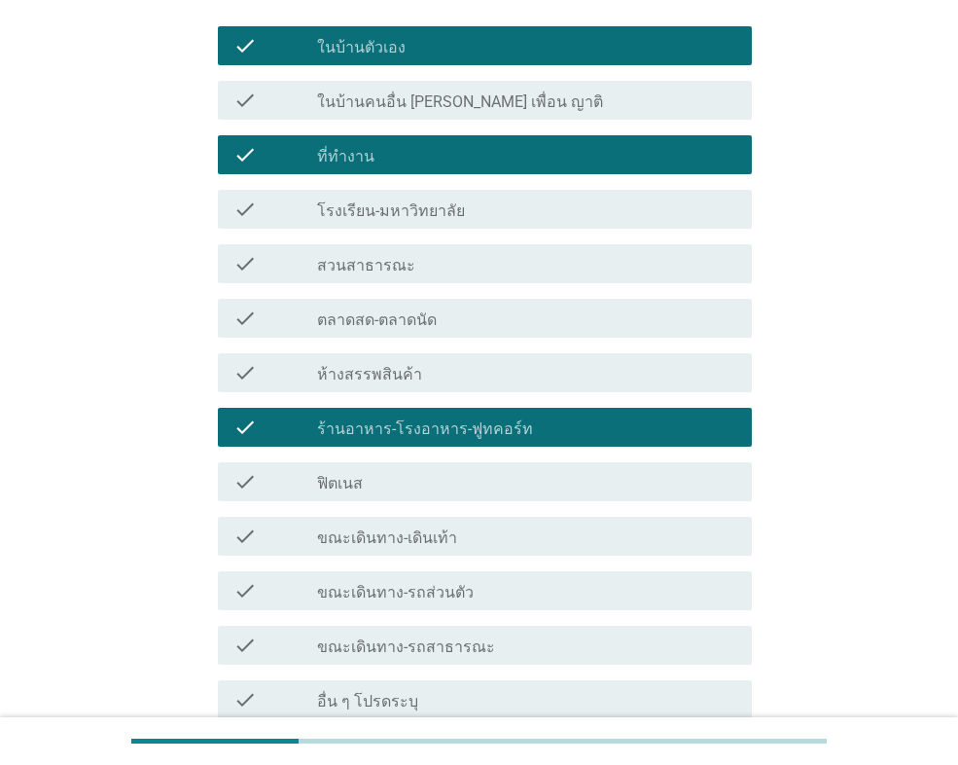
scroll to position [677, 0]
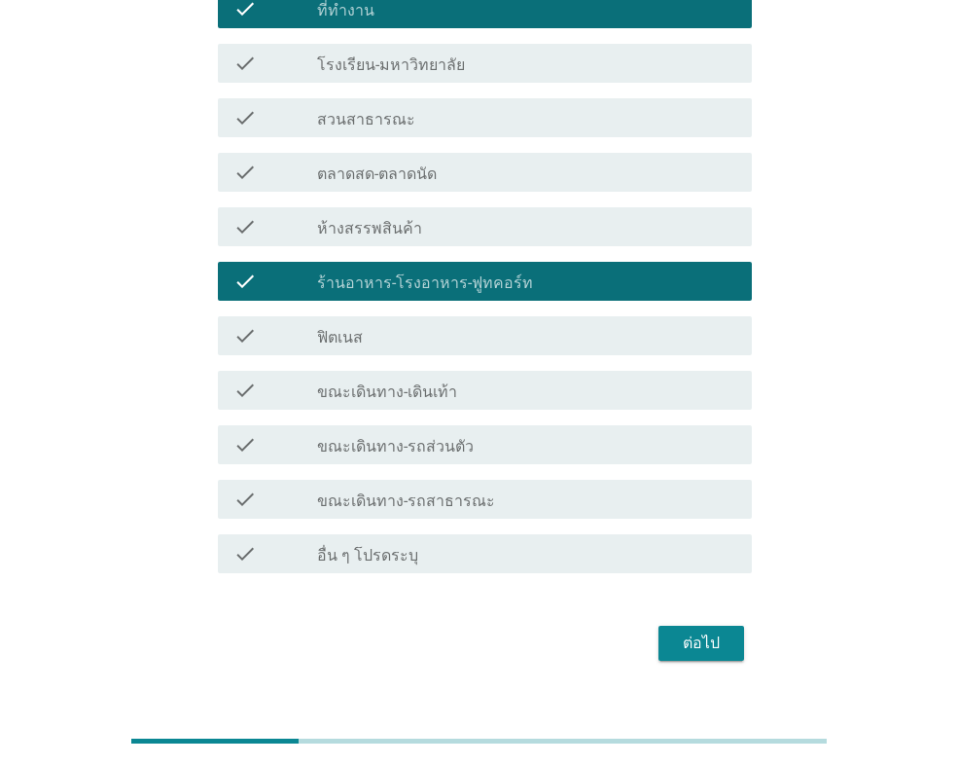
click at [668, 625] on button "ต่อไป" at bounding box center [702, 642] width 86 height 35
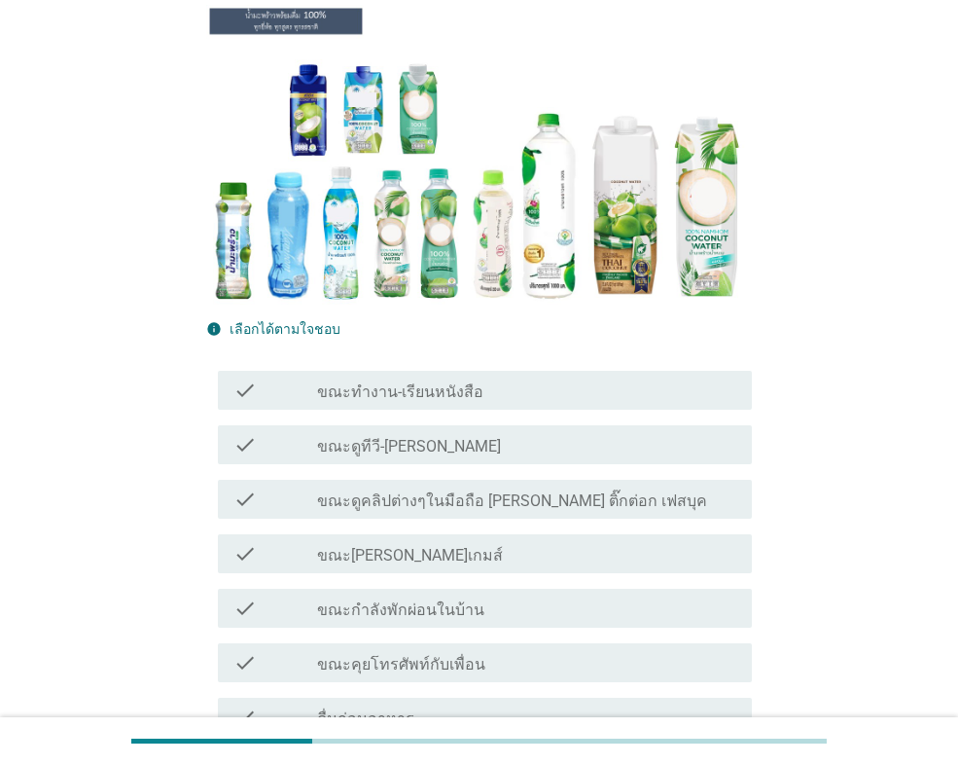
scroll to position [195, 0]
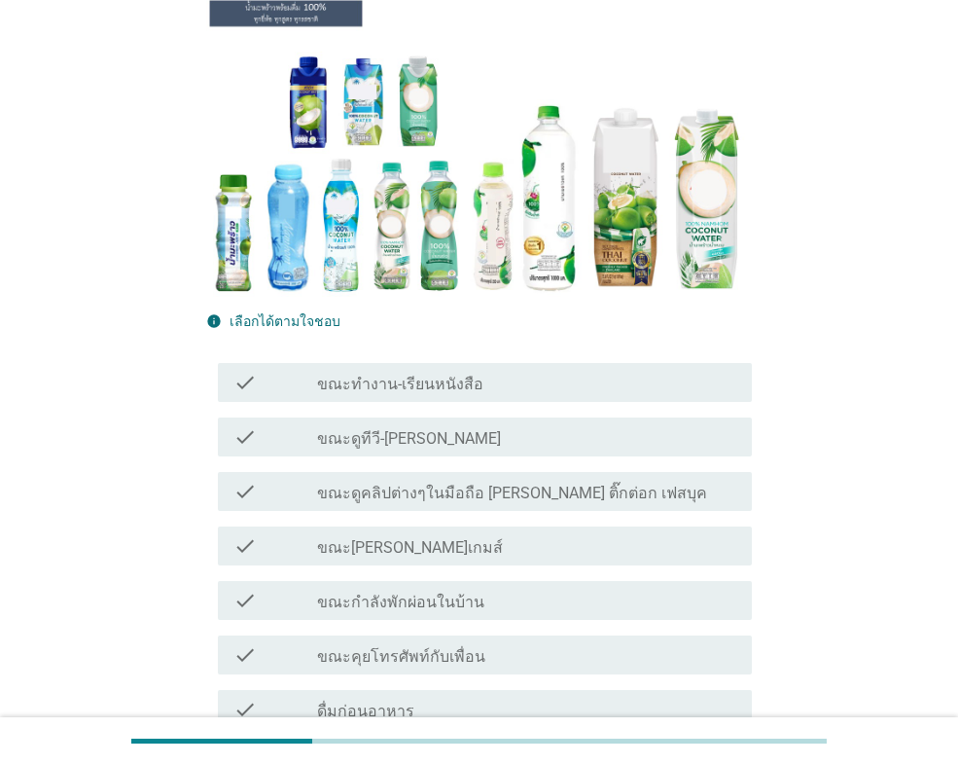
click at [447, 434] on div "check_box_outline_blank ขณะดูทีวี-[PERSON_NAME]" at bounding box center [526, 436] width 419 height 23
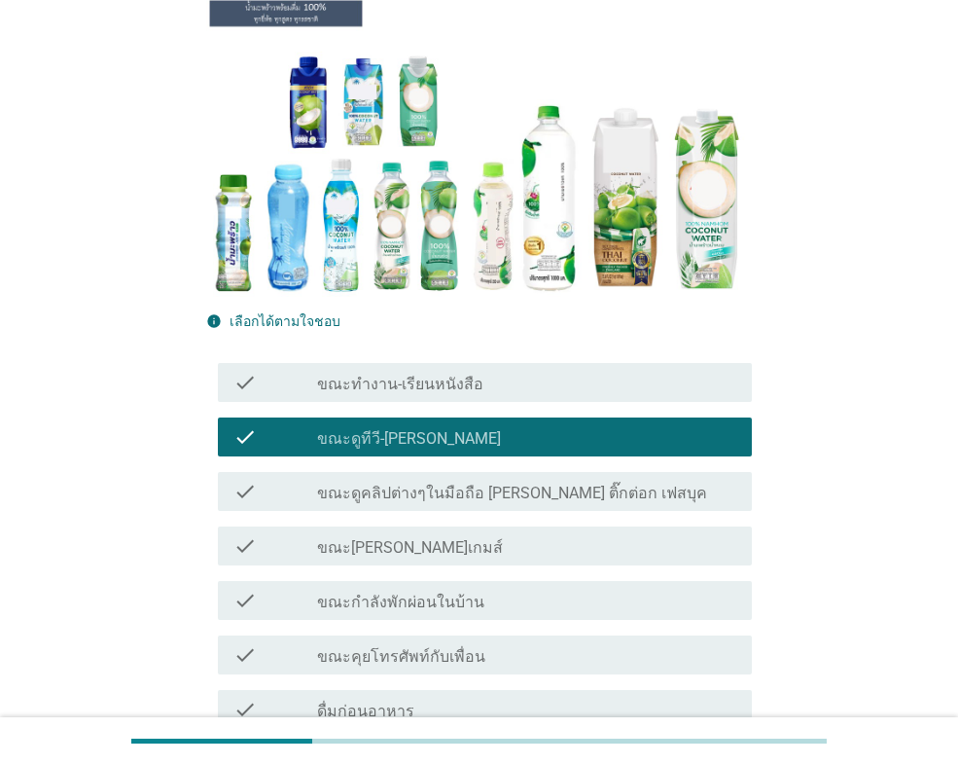
click at [453, 496] on label "ขณะดูคลิปต่างๆในมือถือ [PERSON_NAME] ติ๊กต่อก เฟสบุค" at bounding box center [512, 492] width 390 height 19
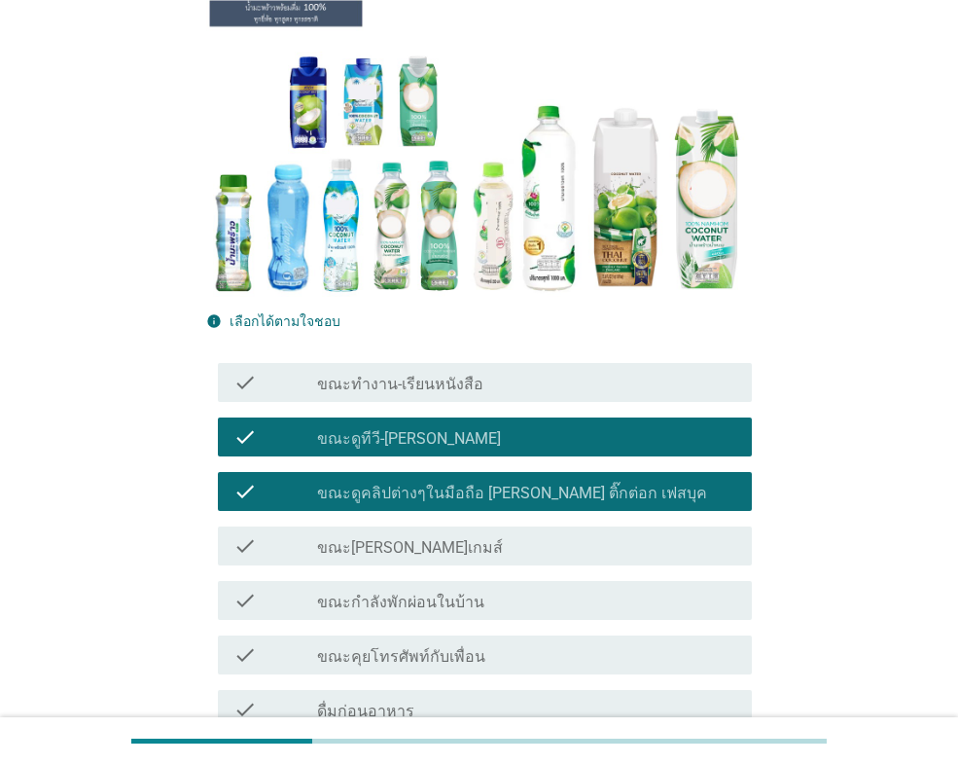
click at [461, 587] on div "check check_box_outline_blank ขณะกำลังพักผ่อนในบ้าน" at bounding box center [485, 600] width 534 height 39
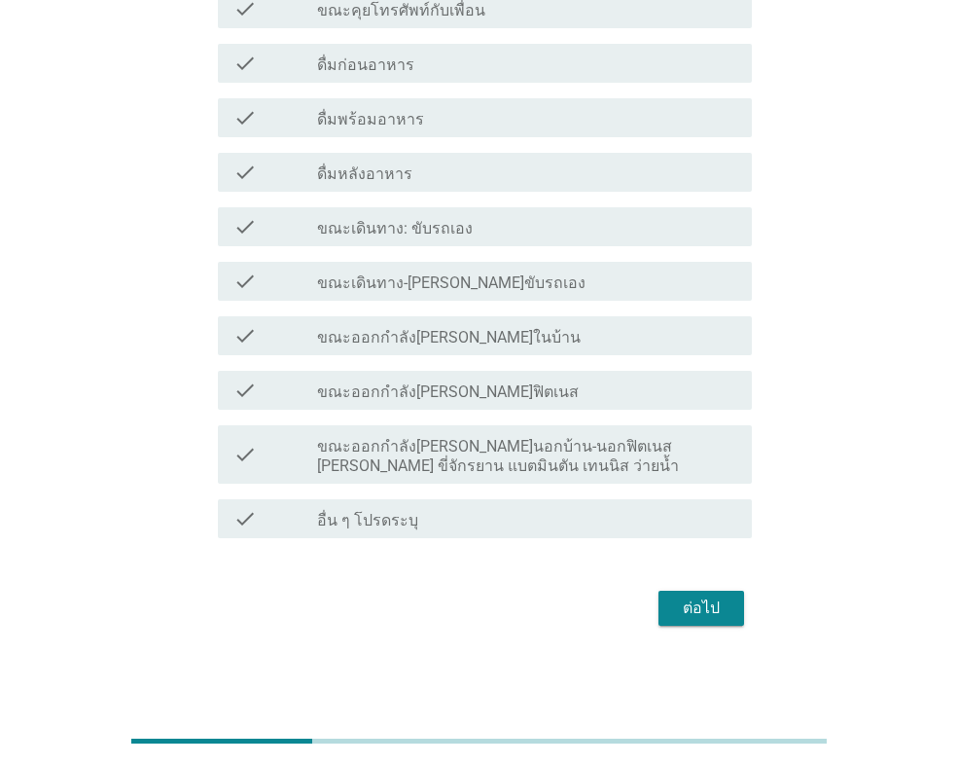
scroll to position [743, 0]
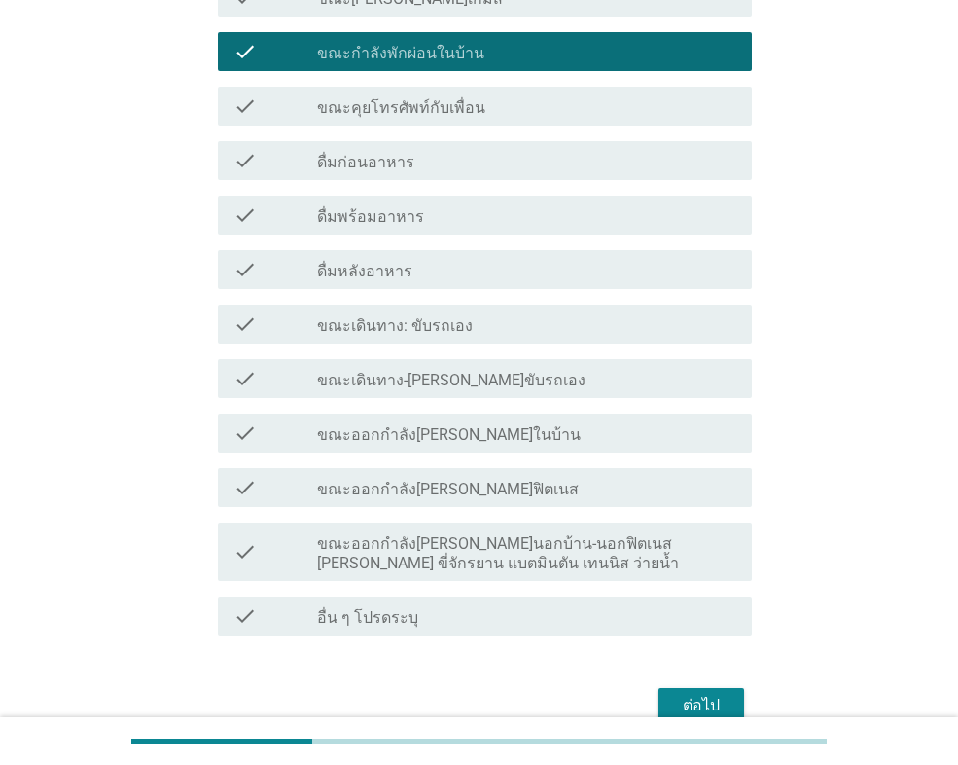
click at [391, 210] on label "ดื่มพร้อมอาหาร" at bounding box center [370, 216] width 107 height 19
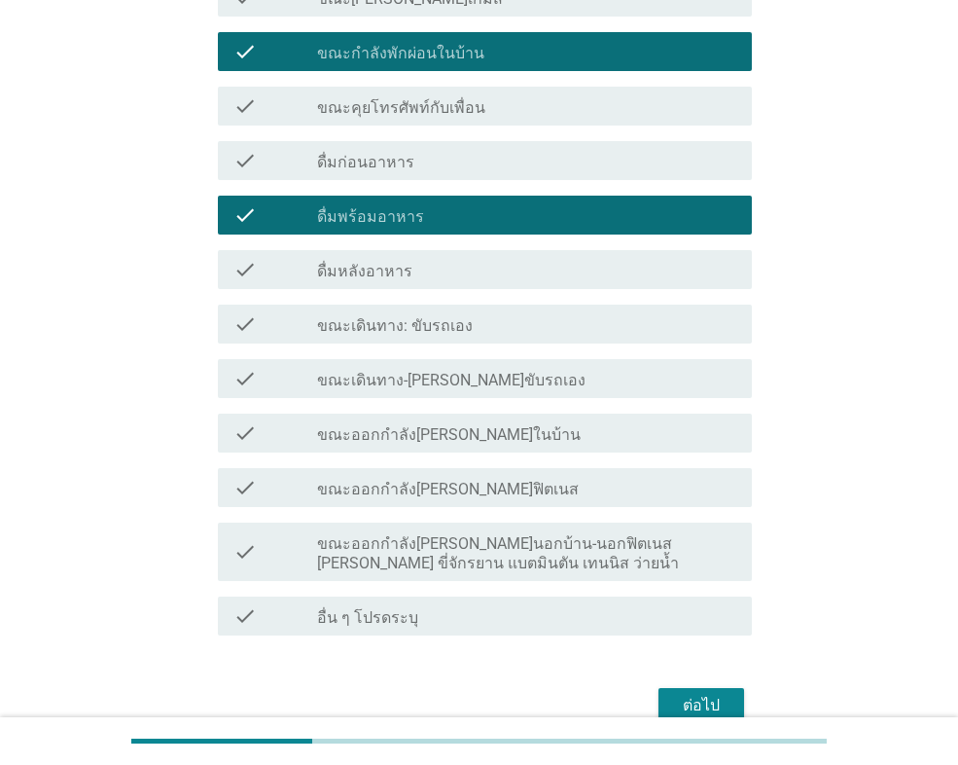
click at [698, 695] on div "ต่อไป" at bounding box center [701, 705] width 54 height 23
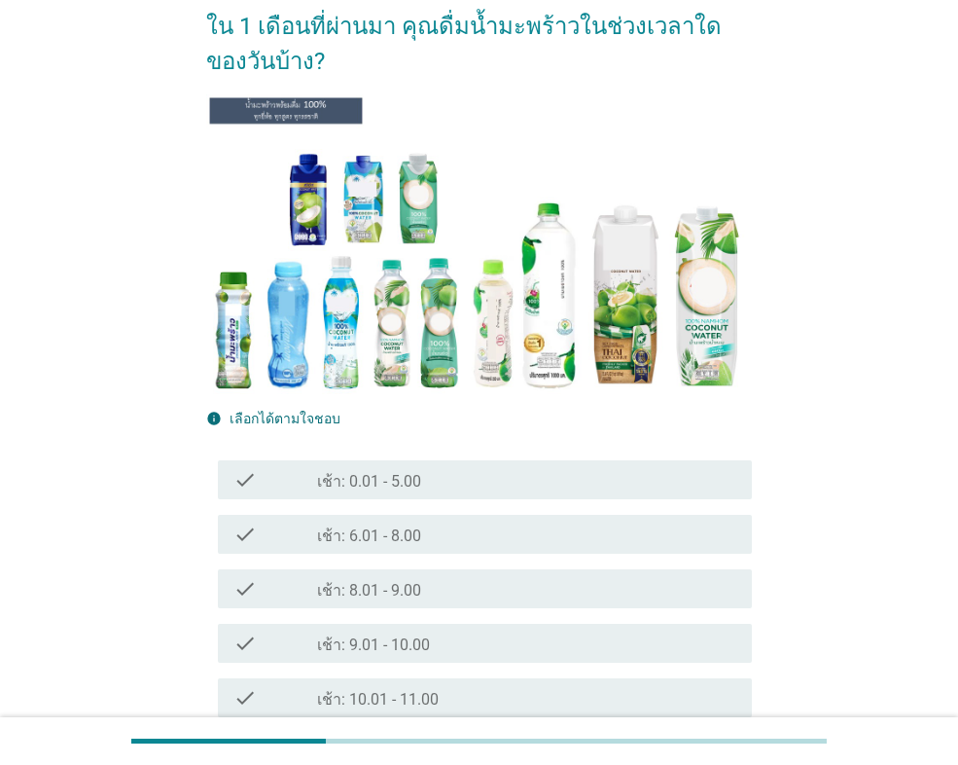
scroll to position [292, 0]
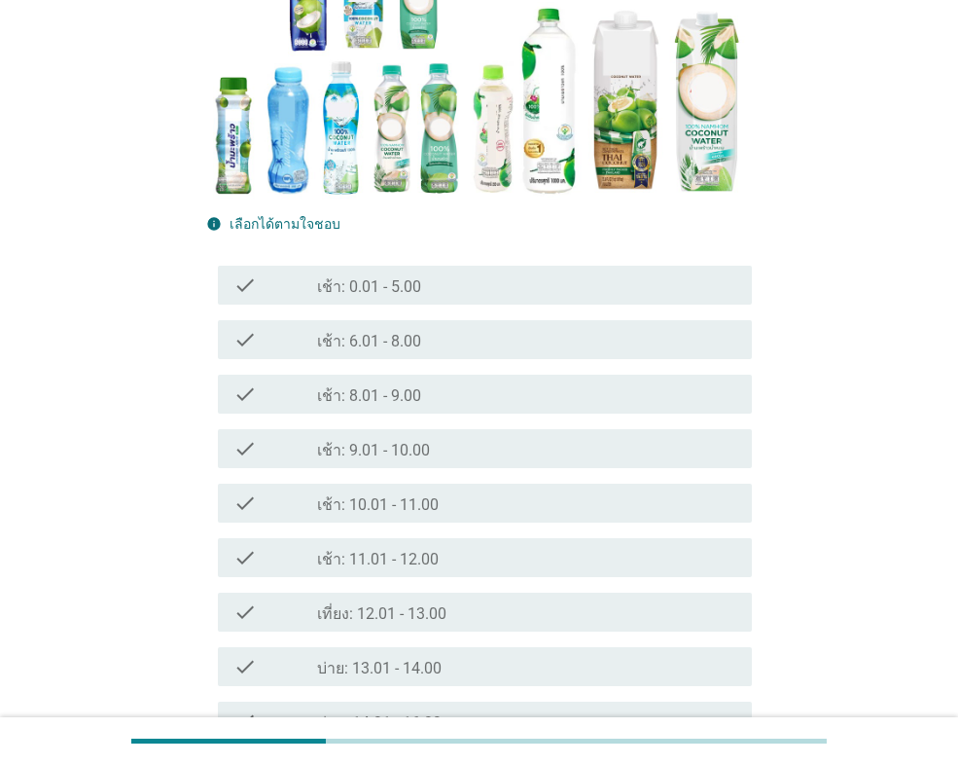
click at [411, 510] on label "เช้า: 10.01 - 11.00" at bounding box center [378, 504] width 122 height 19
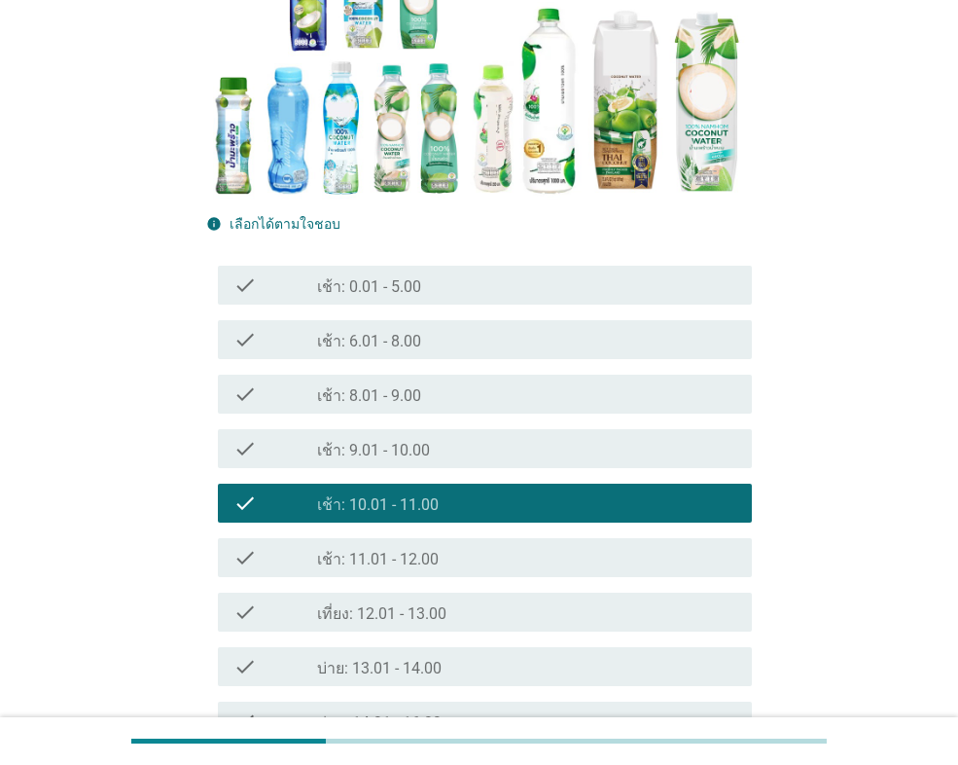
click at [392, 606] on label "เที่ยง: 12.01 - 13.00" at bounding box center [381, 613] width 129 height 19
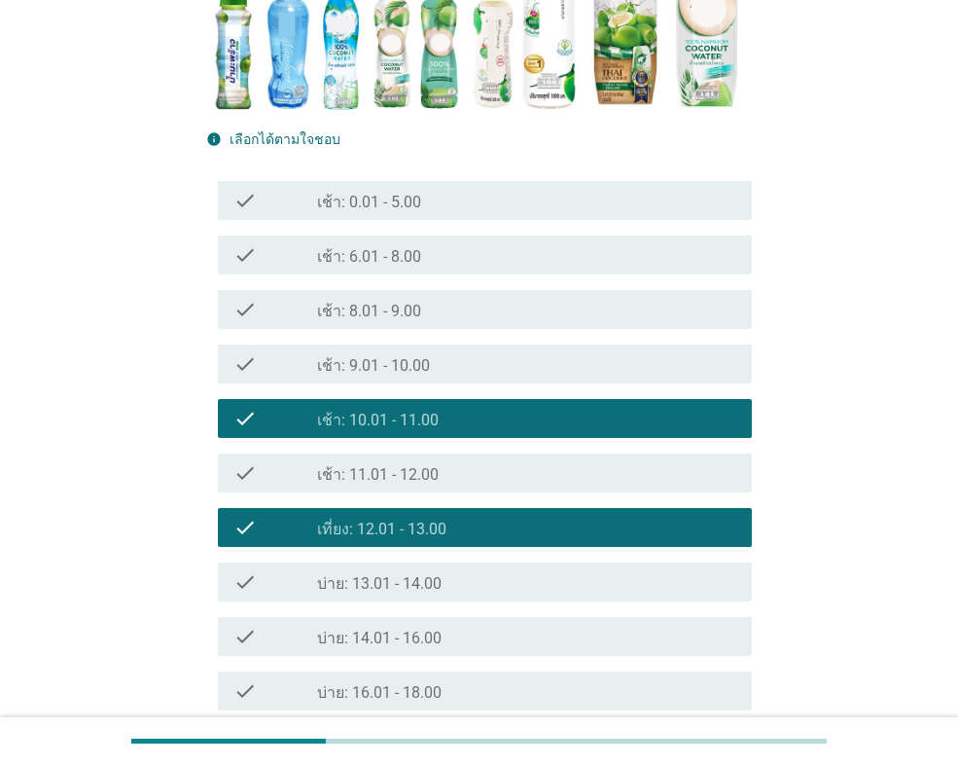
scroll to position [486, 0]
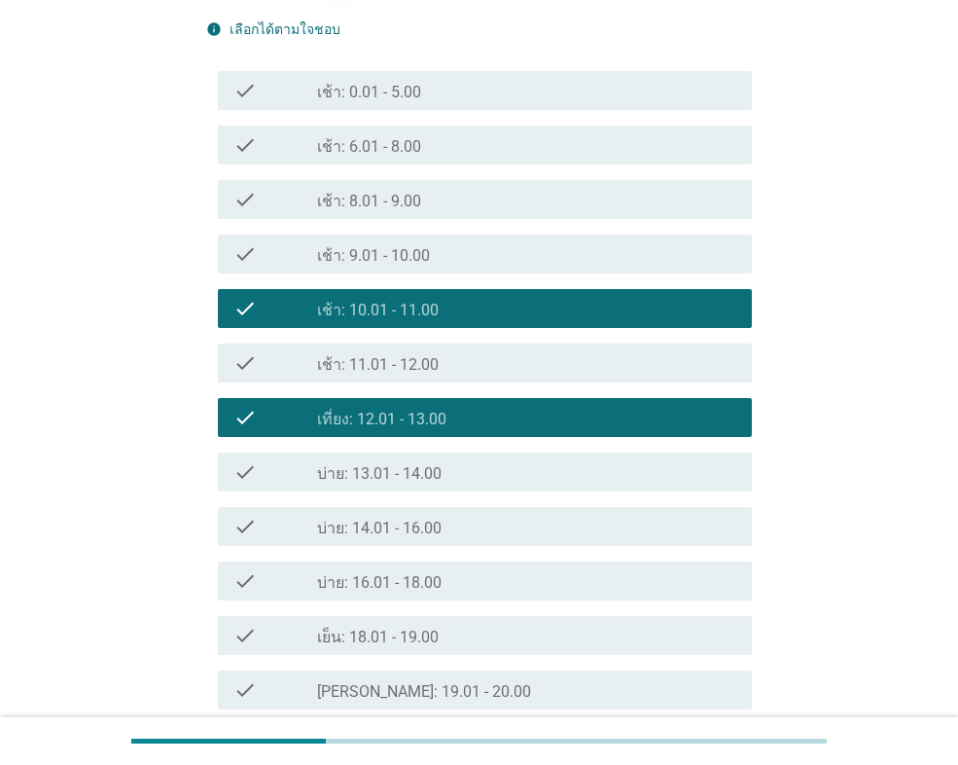
click at [379, 627] on label "เย็น: 18.01 - 19.00" at bounding box center [378, 636] width 122 height 19
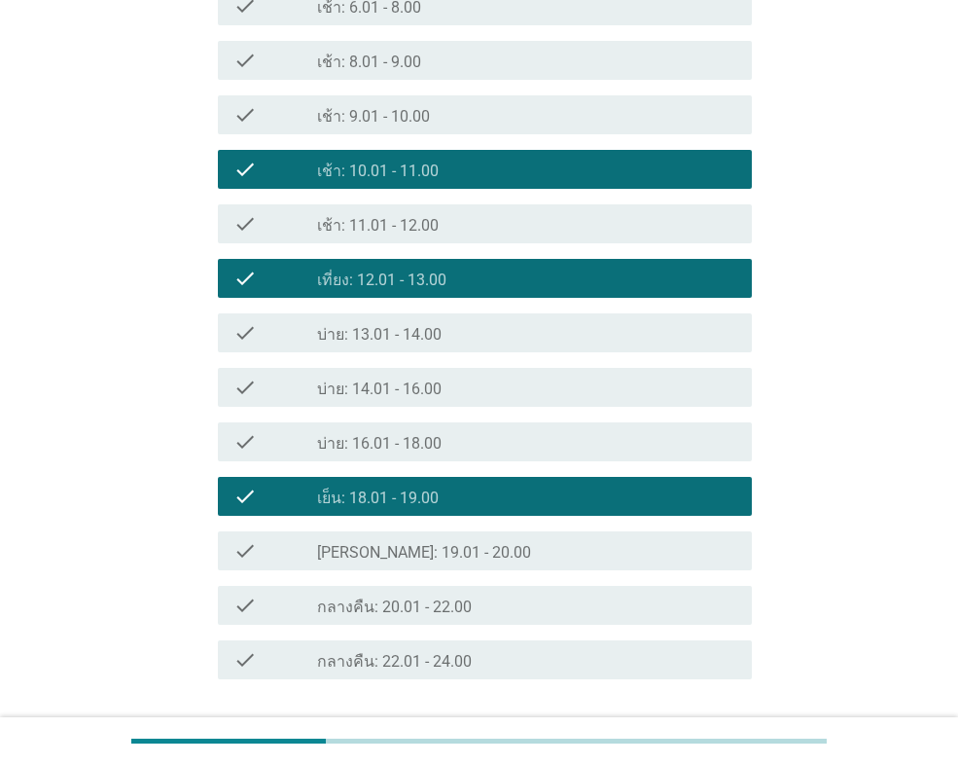
scroll to position [767, 0]
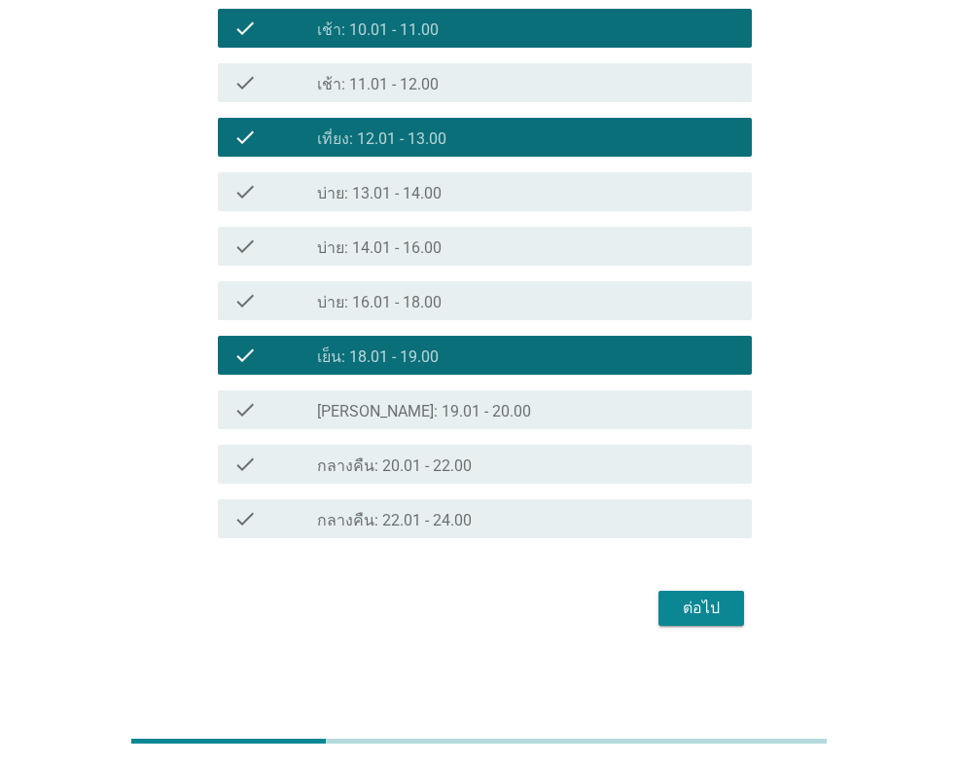
click at [678, 604] on div "ต่อไป" at bounding box center [701, 607] width 54 height 23
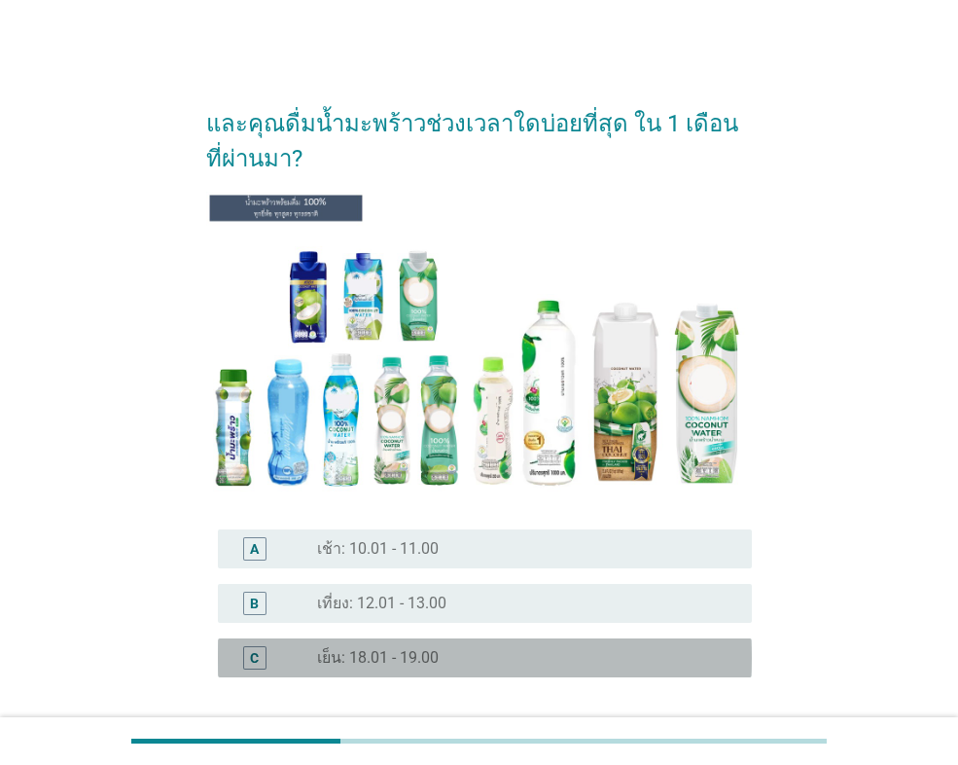
click at [442, 655] on div "radio_button_unchecked เย็น: 18.01 - 19.00" at bounding box center [519, 657] width 404 height 19
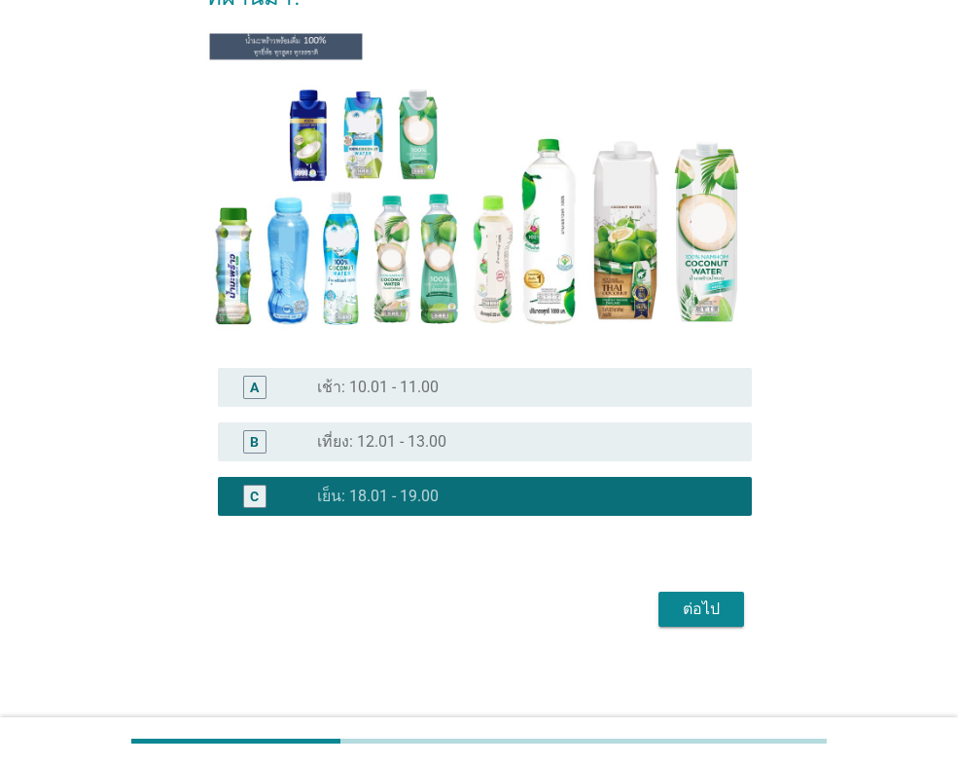
scroll to position [162, 0]
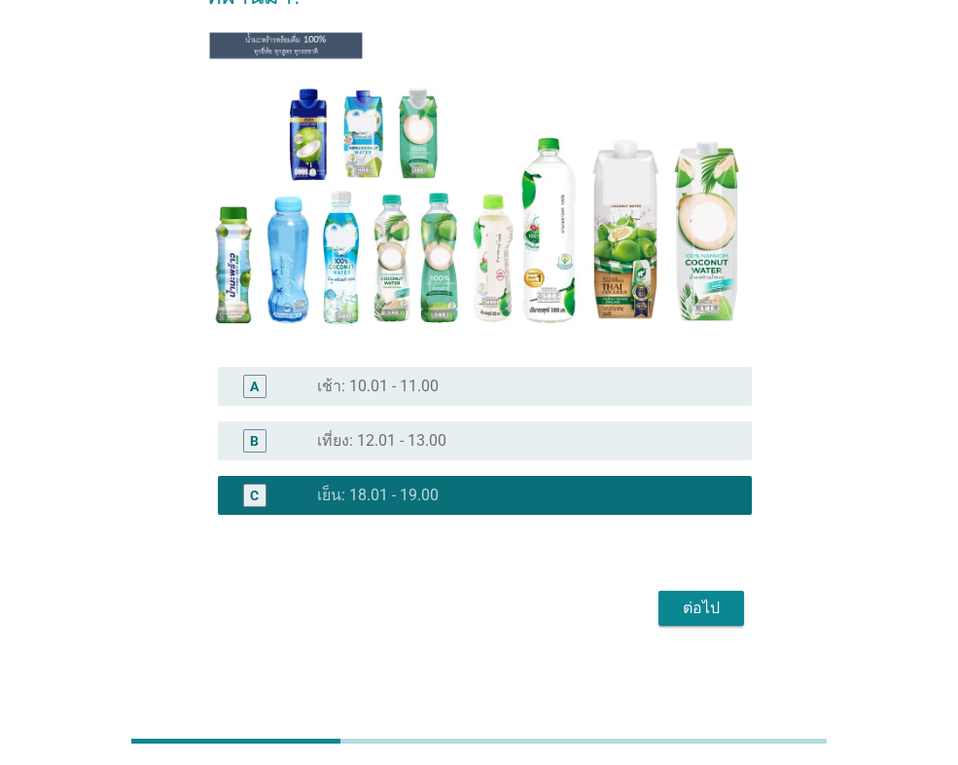
click at [692, 598] on div "ต่อไป" at bounding box center [701, 607] width 54 height 23
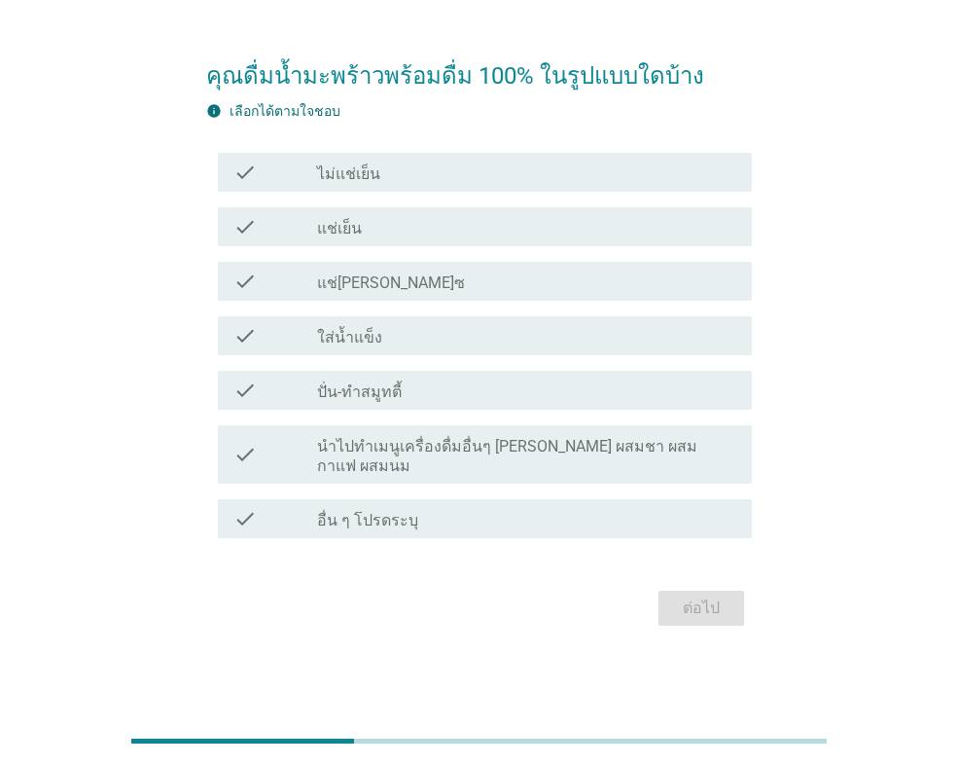
scroll to position [0, 0]
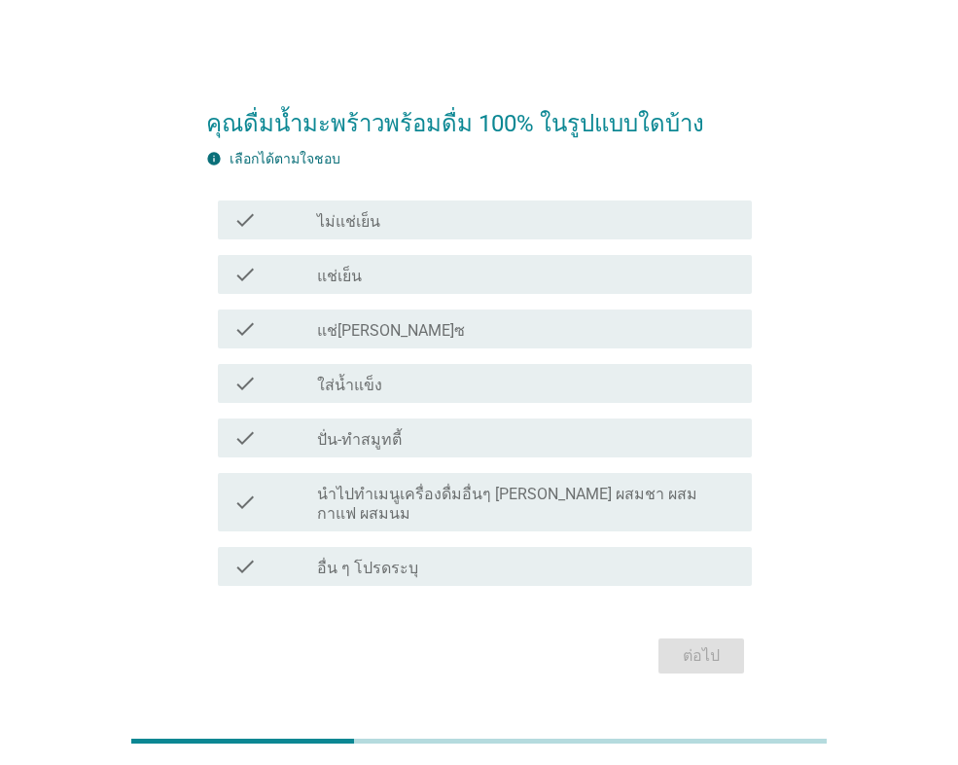
click at [429, 276] on div "check_box_outline_blank แช่เย็น" at bounding box center [526, 274] width 419 height 23
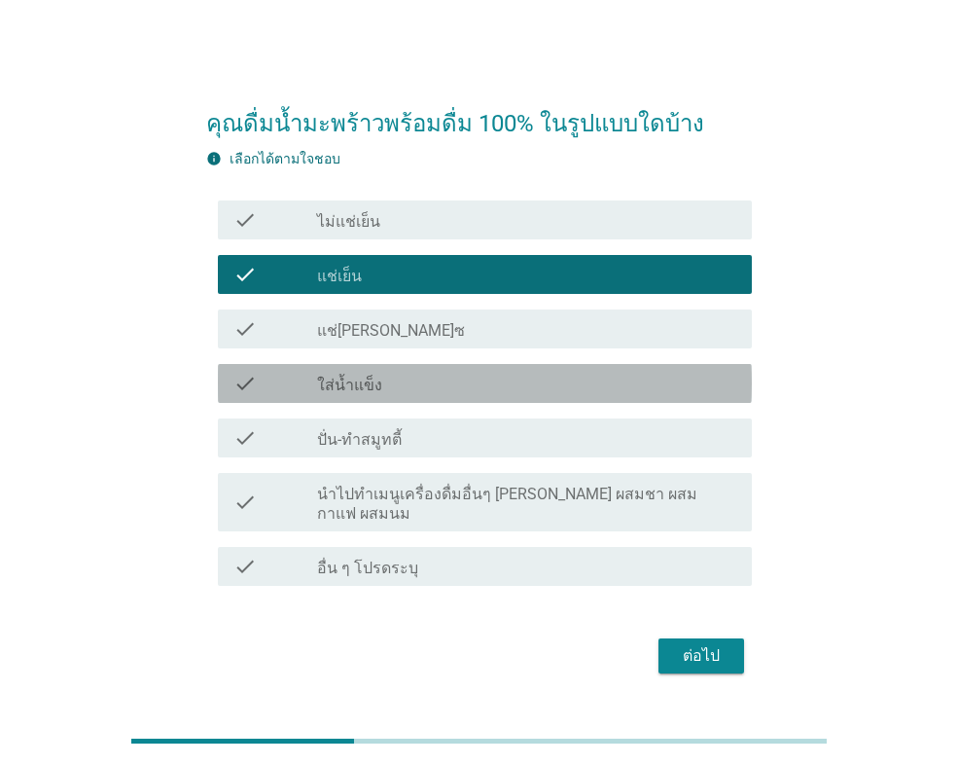
click at [397, 393] on div "check_box_outline_blank ใส่น้ำแข็ง" at bounding box center [526, 383] width 419 height 23
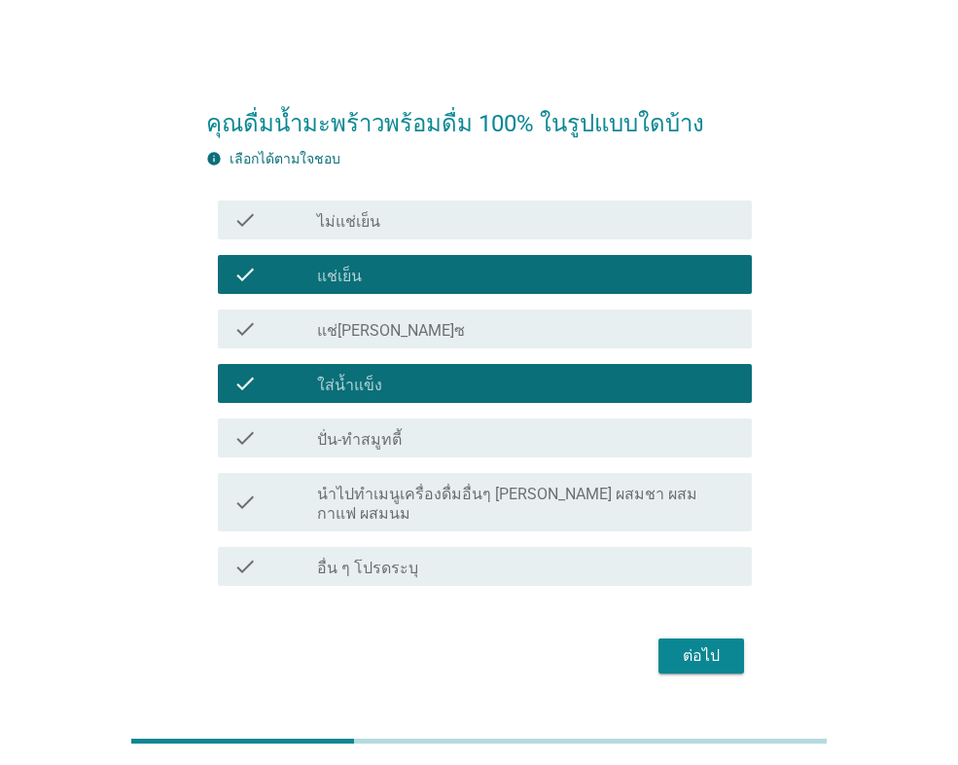
click at [405, 258] on div "check check_box_outline_blank แช่เย็น" at bounding box center [479, 274] width 546 height 54
click at [408, 239] on div "check check_box_outline_blank ไม่แช่เย็น" at bounding box center [485, 219] width 534 height 39
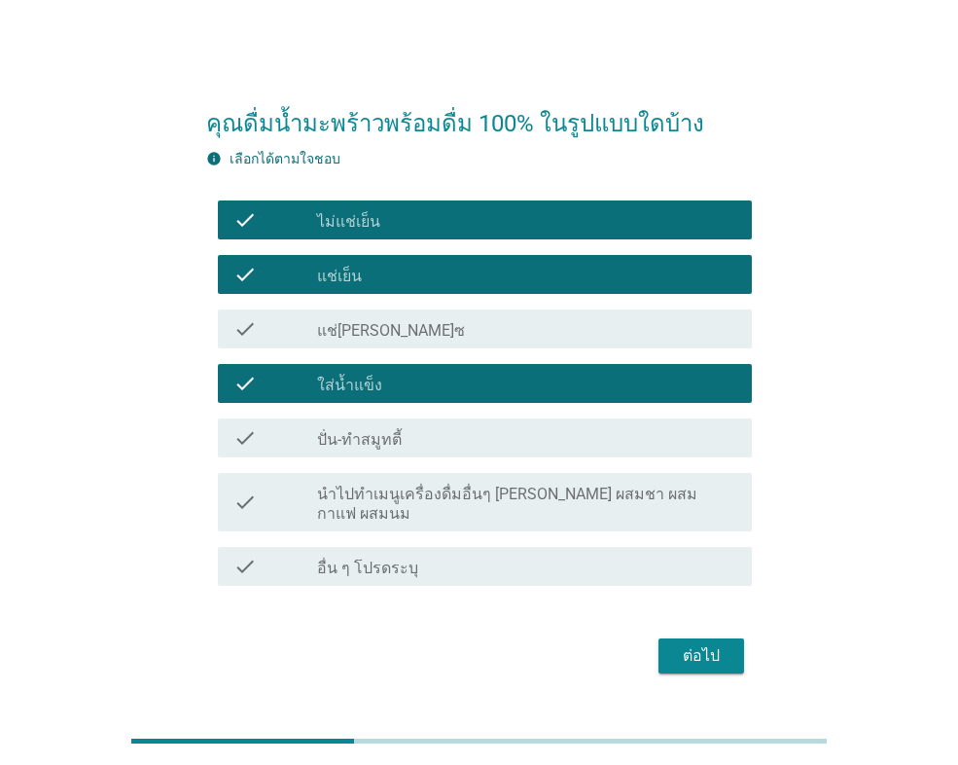
click at [666, 639] on button "ต่อไป" at bounding box center [702, 655] width 86 height 35
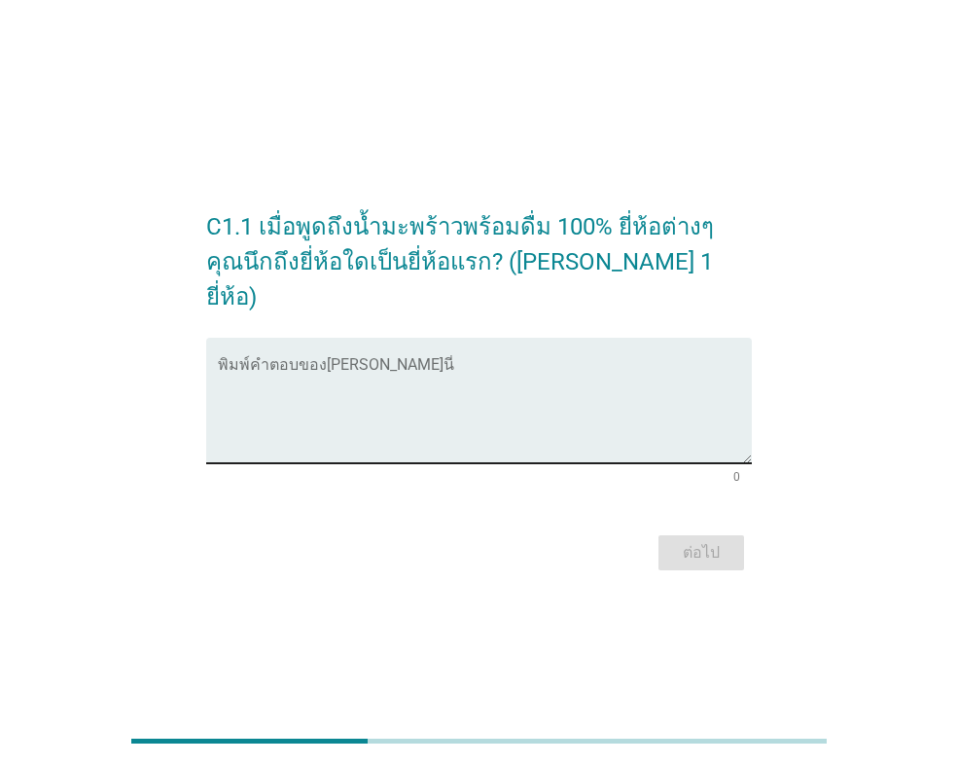
click at [463, 438] on textarea "พิมพ์คำตอบของคุณ ที่นี่" at bounding box center [485, 412] width 534 height 102
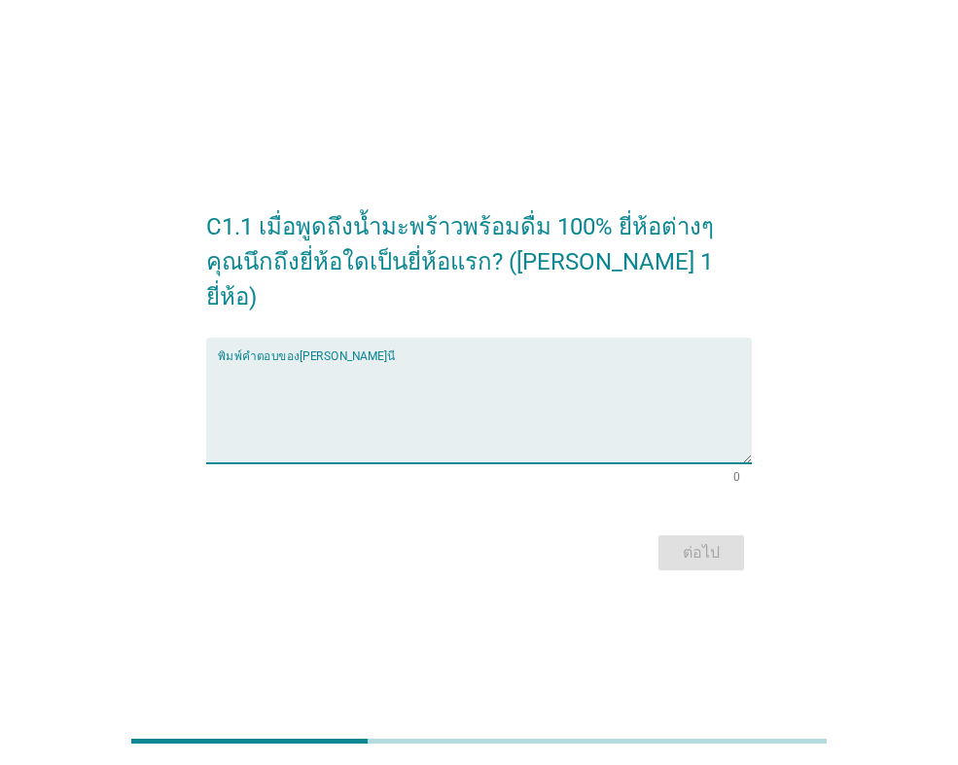
click at [388, 374] on textarea "พิมพ์คำตอบของคุณ ที่นี่" at bounding box center [485, 412] width 534 height 102
type textarea "โคโค"
click at [674, 541] on div "ต่อไป" at bounding box center [701, 552] width 54 height 23
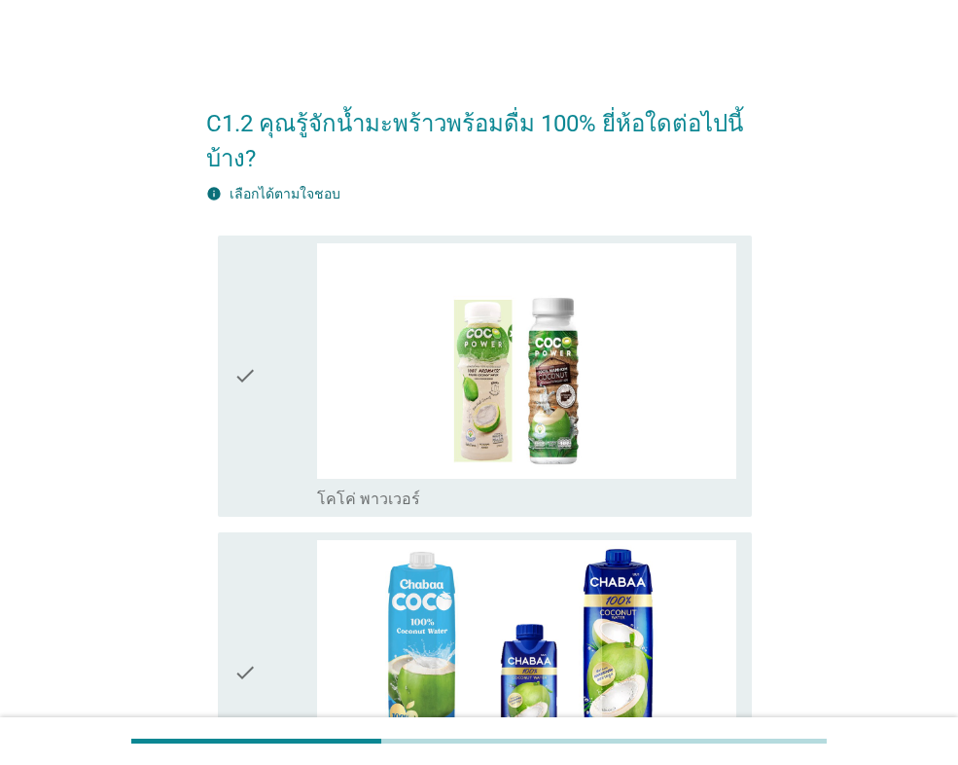
click at [249, 378] on icon "check" at bounding box center [244, 376] width 23 height 266
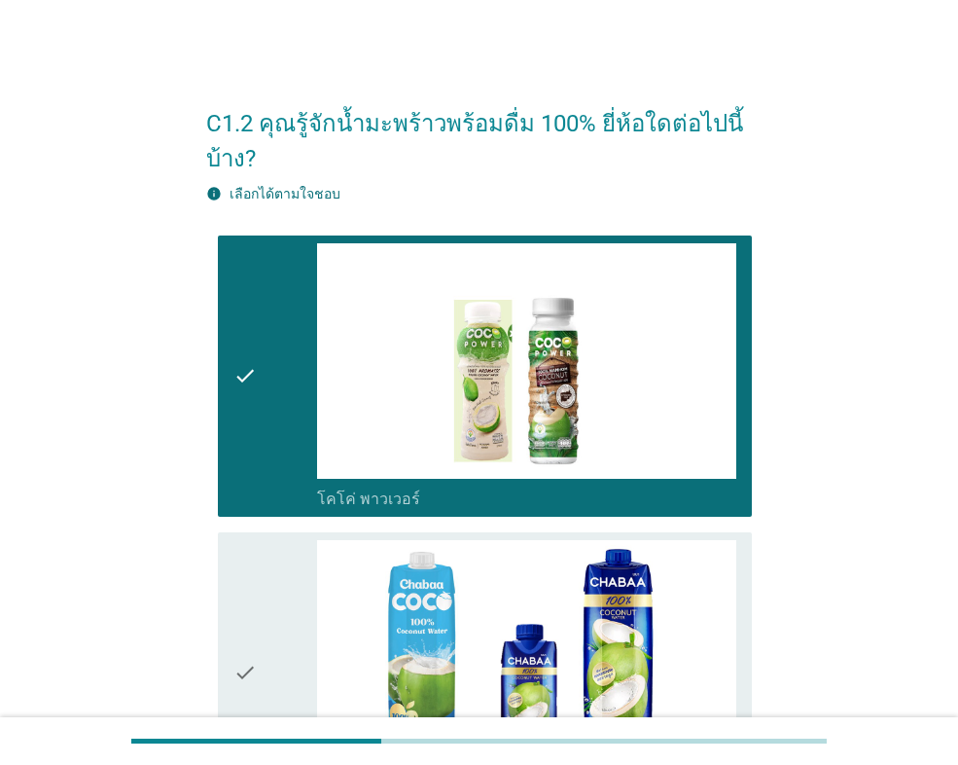
click at [259, 560] on div "check" at bounding box center [275, 673] width 84 height 266
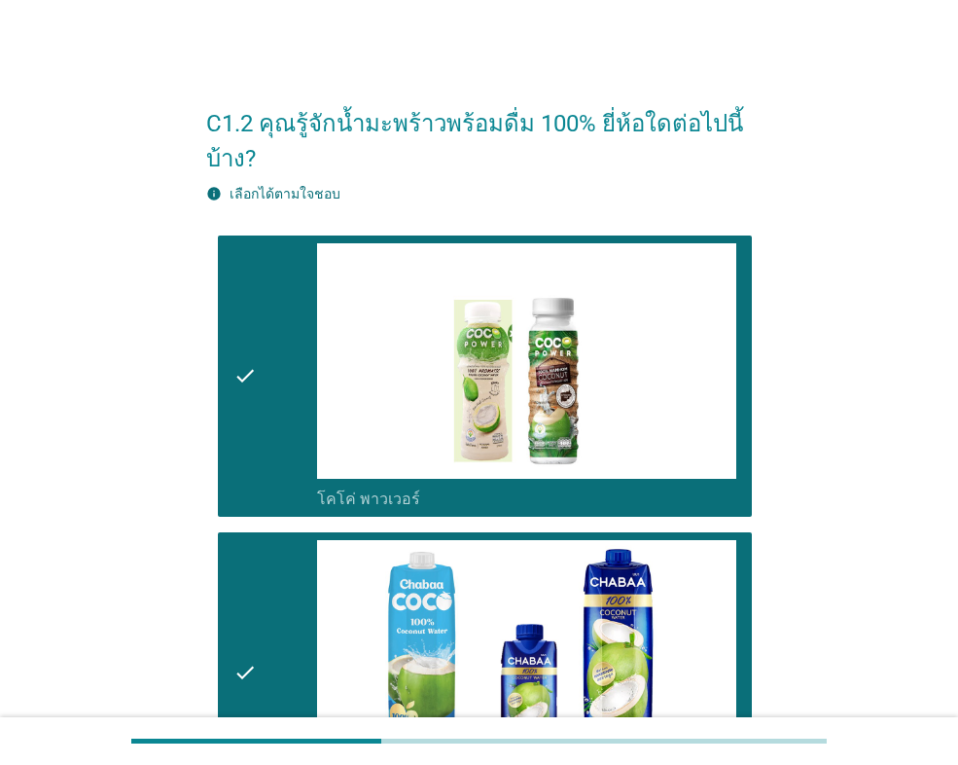
scroll to position [584, 0]
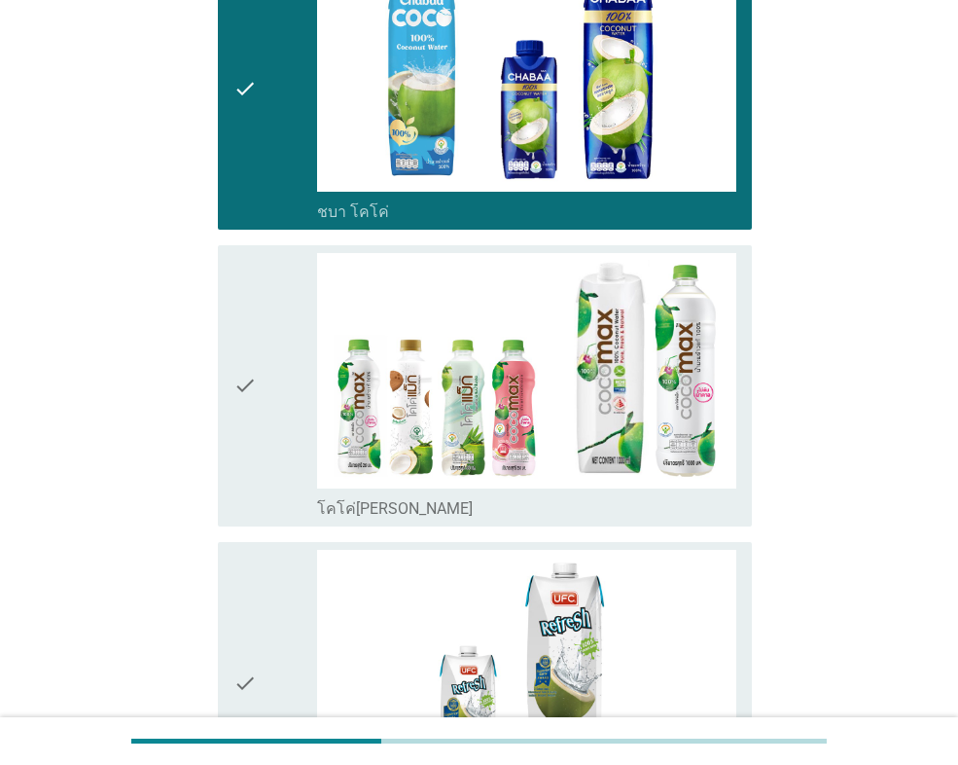
click at [269, 477] on div "check" at bounding box center [275, 386] width 84 height 266
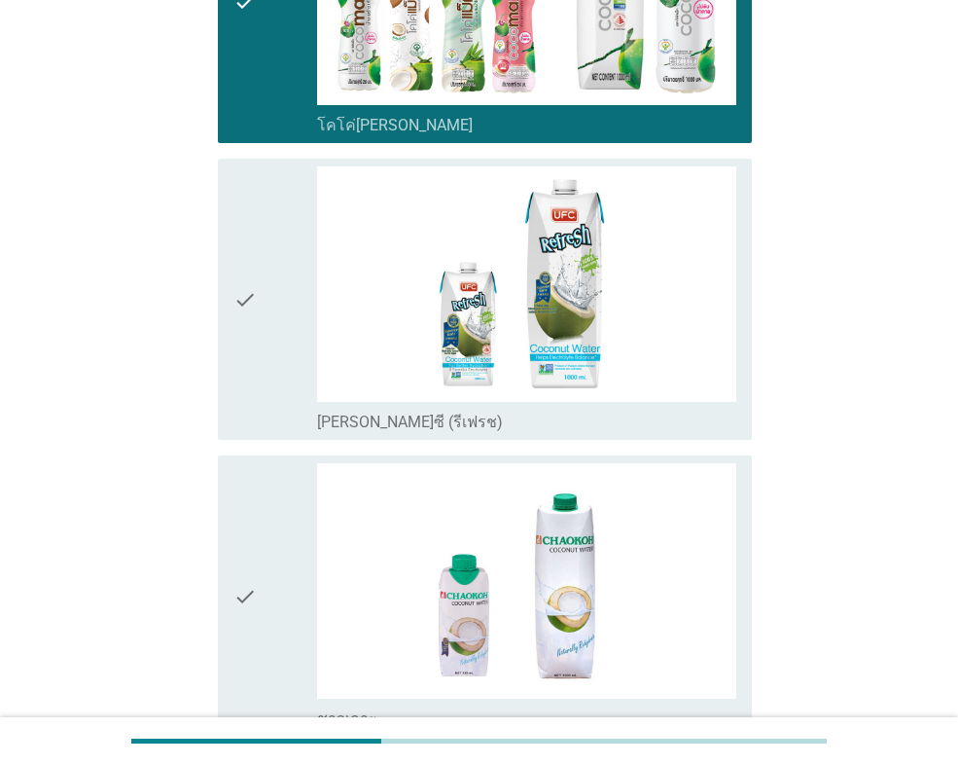
scroll to position [973, 0]
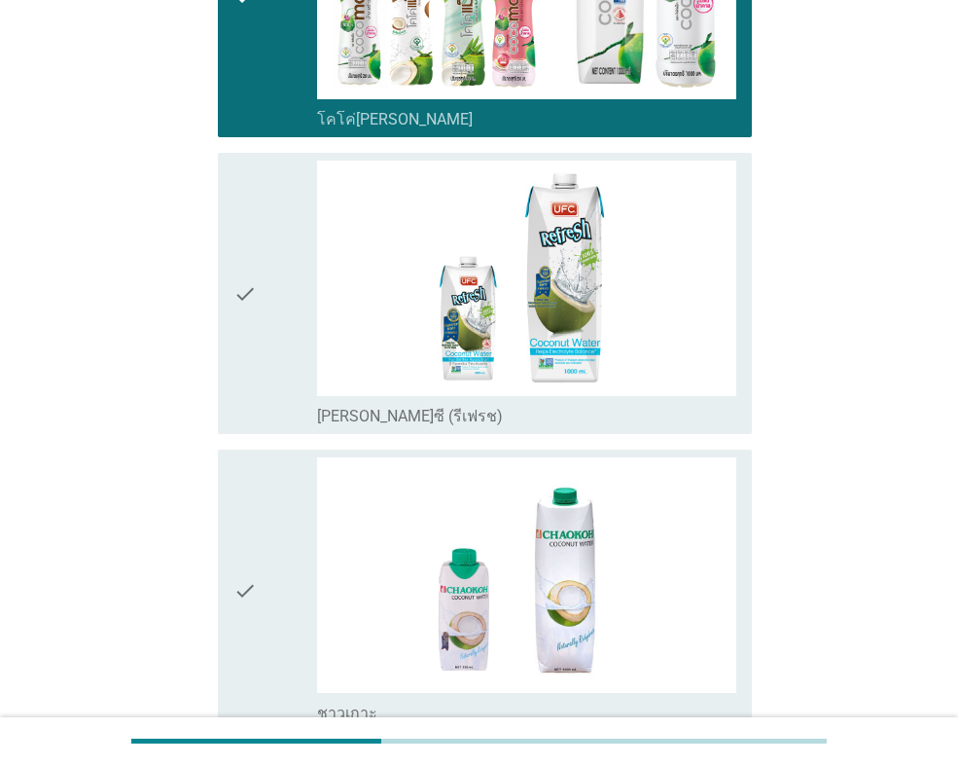
click at [274, 377] on div "check" at bounding box center [275, 293] width 84 height 266
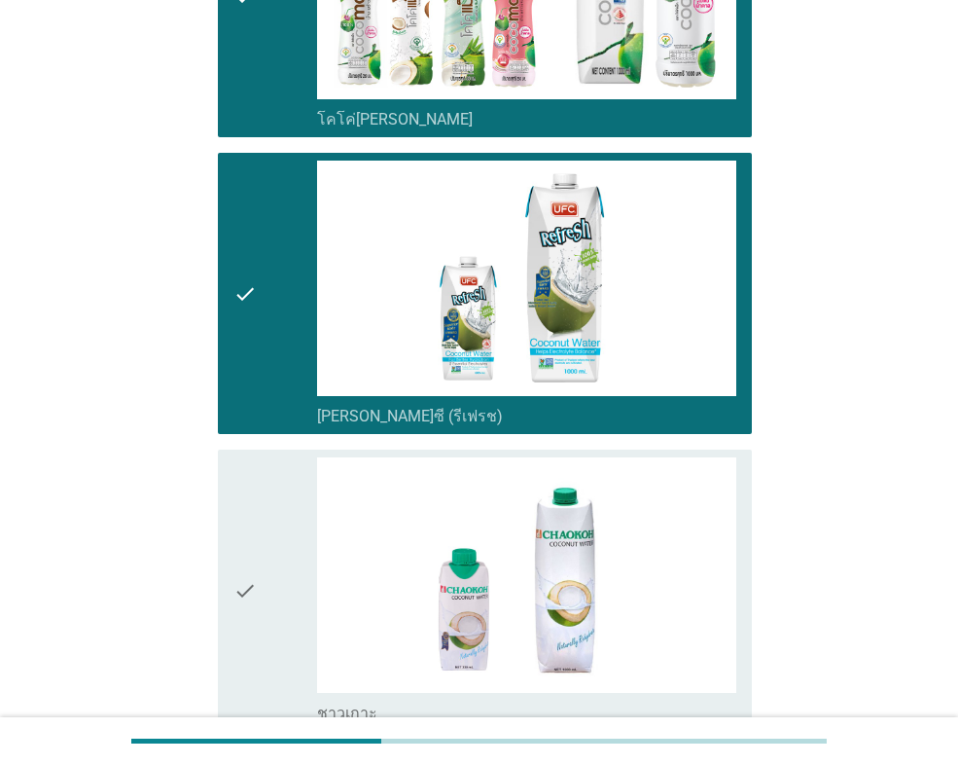
click at [239, 550] on icon "check" at bounding box center [244, 590] width 23 height 266
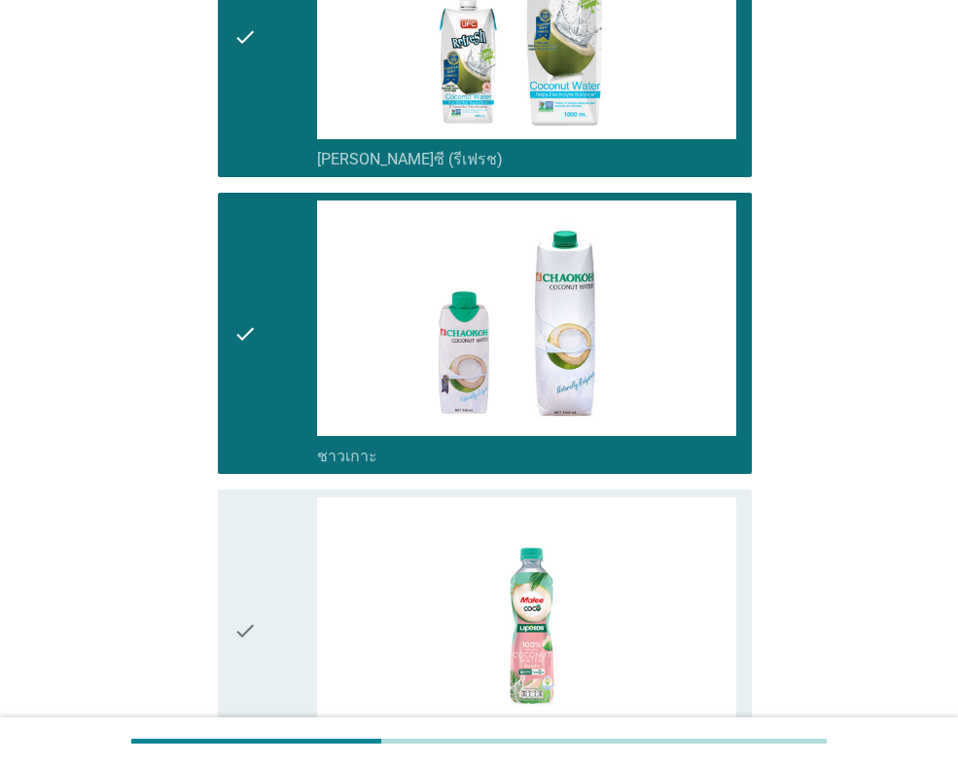
scroll to position [1556, 0]
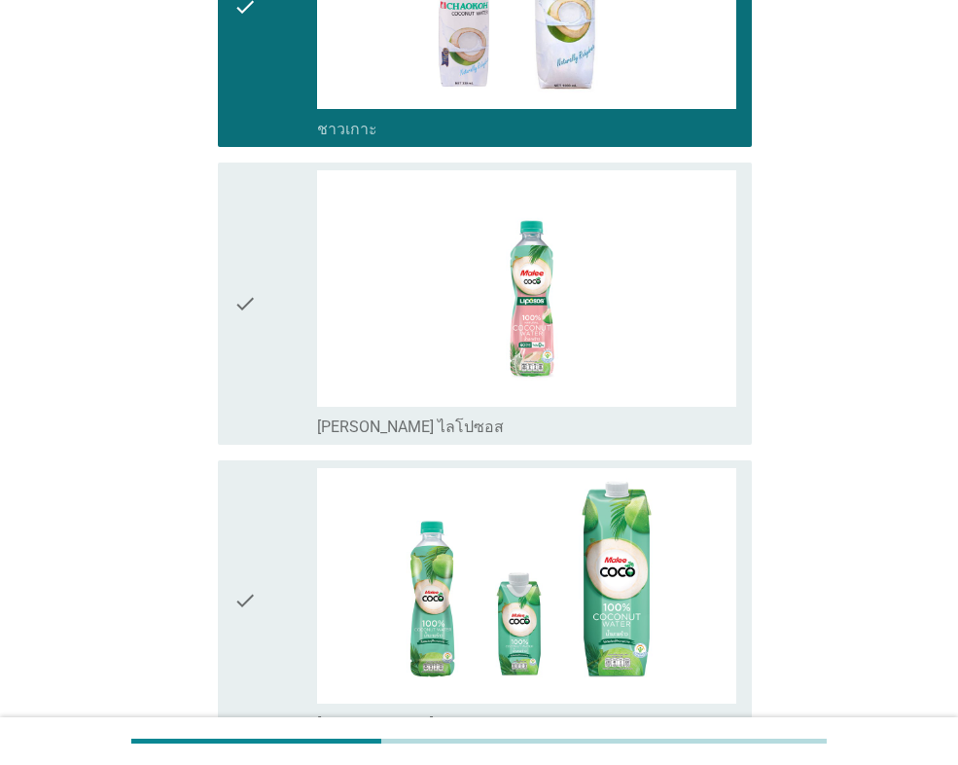
click at [252, 422] on icon "check" at bounding box center [244, 303] width 23 height 266
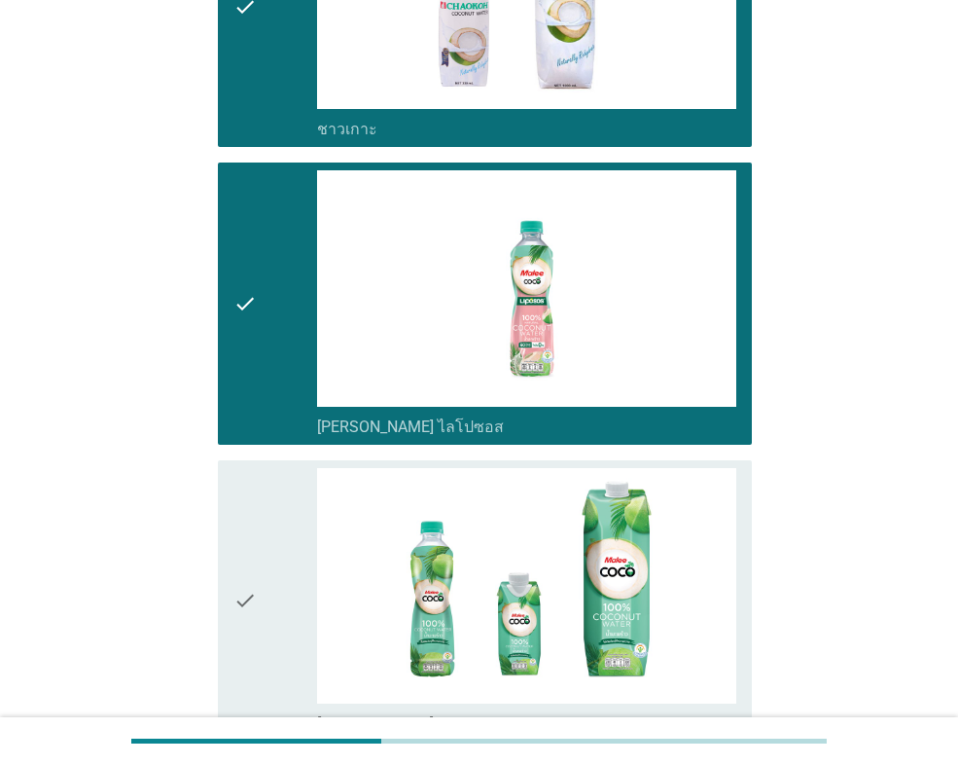
scroll to position [1945, 0]
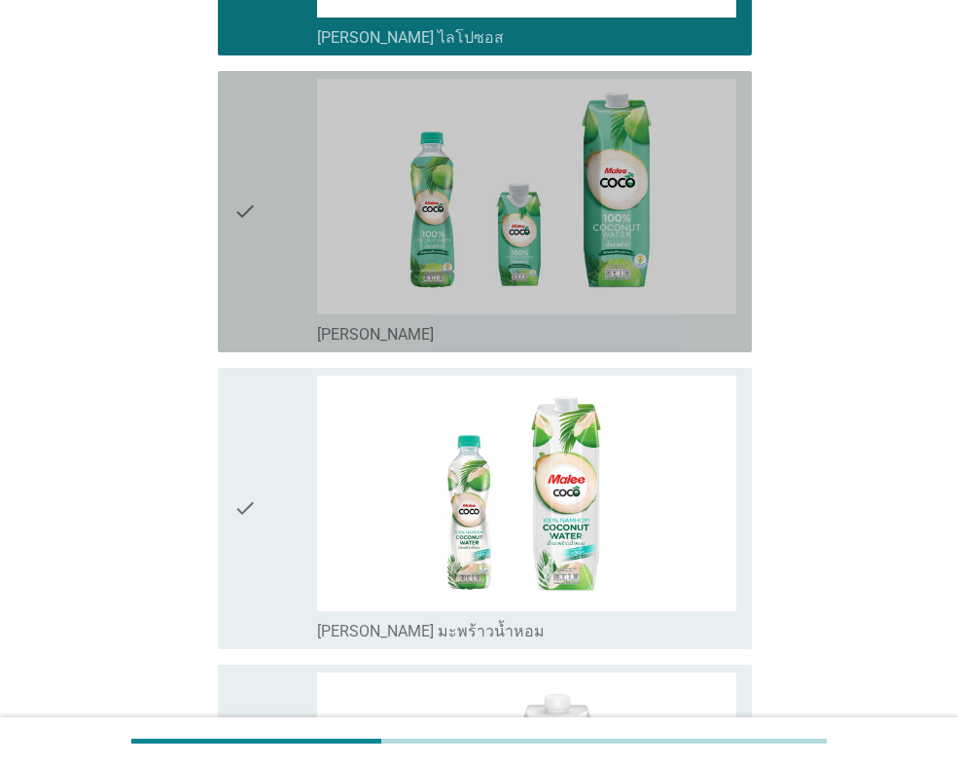
click at [267, 320] on div "check" at bounding box center [275, 212] width 84 height 266
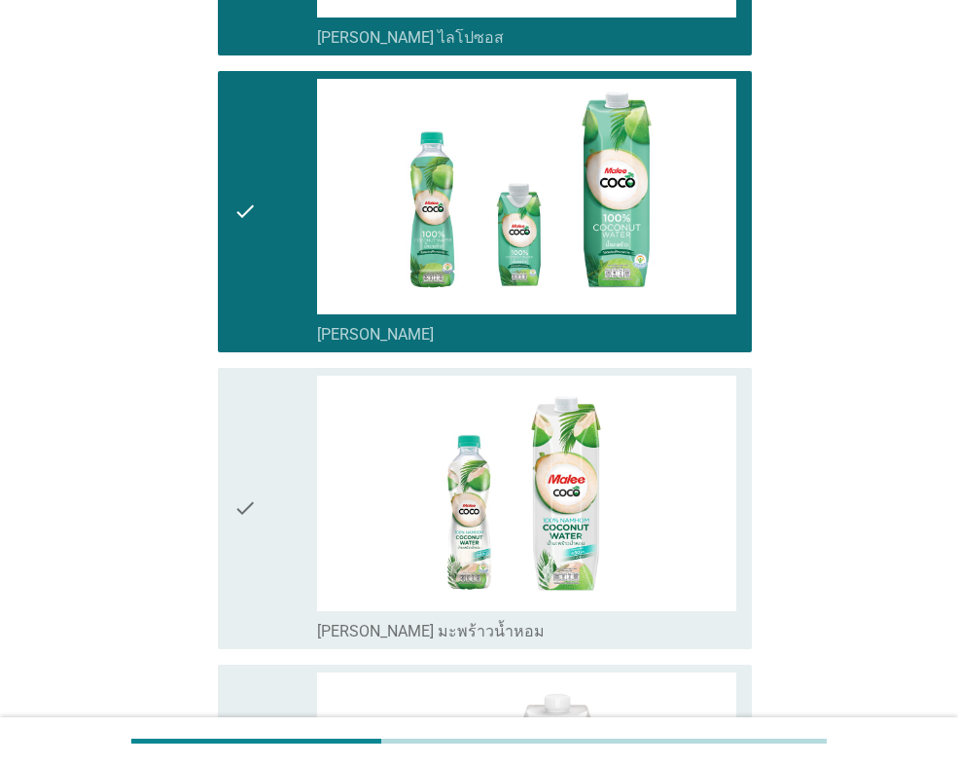
click at [276, 470] on div "check" at bounding box center [275, 508] width 84 height 266
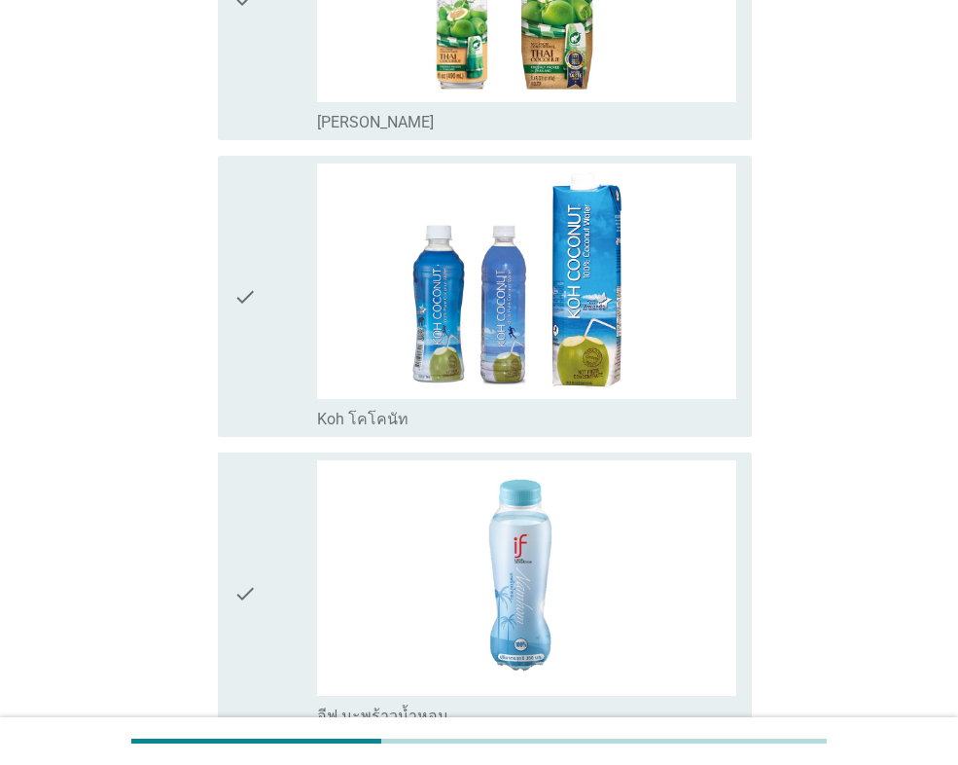
scroll to position [2821, 0]
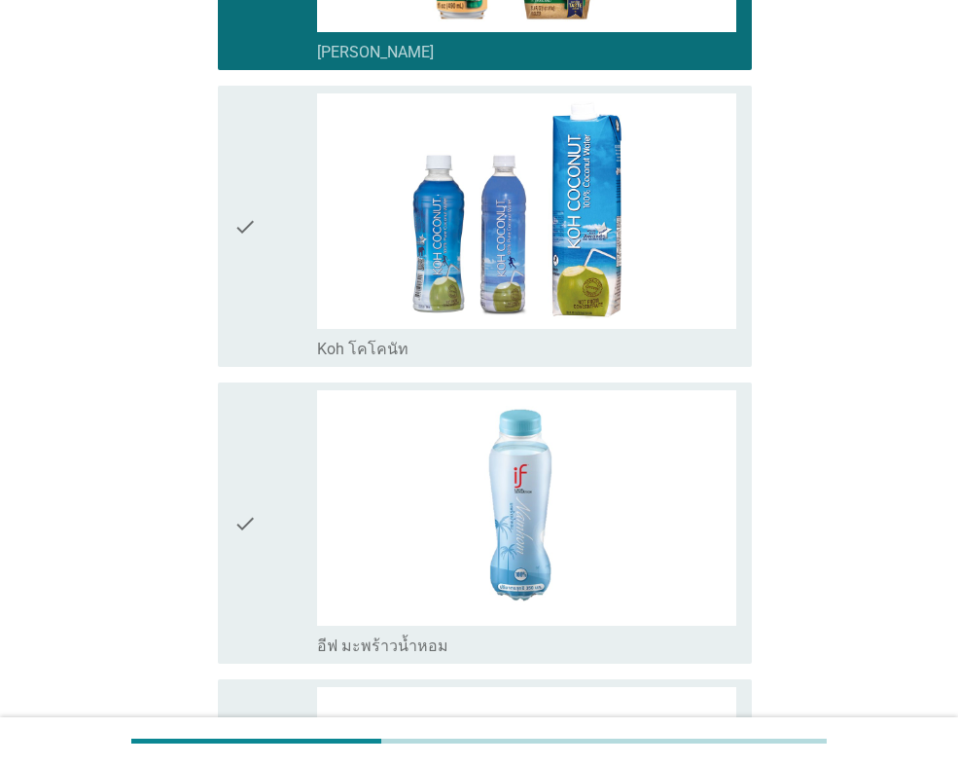
click at [253, 289] on icon "check" at bounding box center [244, 226] width 23 height 266
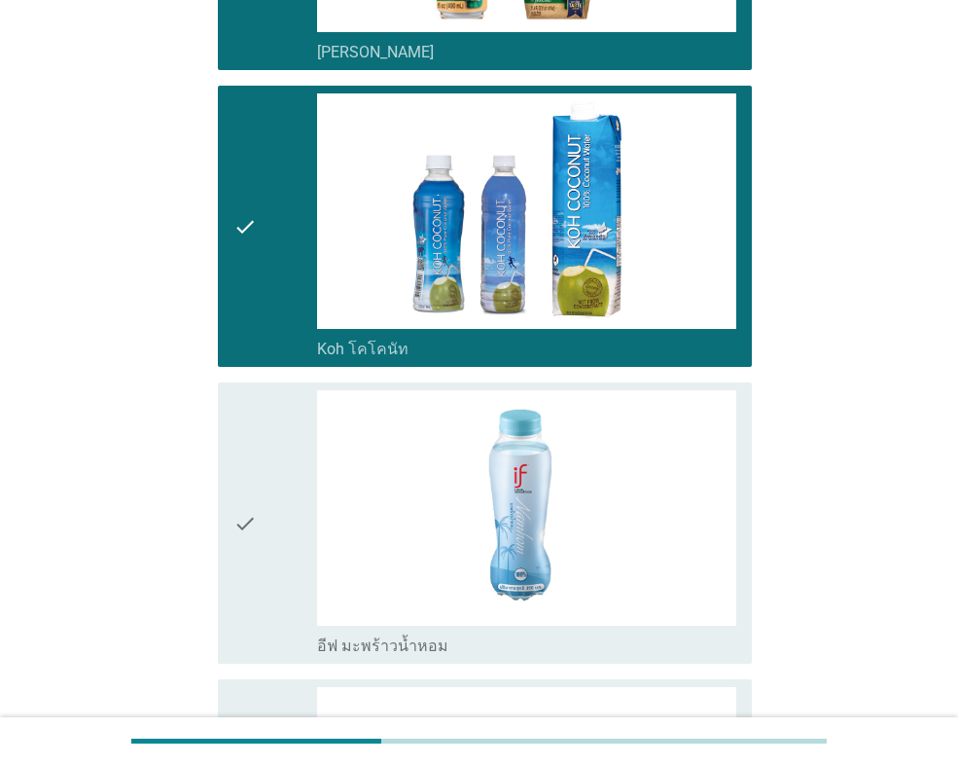
click at [270, 492] on div "check" at bounding box center [275, 523] width 84 height 266
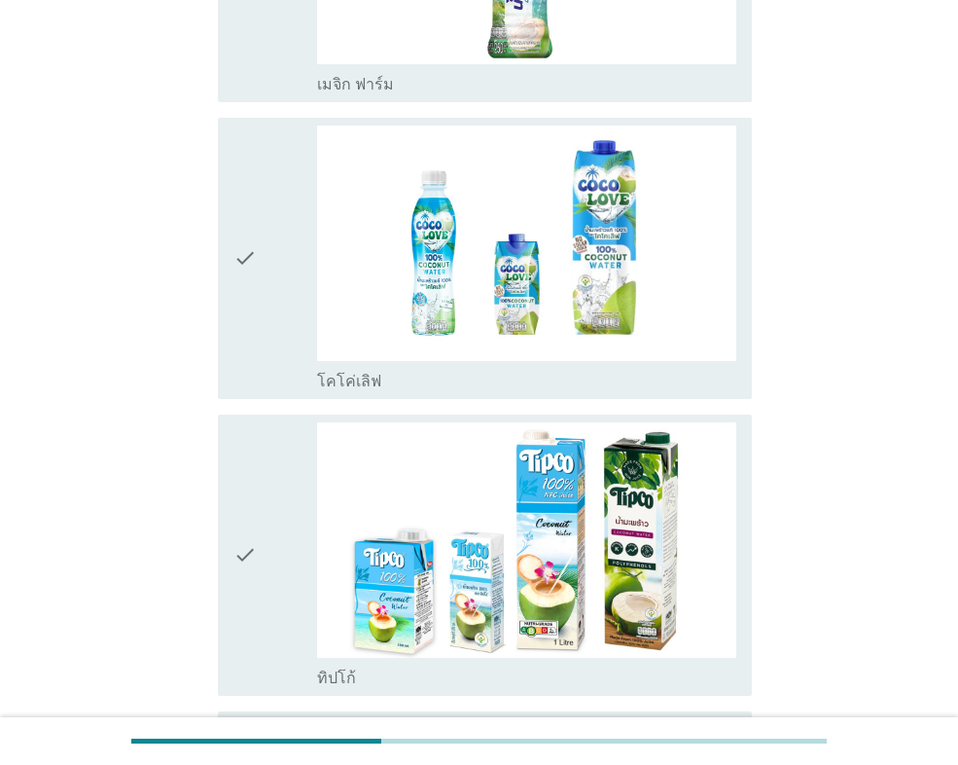
scroll to position [3988, 0]
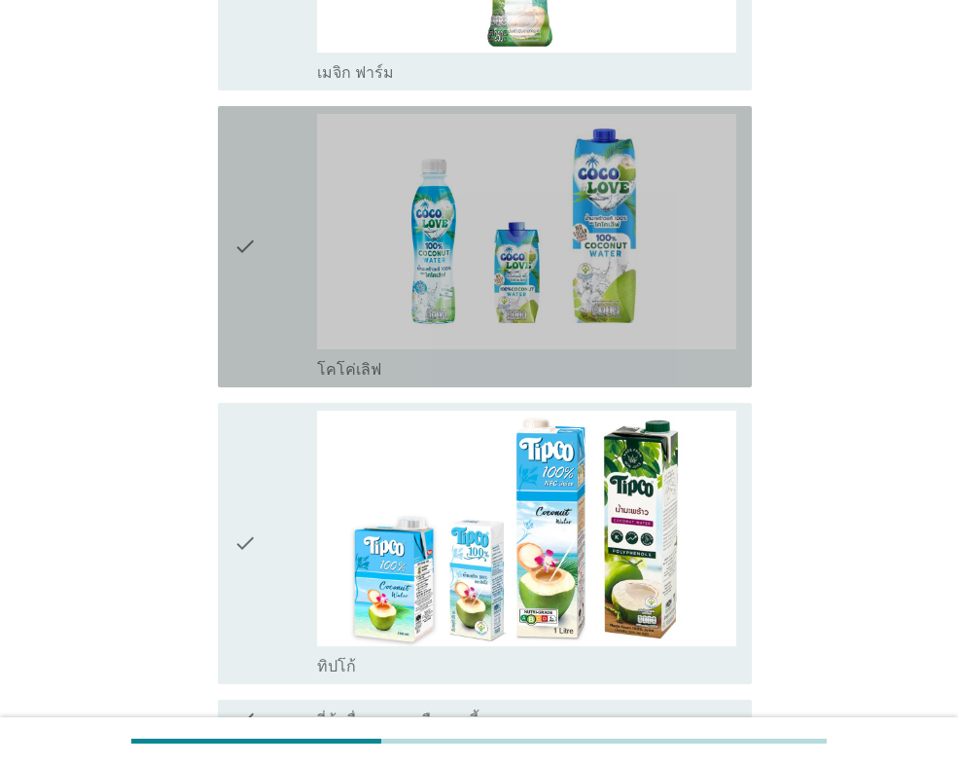
click at [247, 298] on icon "check" at bounding box center [244, 247] width 23 height 266
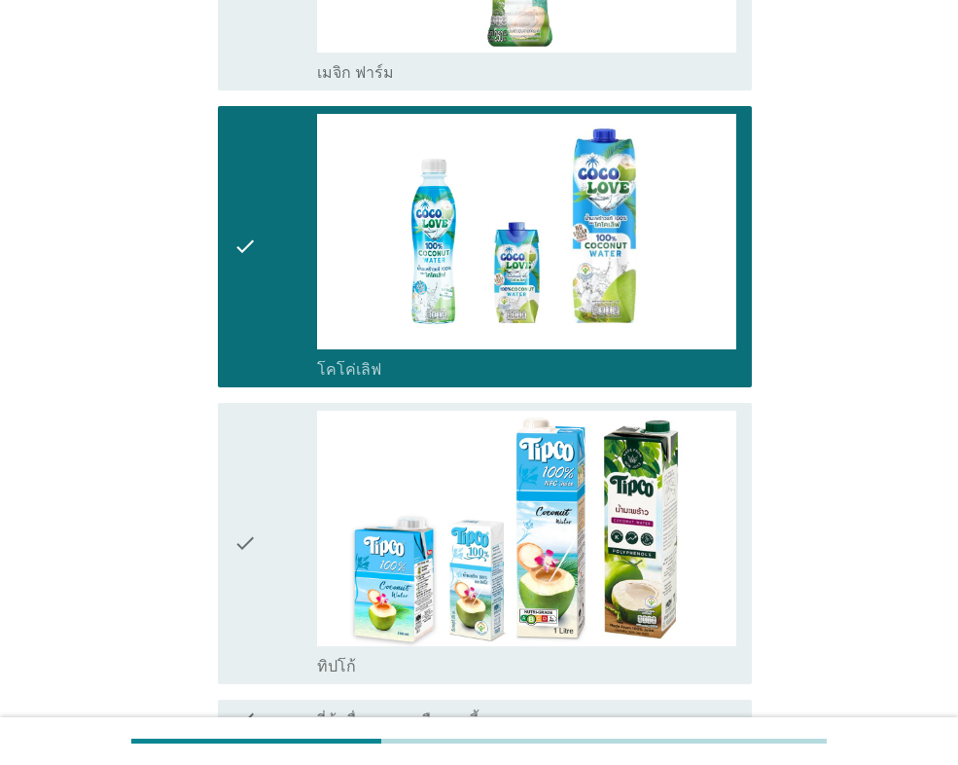
click at [265, 519] on div "check" at bounding box center [275, 543] width 84 height 266
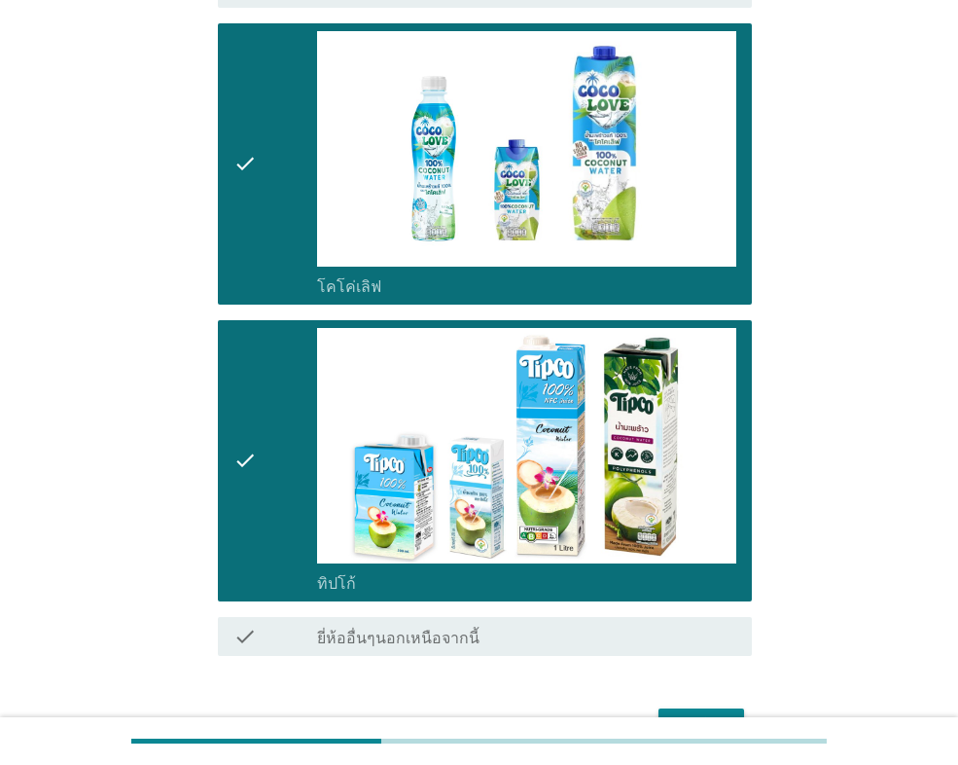
scroll to position [4190, 0]
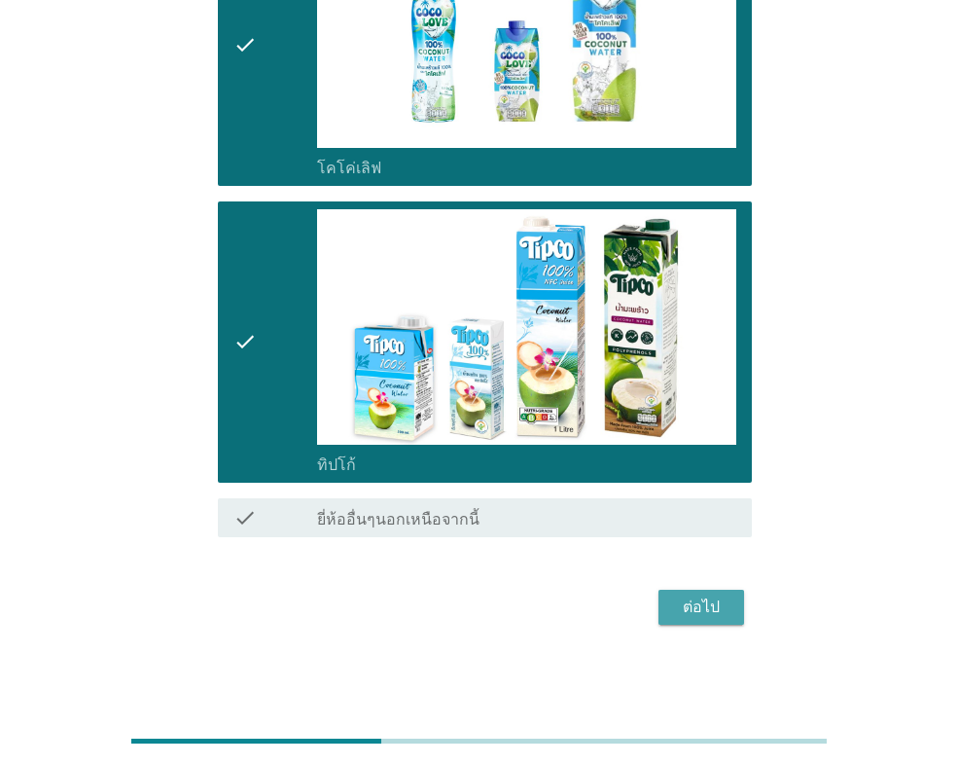
click at [690, 614] on div "ต่อไป" at bounding box center [701, 606] width 54 height 23
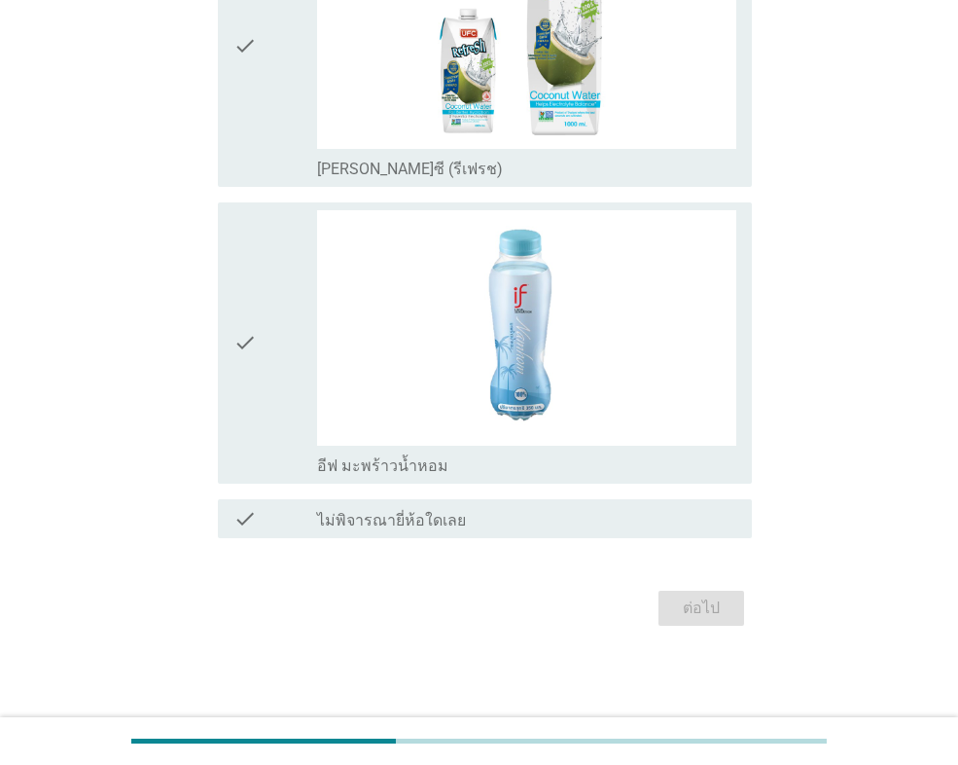
scroll to position [0, 0]
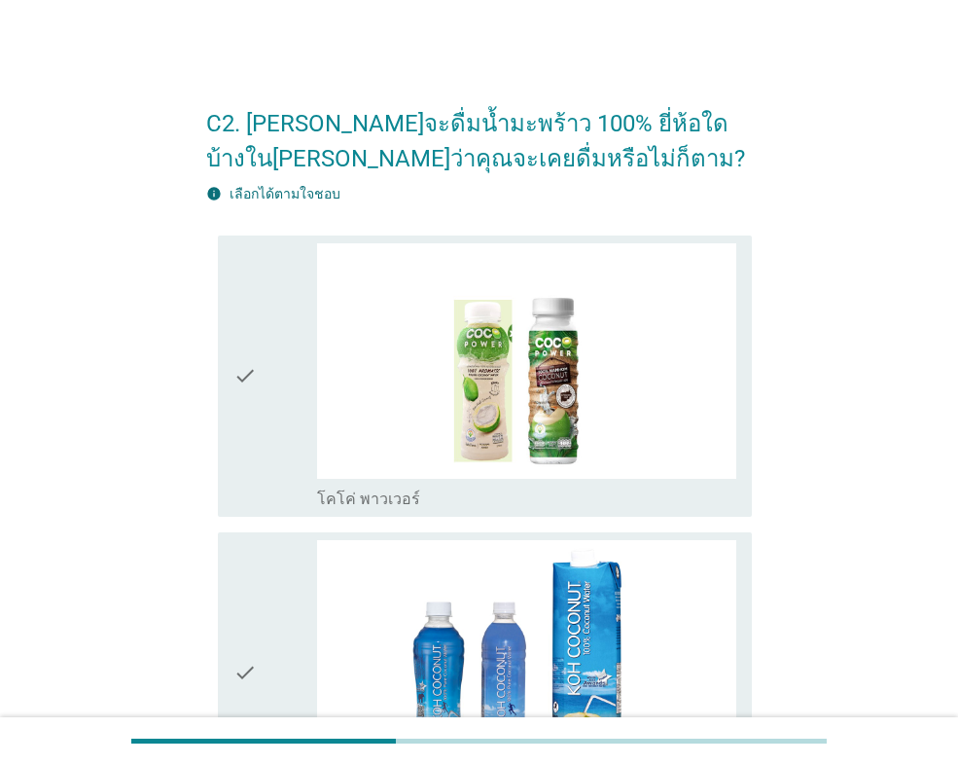
click at [235, 420] on icon "check" at bounding box center [244, 376] width 23 height 266
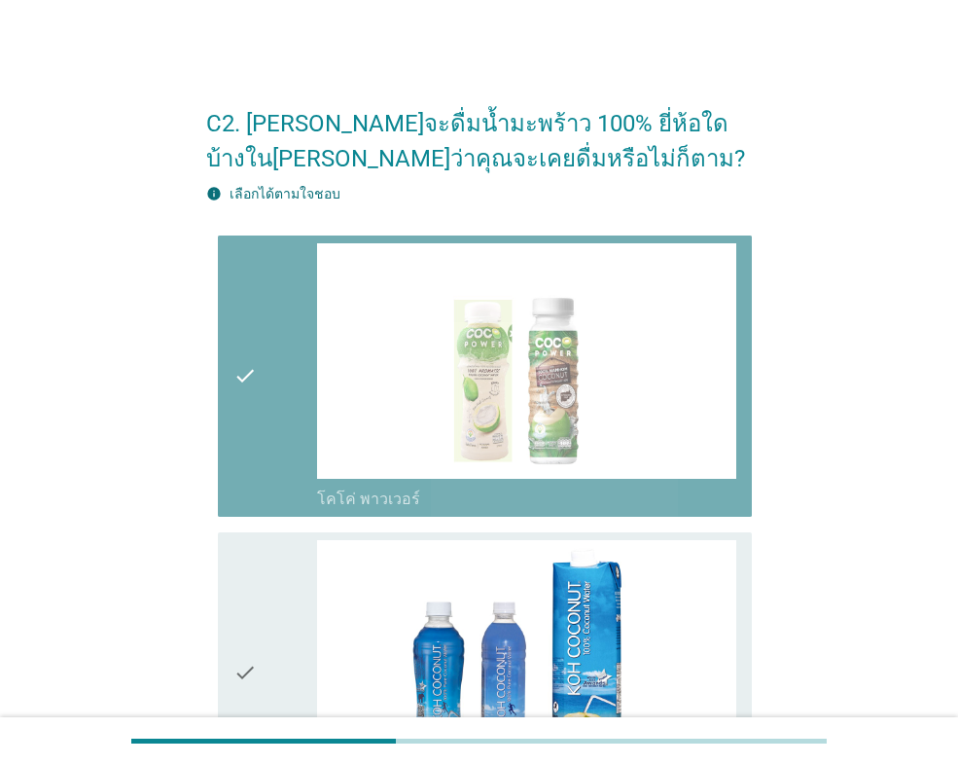
click at [256, 430] on icon "check" at bounding box center [244, 376] width 23 height 266
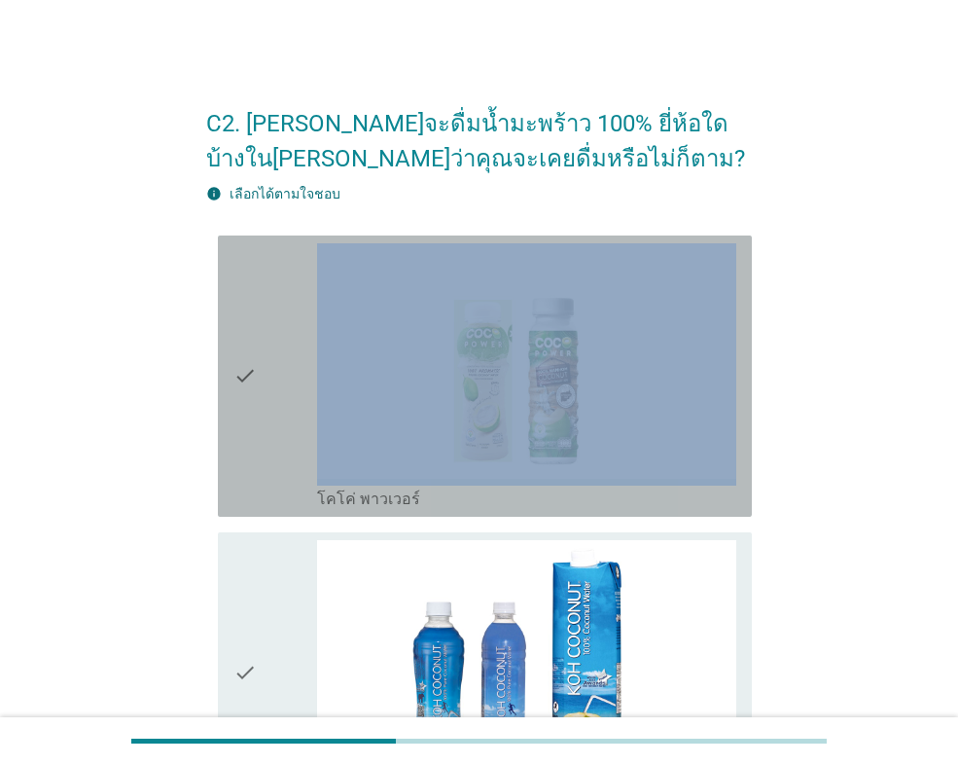
click at [256, 430] on icon "check" at bounding box center [244, 376] width 23 height 266
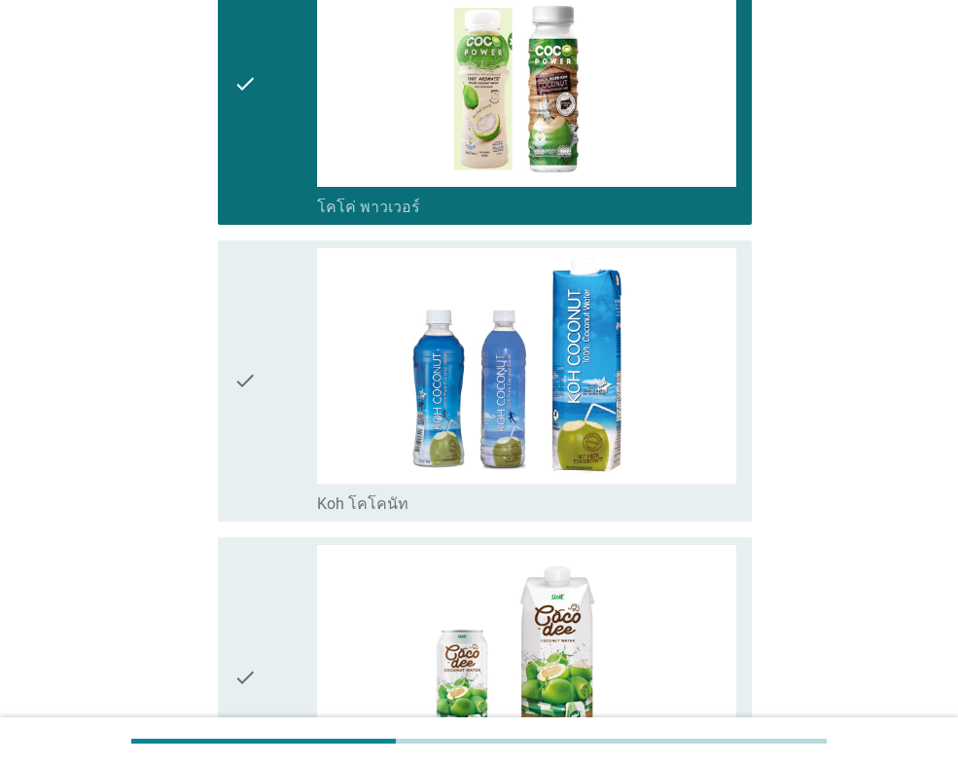
click at [256, 430] on icon "check" at bounding box center [244, 381] width 23 height 266
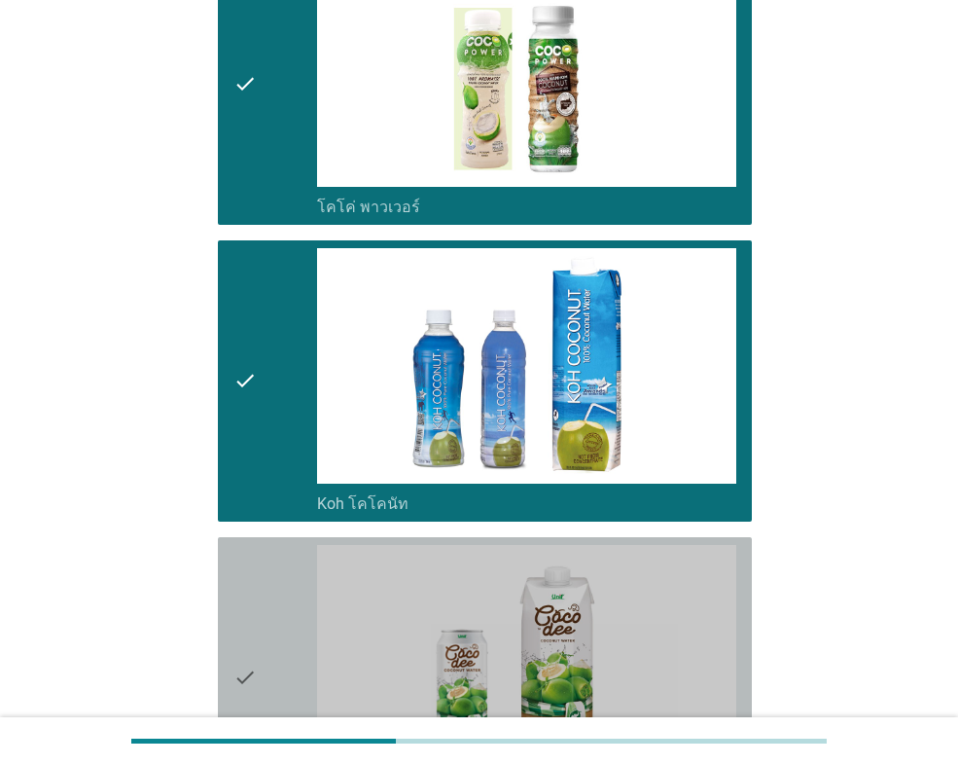
click at [261, 568] on div "check" at bounding box center [275, 678] width 84 height 266
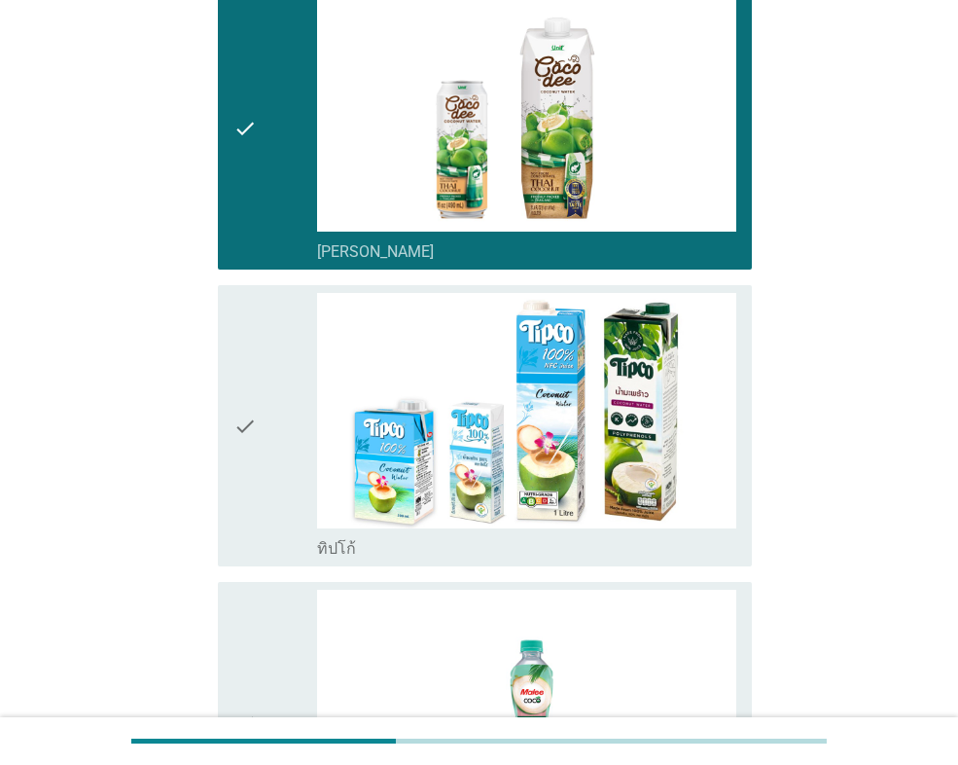
scroll to position [875, 0]
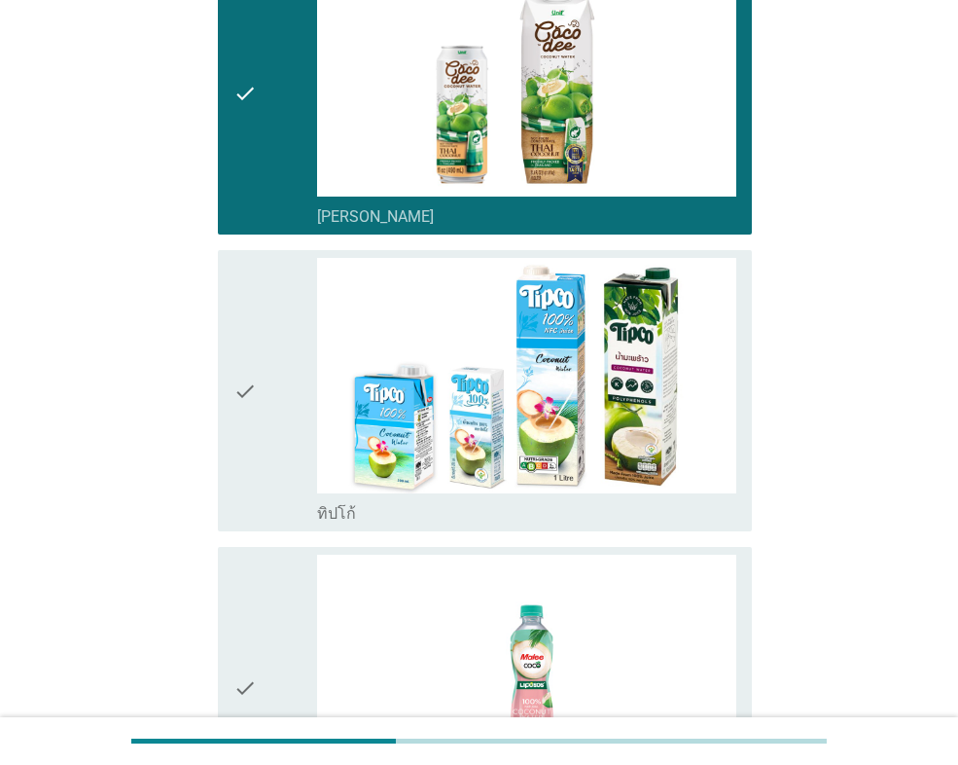
click at [268, 544] on div "check check_box_outline_blank [PERSON_NAME] ไลโปซอส" at bounding box center [479, 687] width 546 height 297
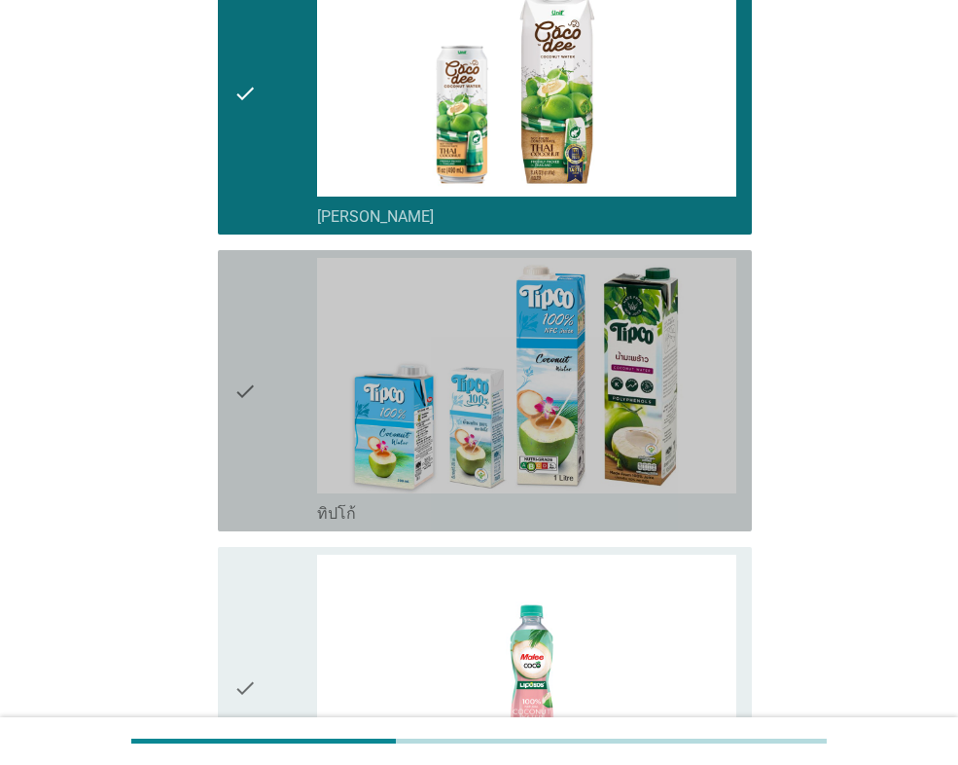
click at [253, 490] on icon "check" at bounding box center [244, 391] width 23 height 266
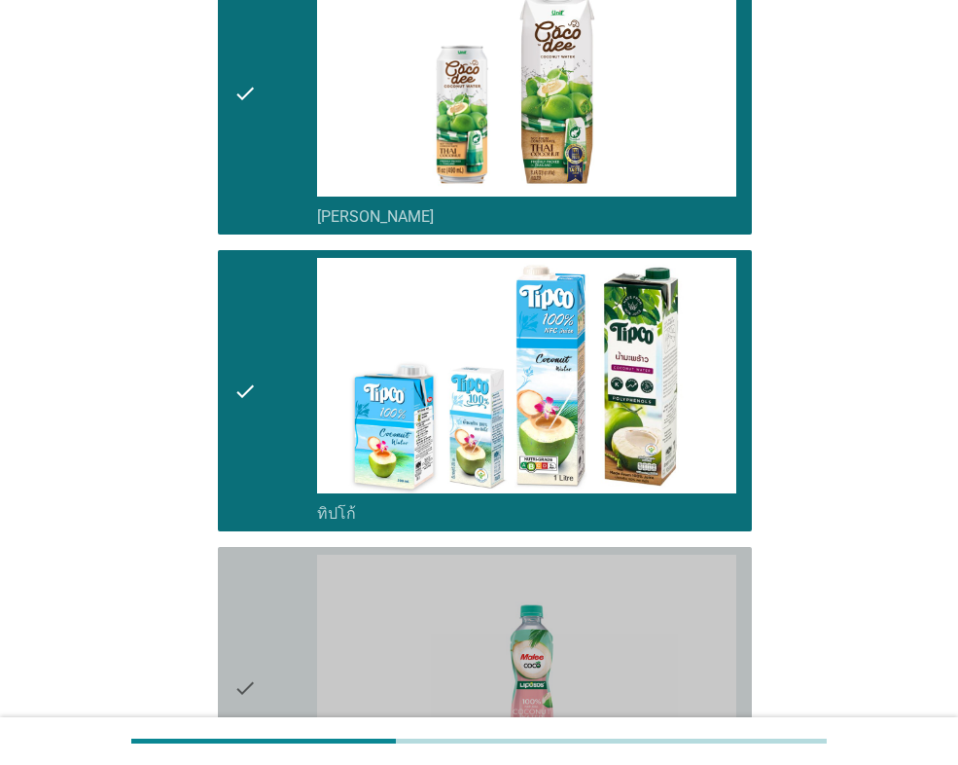
click at [267, 605] on div "check" at bounding box center [275, 687] width 84 height 266
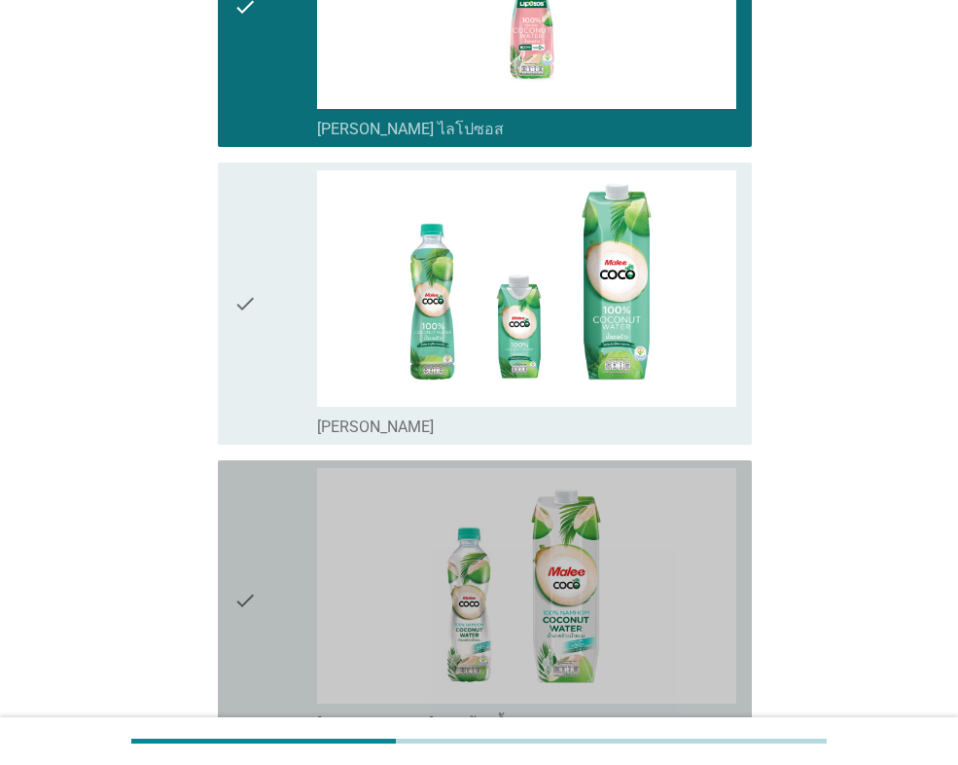
click at [268, 602] on div "check" at bounding box center [275, 601] width 84 height 266
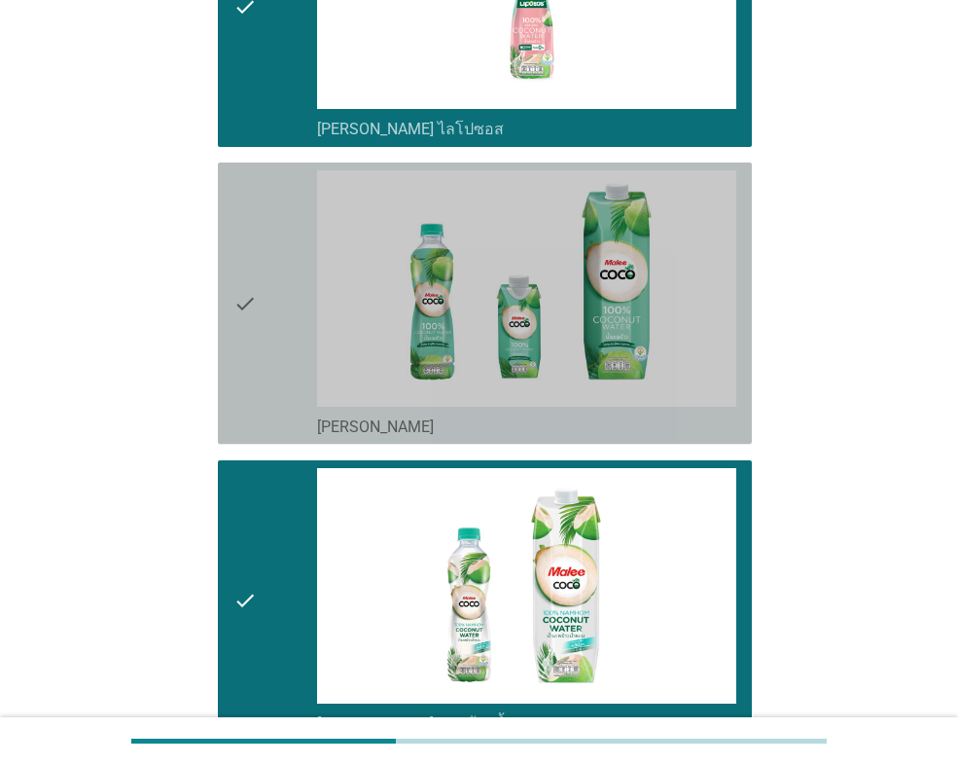
click at [266, 355] on div "check" at bounding box center [275, 303] width 84 height 266
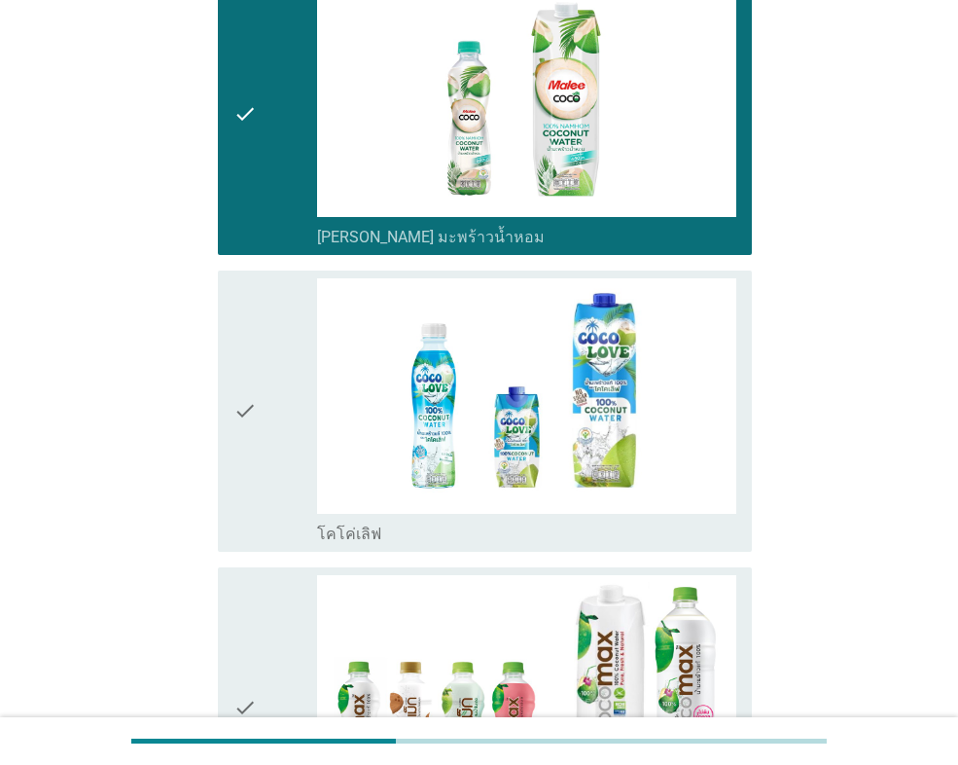
click at [285, 454] on div "check" at bounding box center [275, 411] width 84 height 266
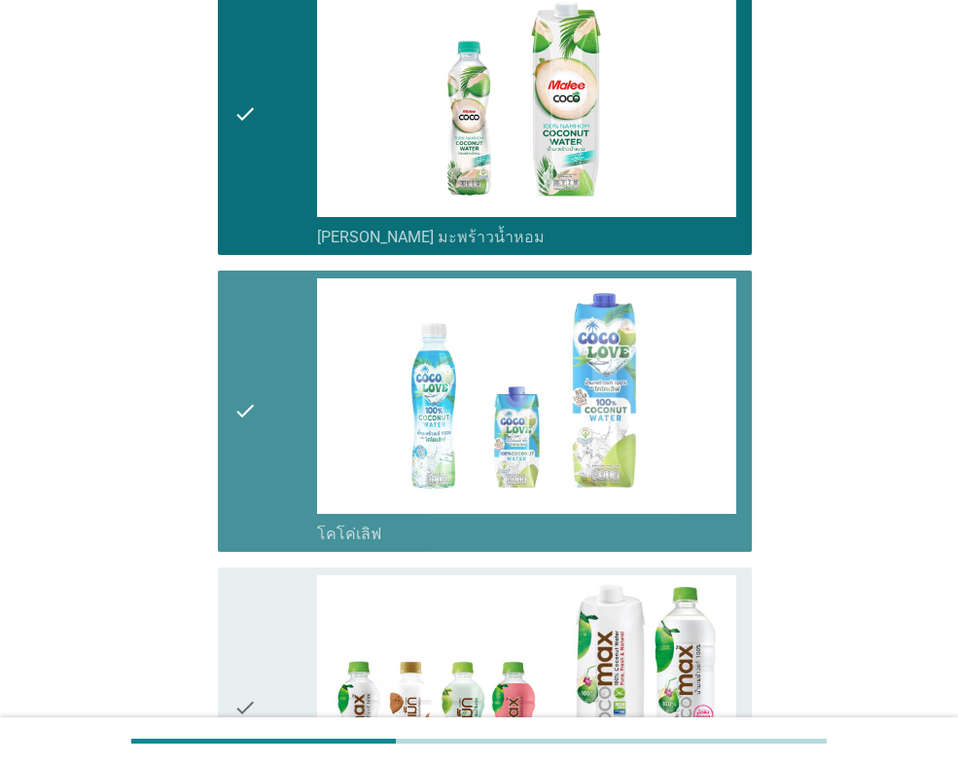
click at [276, 596] on div "check" at bounding box center [275, 708] width 84 height 266
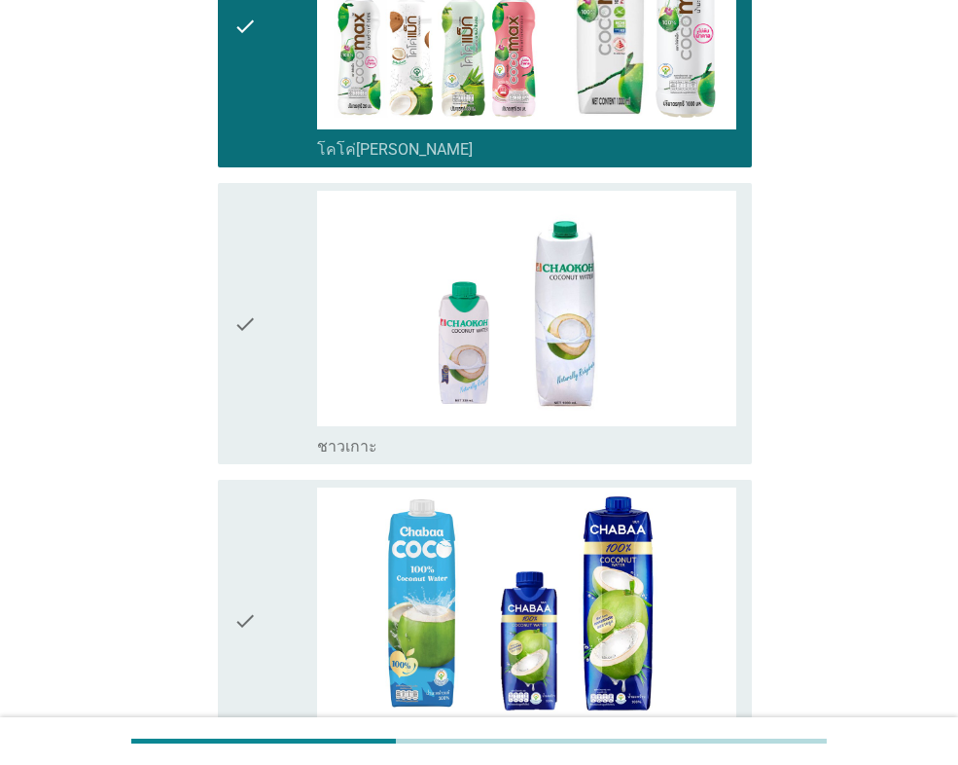
click at [276, 597] on div "check" at bounding box center [275, 620] width 84 height 266
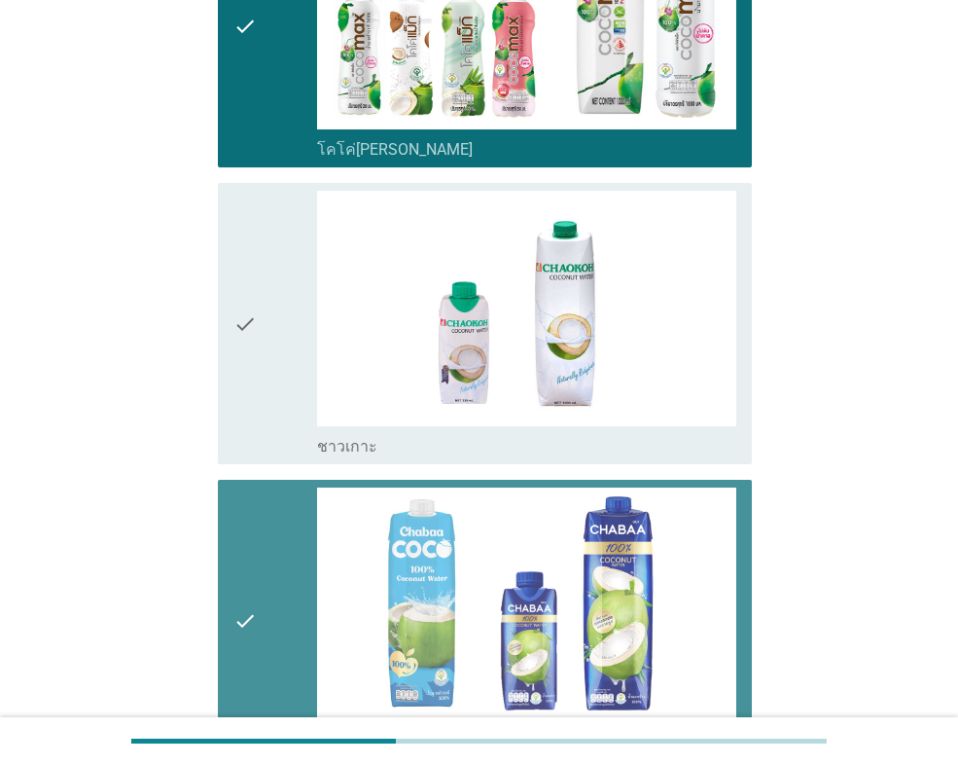
click at [287, 367] on div "check" at bounding box center [275, 324] width 84 height 266
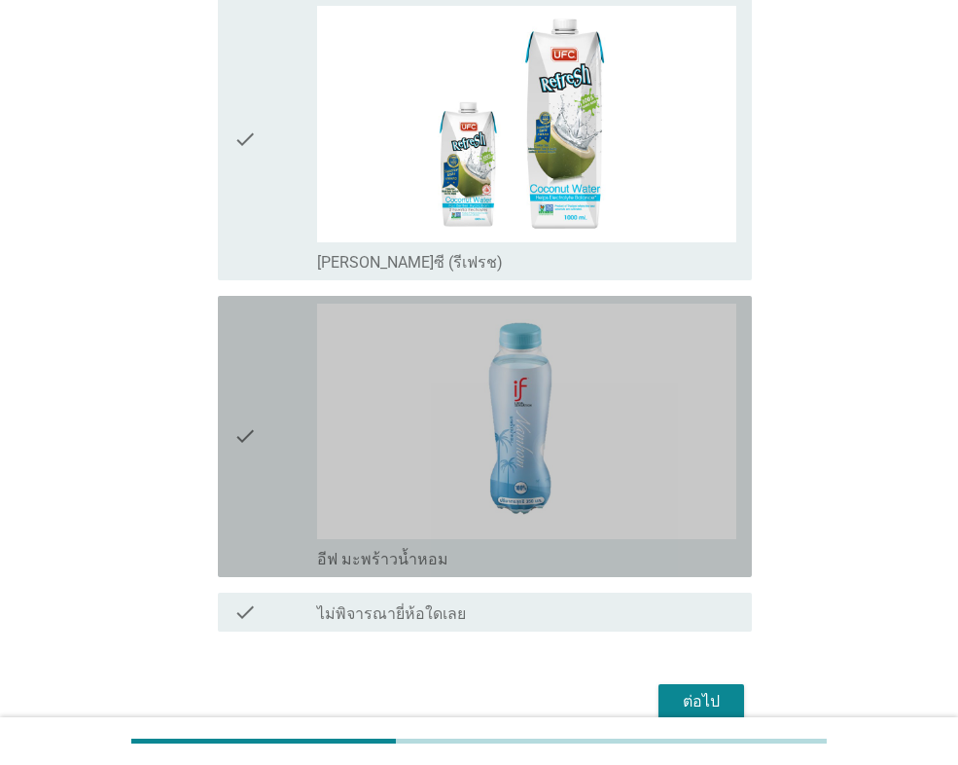
click at [287, 367] on div "check" at bounding box center [275, 436] width 84 height 266
click at [300, 193] on div "check" at bounding box center [275, 139] width 84 height 266
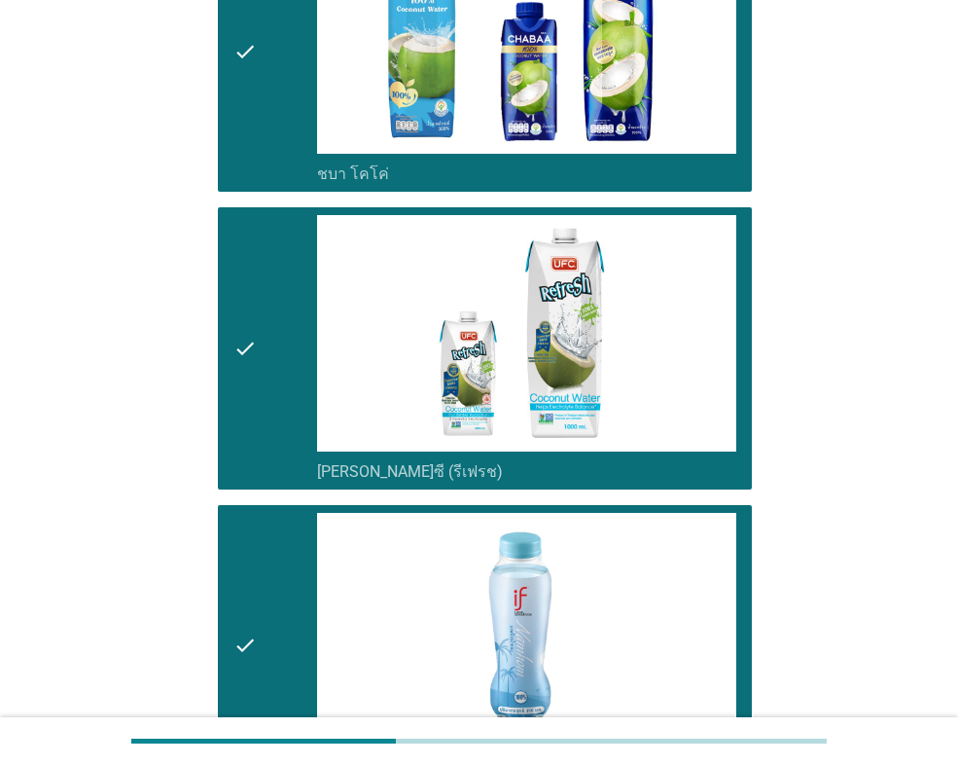
scroll to position [3595, 0]
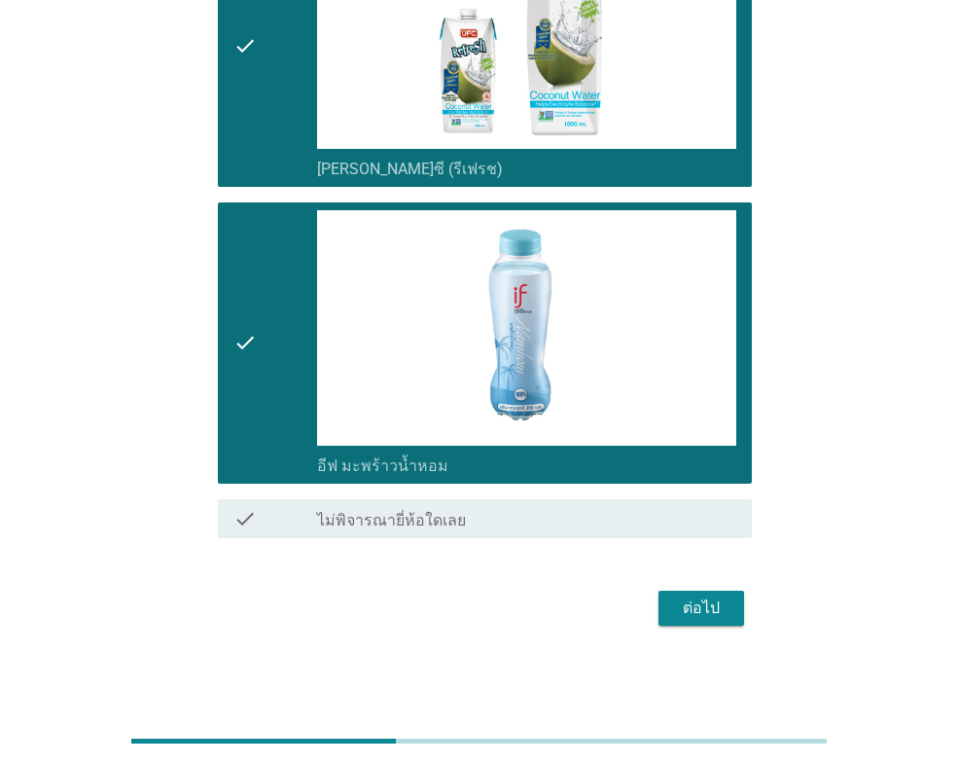
click at [685, 605] on div "ต่อไป" at bounding box center [701, 607] width 54 height 23
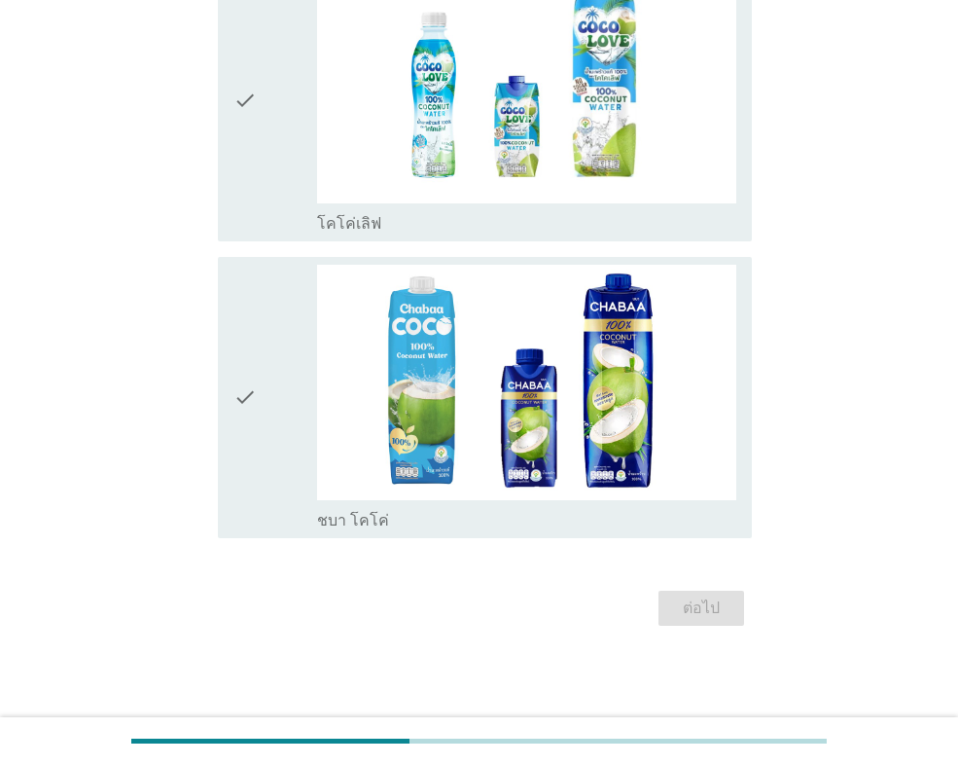
scroll to position [0, 0]
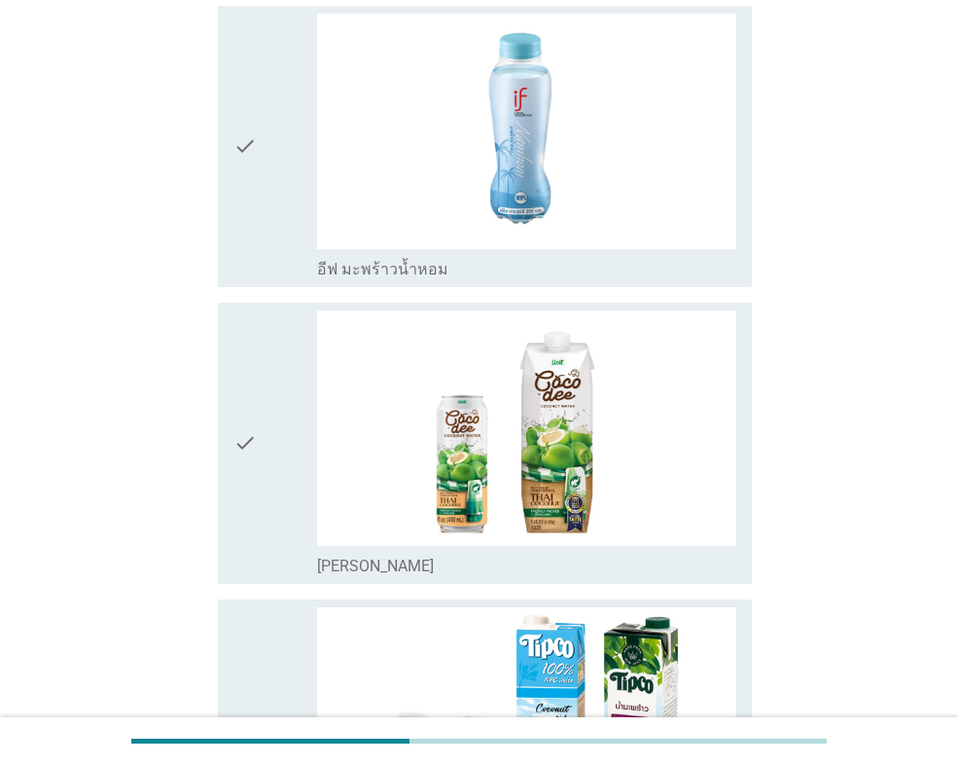
click at [257, 476] on icon "check" at bounding box center [244, 443] width 23 height 266
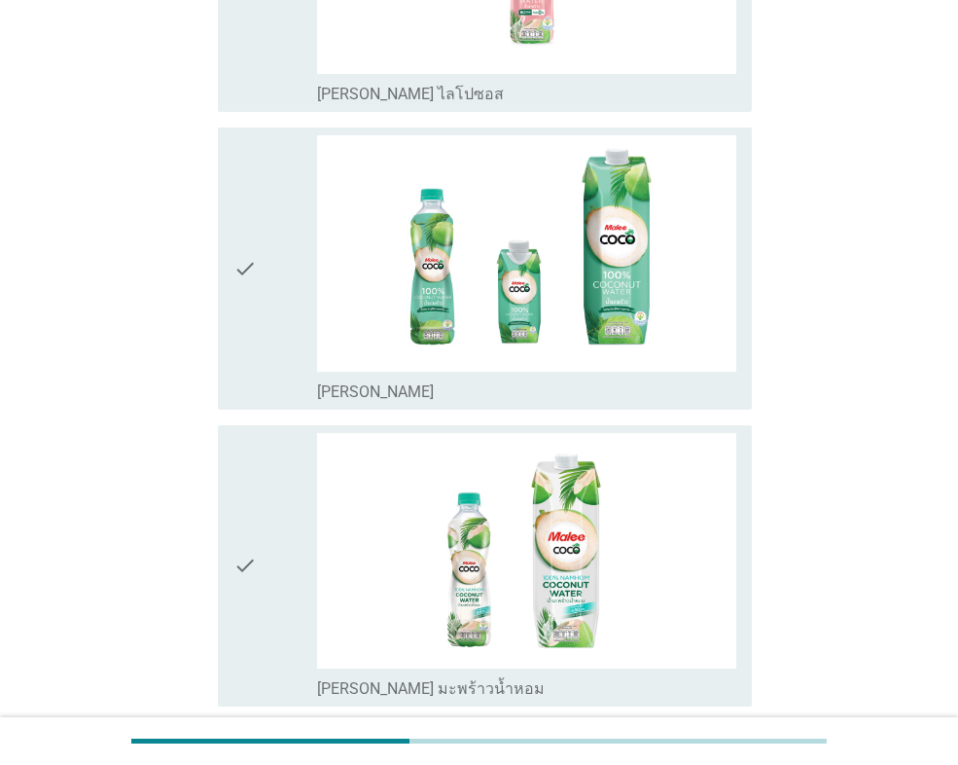
click at [256, 338] on icon "check" at bounding box center [244, 268] width 23 height 266
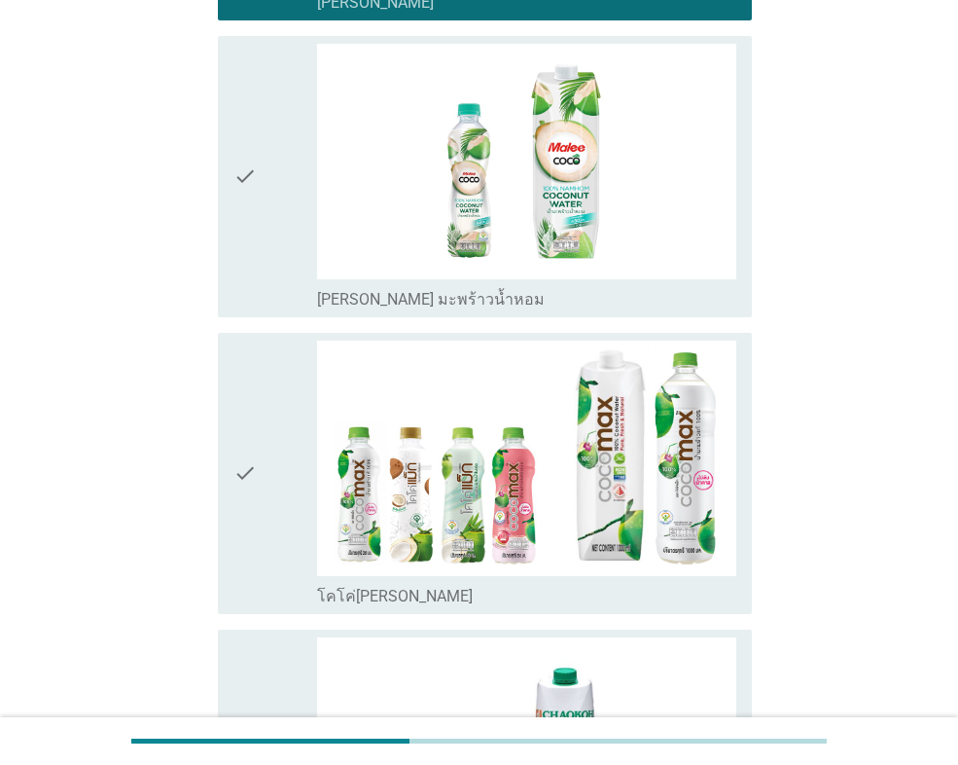
scroll to position [2140, 0]
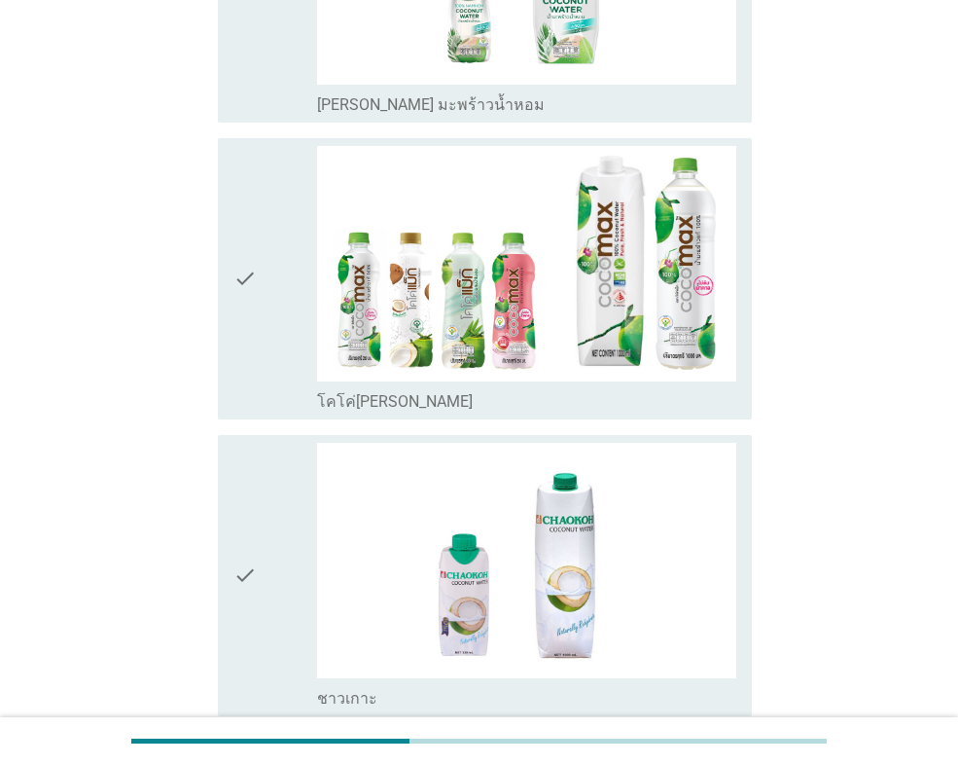
click at [256, 338] on icon "check" at bounding box center [244, 279] width 23 height 266
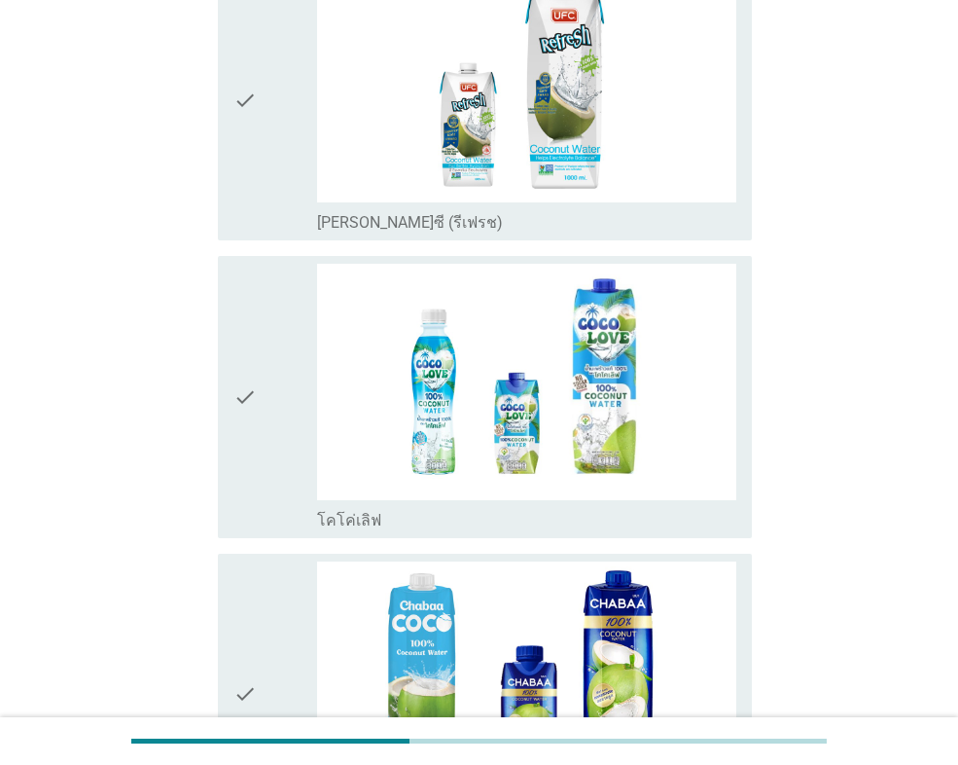
scroll to position [3210, 0]
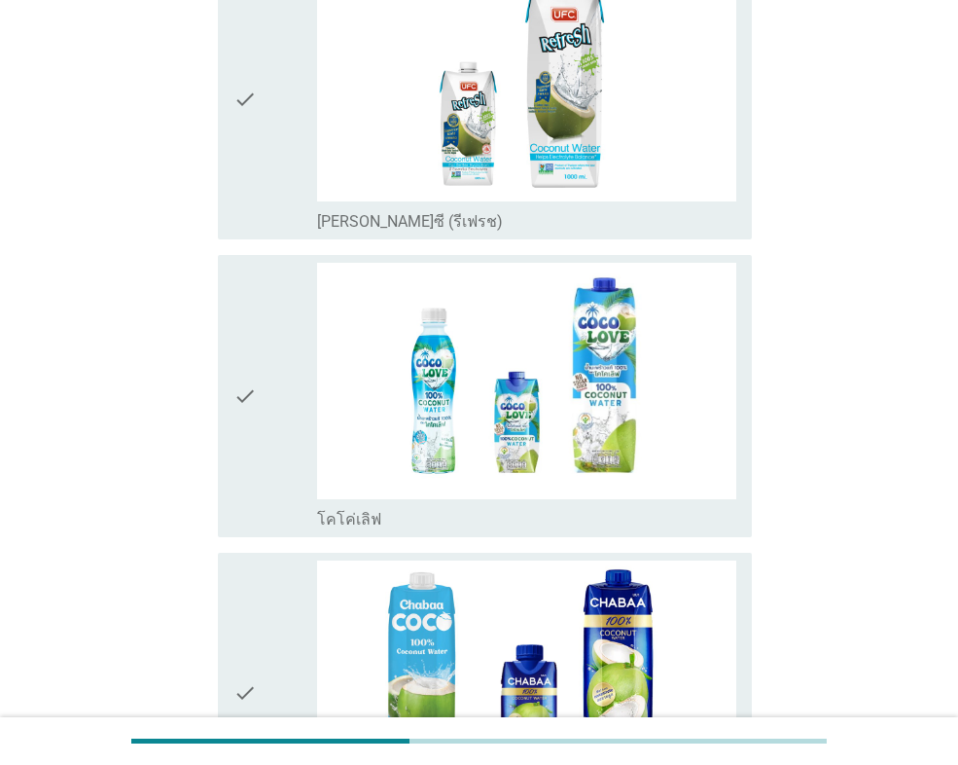
click at [278, 401] on div "check" at bounding box center [275, 396] width 84 height 266
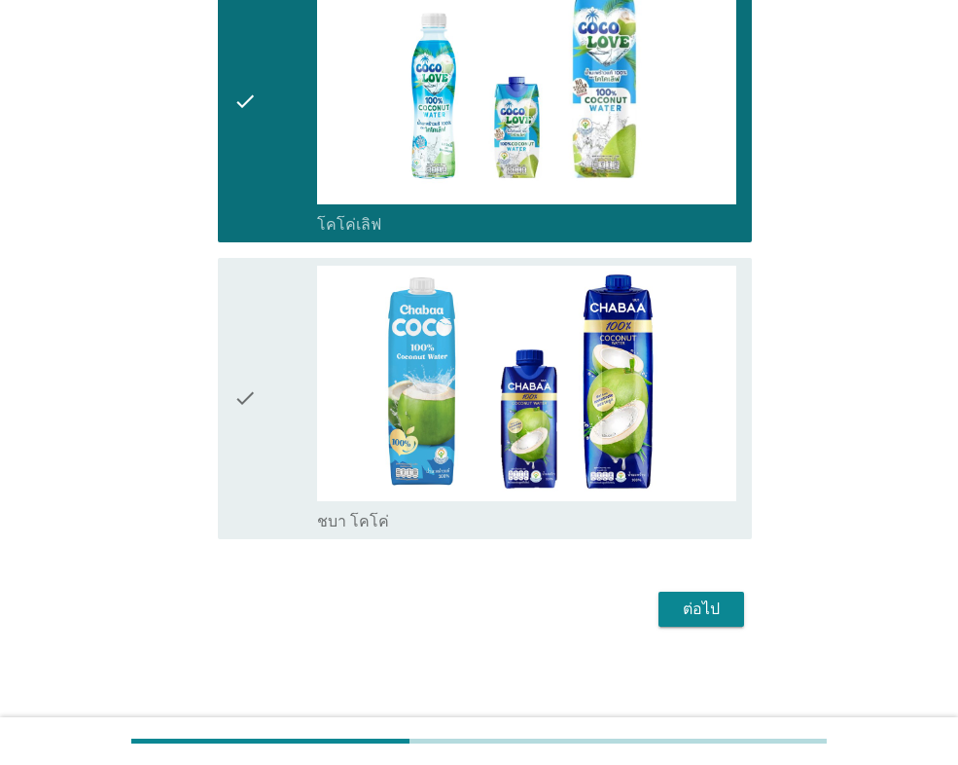
scroll to position [3506, 0]
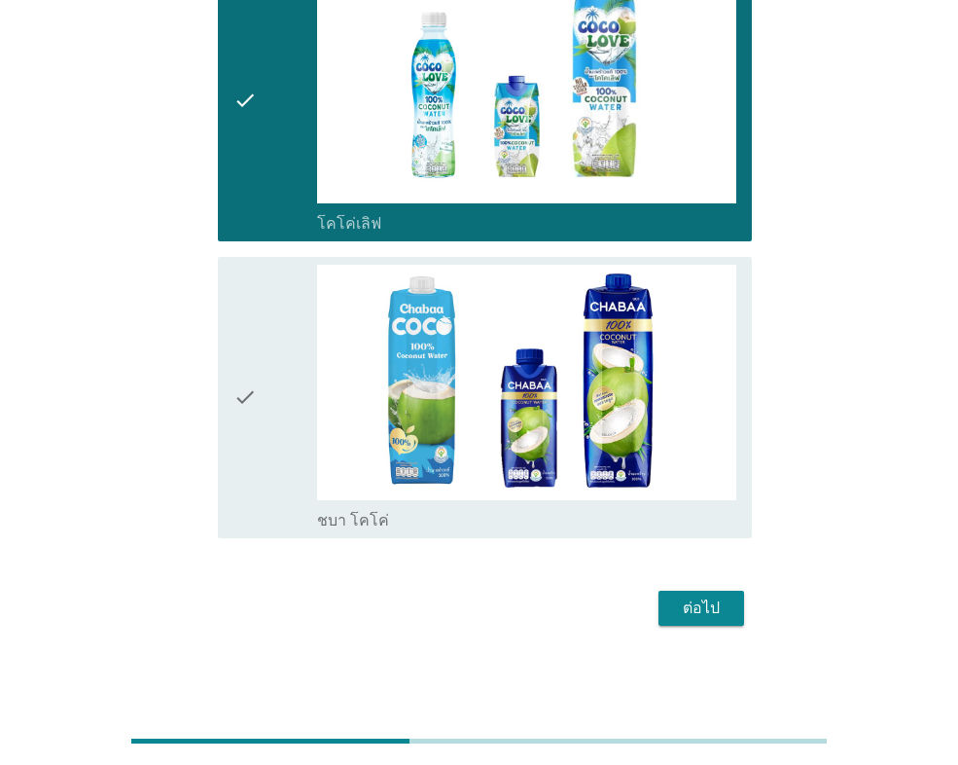
click at [659, 613] on button "ต่อไป" at bounding box center [702, 607] width 86 height 35
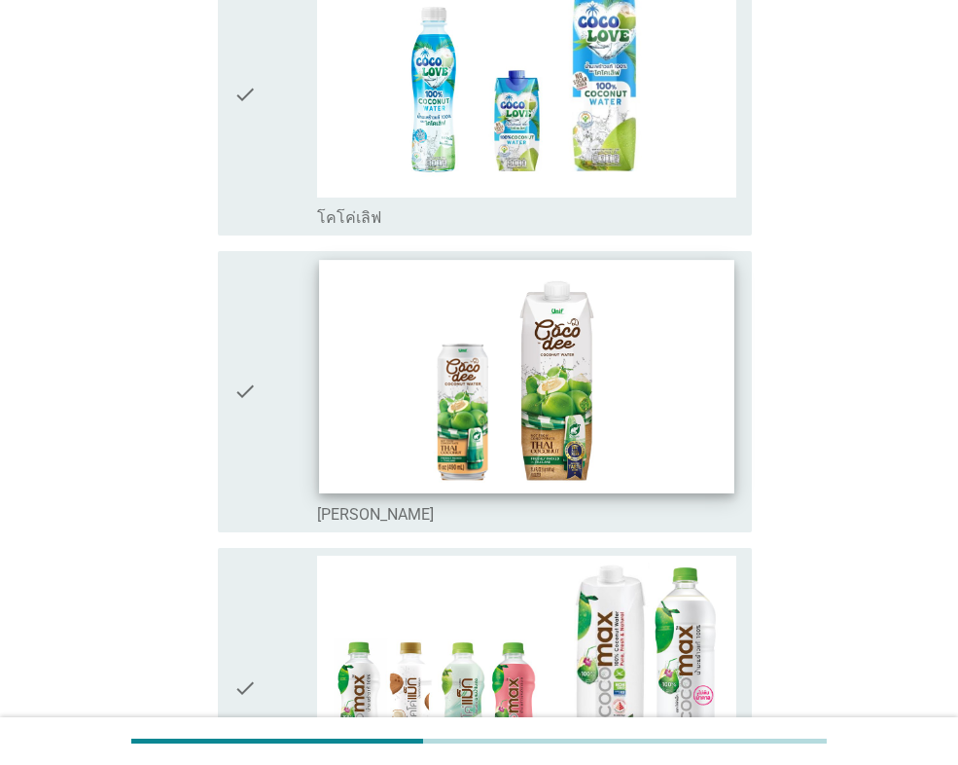
scroll to position [292, 0]
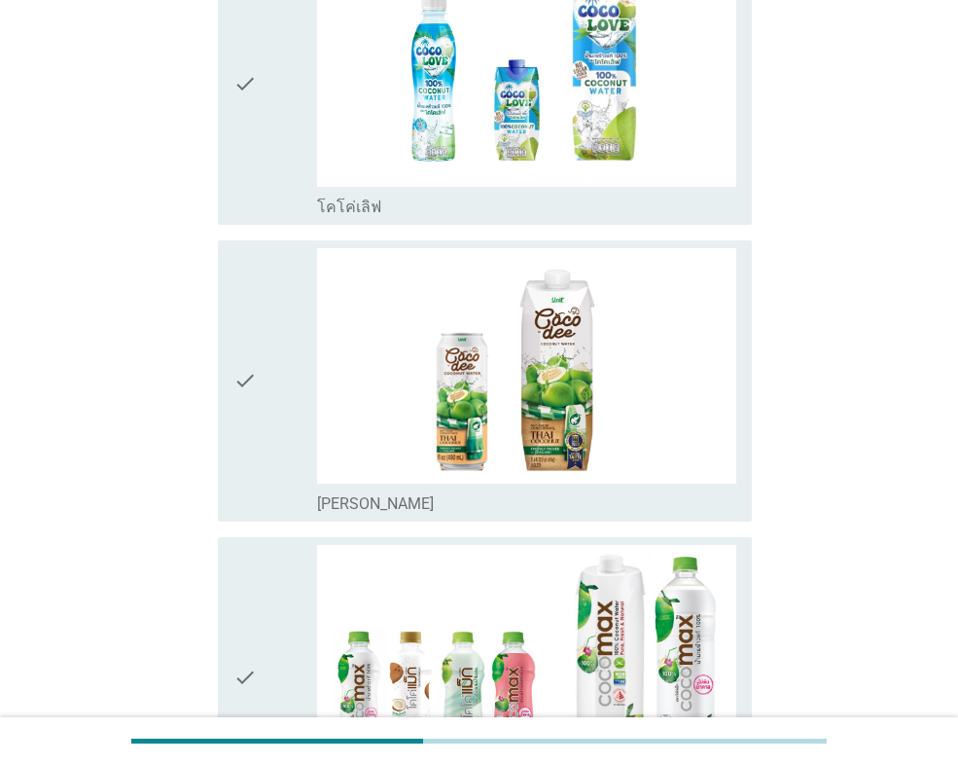
click at [274, 162] on div "check" at bounding box center [275, 84] width 84 height 266
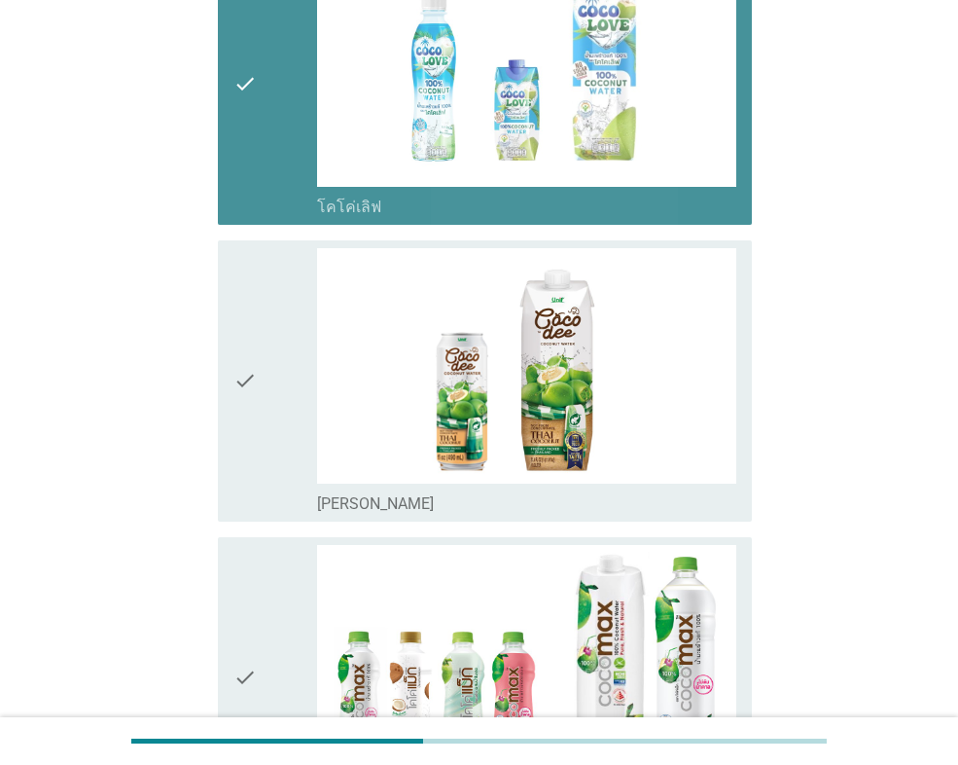
click at [267, 312] on div "check" at bounding box center [275, 381] width 84 height 266
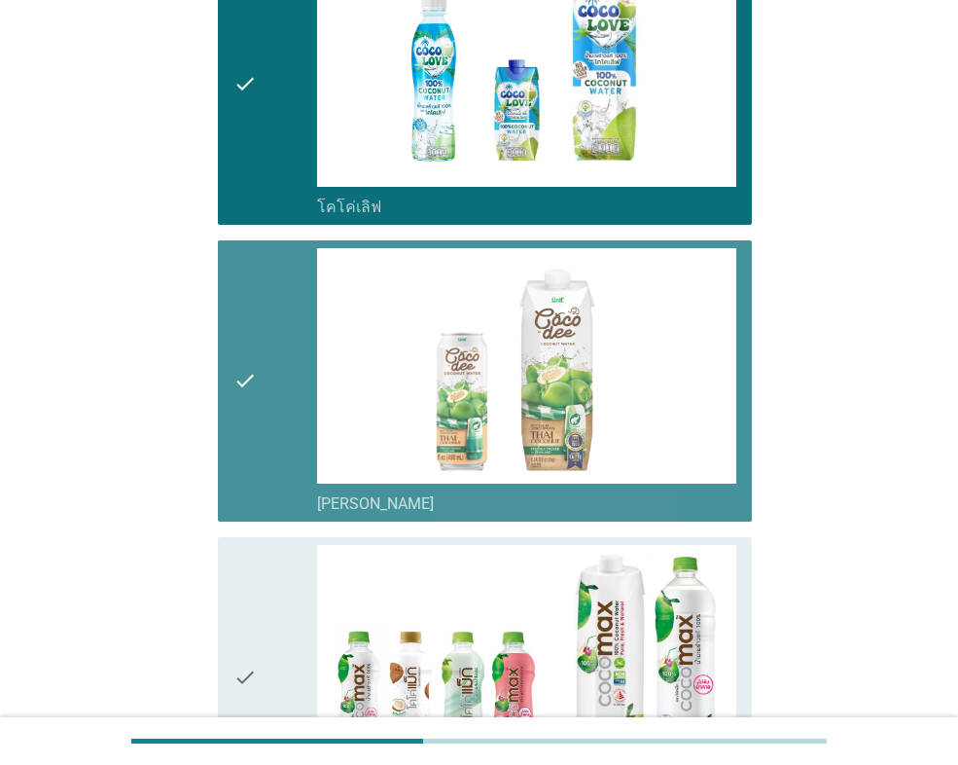
click at [267, 529] on div "check check_box โคโค่[PERSON_NAME]" at bounding box center [479, 677] width 546 height 297
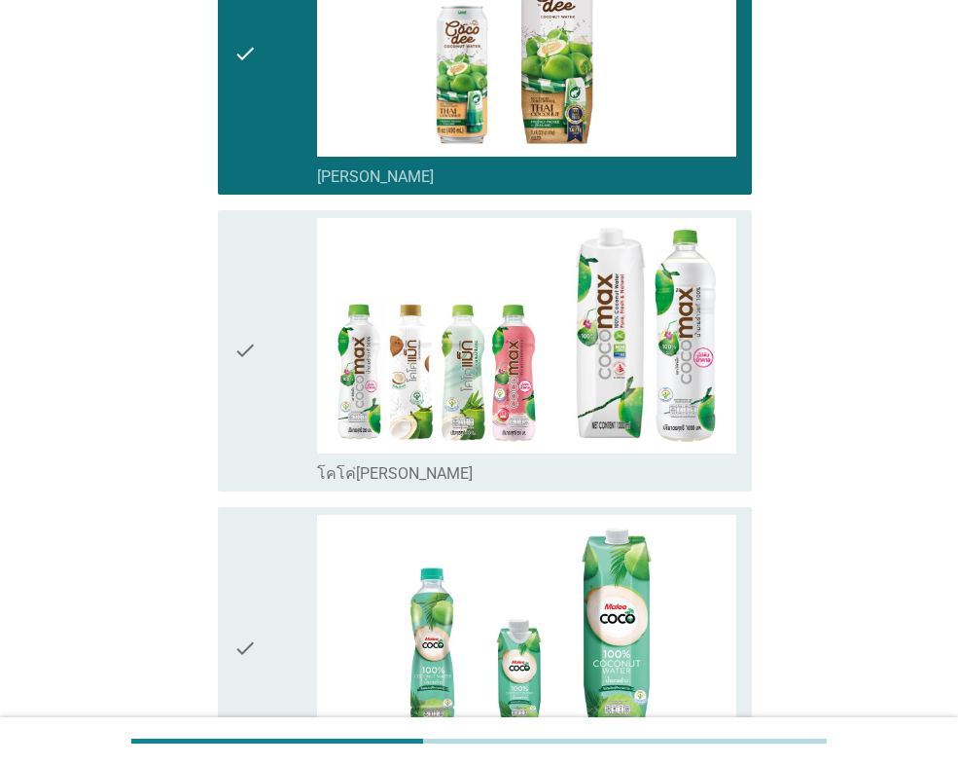
scroll to position [681, 0]
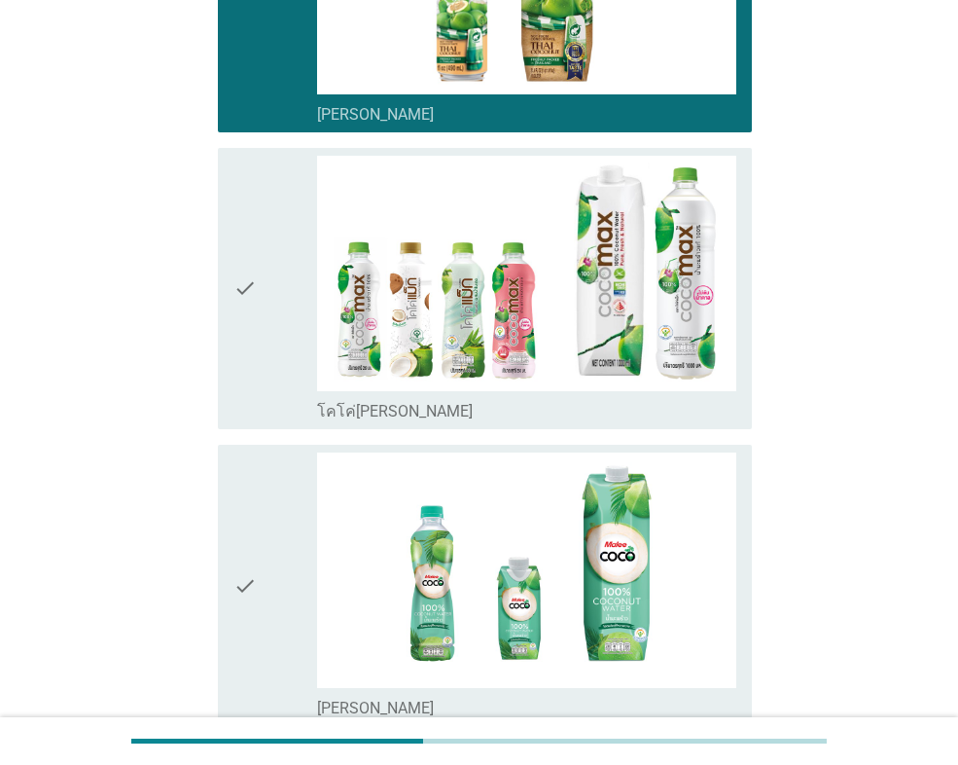
click at [271, 327] on div "check" at bounding box center [275, 289] width 84 height 266
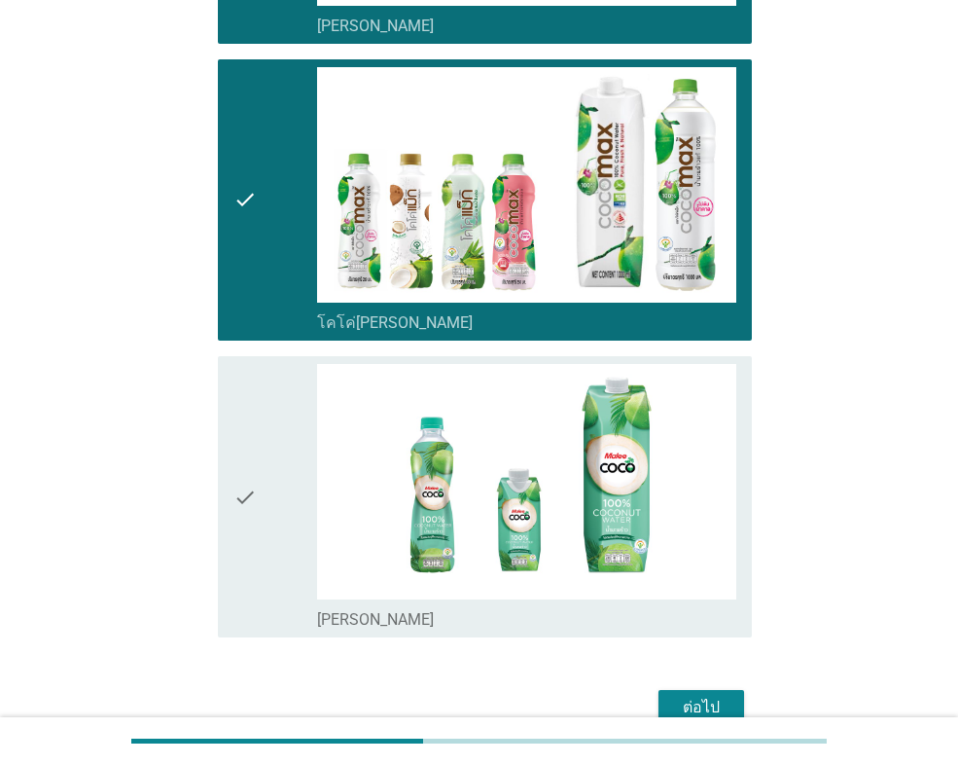
scroll to position [835, 0]
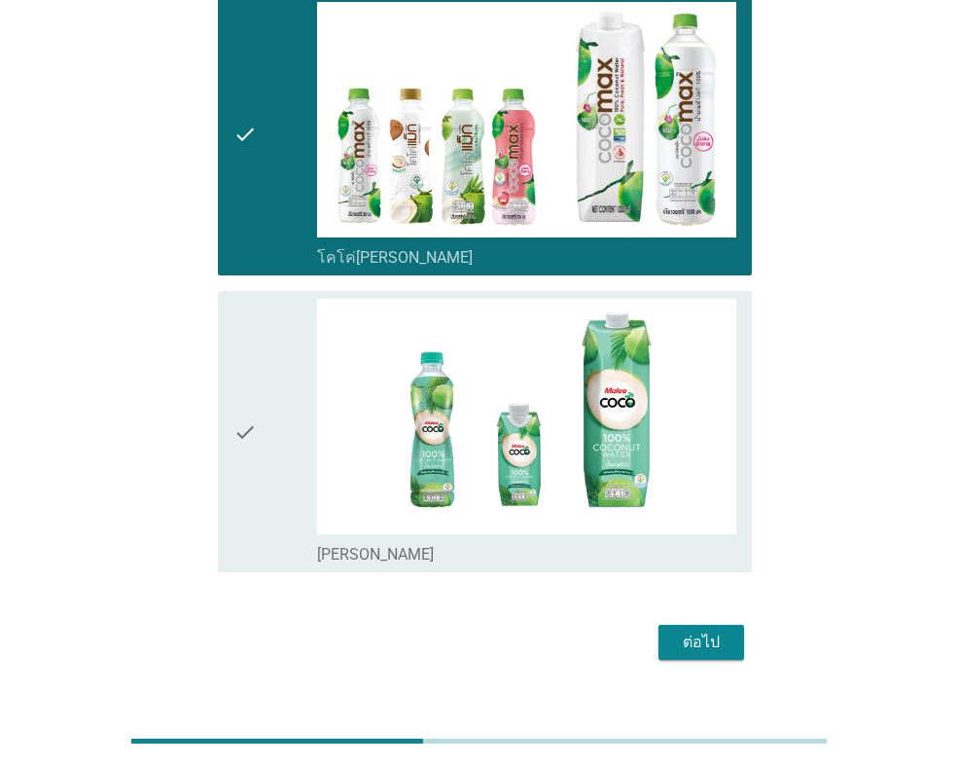
click at [742, 624] on button "ต่อไป" at bounding box center [702, 641] width 86 height 35
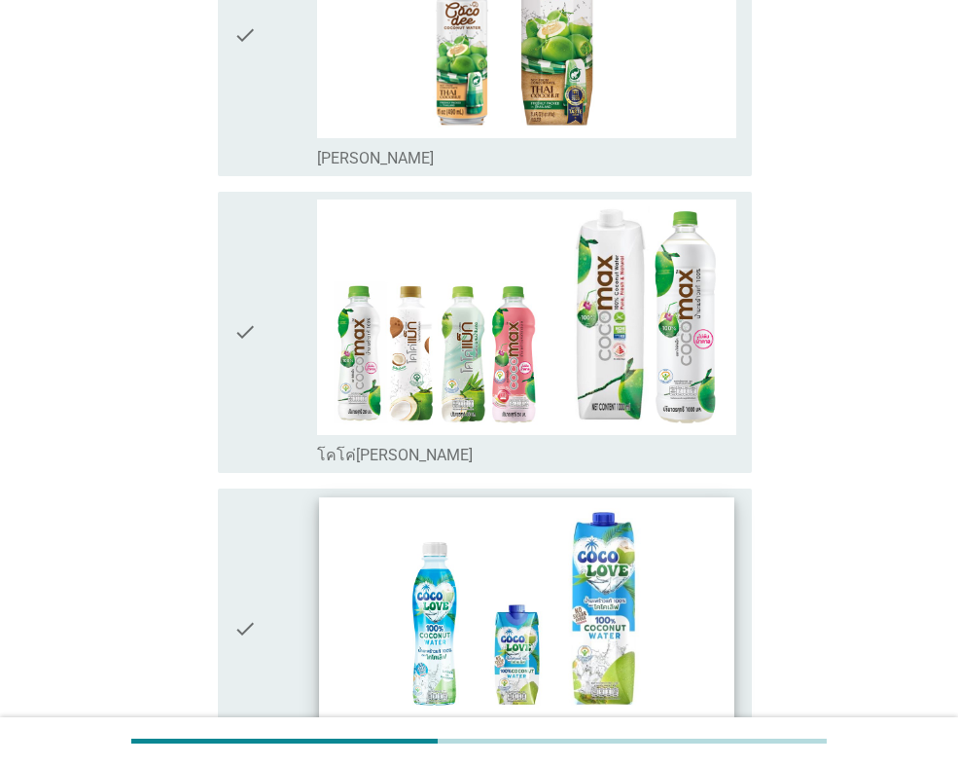
scroll to position [389, 0]
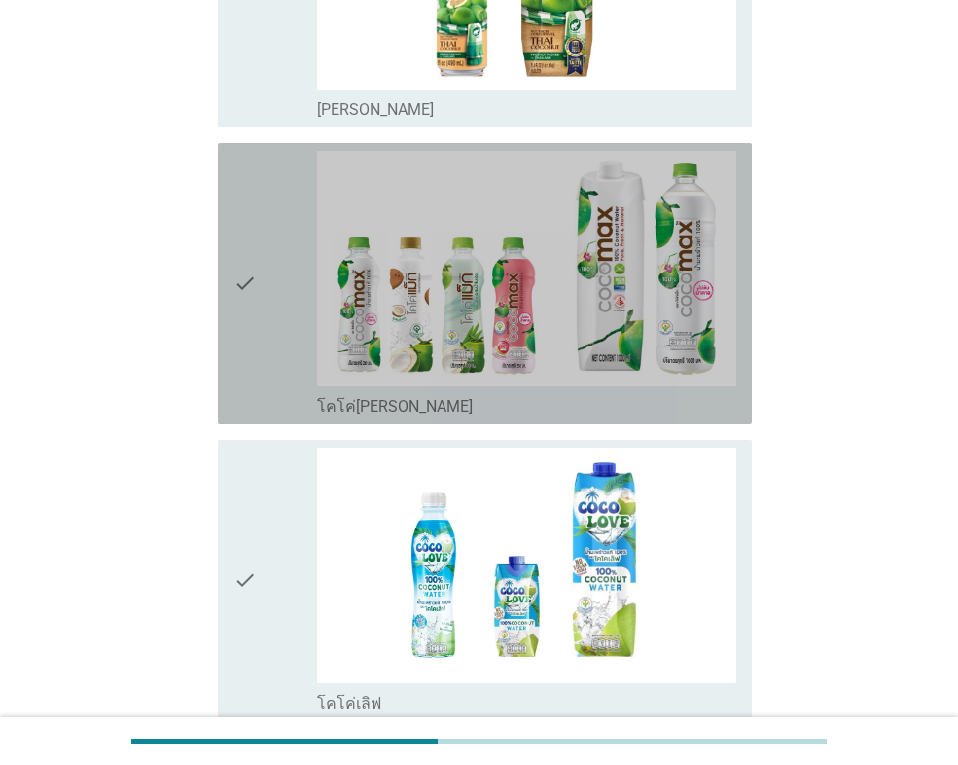
click at [269, 327] on div "check" at bounding box center [275, 284] width 84 height 266
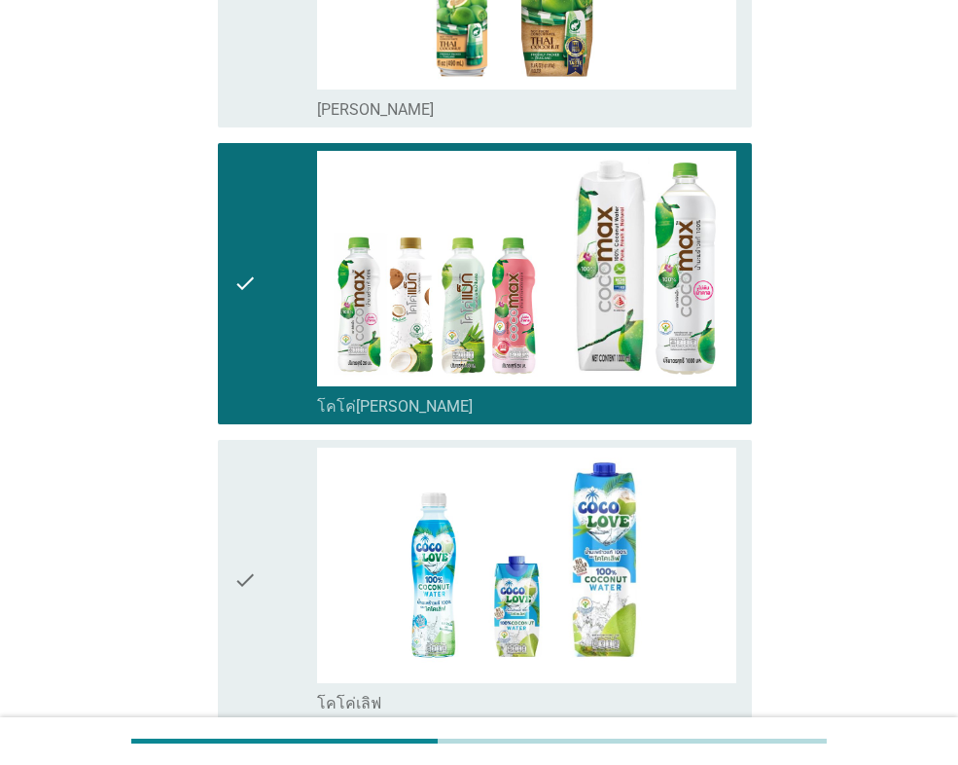
click at [274, 478] on div "check" at bounding box center [275, 580] width 84 height 266
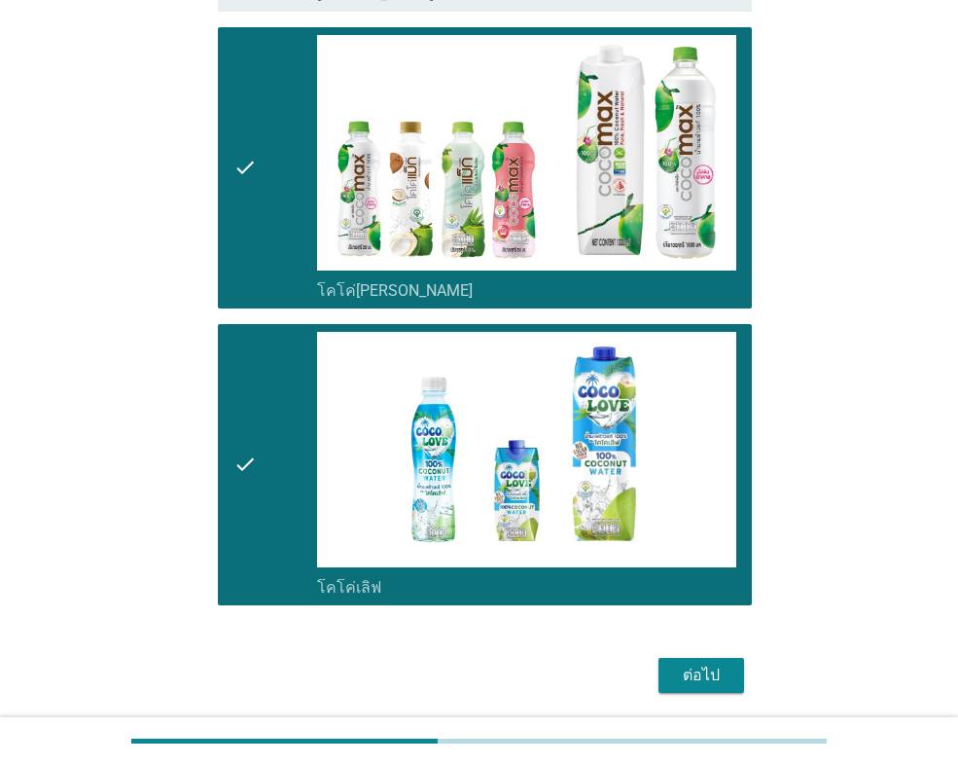
scroll to position [573, 0]
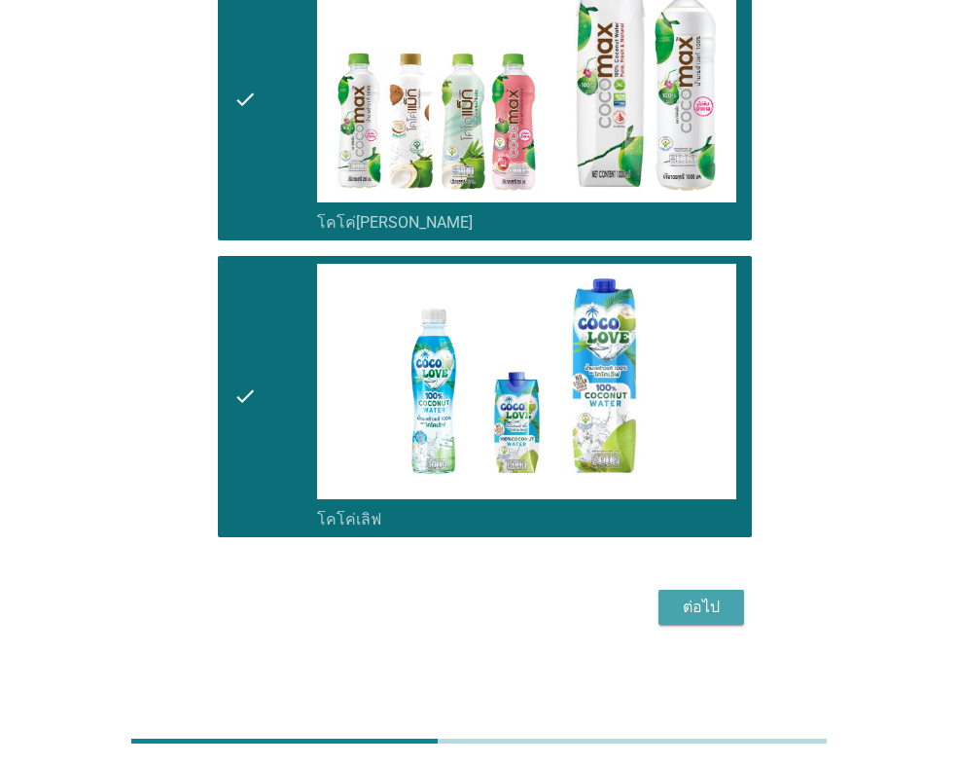
click at [705, 615] on div "ต่อไป" at bounding box center [701, 606] width 54 height 23
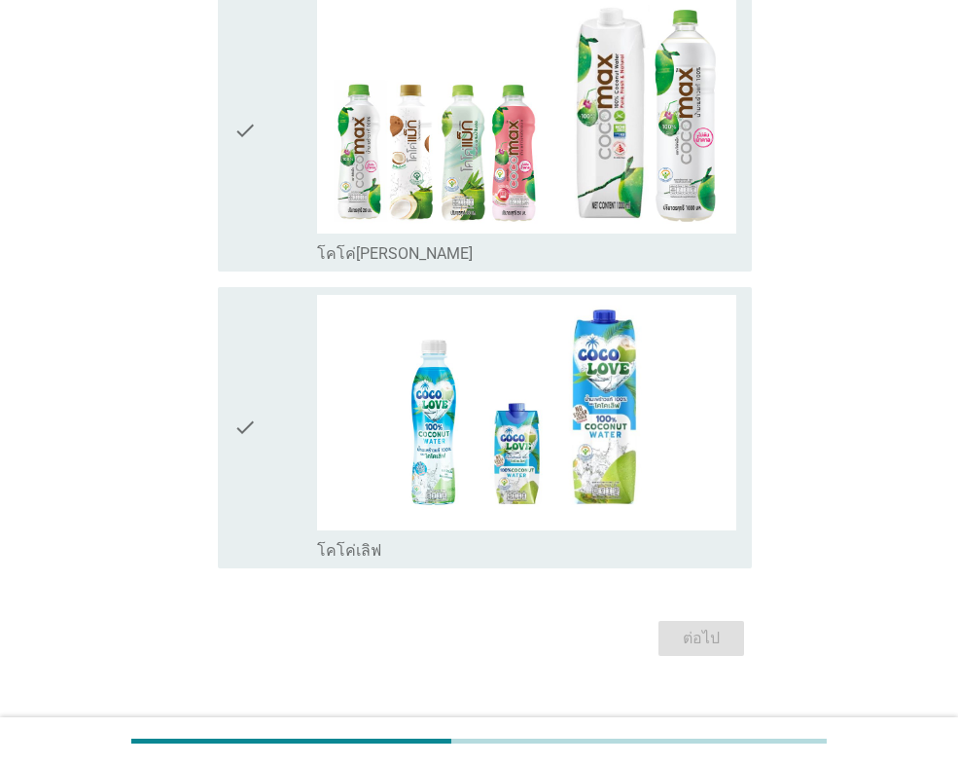
scroll to position [275, 0]
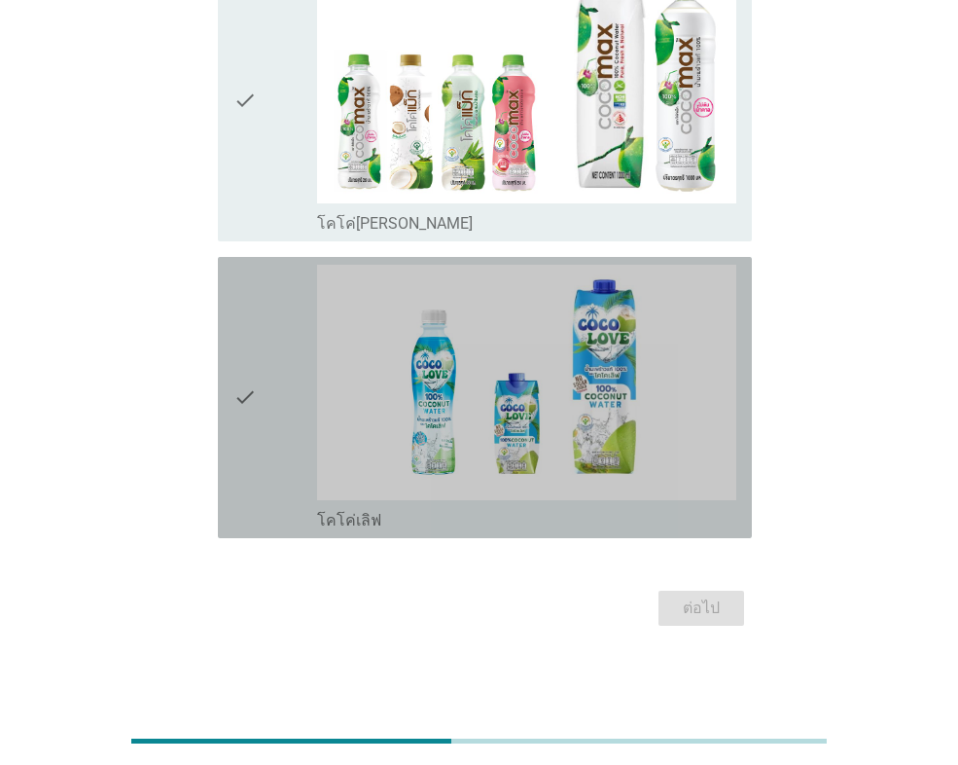
click at [279, 431] on div "check" at bounding box center [275, 398] width 84 height 266
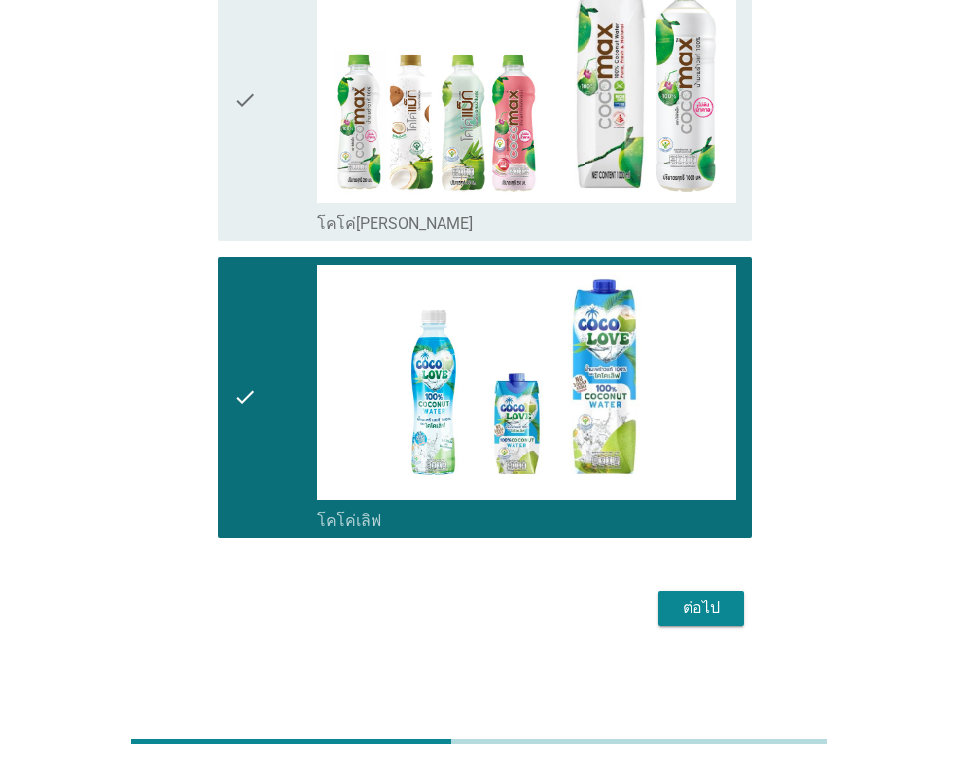
click at [292, 223] on div "check" at bounding box center [275, 101] width 84 height 266
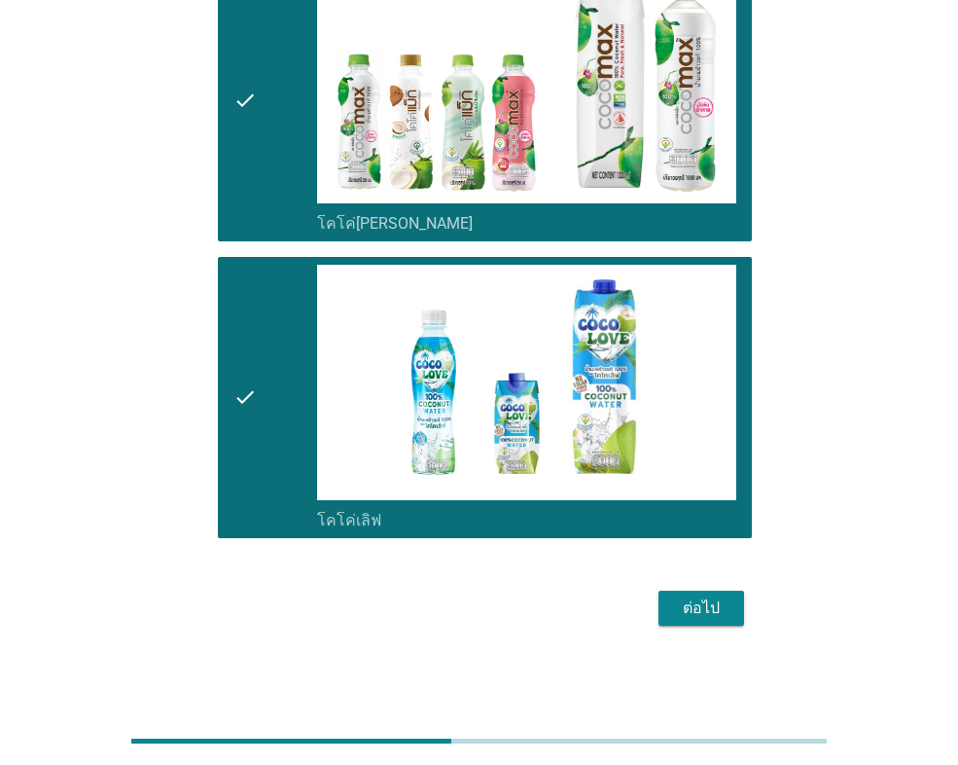
click at [682, 608] on div "ต่อไป" at bounding box center [701, 607] width 54 height 23
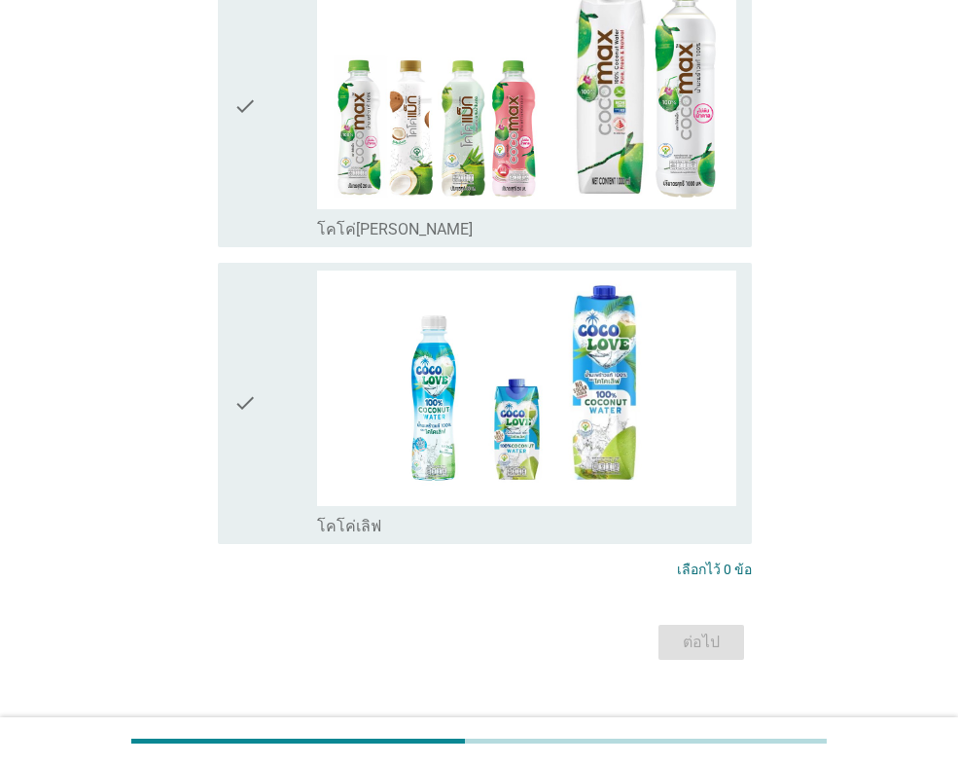
scroll to position [292, 0]
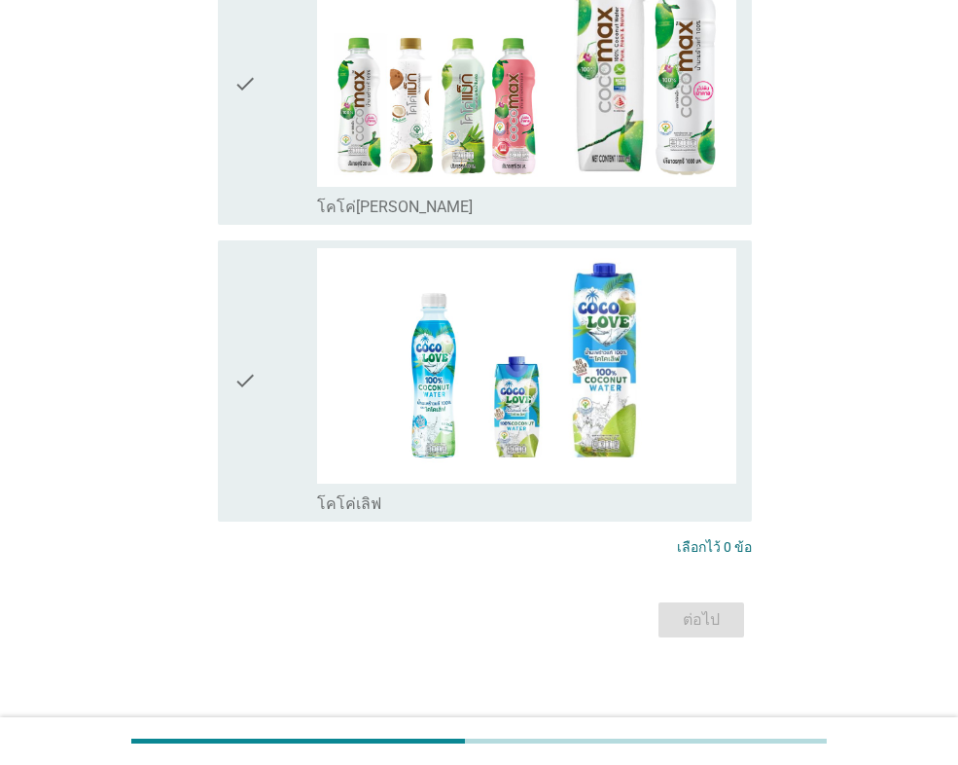
click at [257, 482] on icon "check" at bounding box center [244, 381] width 23 height 266
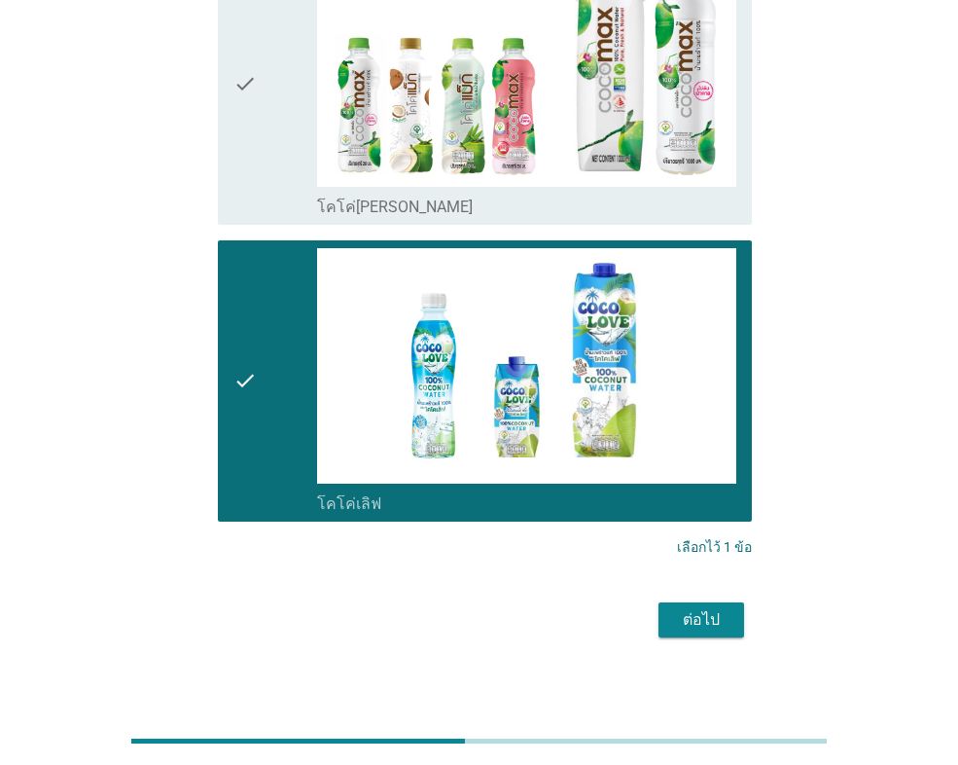
click at [709, 632] on button "ต่อไป" at bounding box center [702, 619] width 86 height 35
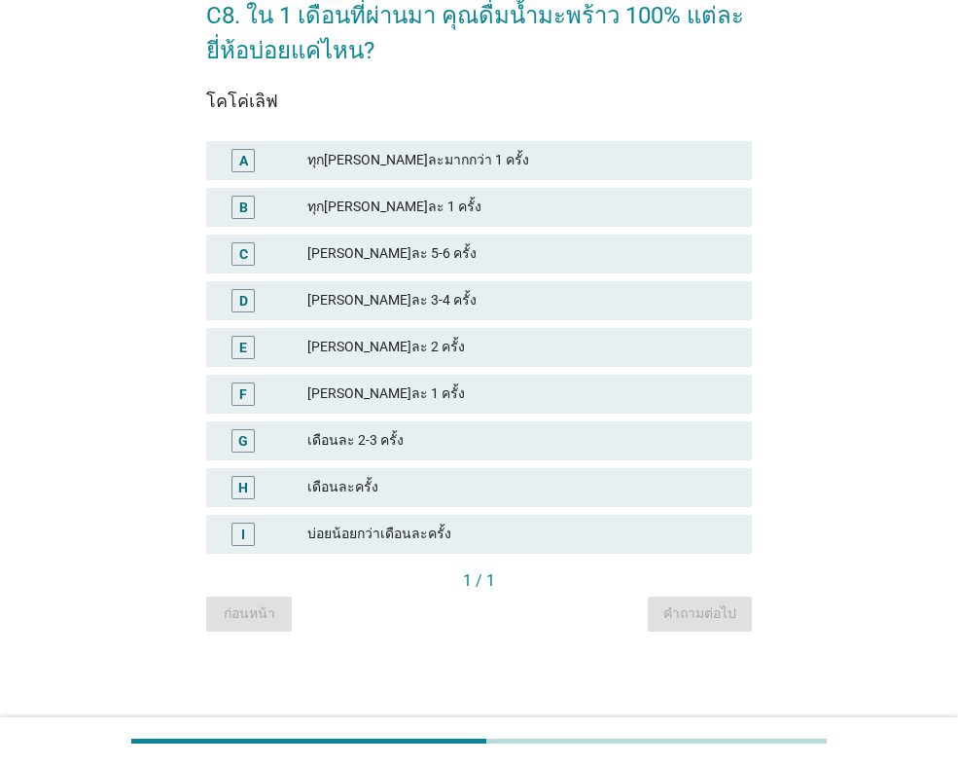
scroll to position [0, 0]
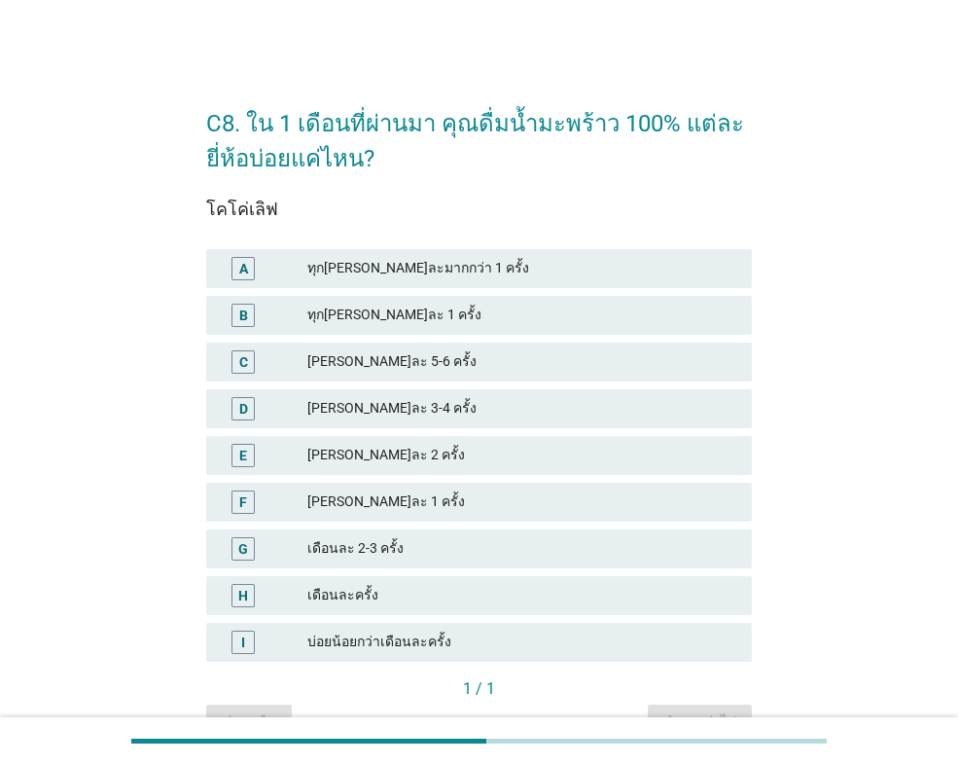
click at [385, 450] on div "[PERSON_NAME]ละ 2 ครั้ง" at bounding box center [521, 455] width 429 height 23
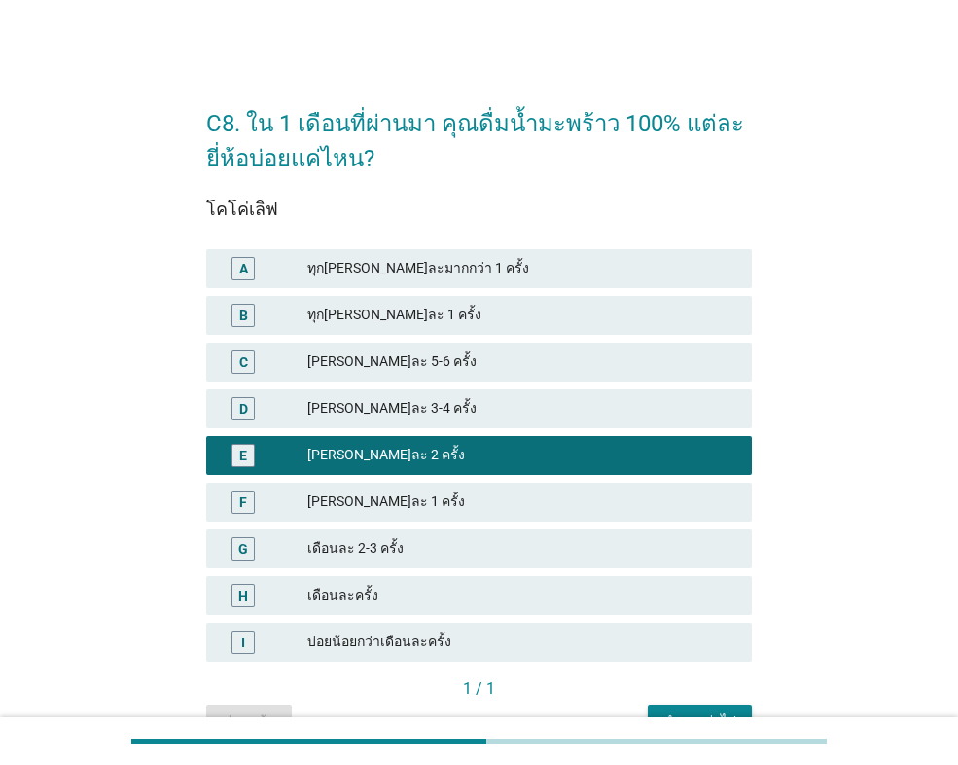
click at [698, 704] on button "คำถามต่อไป" at bounding box center [700, 721] width 104 height 35
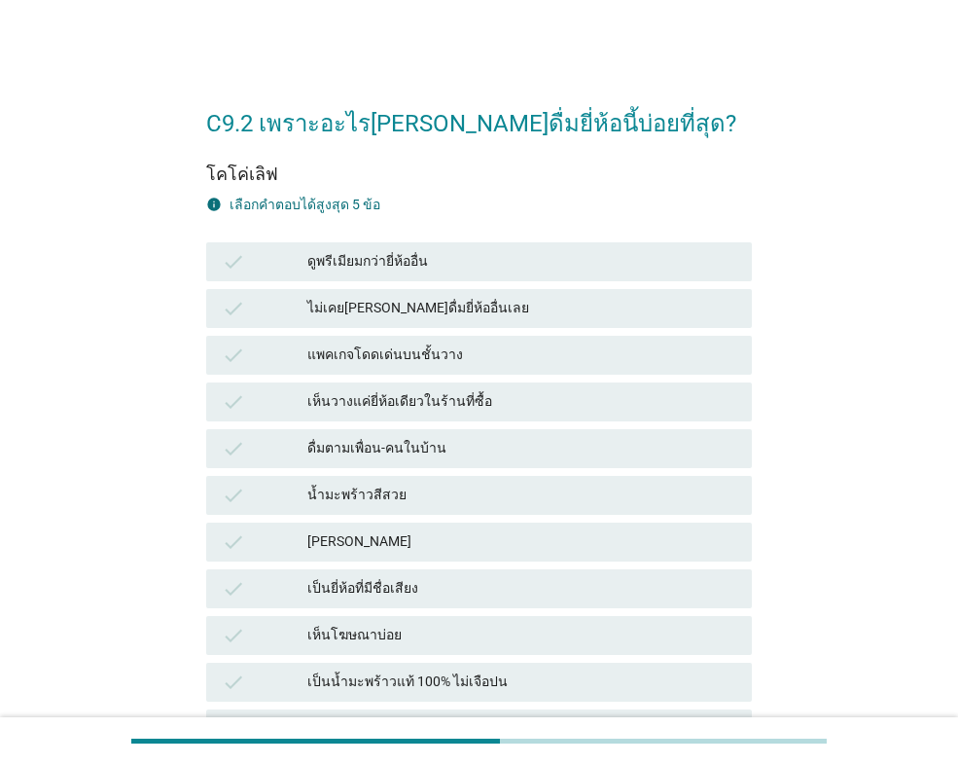
click at [381, 493] on div "น้ำมะพร้าวสีสวย" at bounding box center [521, 494] width 429 height 23
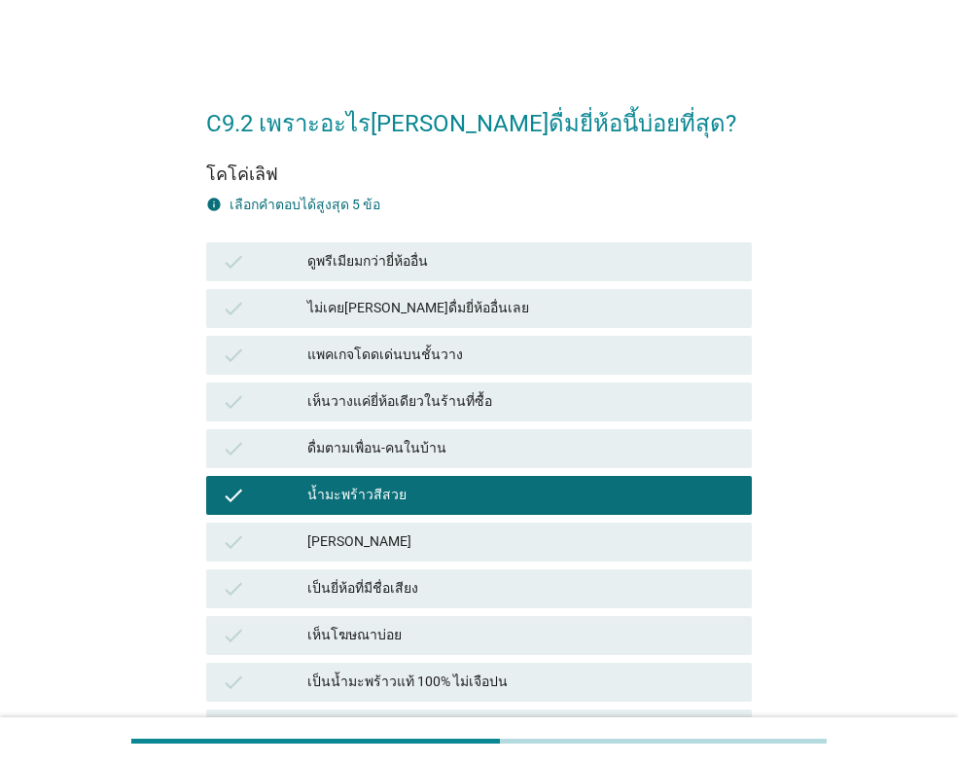
click at [386, 542] on div "[PERSON_NAME]" at bounding box center [521, 541] width 429 height 23
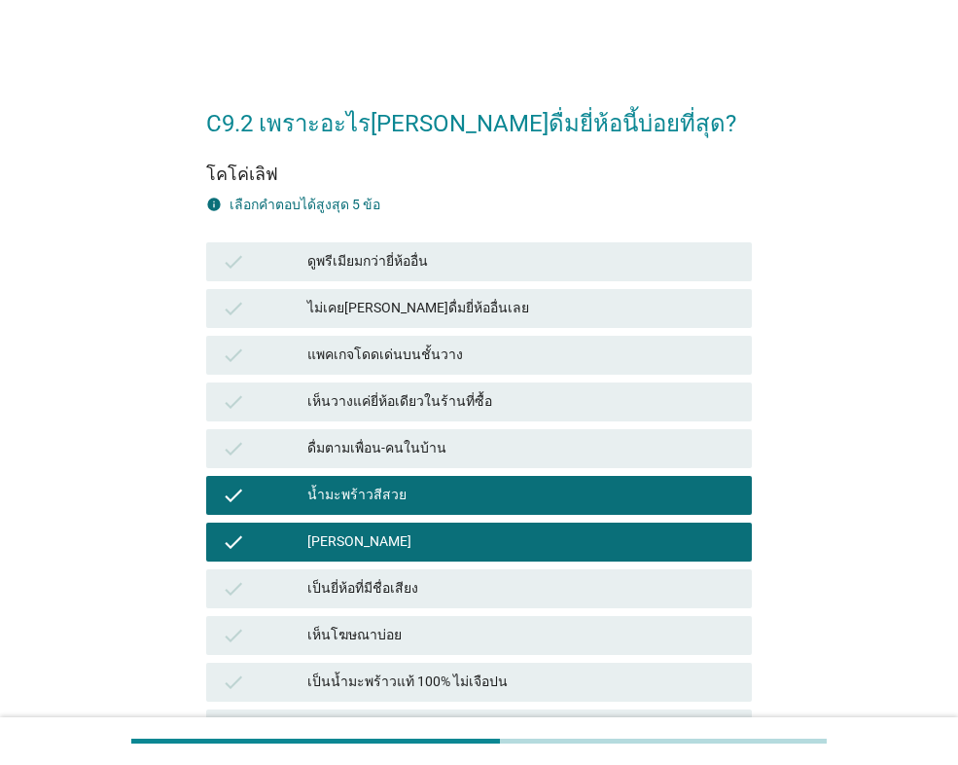
click at [385, 598] on div "เป็นยี่ห้อที่มีชื่อเสียง" at bounding box center [521, 588] width 429 height 23
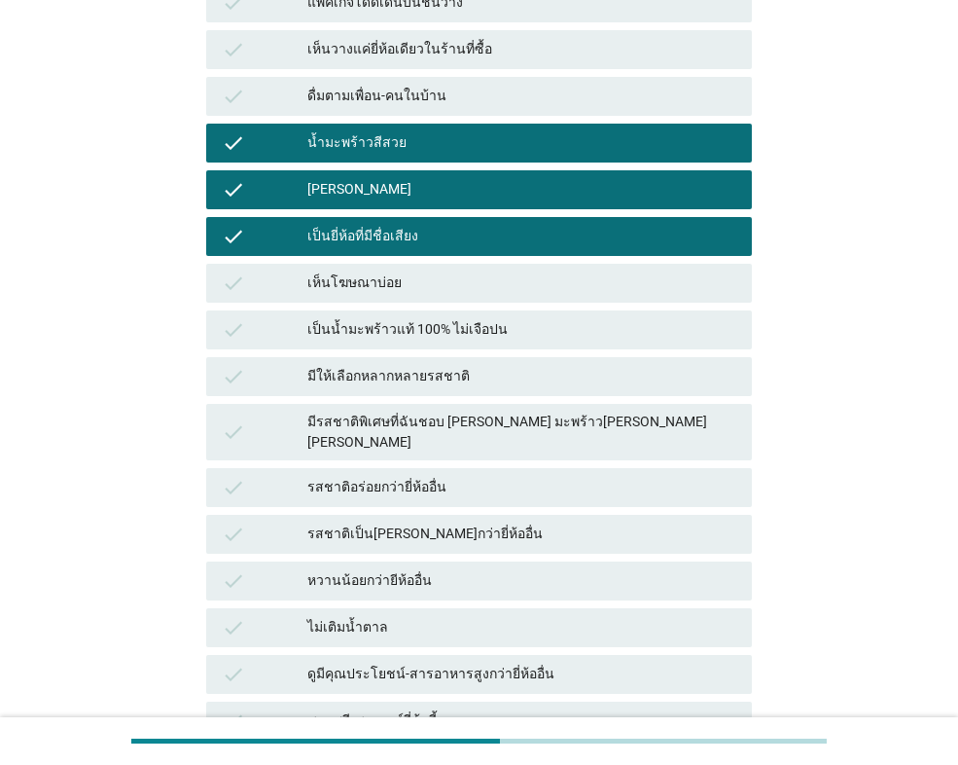
scroll to position [389, 0]
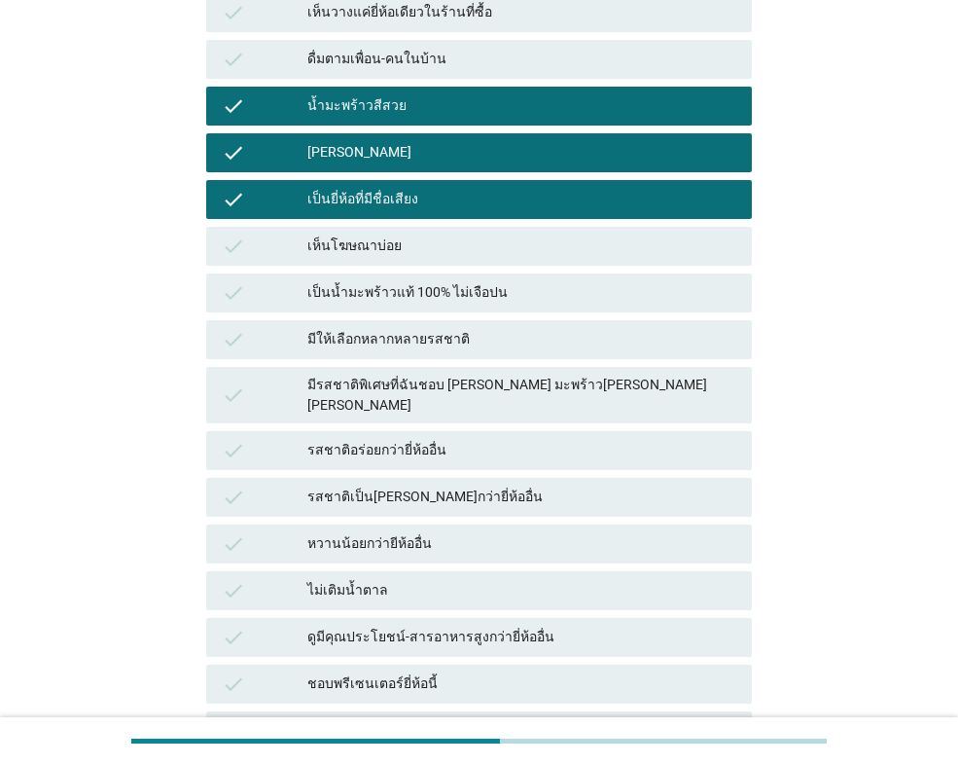
click at [377, 485] on div "รสชาติเป็น[PERSON_NAME]กว่ายี่ห้ออื่น" at bounding box center [521, 496] width 429 height 23
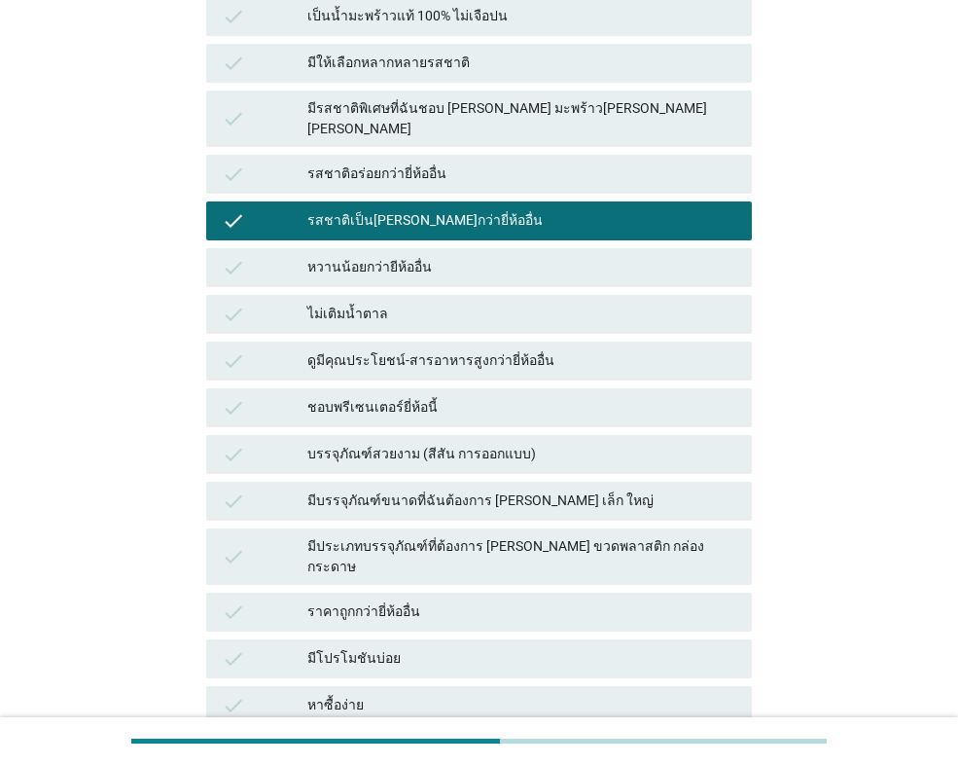
scroll to position [681, 0]
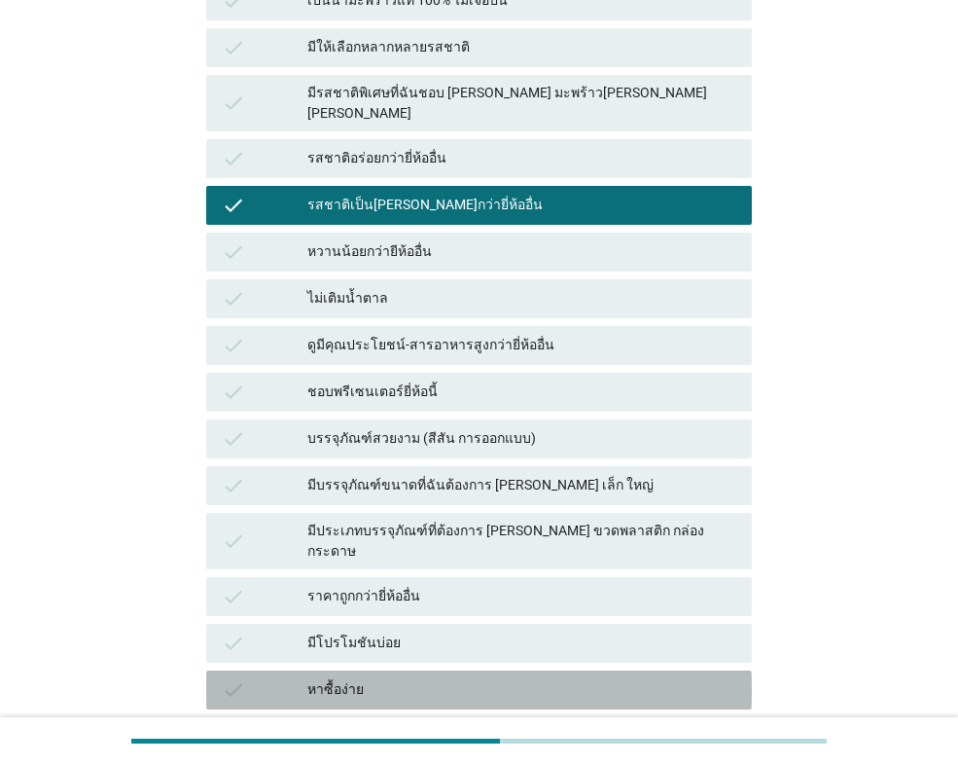
click at [357, 678] on div "หาซื้อง่าย" at bounding box center [521, 689] width 429 height 23
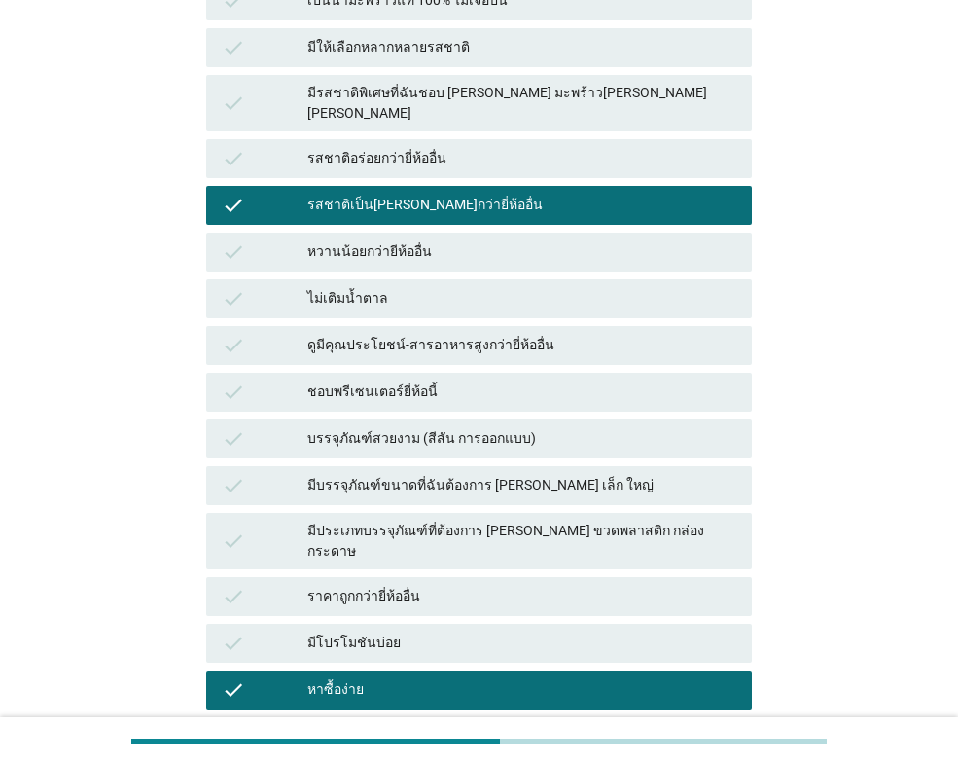
click at [397, 149] on div "รสชาติอร่อยกว่ายี่ห้ออื่น" at bounding box center [521, 158] width 429 height 23
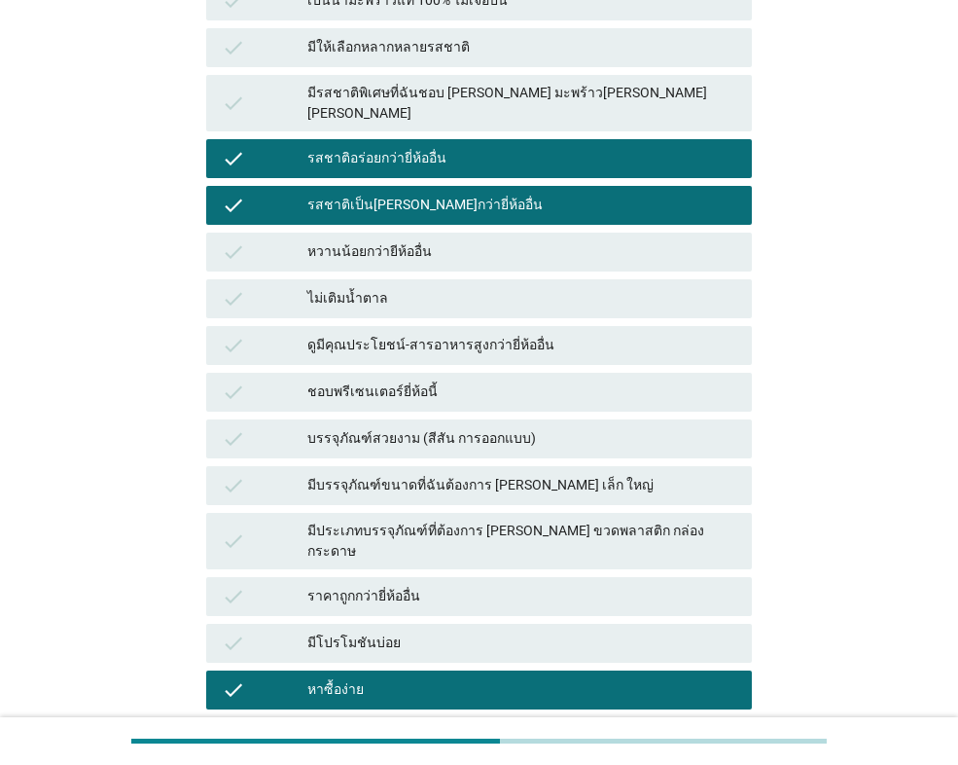
click at [407, 678] on div "หาซื้อง่าย" at bounding box center [521, 689] width 429 height 23
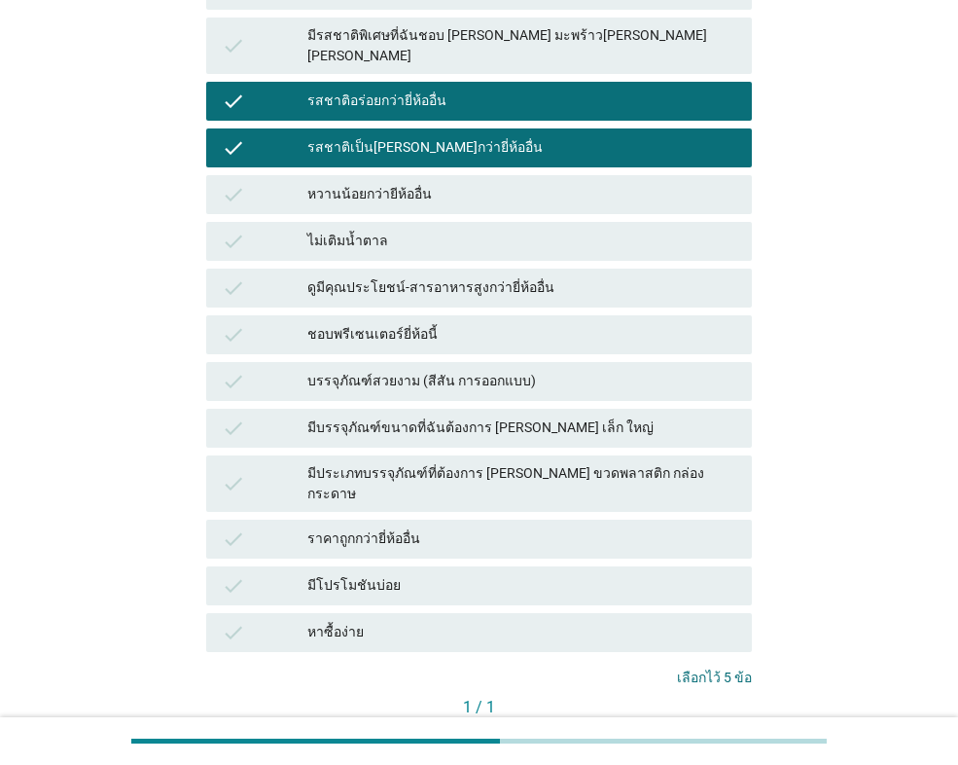
scroll to position [830, 0]
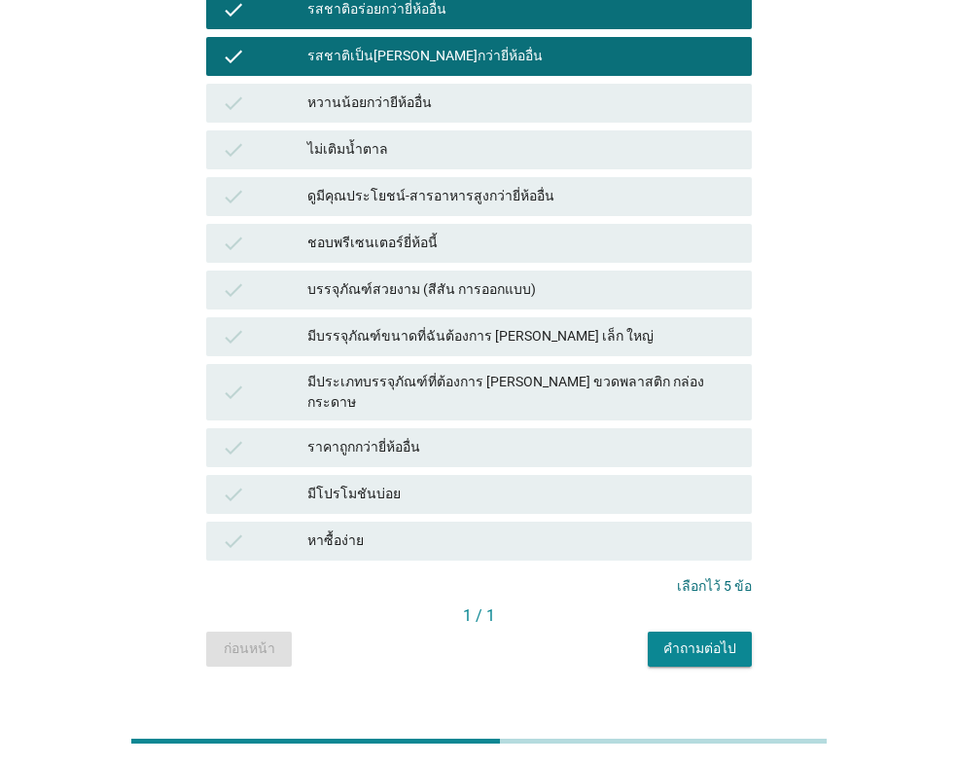
click at [667, 631] on button "คำถามต่อไป" at bounding box center [700, 648] width 104 height 35
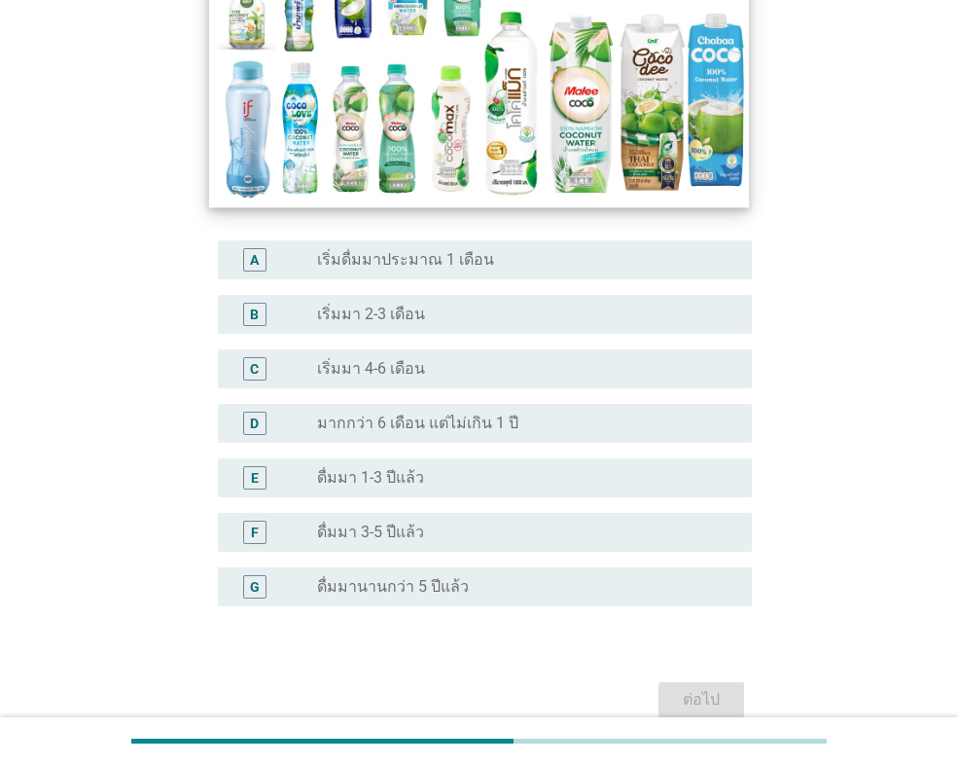
scroll to position [292, 0]
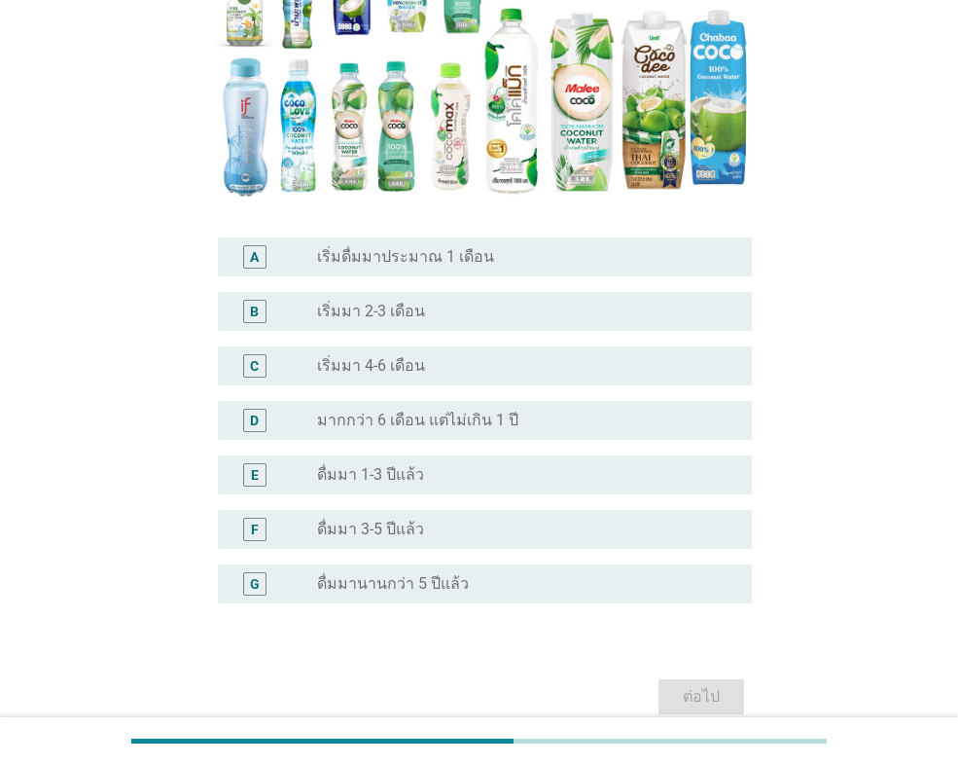
click at [367, 522] on label "ดื่มมา 3-5 ปีแล้ว" at bounding box center [370, 528] width 107 height 19
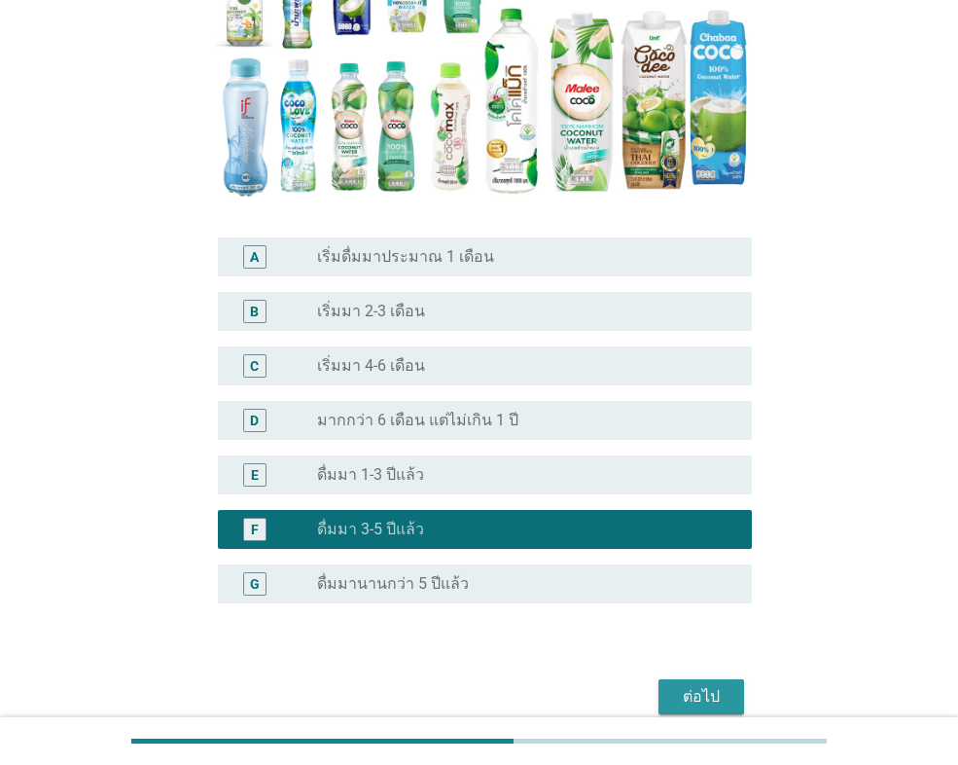
click at [701, 683] on button "ต่อไป" at bounding box center [702, 696] width 86 height 35
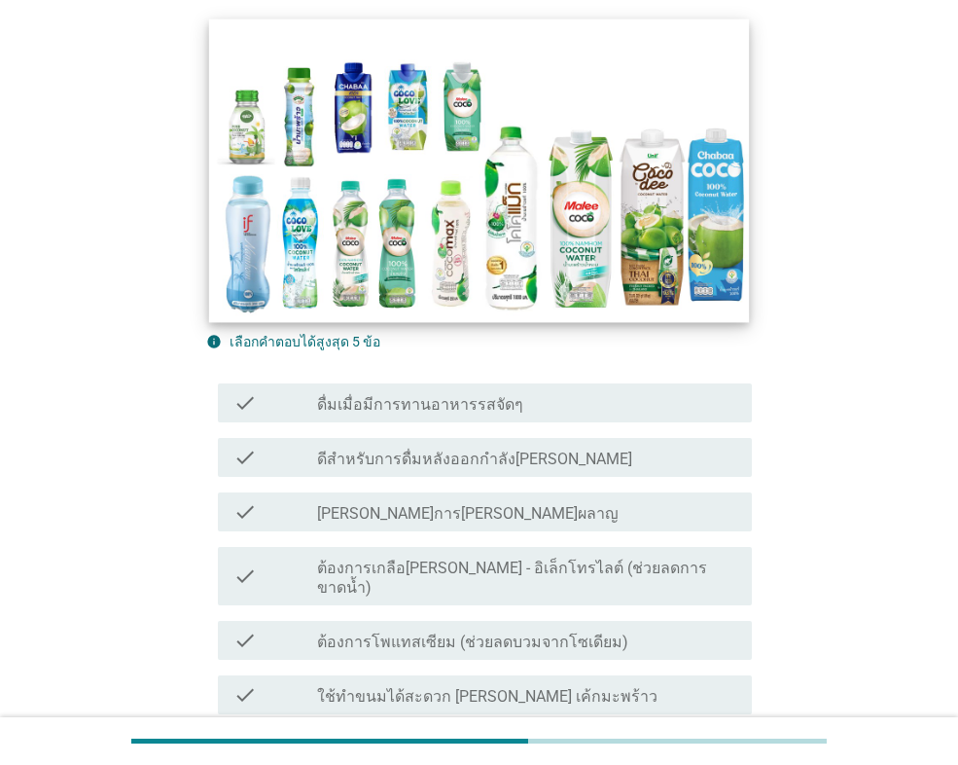
scroll to position [389, 0]
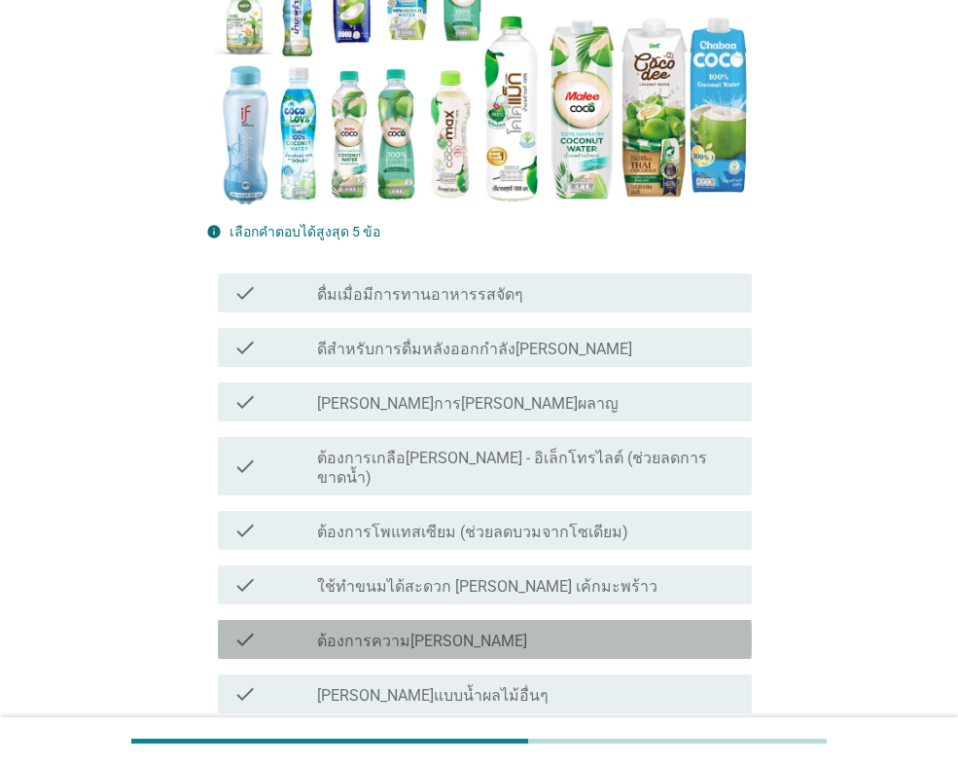
click at [418, 631] on label "ต้องการความ[PERSON_NAME]" at bounding box center [422, 640] width 210 height 19
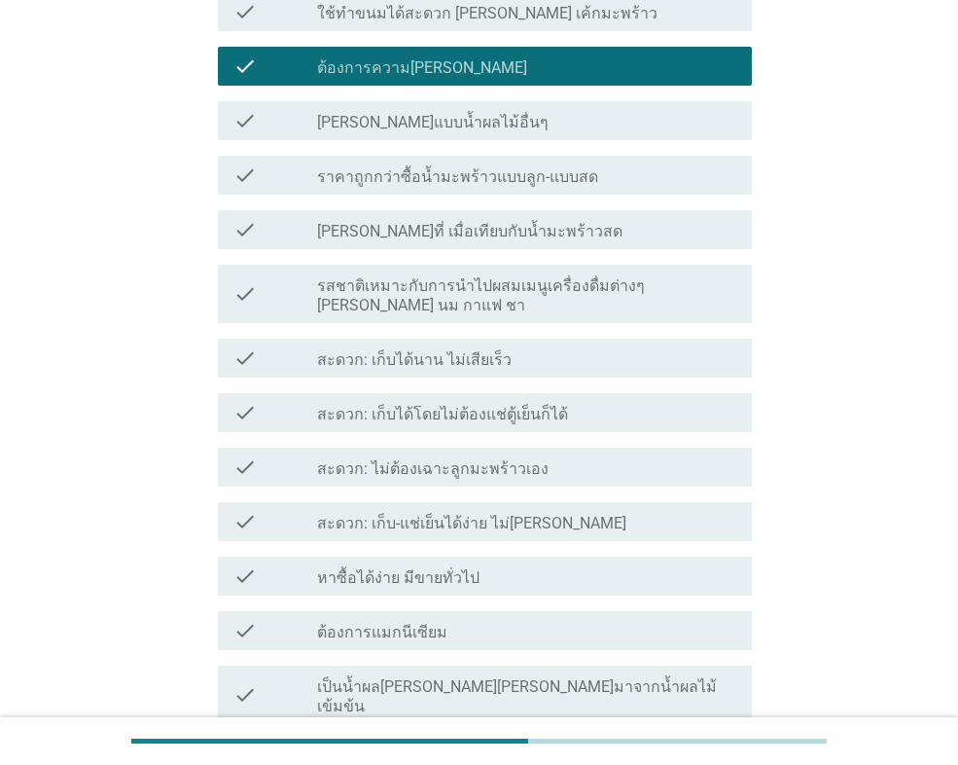
scroll to position [973, 0]
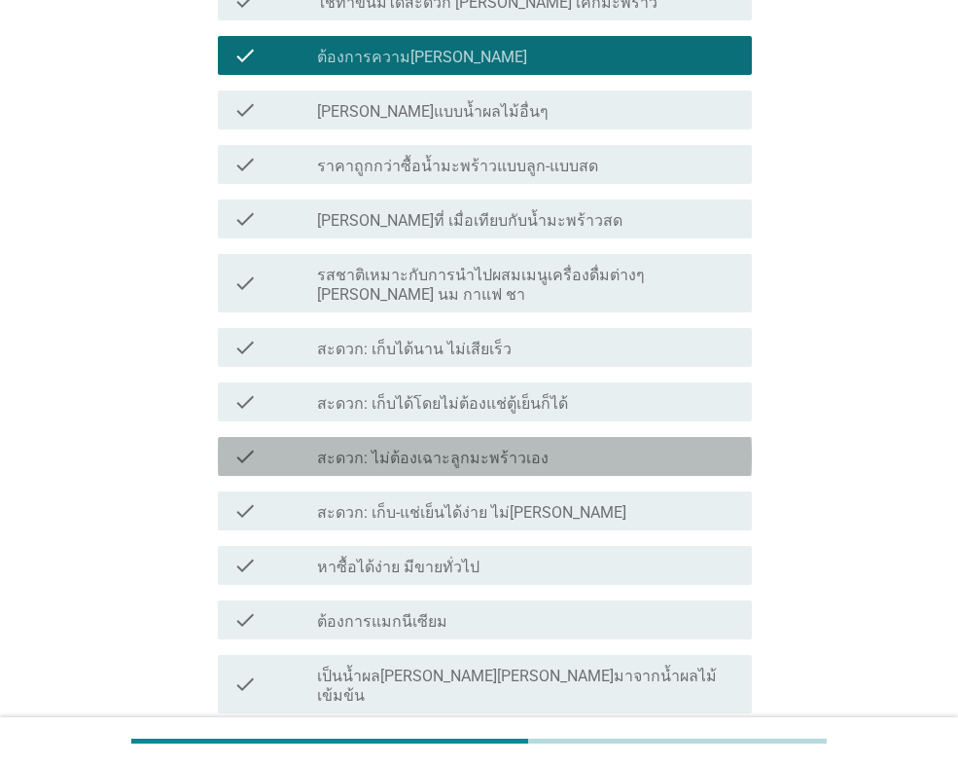
click at [453, 448] on label "สะดวก: ไม่ต้องเฉาะลูกมะพร้าวเอง" at bounding box center [433, 457] width 232 height 19
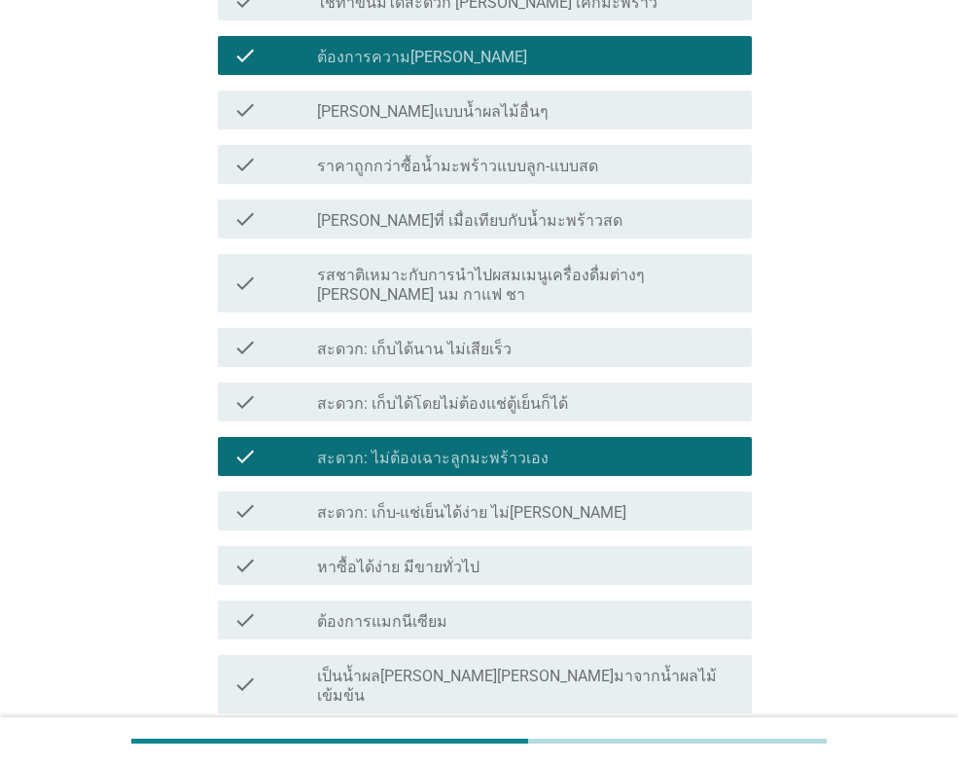
click at [472, 503] on label "สะดวก: เก็บ-แช่เย็นได้ง่าย ไม่[PERSON_NAME]" at bounding box center [471, 512] width 309 height 19
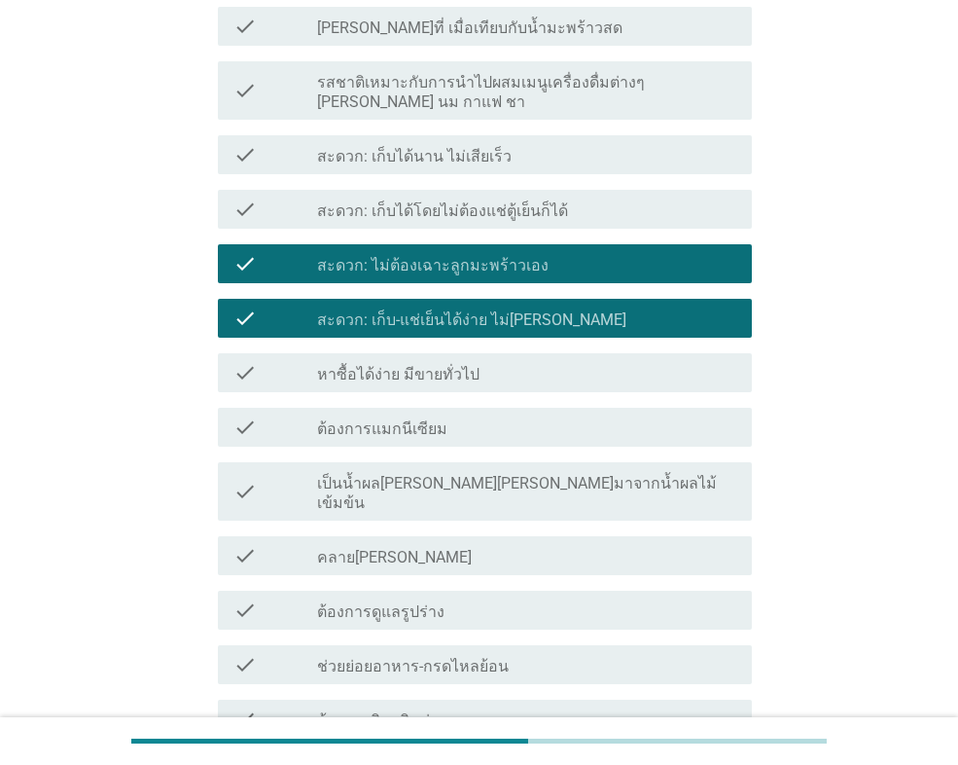
scroll to position [1167, 0]
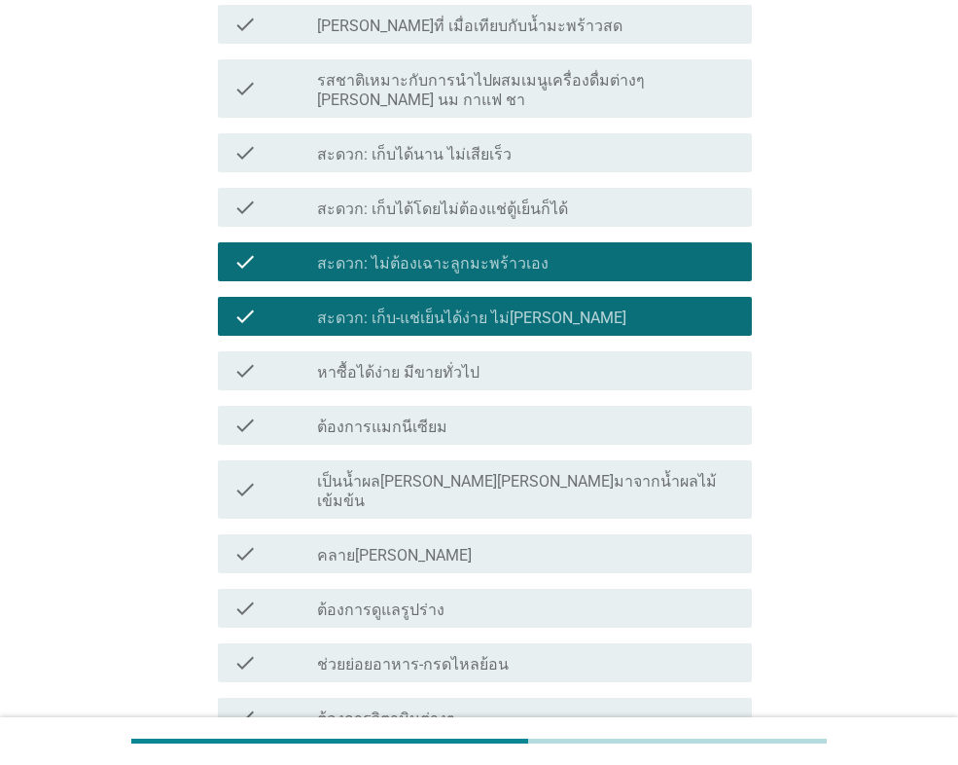
click at [410, 542] on div "check_box_outline_blank คลาย[PERSON_NAME]" at bounding box center [526, 553] width 419 height 23
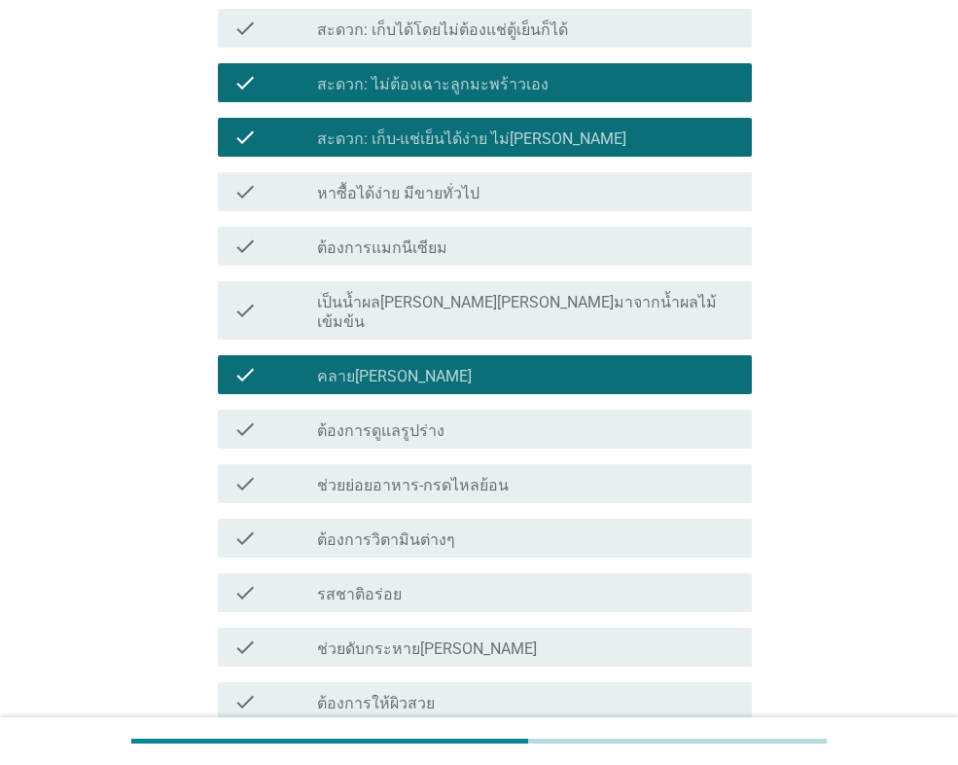
scroll to position [1608, 0]
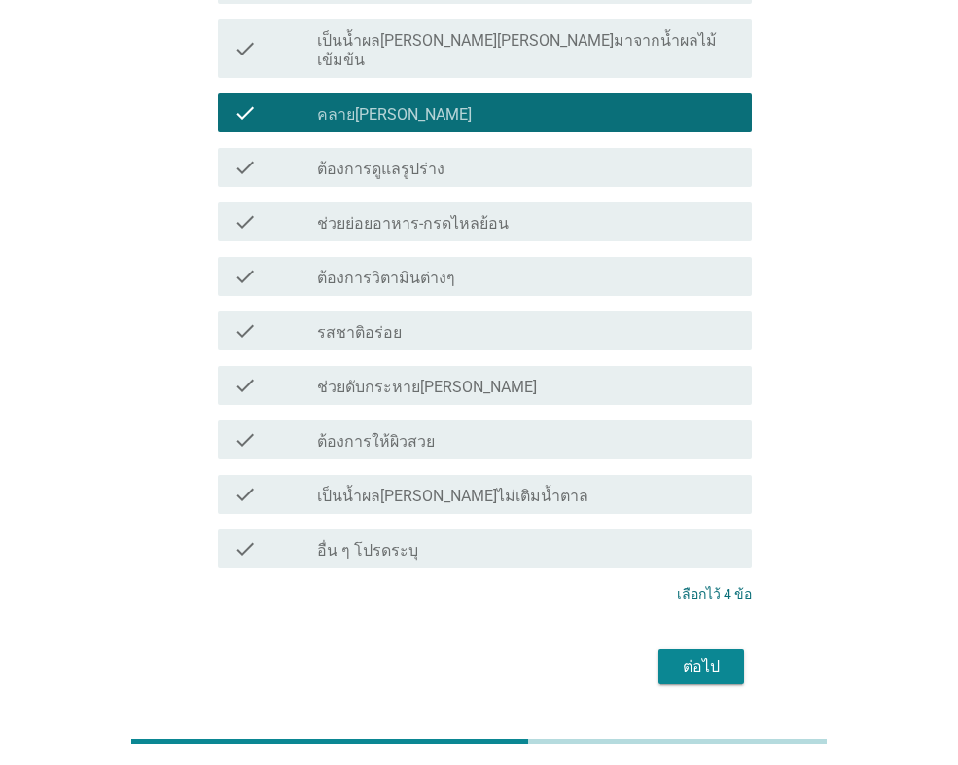
click at [421, 319] on div "check_box_outline_blank รสชาติอร่อย" at bounding box center [526, 330] width 419 height 23
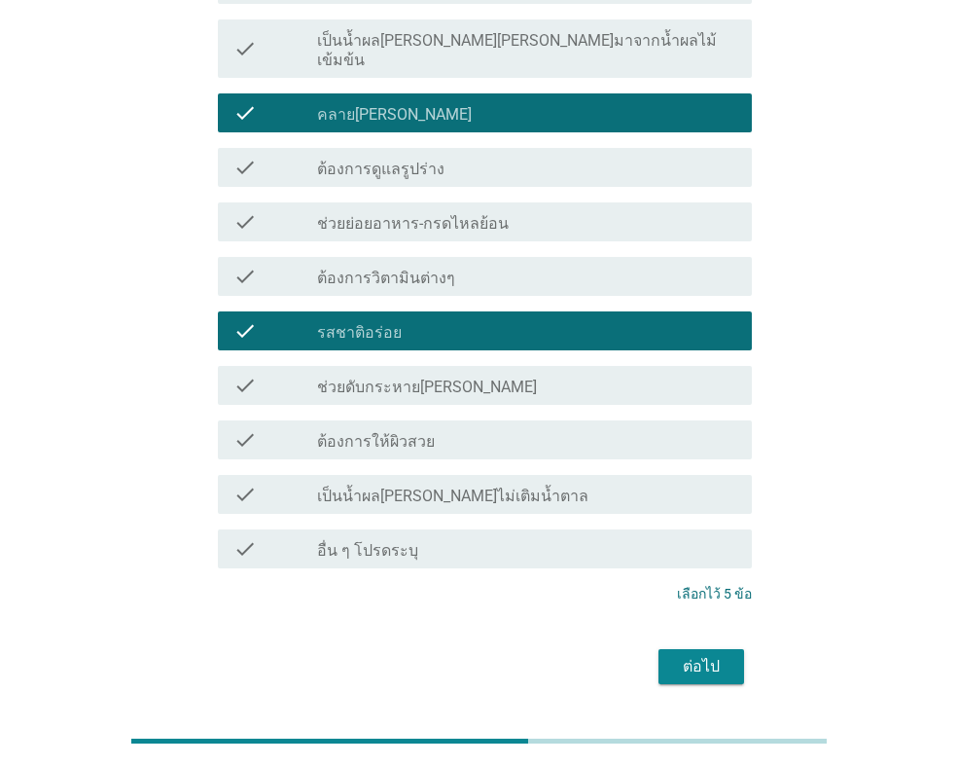
click at [687, 655] on div "ต่อไป" at bounding box center [701, 666] width 54 height 23
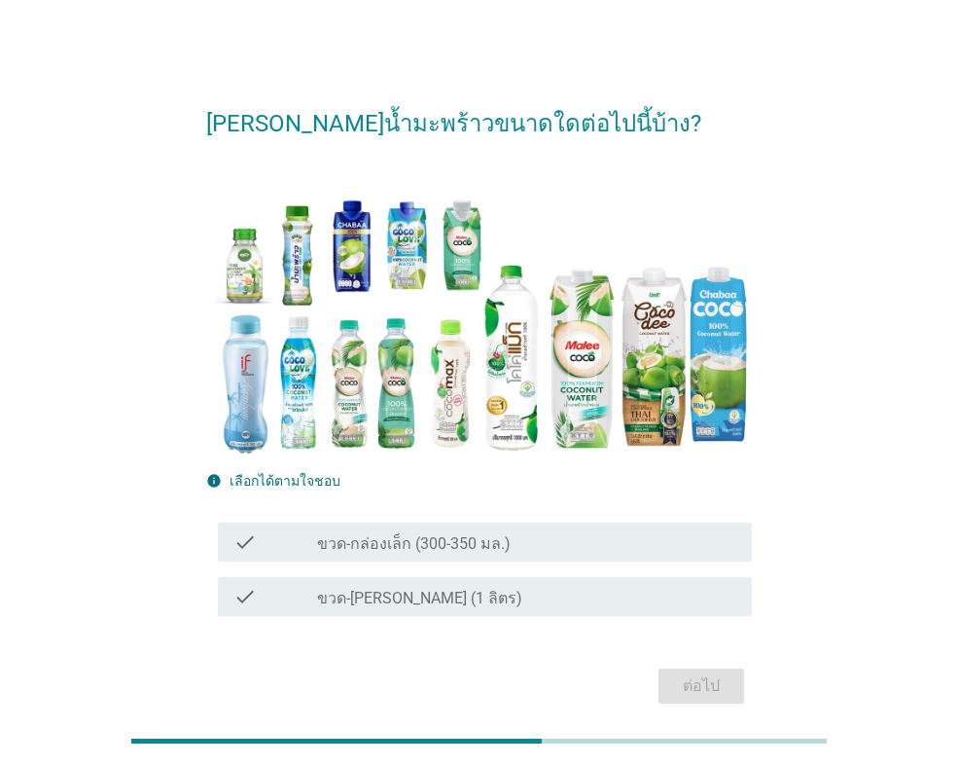
click at [493, 543] on label "ขวด-กล่องเล็ก (300-350 มล.)" at bounding box center [414, 543] width 194 height 19
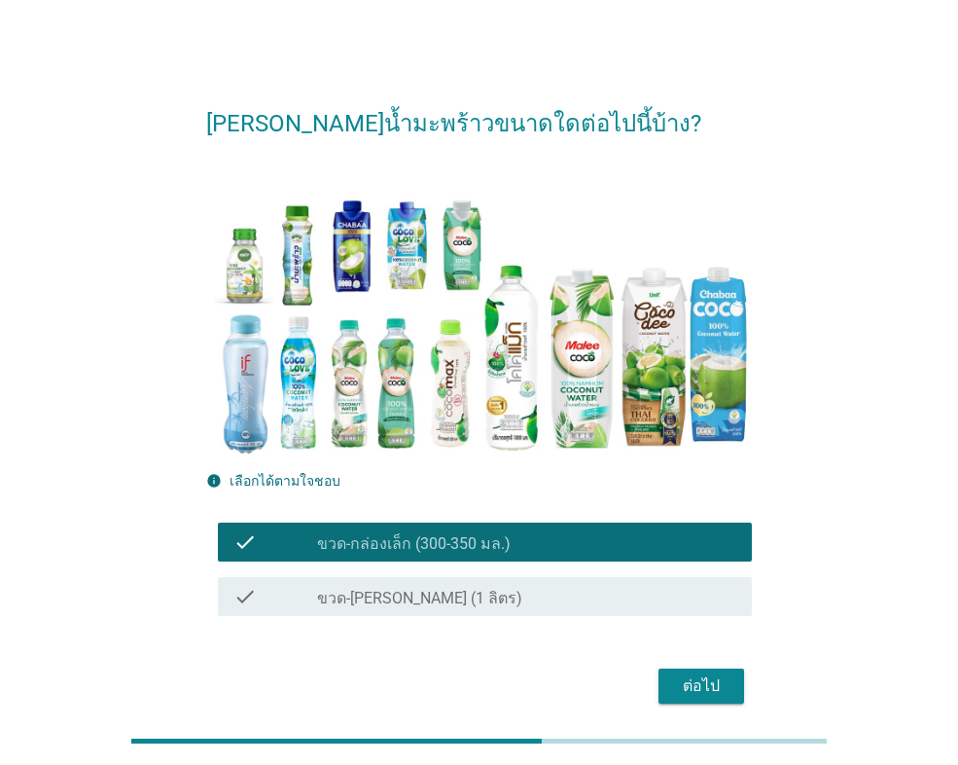
click at [674, 678] on div "ต่อไป" at bounding box center [701, 685] width 54 height 23
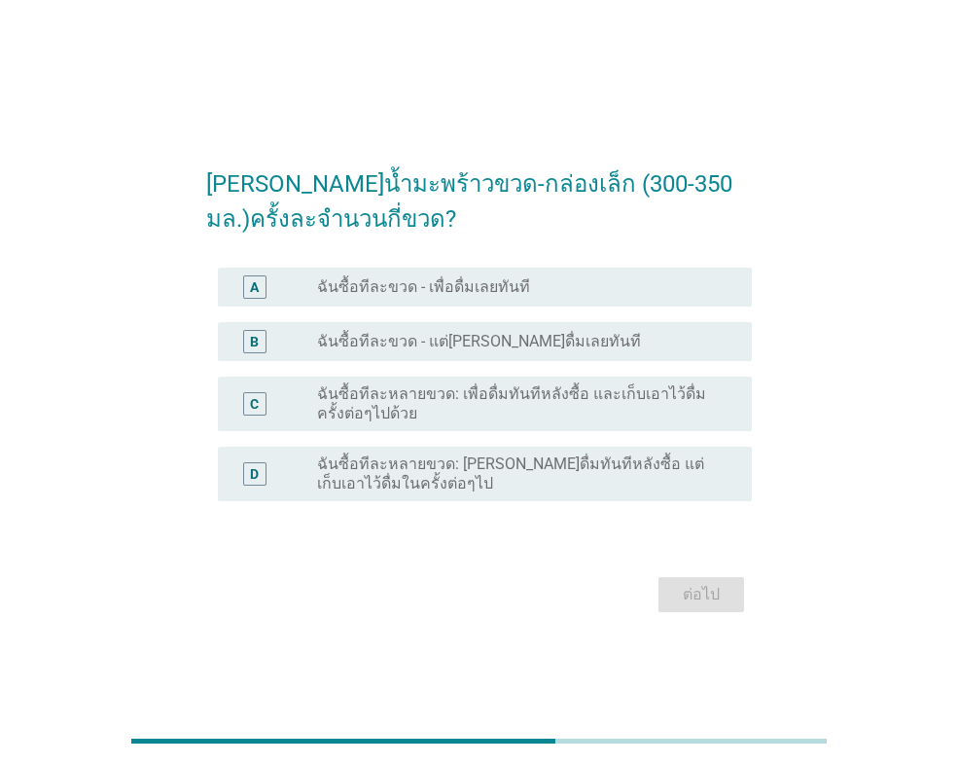
click at [406, 284] on label "ฉันซื้อทีละขวด - เพื่อดื่มเลยทันที" at bounding box center [423, 286] width 213 height 19
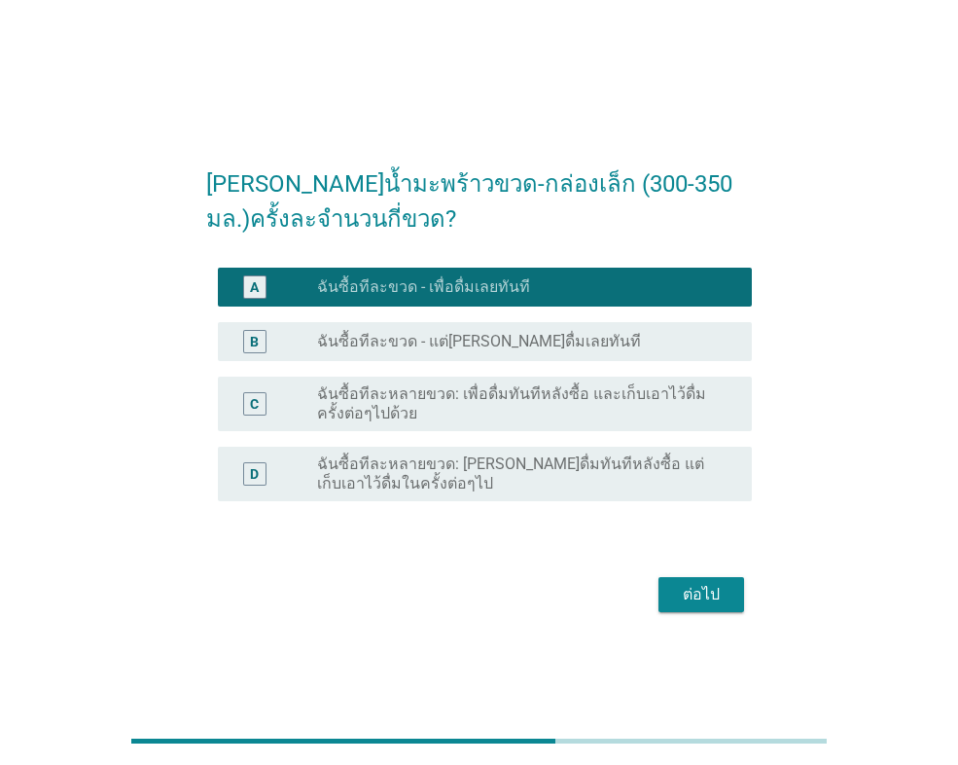
click at [489, 350] on label "ฉันซื้อทีละขวด - แต่[PERSON_NAME]ดื่มเลยทันที" at bounding box center [479, 341] width 324 height 19
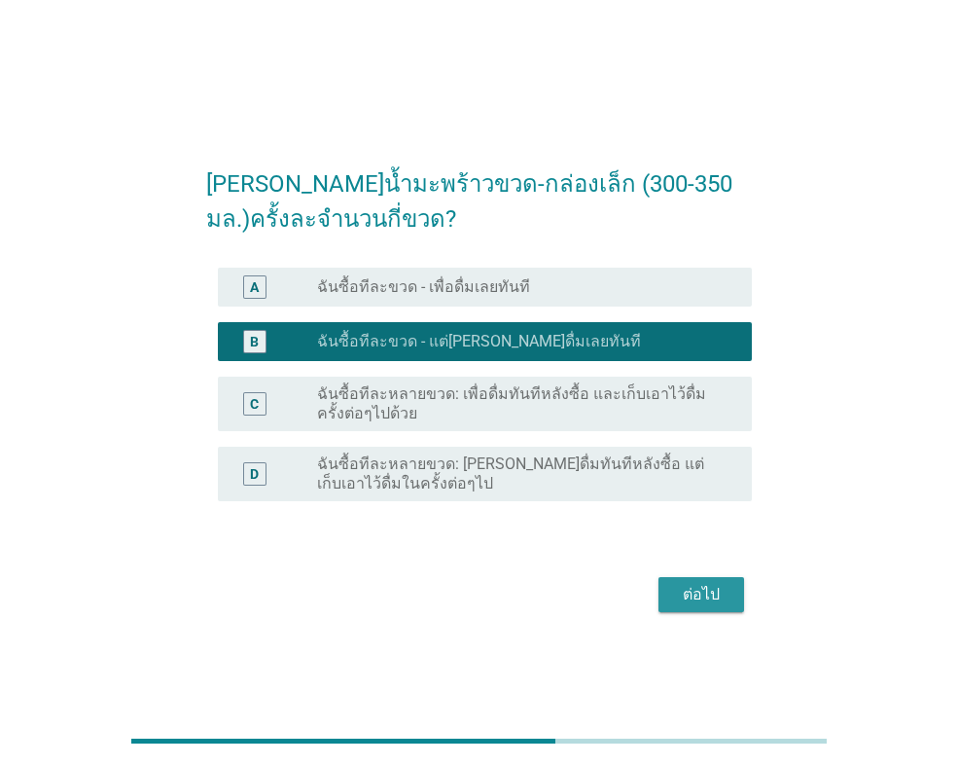
click at [702, 600] on div "ต่อไป" at bounding box center [701, 594] width 54 height 23
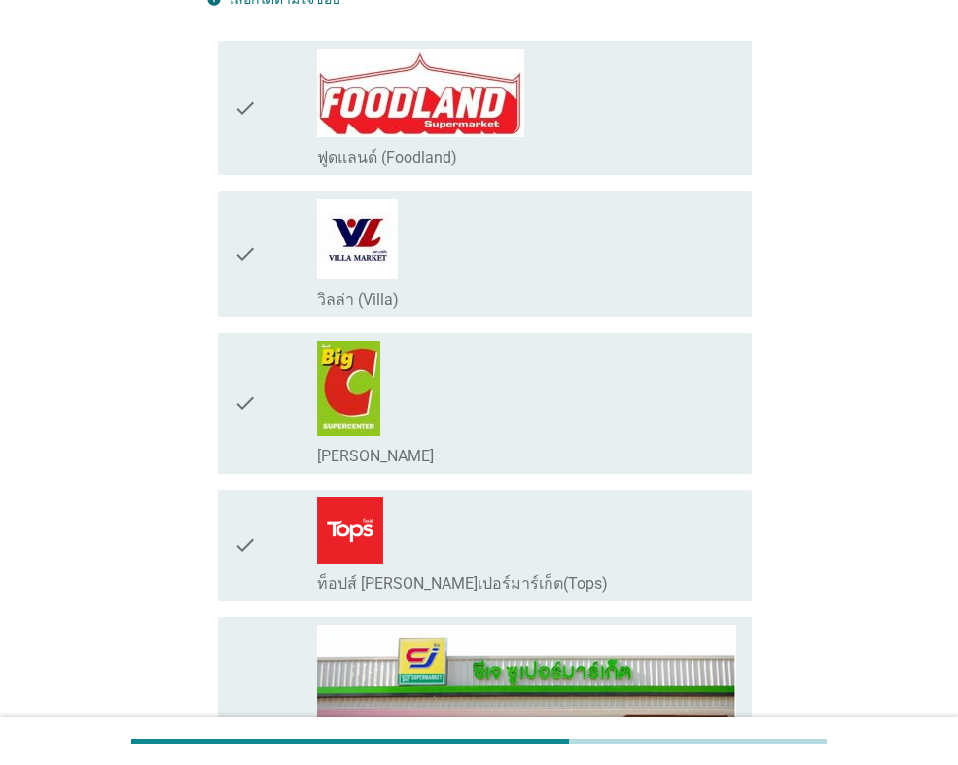
click at [497, 409] on div "check_box_outline_blank [PERSON_NAME]" at bounding box center [526, 402] width 419 height 125
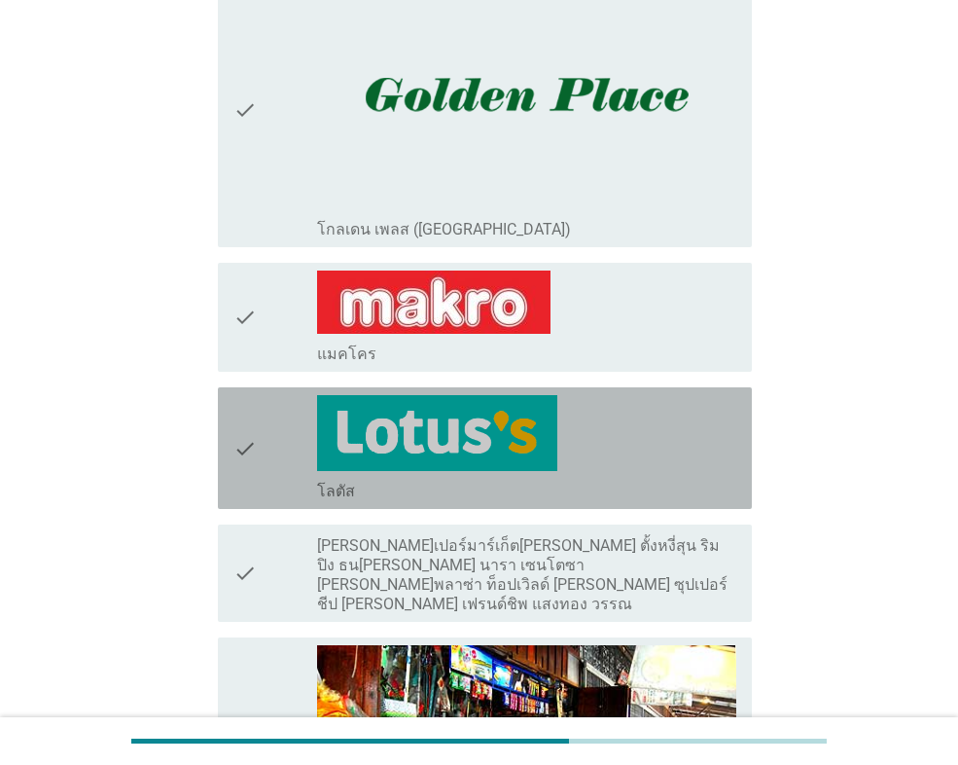
click at [572, 450] on div "check_box_outline_blank โลตัส" at bounding box center [526, 448] width 419 height 106
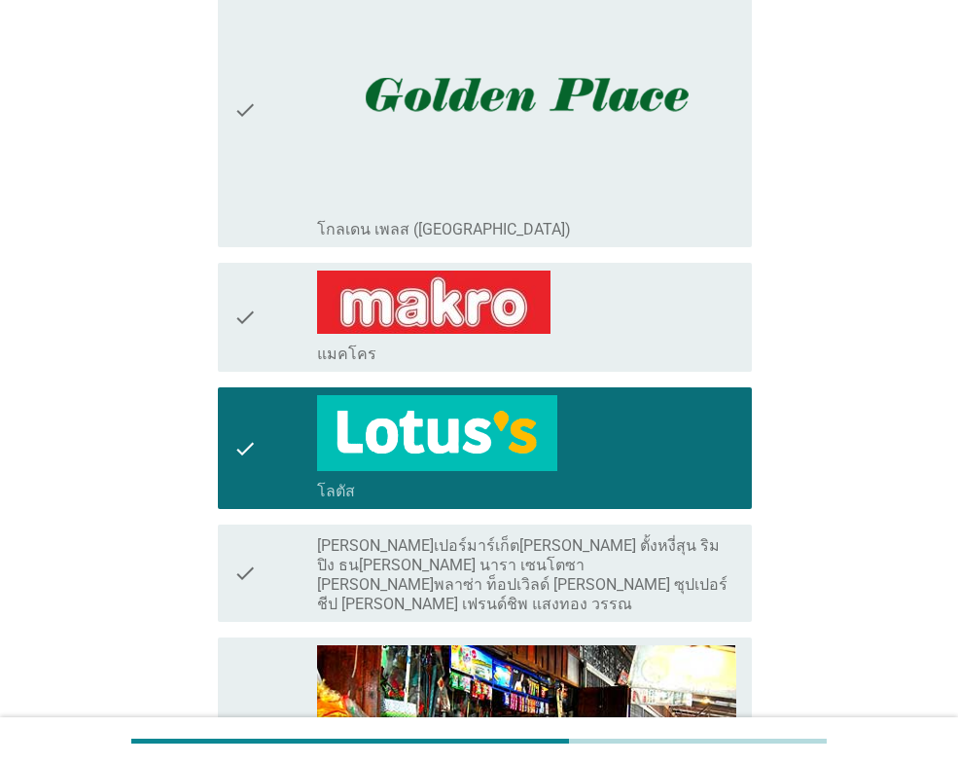
scroll to position [2043, 0]
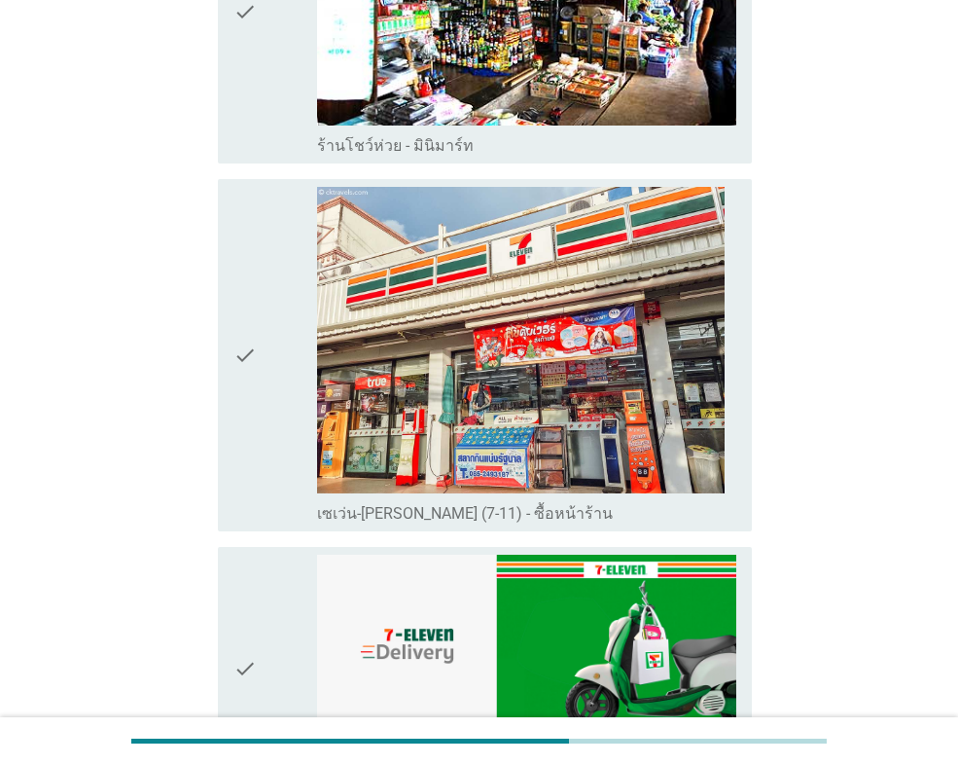
click at [267, 429] on div "check" at bounding box center [275, 355] width 84 height 336
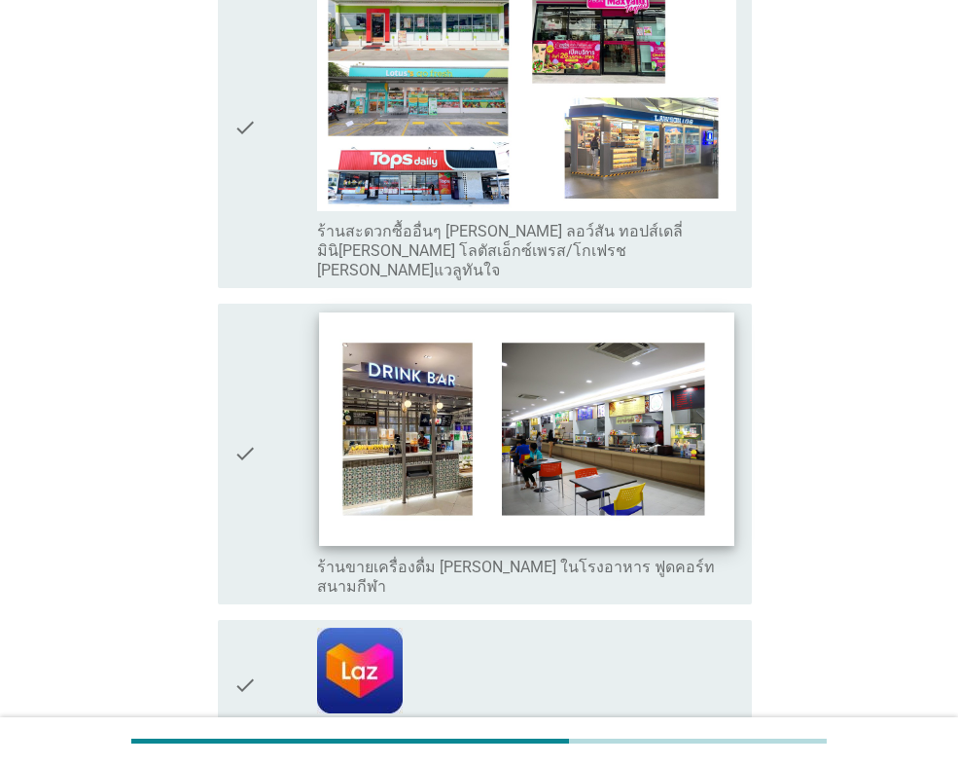
scroll to position [3696, 0]
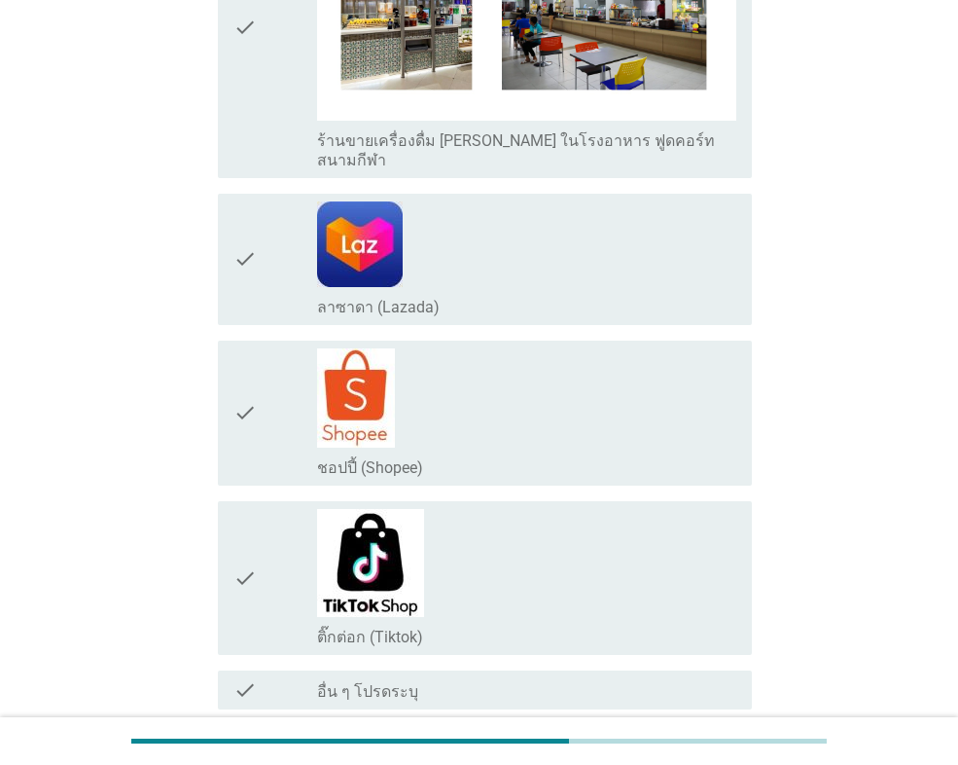
click at [723, 764] on div "ต่อไป" at bounding box center [701, 778] width 54 height 23
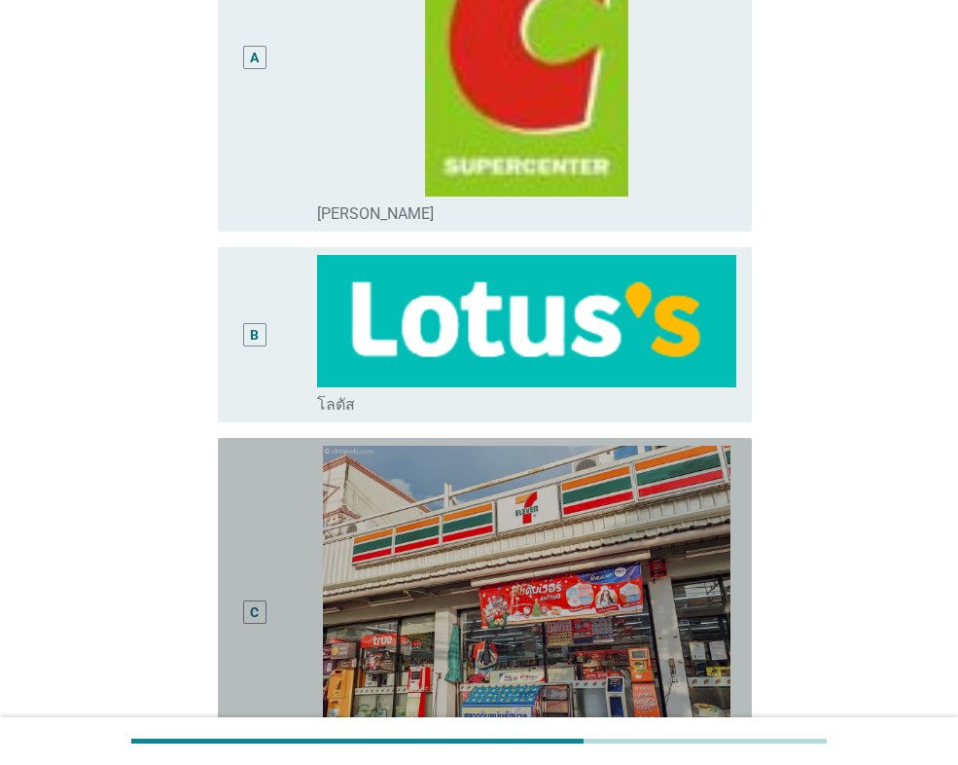
click at [305, 476] on div "C" at bounding box center [275, 612] width 84 height 333
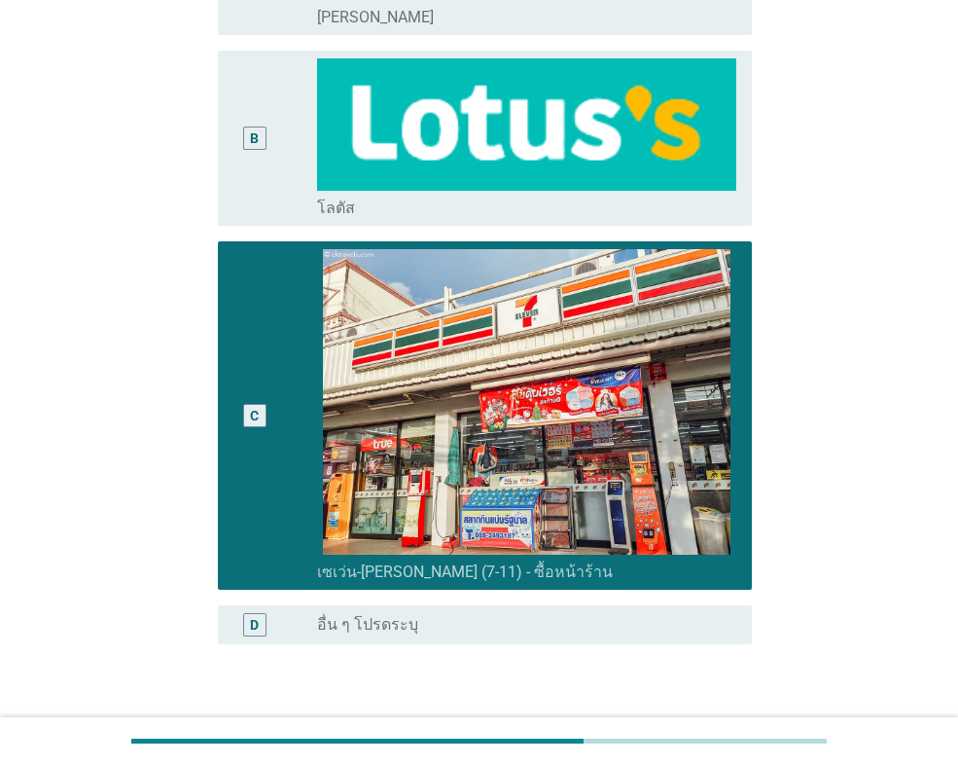
scroll to position [616, 0]
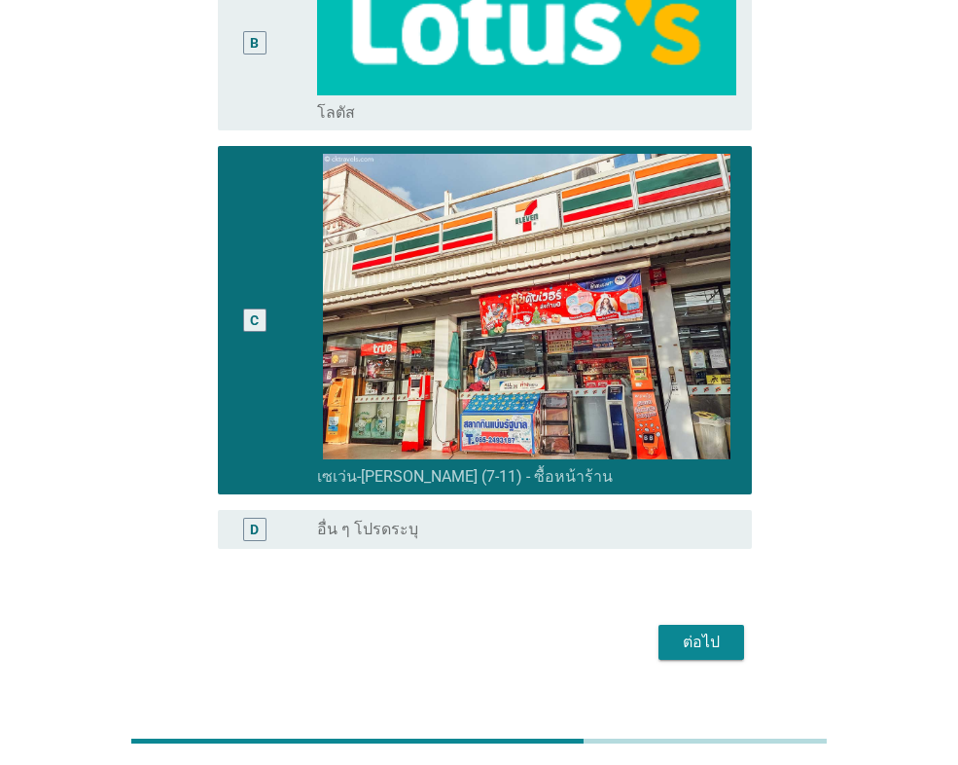
click at [698, 619] on div "ต่อไป" at bounding box center [479, 642] width 546 height 47
click at [705, 630] on div "ต่อไป" at bounding box center [701, 641] width 54 height 23
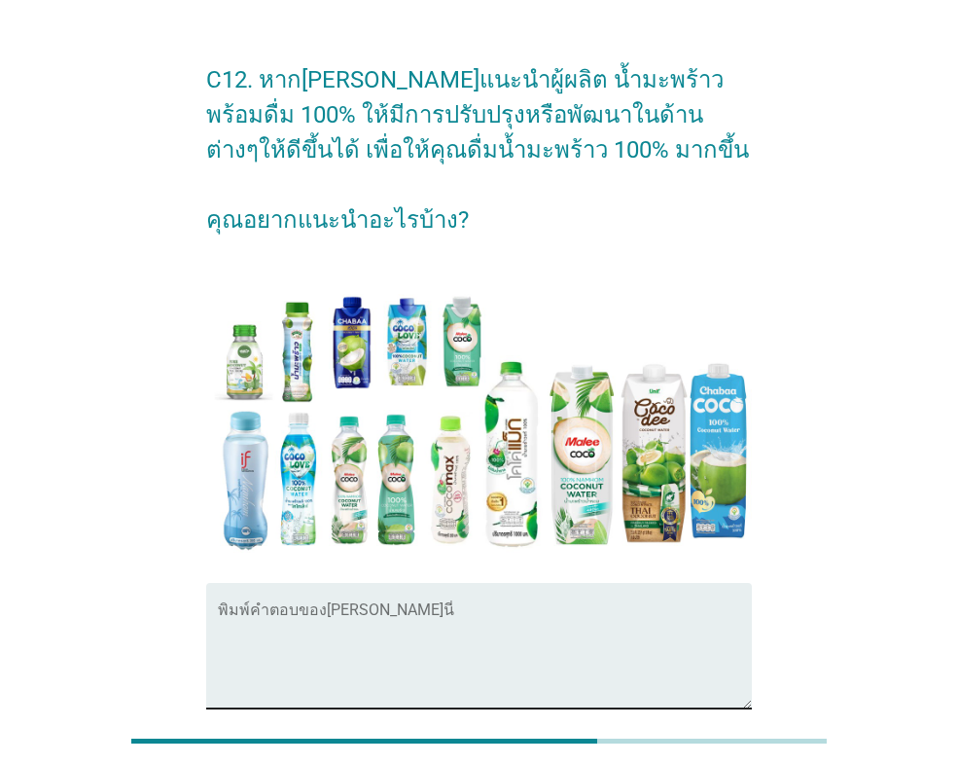
scroll to position [39, 0]
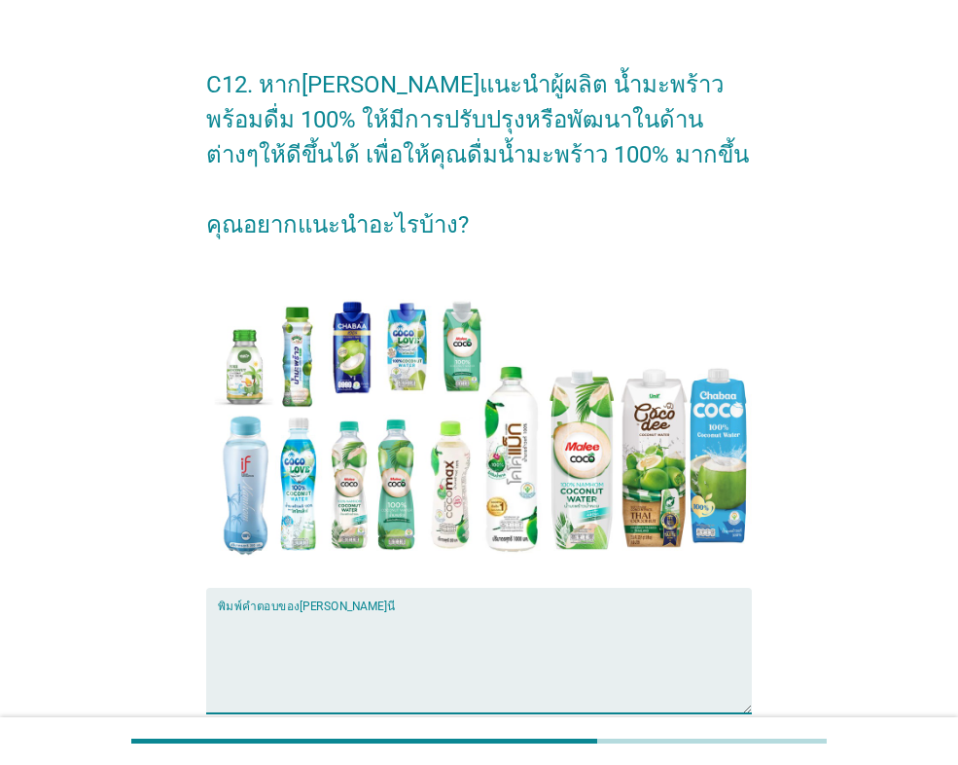
click at [391, 632] on textarea "พิมพ์คำตอบของคุณ ที่นี่" at bounding box center [485, 662] width 534 height 102
click at [270, 638] on textarea "[PERSON_NAME]กลิ่นให้มากขึ้น" at bounding box center [485, 662] width 534 height 102
click at [386, 619] on textarea "[PERSON_NAME]กลิ่นและรสให้มากขึ้น" at bounding box center [485, 662] width 534 height 102
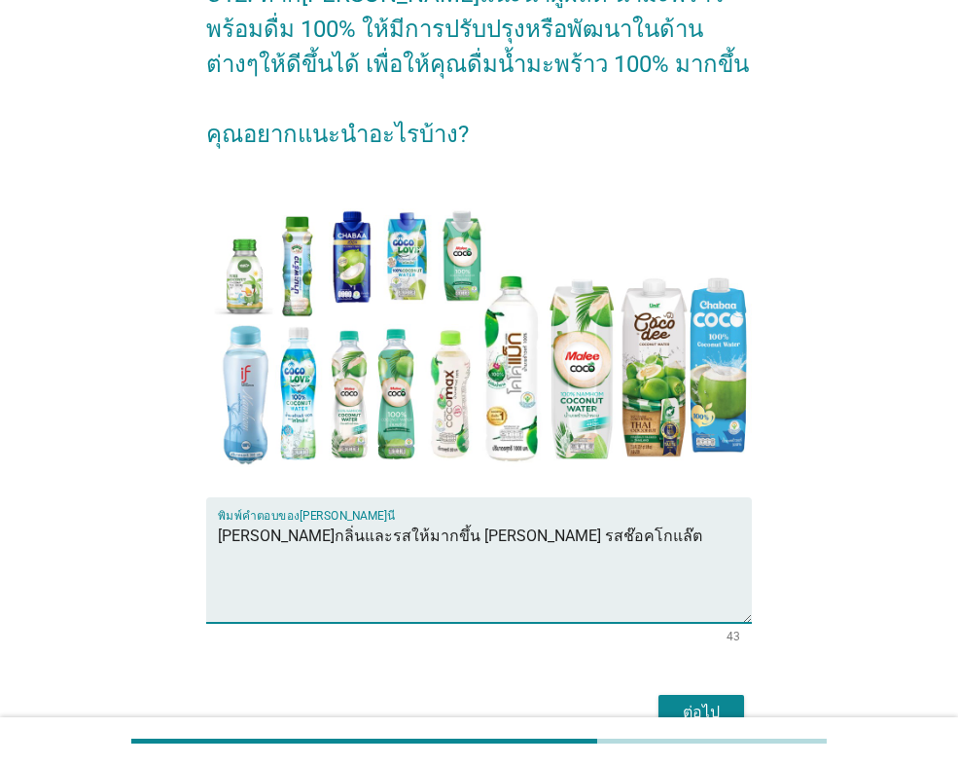
scroll to position [233, 0]
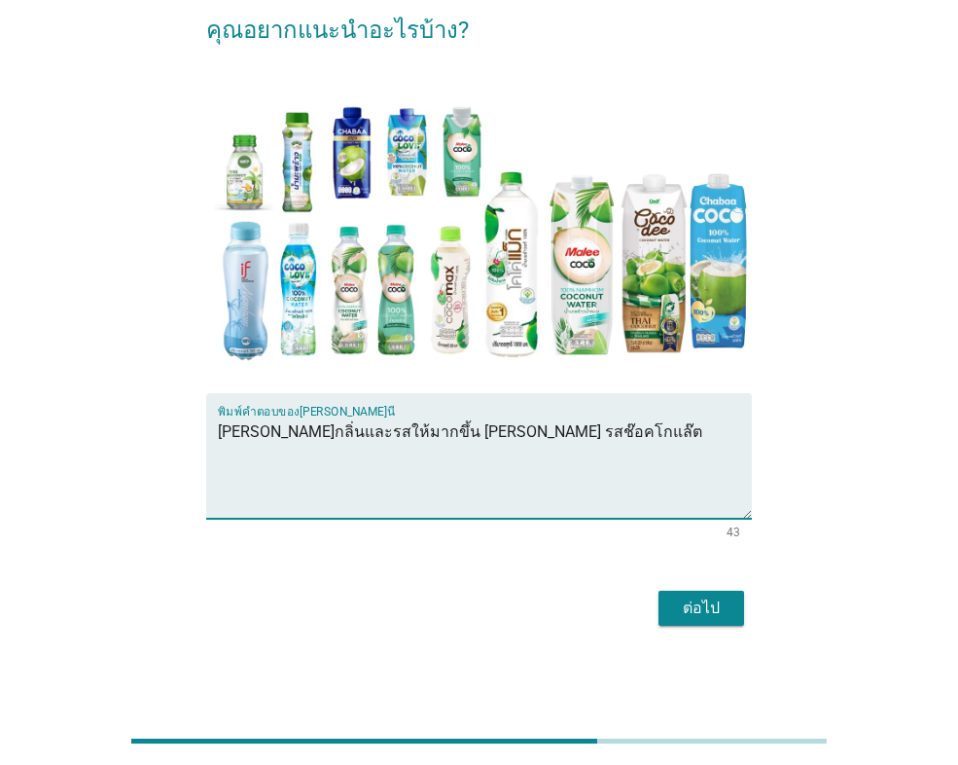
type textarea "[PERSON_NAME]กลิ่นและรสให้มากขึ้น [PERSON_NAME] รสช๊อคโกแล๊ต"
click at [666, 598] on button "ต่อไป" at bounding box center [702, 607] width 86 height 35
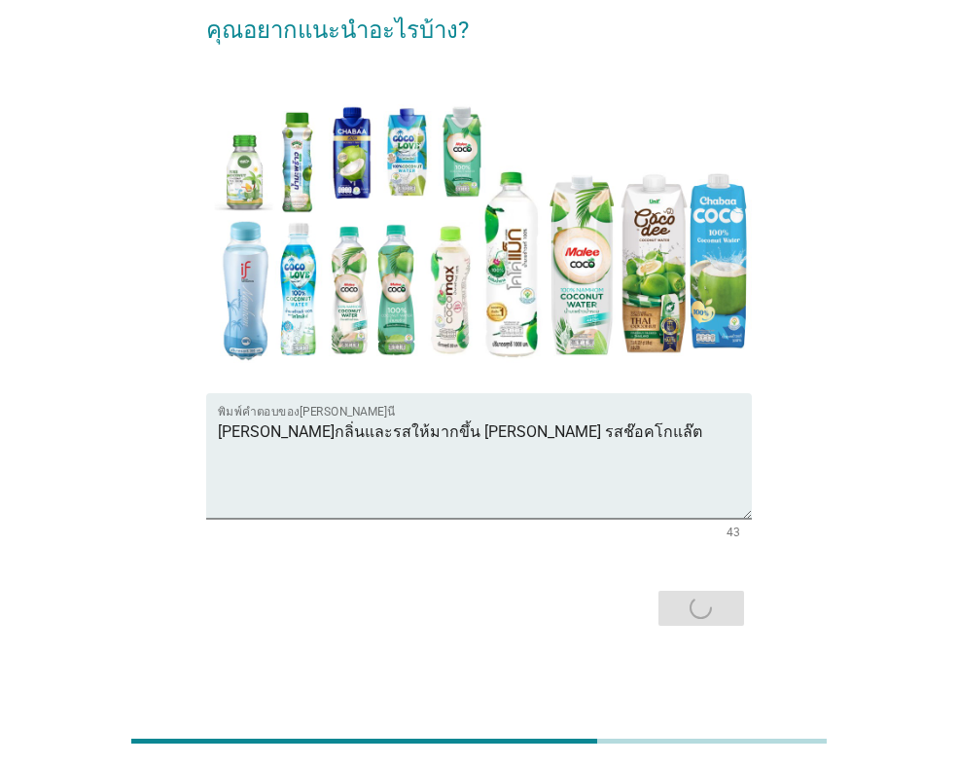
scroll to position [0, 0]
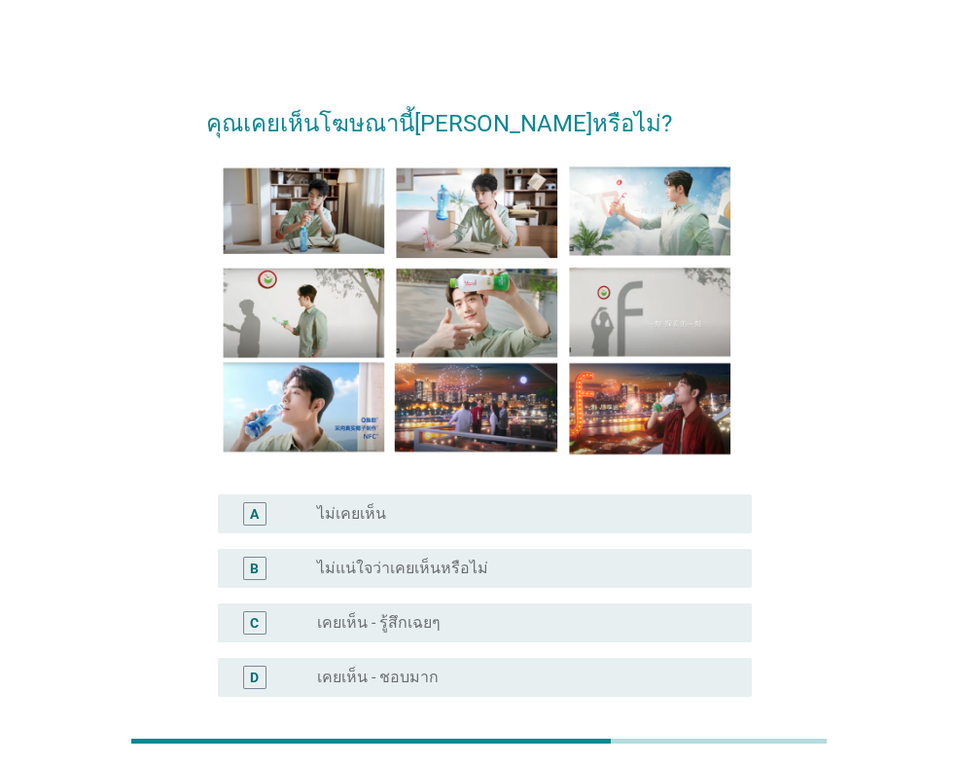
click at [366, 513] on label "ไม่เคยเห็น" at bounding box center [351, 513] width 69 height 19
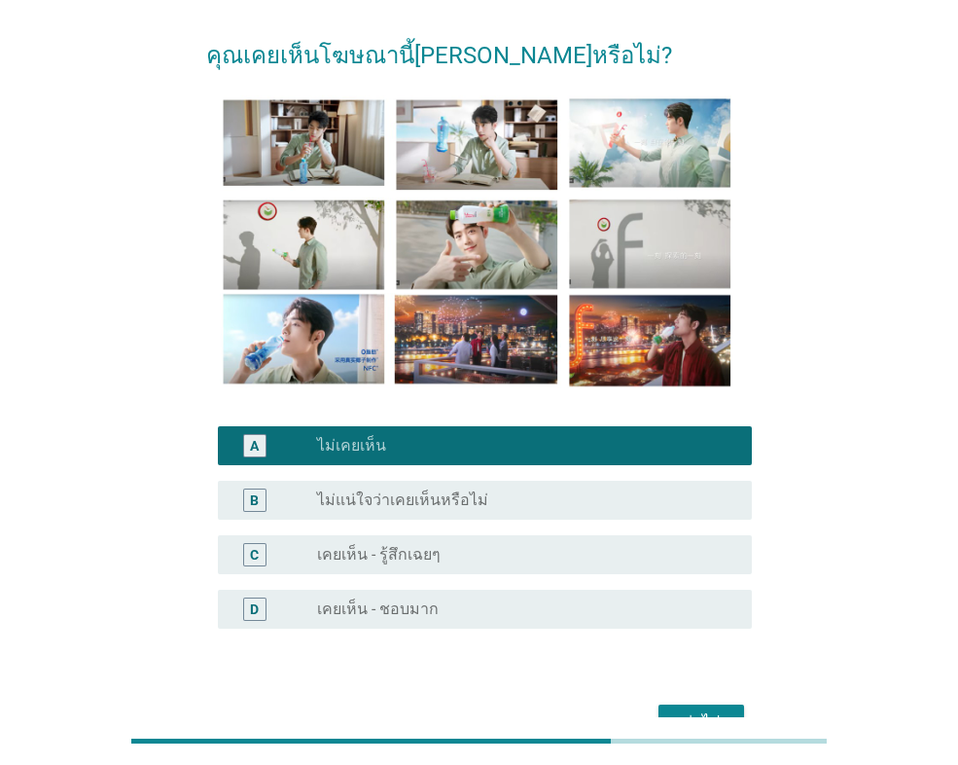
scroll to position [182, 0]
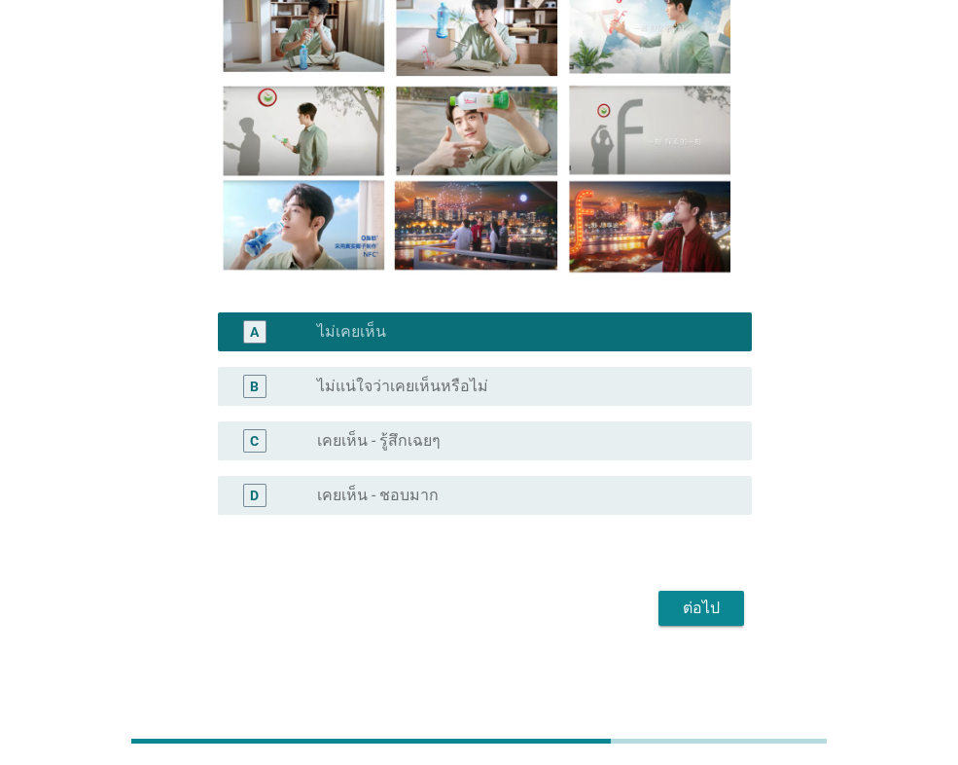
click at [666, 617] on button "ต่อไป" at bounding box center [702, 607] width 86 height 35
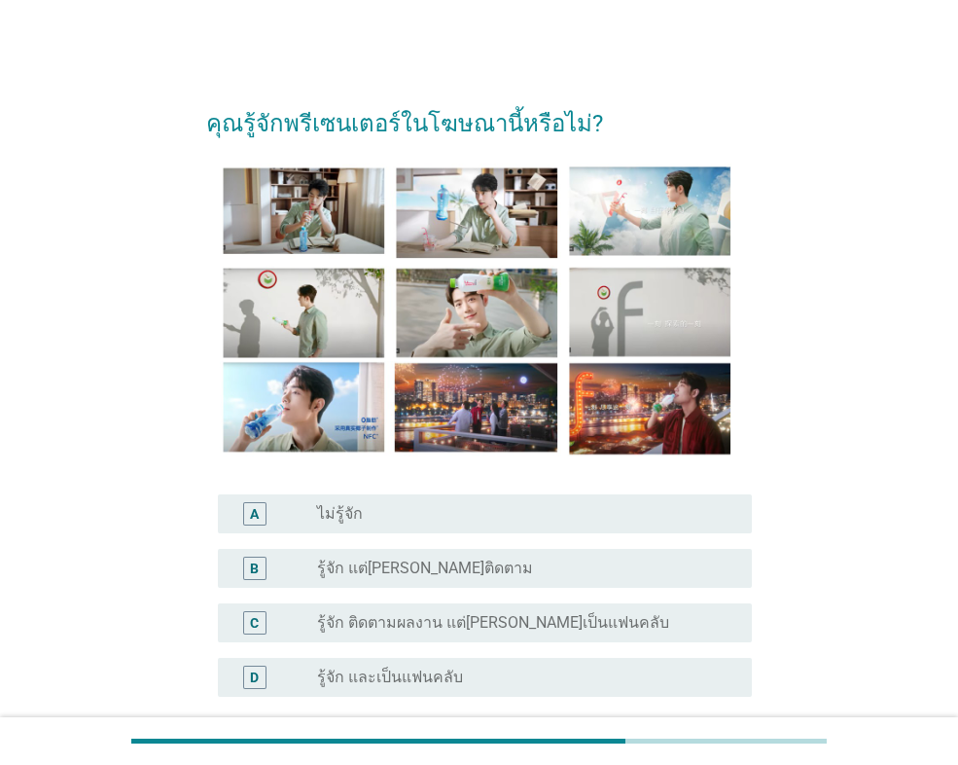
click at [431, 521] on div "radio_button_unchecked ไม่รู้จัก" at bounding box center [519, 513] width 404 height 19
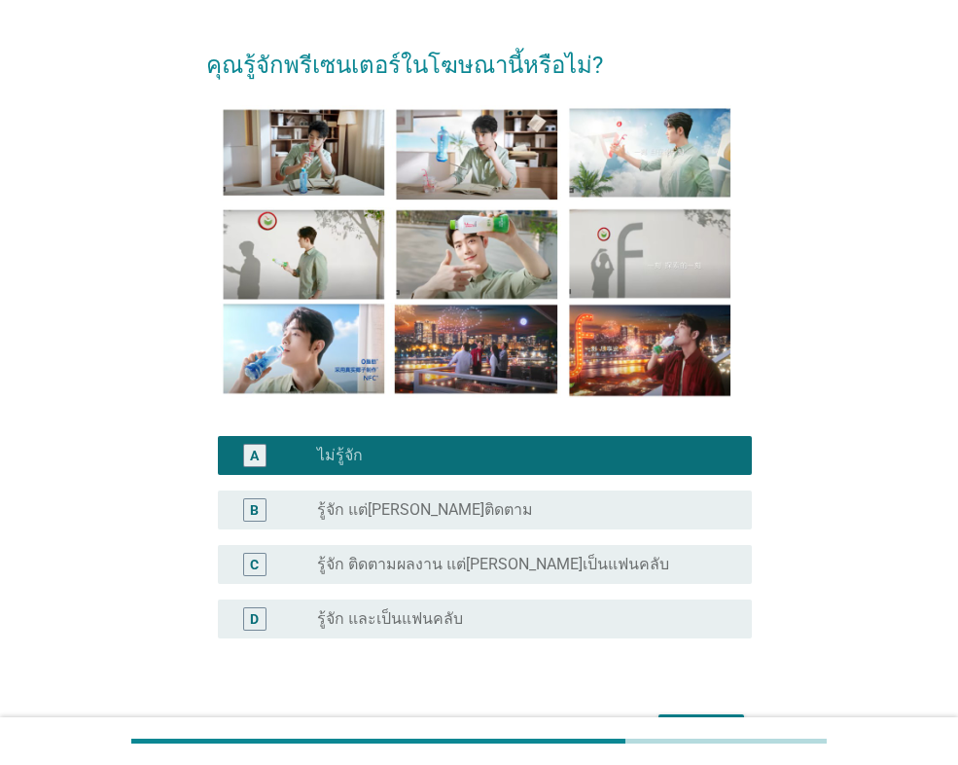
scroll to position [182, 0]
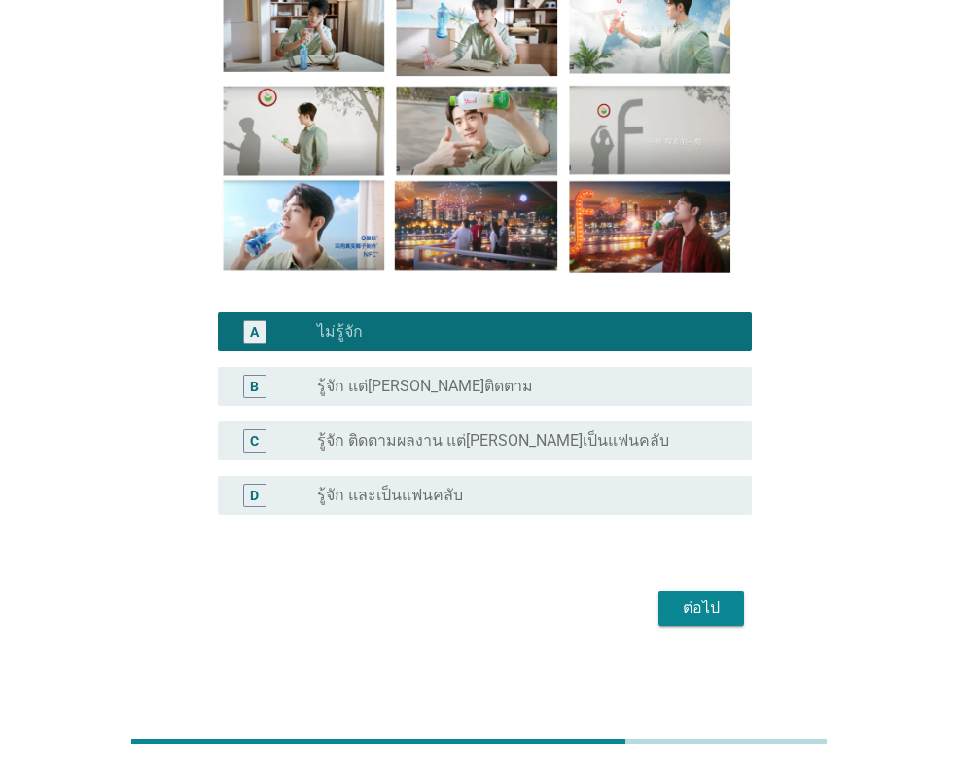
click at [695, 601] on div "ต่อไป" at bounding box center [701, 607] width 54 height 23
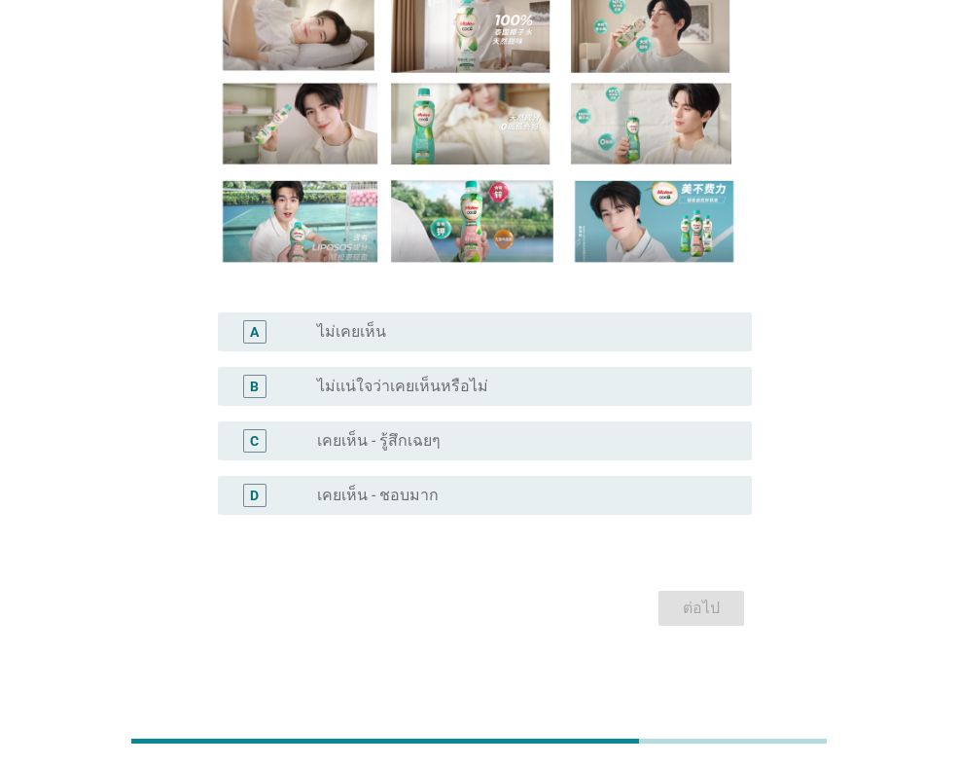
scroll to position [0, 0]
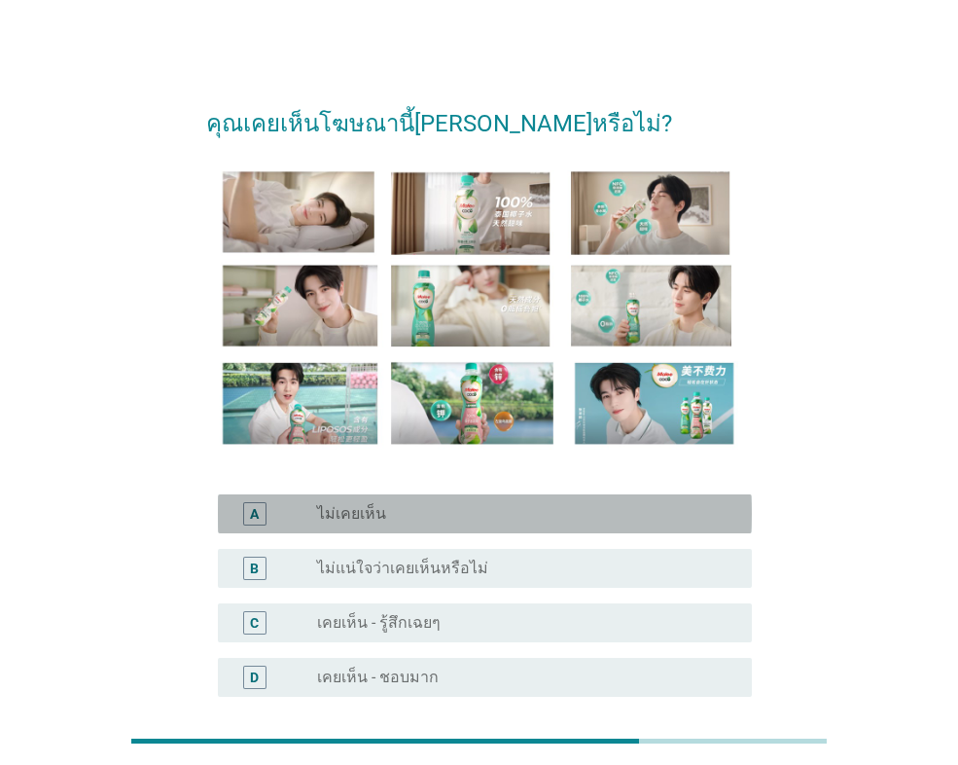
click at [439, 508] on div "radio_button_unchecked ไม่เคยเห็น" at bounding box center [519, 513] width 404 height 19
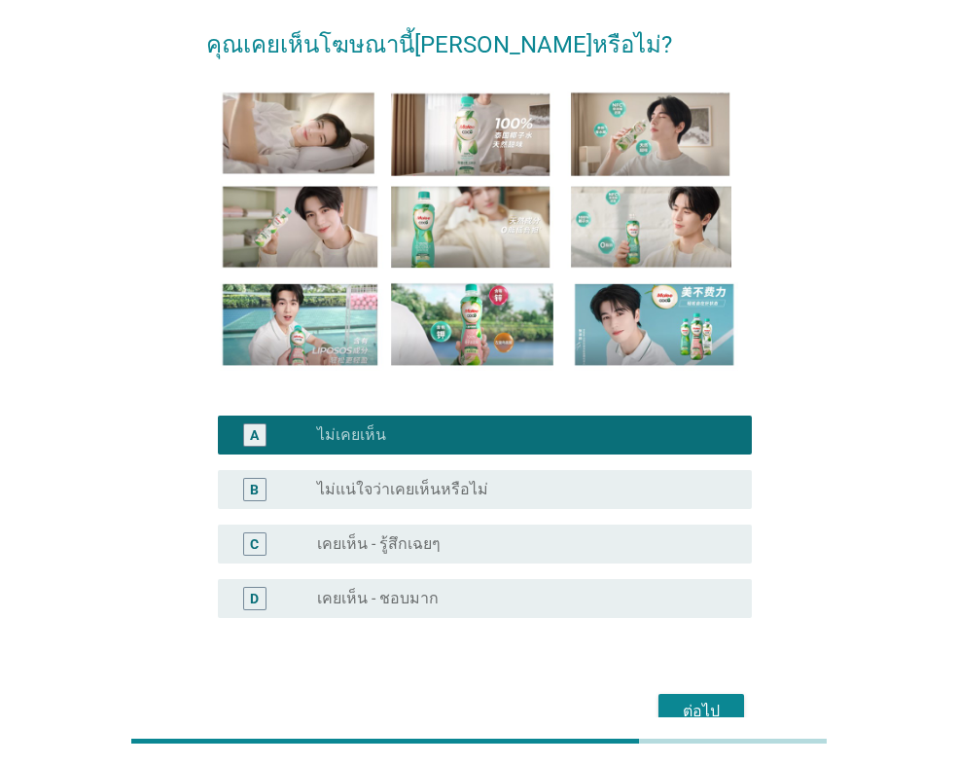
scroll to position [182, 0]
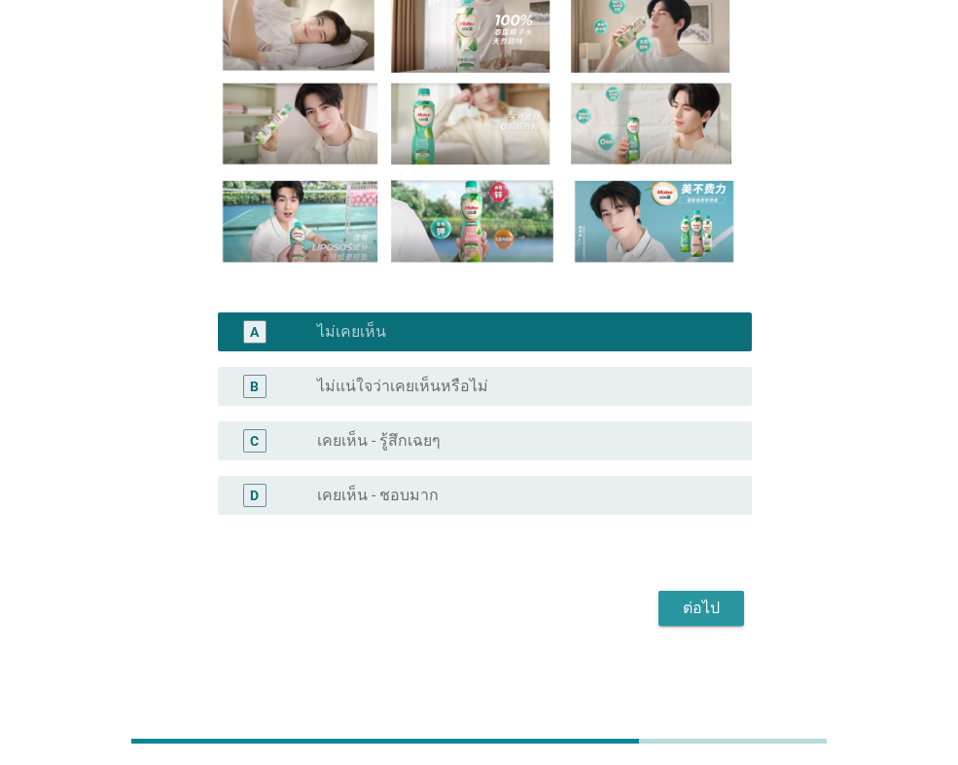
click at [700, 609] on div "ต่อไป" at bounding box center [701, 607] width 54 height 23
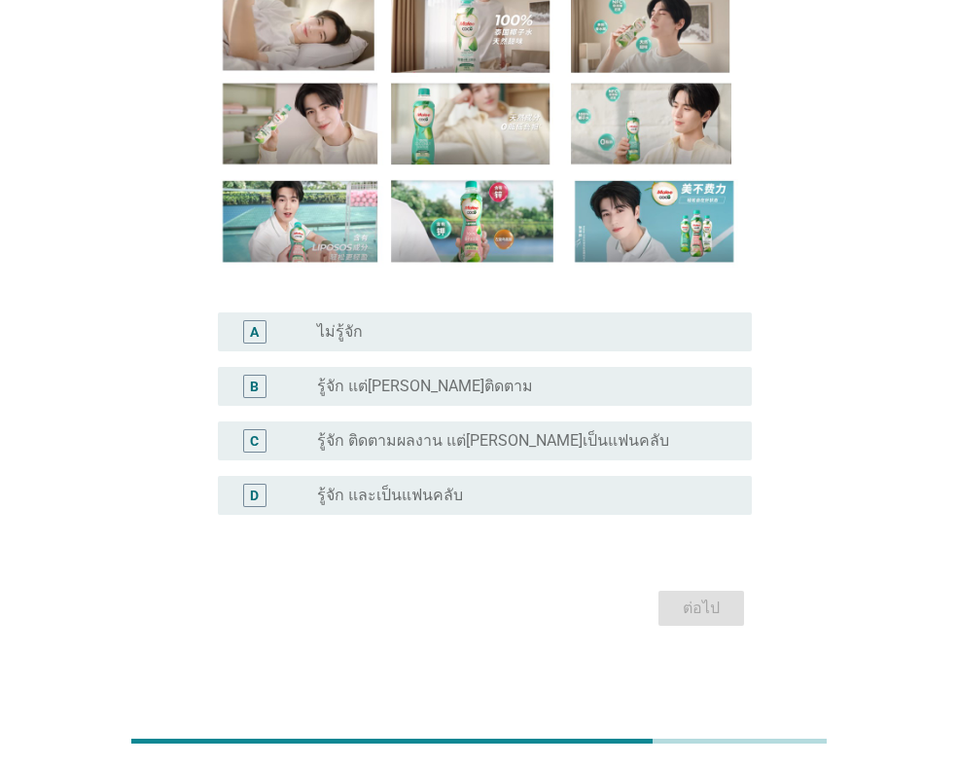
scroll to position [0, 0]
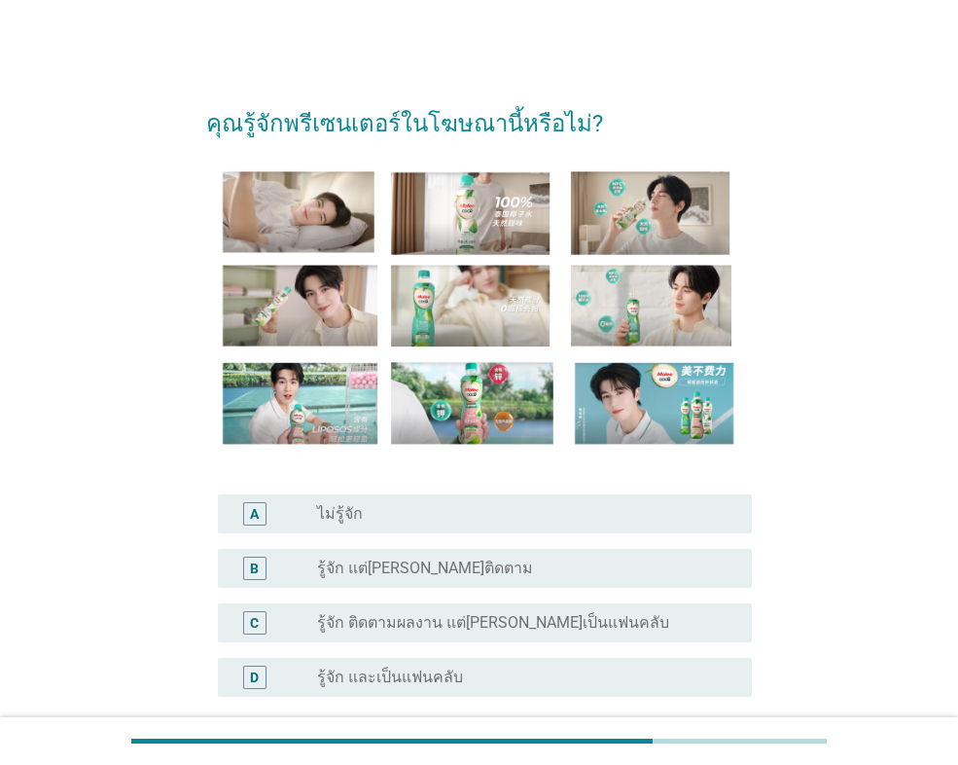
click at [491, 518] on div "radio_button_unchecked ไม่รู้จัก" at bounding box center [519, 513] width 404 height 19
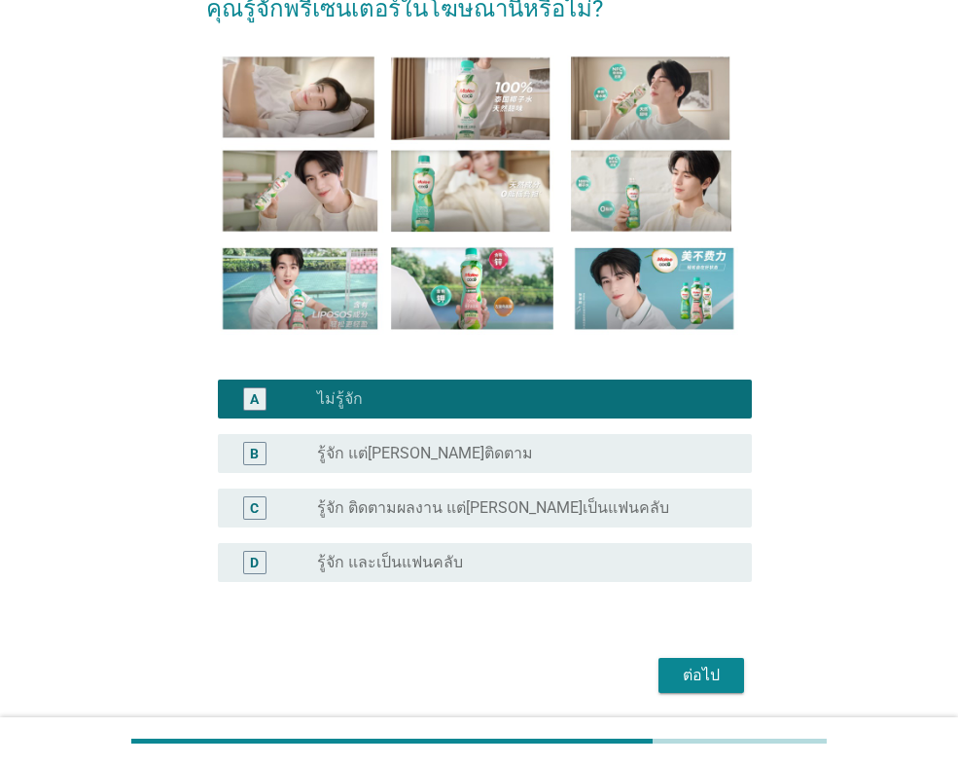
scroll to position [182, 0]
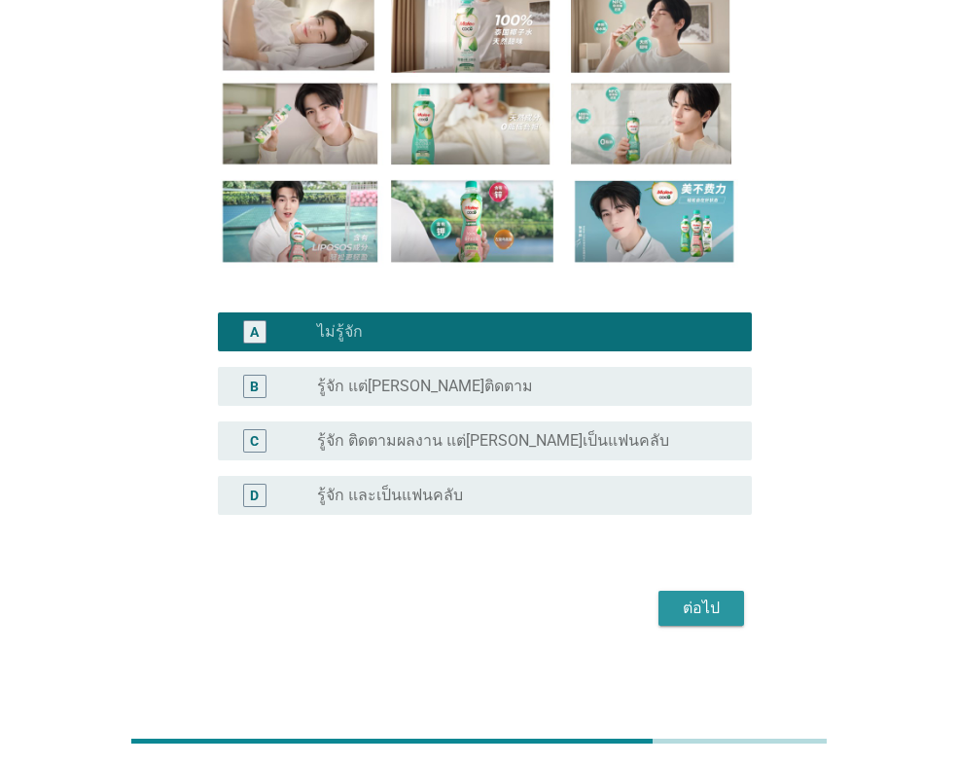
click at [682, 615] on div "ต่อไป" at bounding box center [701, 607] width 54 height 23
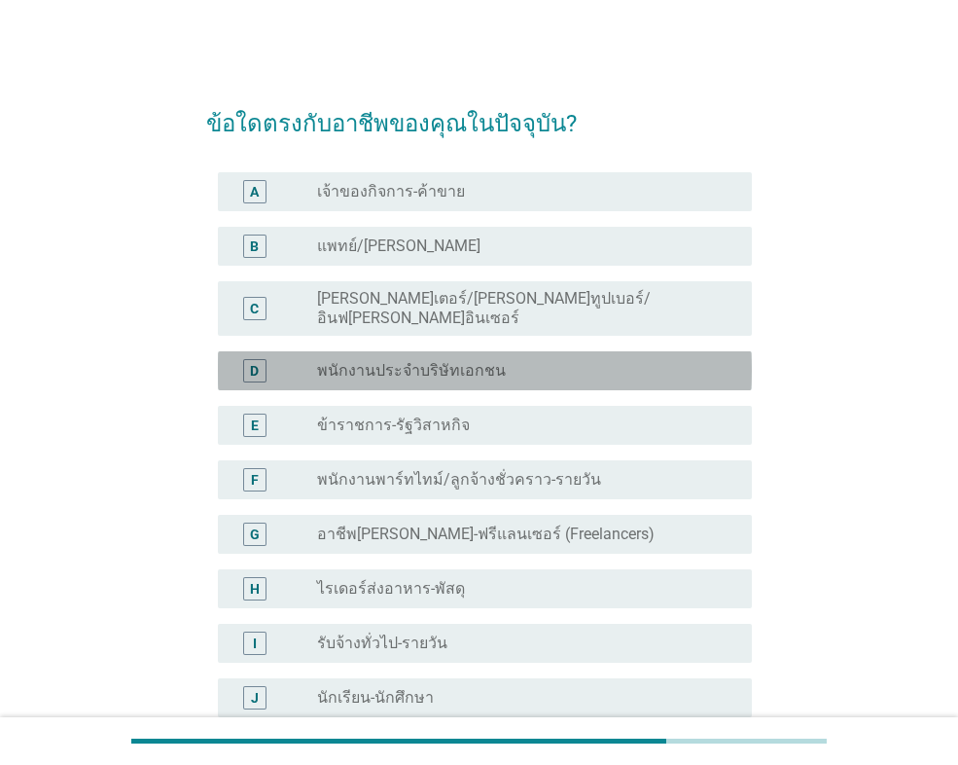
click at [410, 361] on label "พนักงานประจำบริษัทเอกชน" at bounding box center [411, 370] width 189 height 19
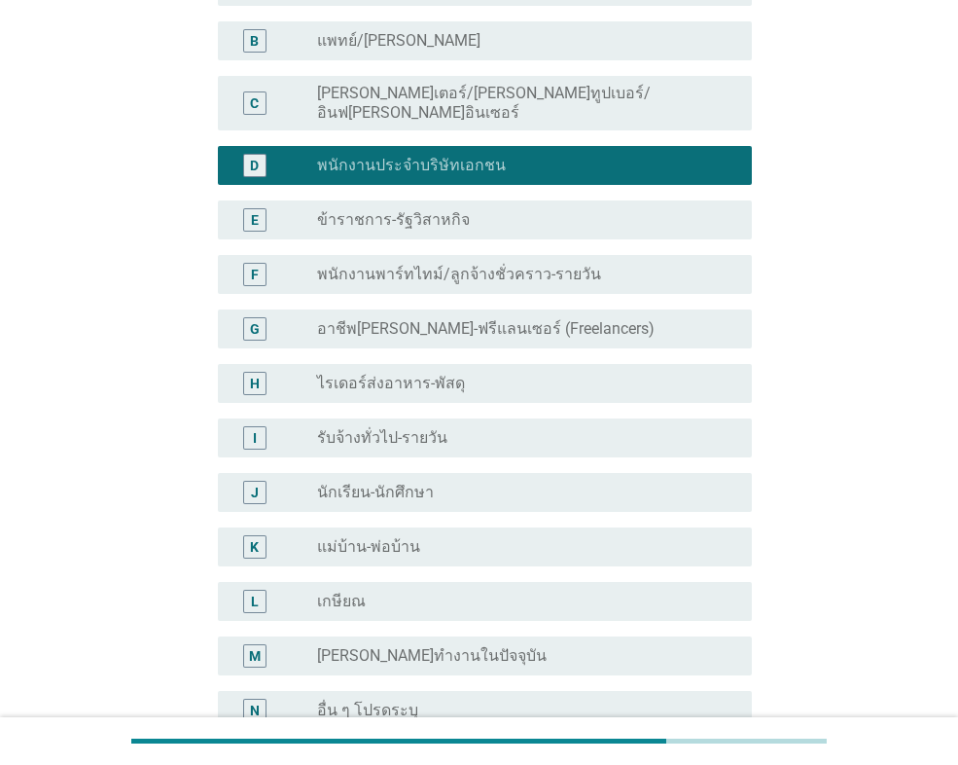
scroll to position [405, 0]
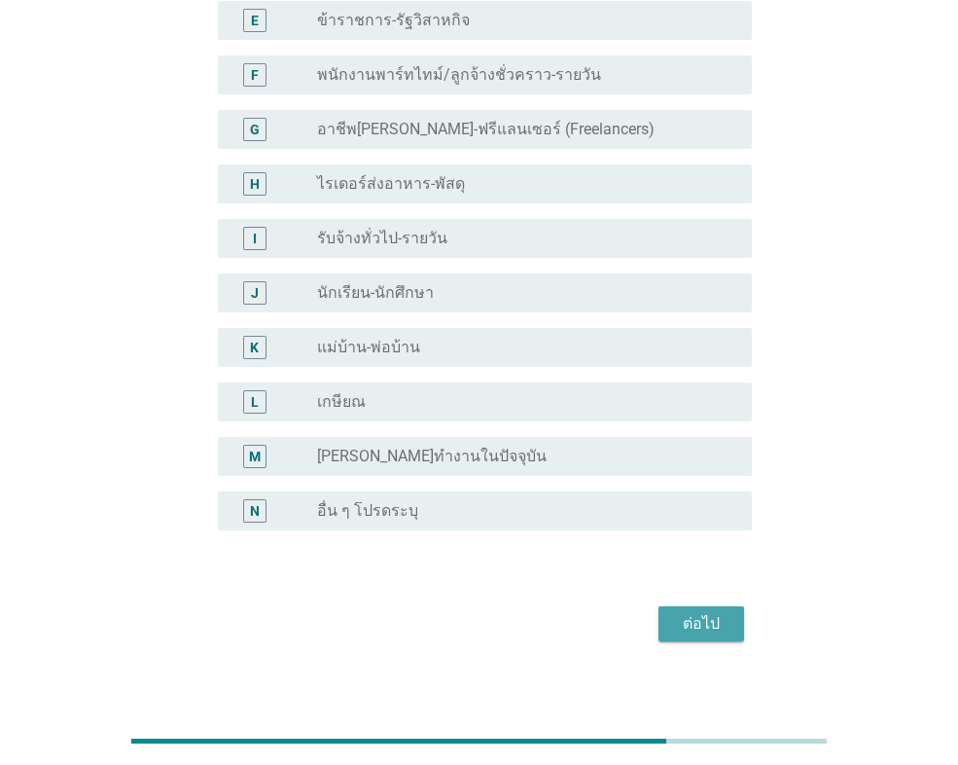
click at [705, 618] on div "ต่อไป" at bounding box center [701, 623] width 54 height 23
